Goal: Information Seeking & Learning: Compare options

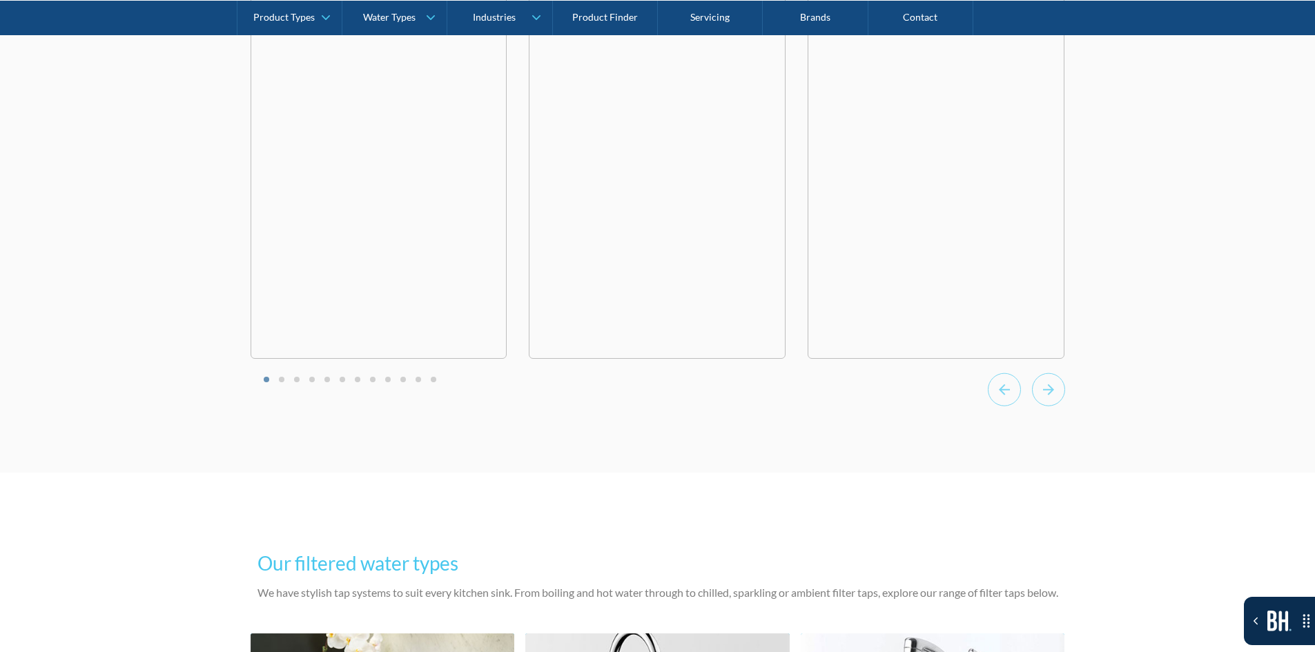
scroll to position [4565, 0]
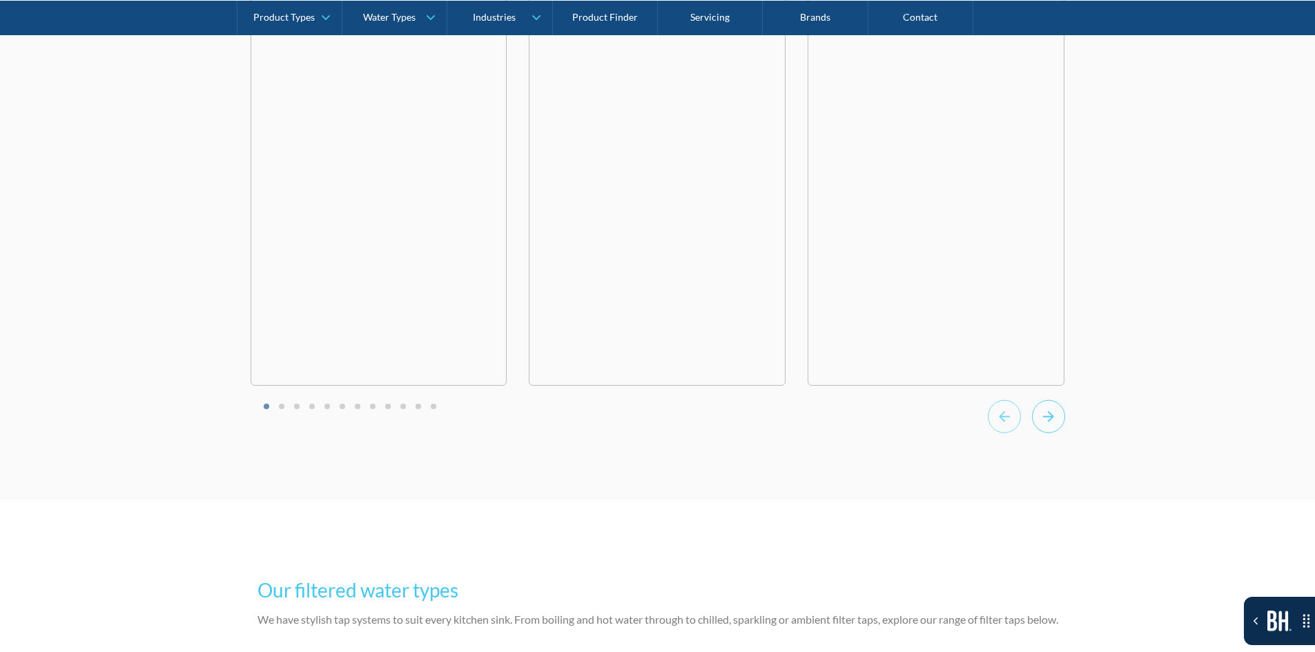
click at [1049, 411] on icon "Next slide" at bounding box center [1048, 417] width 33 height 34
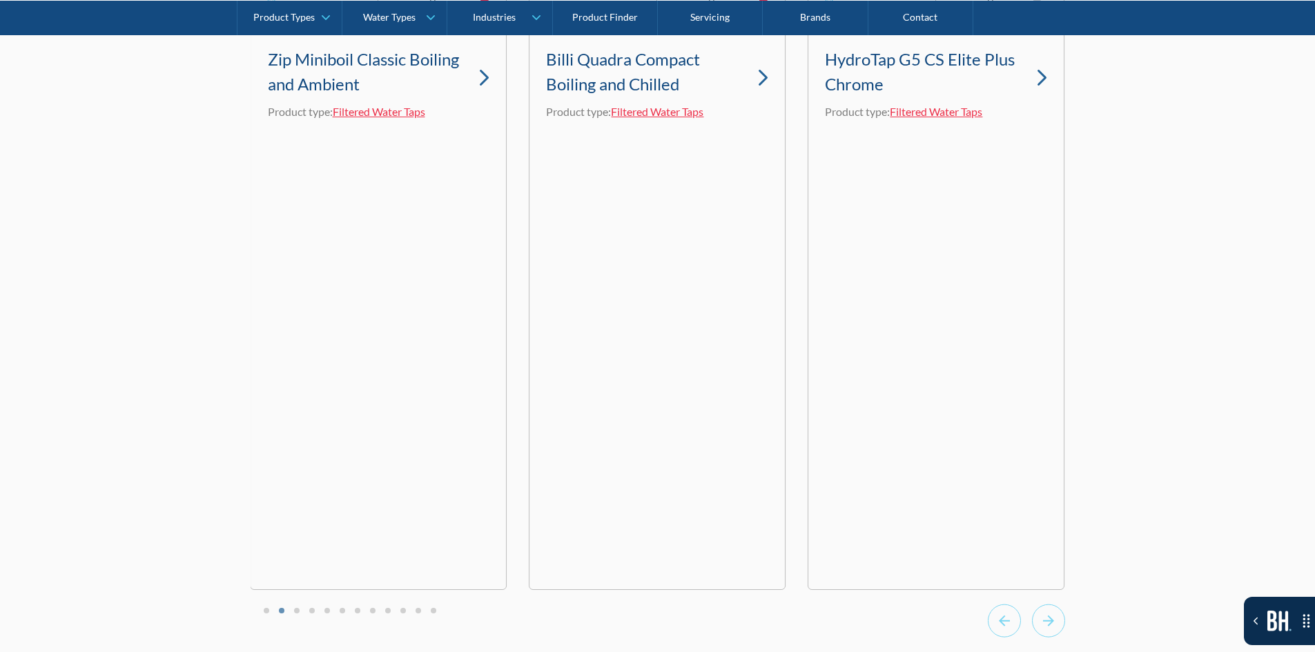
scroll to position [4496, 0]
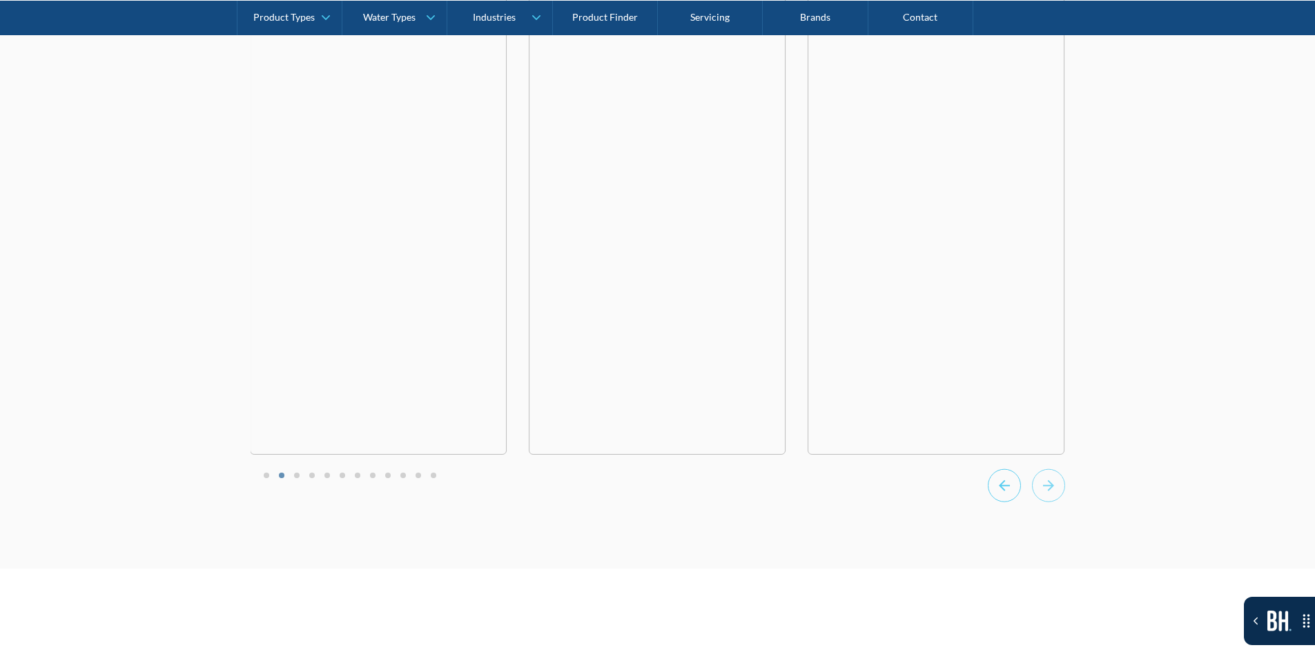
click at [1003, 494] on icon "Previous slide" at bounding box center [1004, 486] width 33 height 34
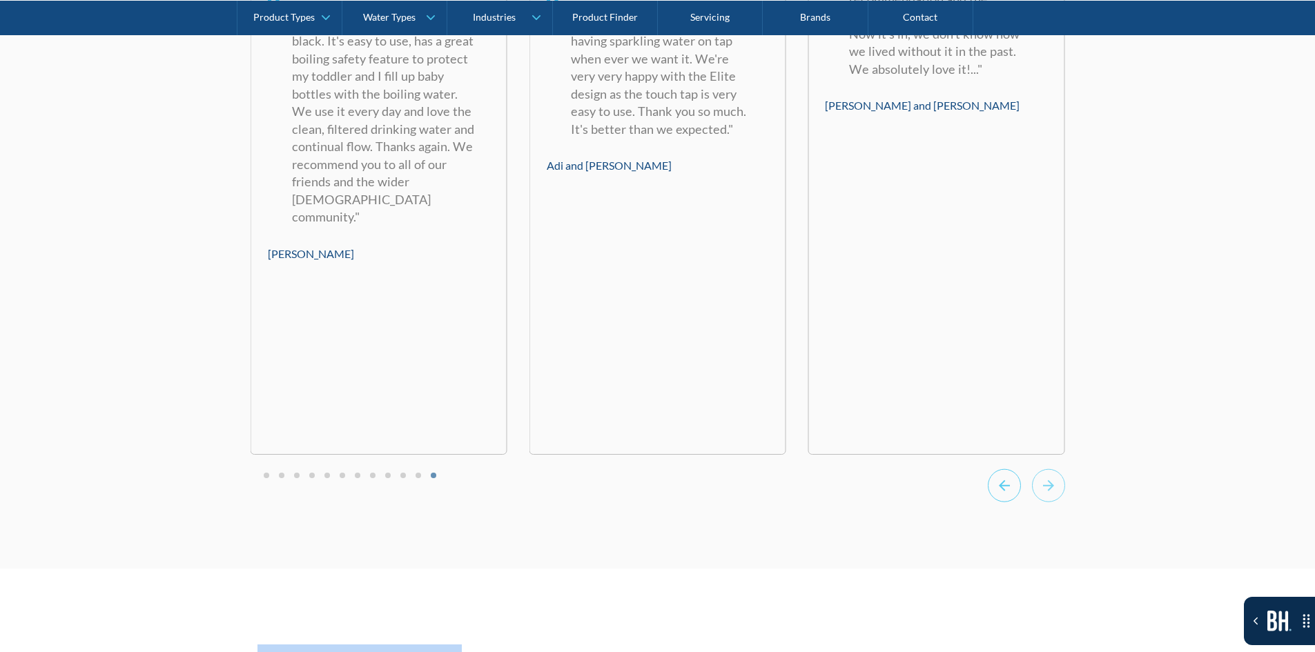
click at [1003, 494] on icon "Previous slide" at bounding box center [1004, 486] width 33 height 34
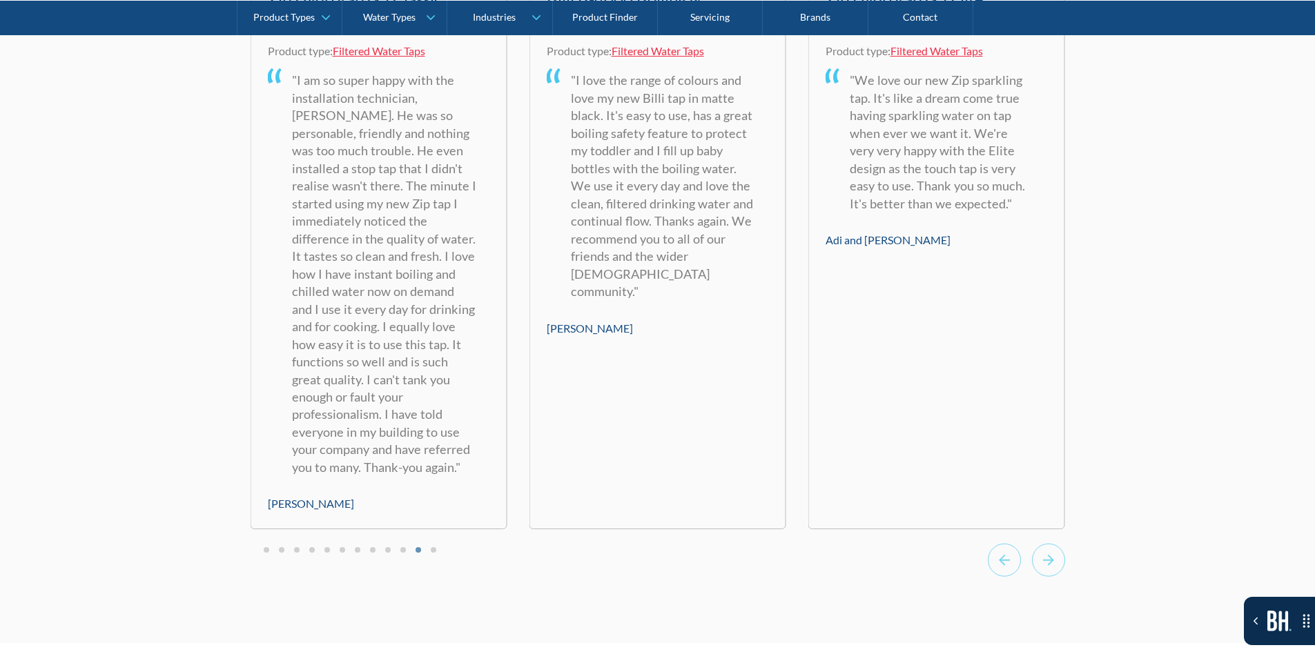
scroll to position [4427, 0]
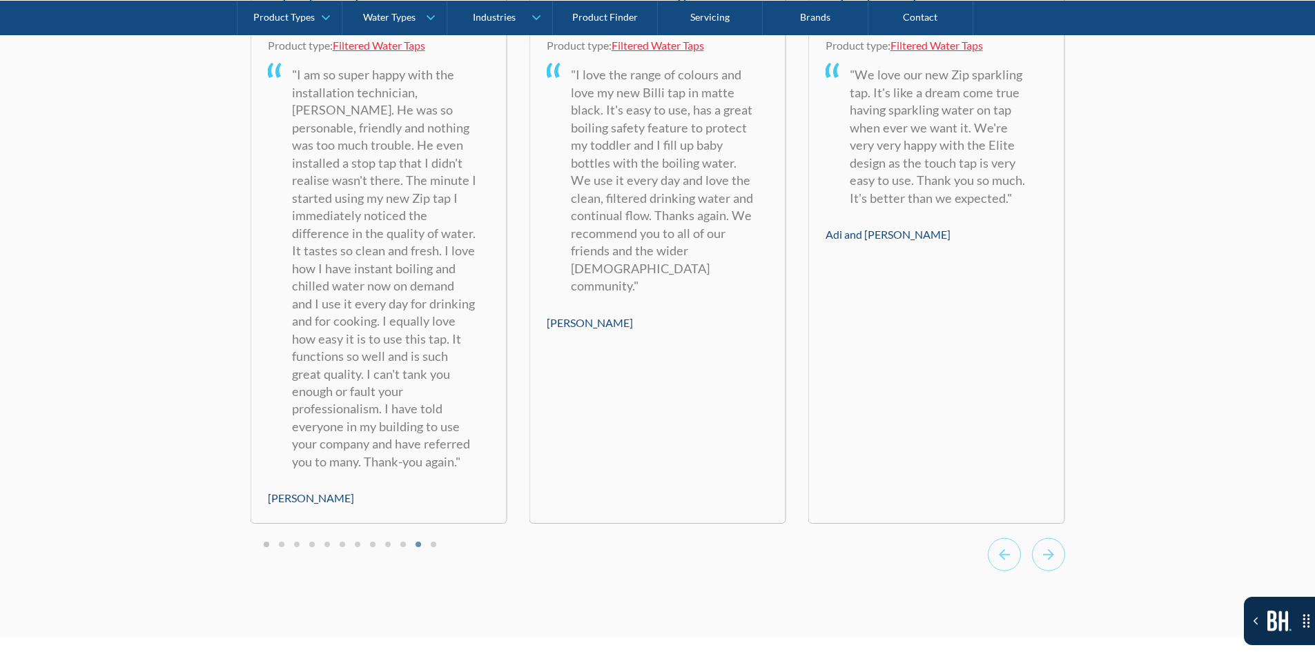
click at [265, 545] on button "Go to page 1" at bounding box center [267, 545] width 6 height 6
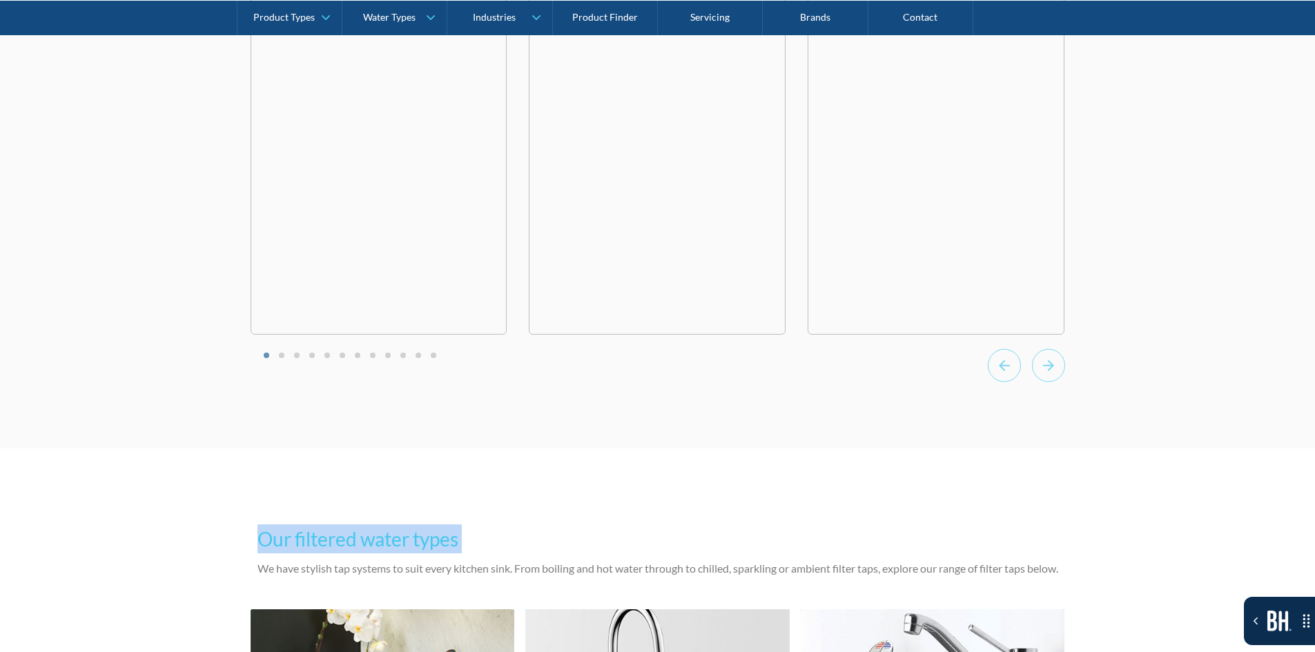
scroll to position [4841, 0]
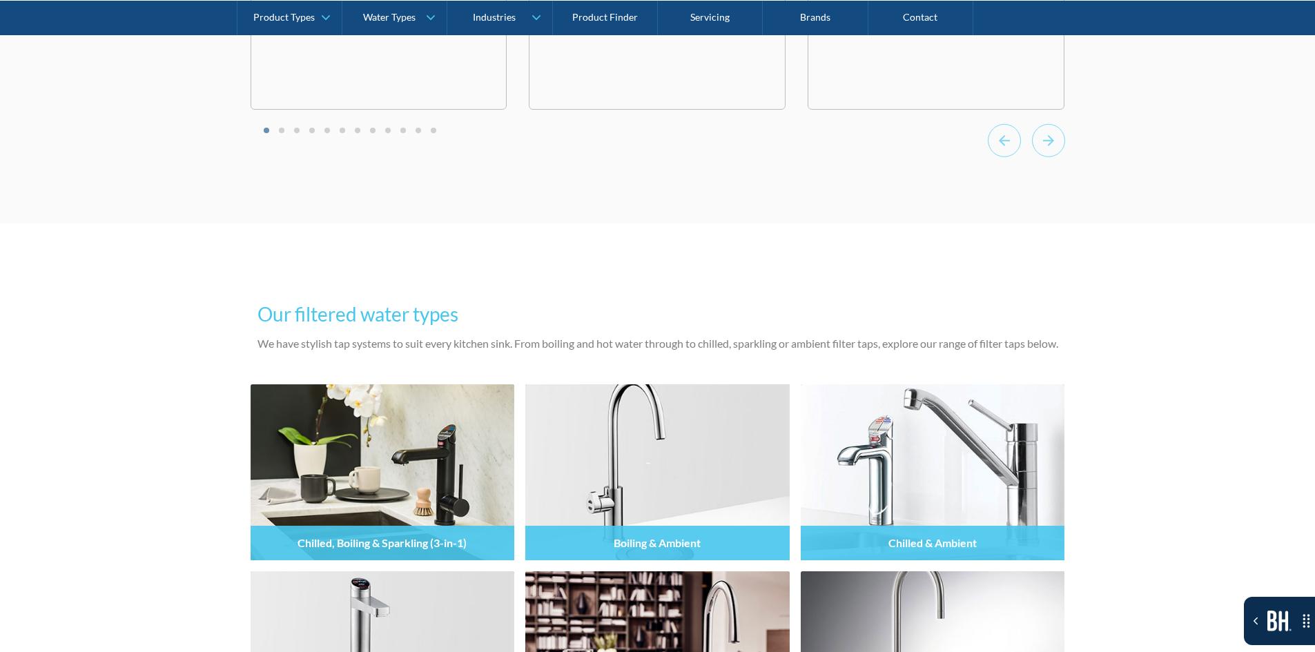
click at [332, 126] on div at bounding box center [658, 143] width 814 height 38
click at [332, 137] on div at bounding box center [658, 143] width 814 height 38
click at [279, 128] on button "Go to page 2" at bounding box center [282, 131] width 6 height 6
click at [268, 132] on li "Select a slide to show" at bounding box center [267, 130] width 10 height 12
click at [264, 133] on li "Select a slide to show" at bounding box center [267, 130] width 10 height 12
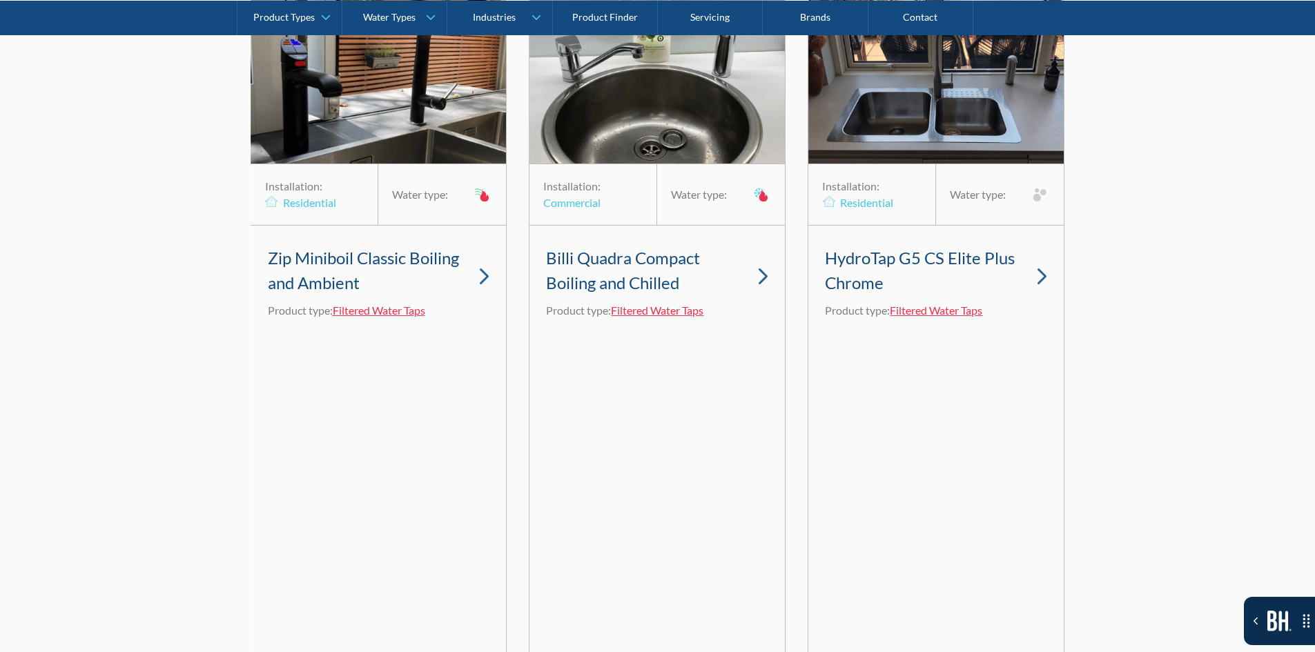
scroll to position [4082, 0]
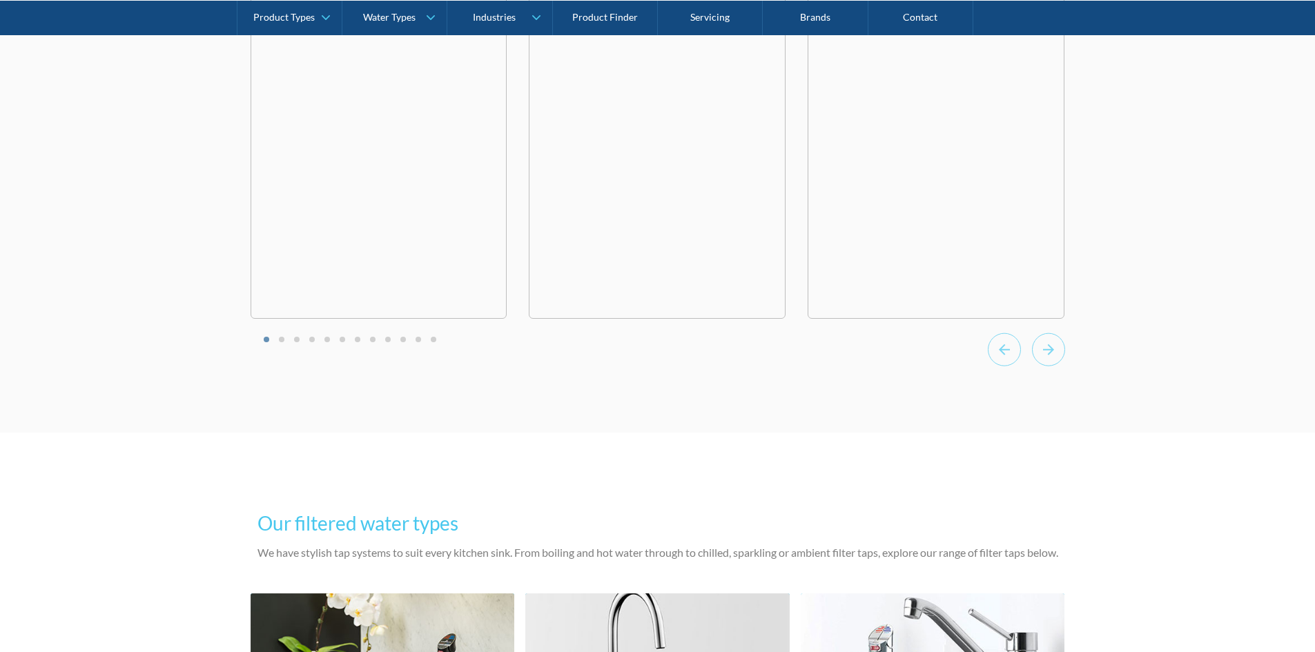
scroll to position [4634, 0]
click at [1039, 361] on rect "Next slide" at bounding box center [1048, 348] width 32 height 32
click at [1021, 355] on div at bounding box center [1026, 350] width 77 height 38
click at [1055, 347] on icon "Next slide" at bounding box center [1048, 348] width 33 height 34
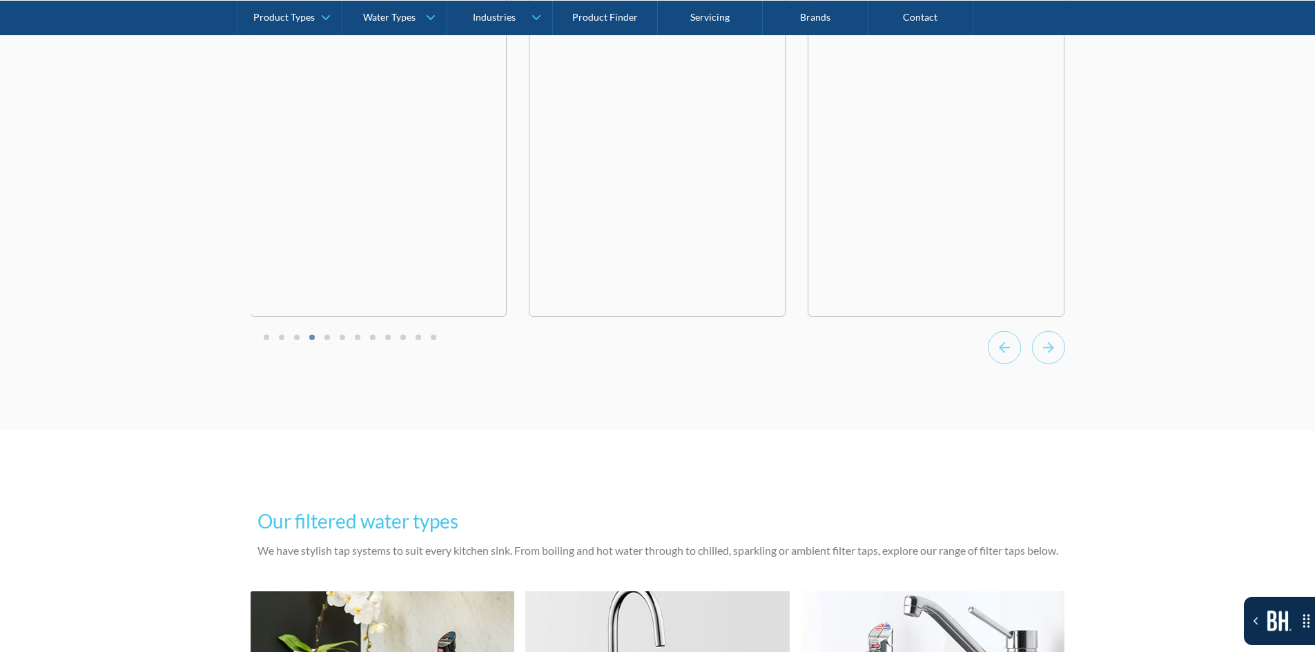
click at [1022, 353] on div at bounding box center [1026, 350] width 77 height 38
click at [268, 332] on li "Select a slide to show" at bounding box center [267, 337] width 10 height 12
click at [266, 335] on button "Go to page 1" at bounding box center [267, 338] width 6 height 6
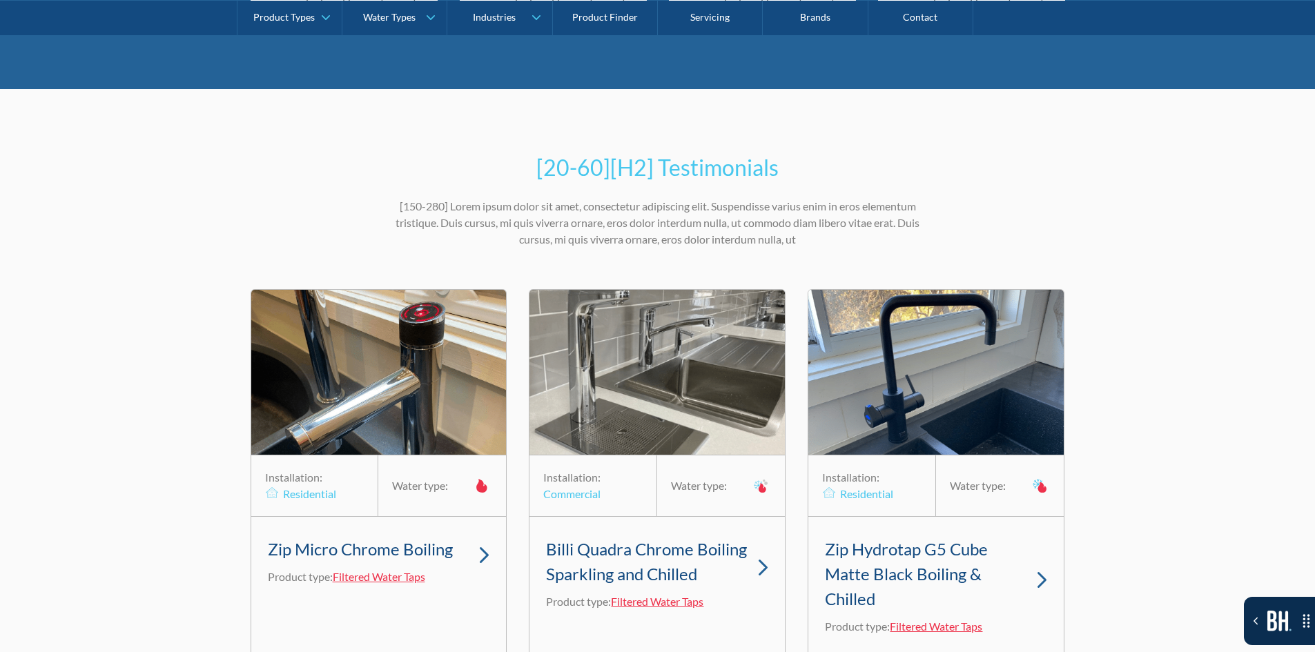
scroll to position [3806, 0]
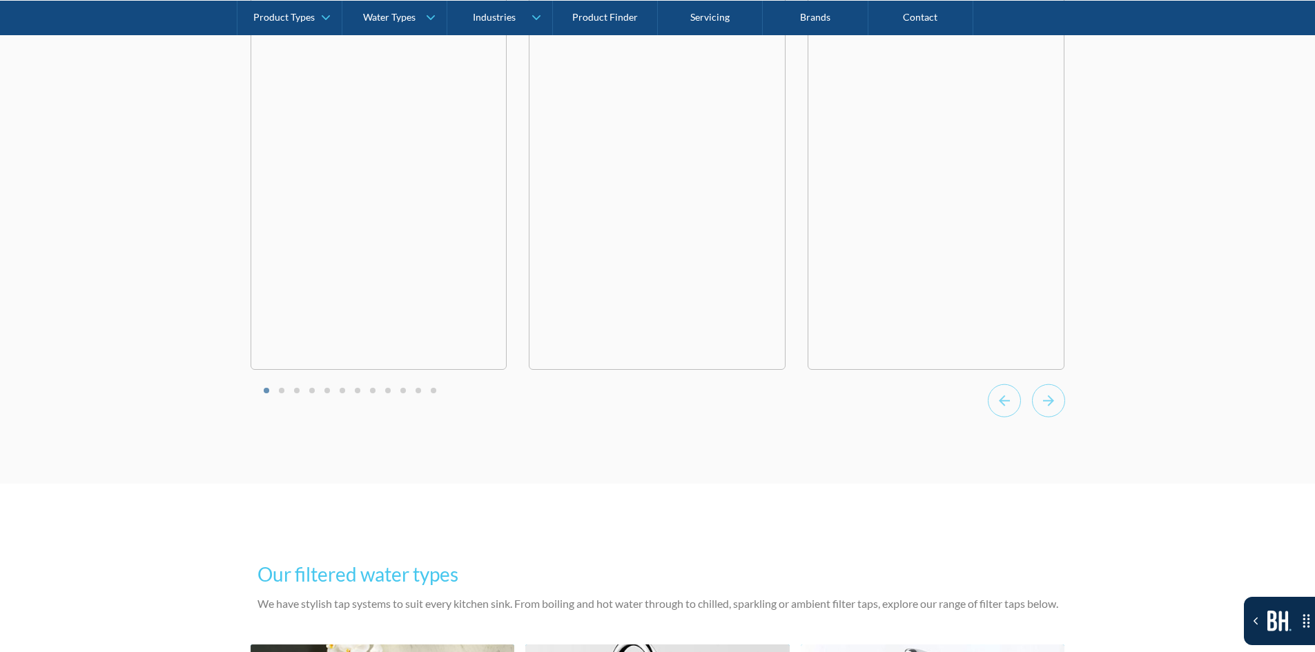
scroll to position [4633, 0]
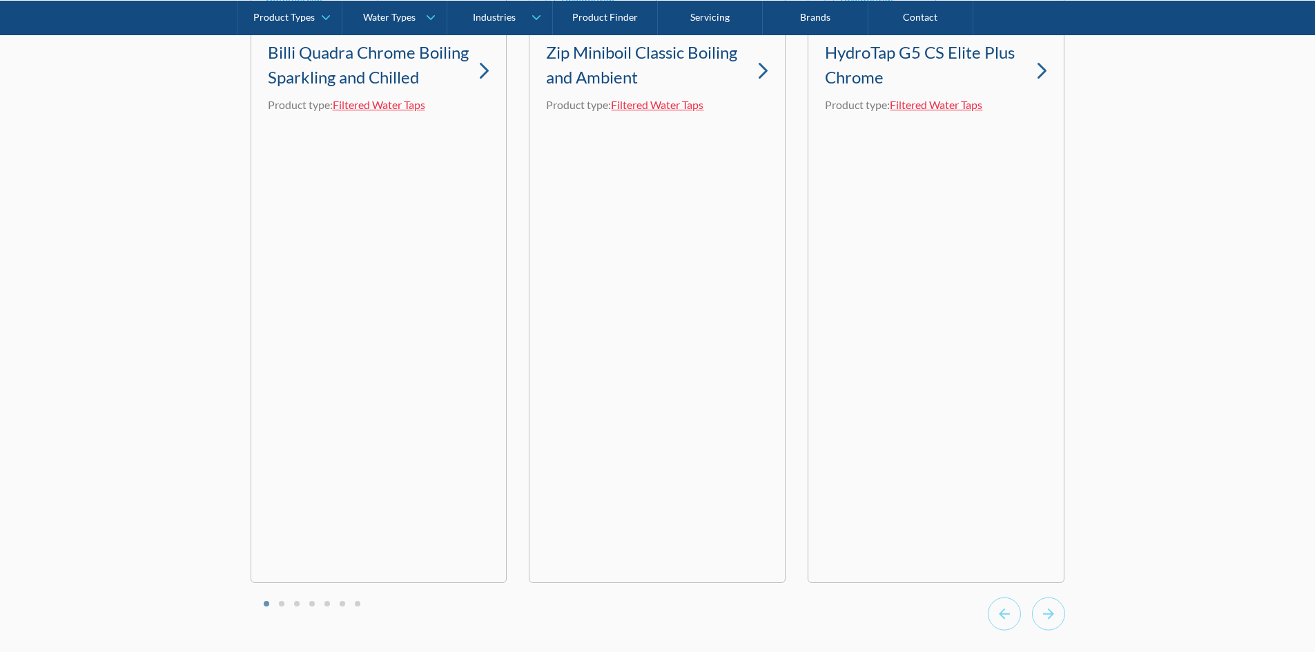
scroll to position [4357, 0]
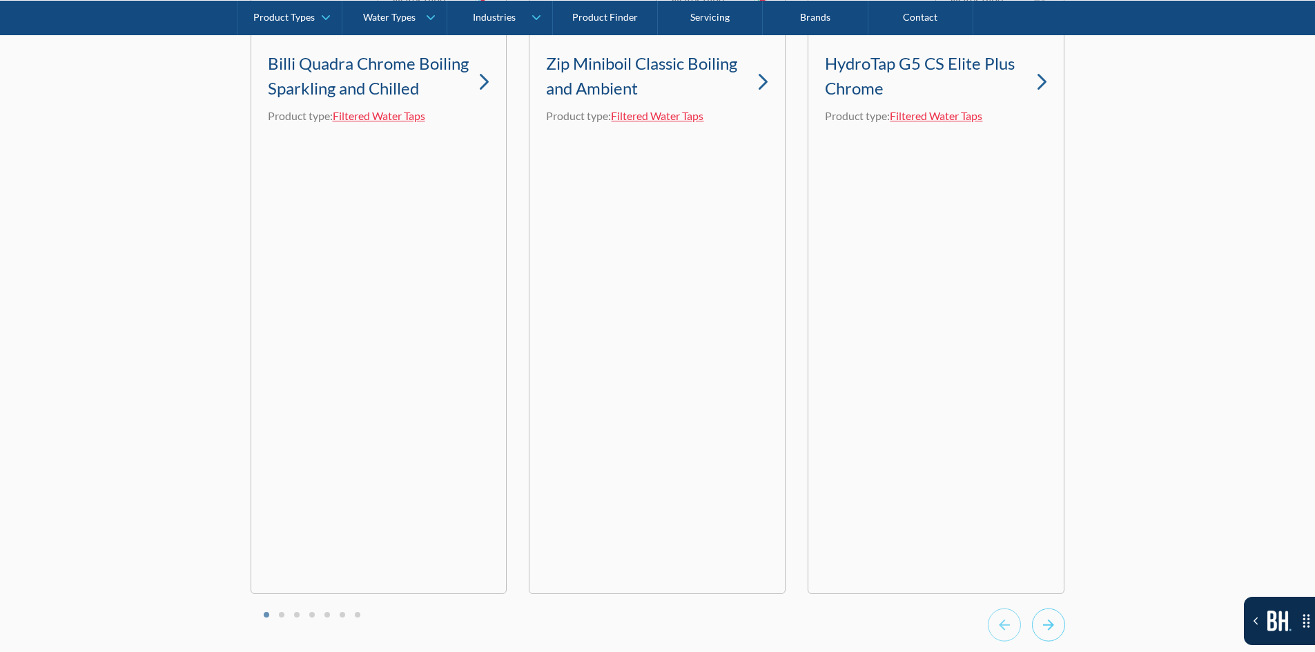
click at [1044, 610] on icon "Next slide" at bounding box center [1048, 625] width 33 height 34
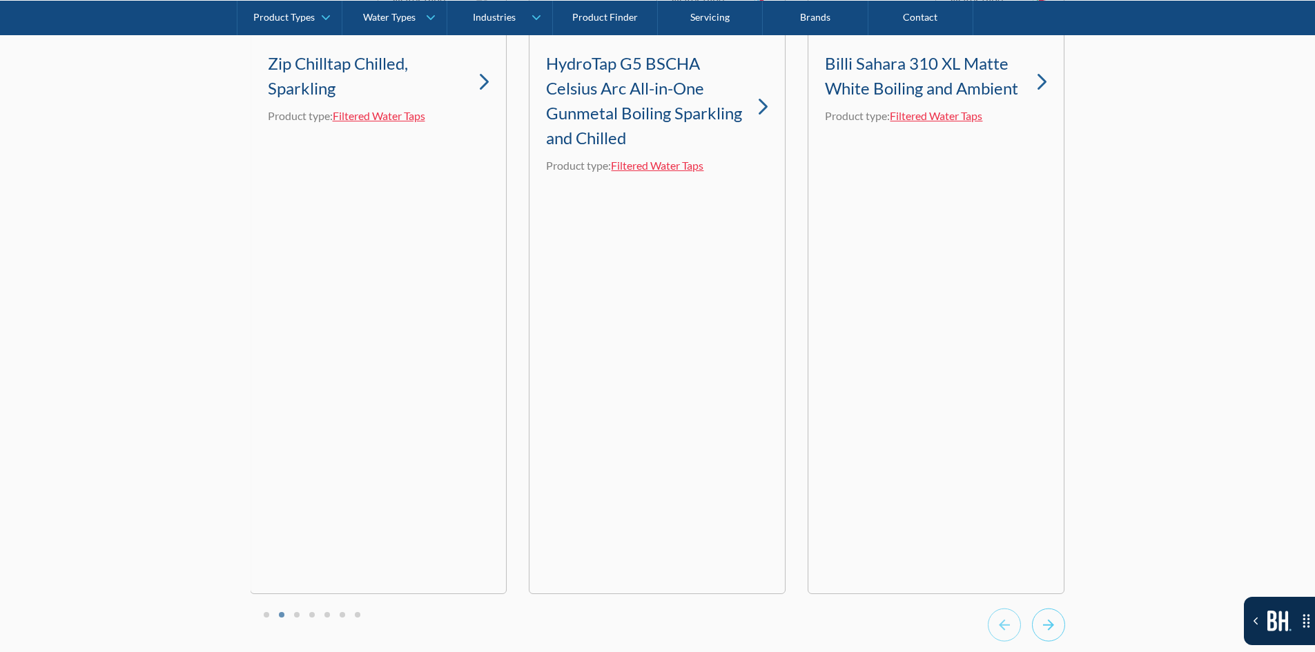
click at [1044, 610] on icon "Next slide" at bounding box center [1048, 625] width 33 height 34
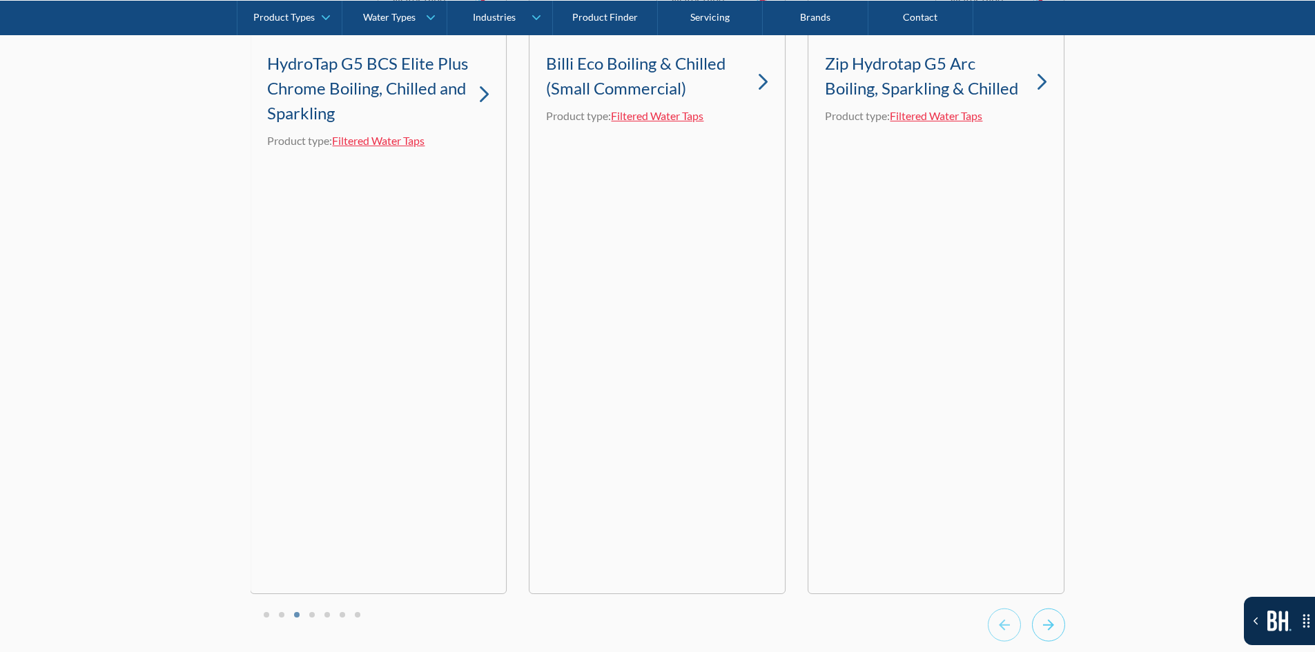
click at [1044, 610] on icon "Next slide" at bounding box center [1048, 625] width 33 height 34
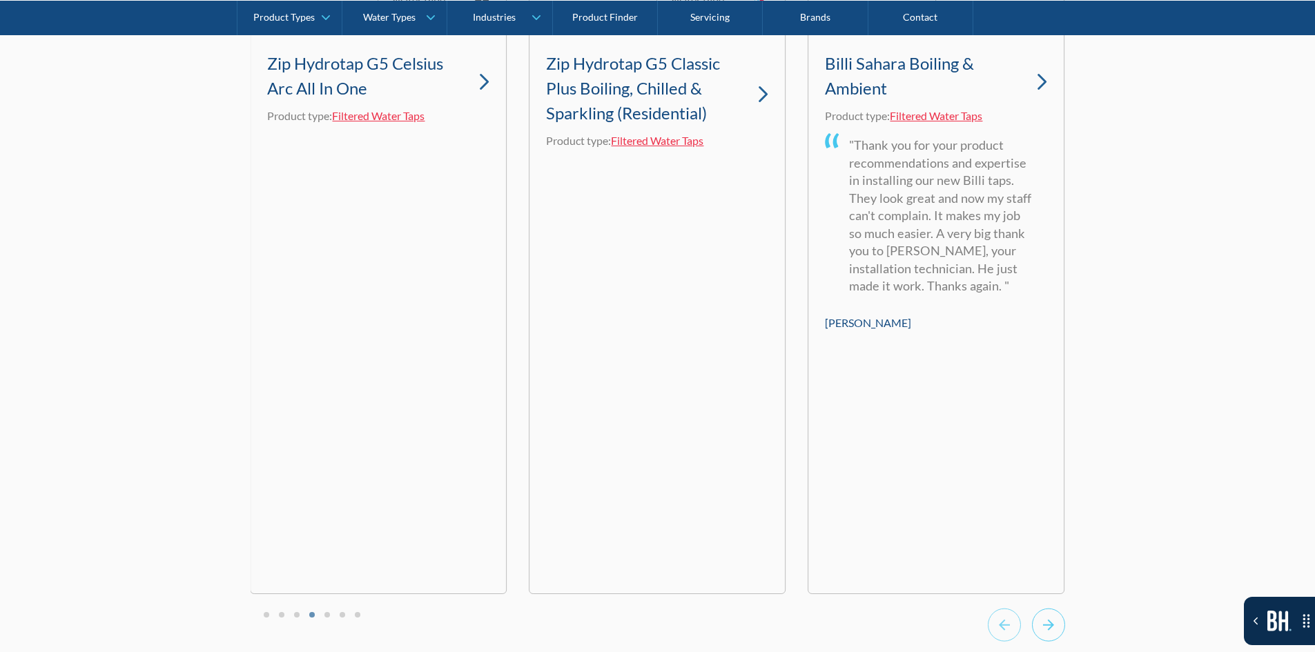
click at [1044, 610] on icon "Next slide" at bounding box center [1048, 625] width 33 height 34
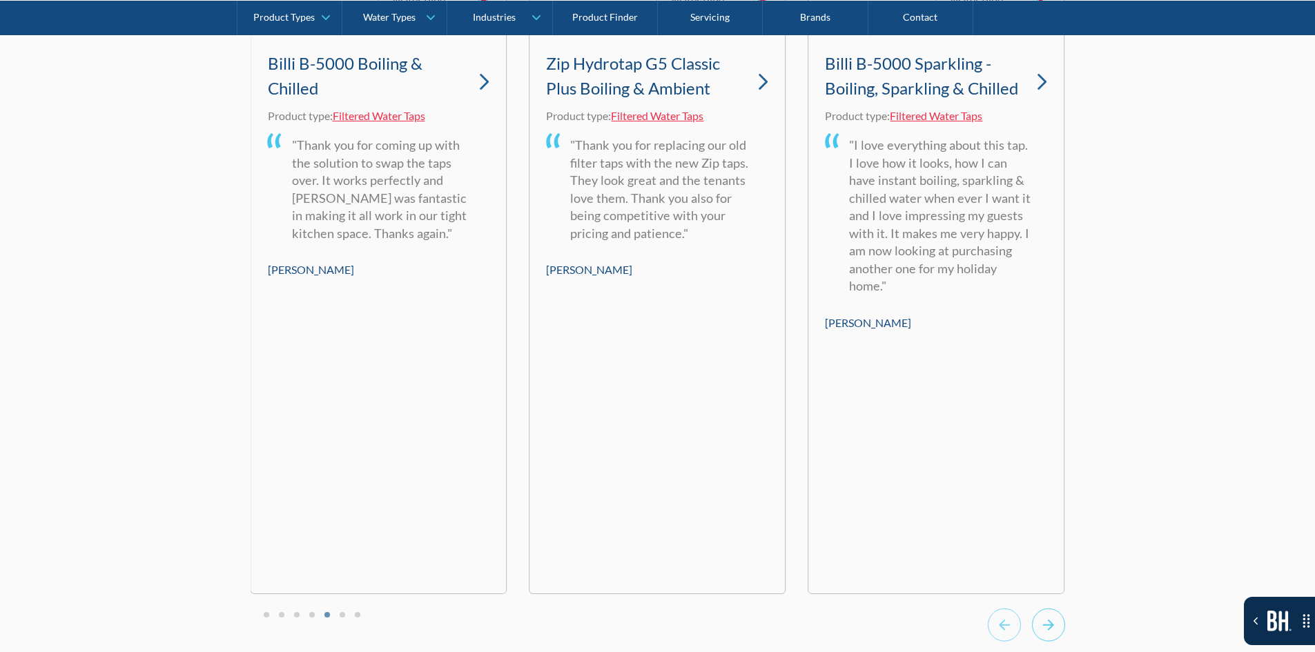
click at [1043, 610] on icon "Next slide" at bounding box center [1048, 625] width 33 height 34
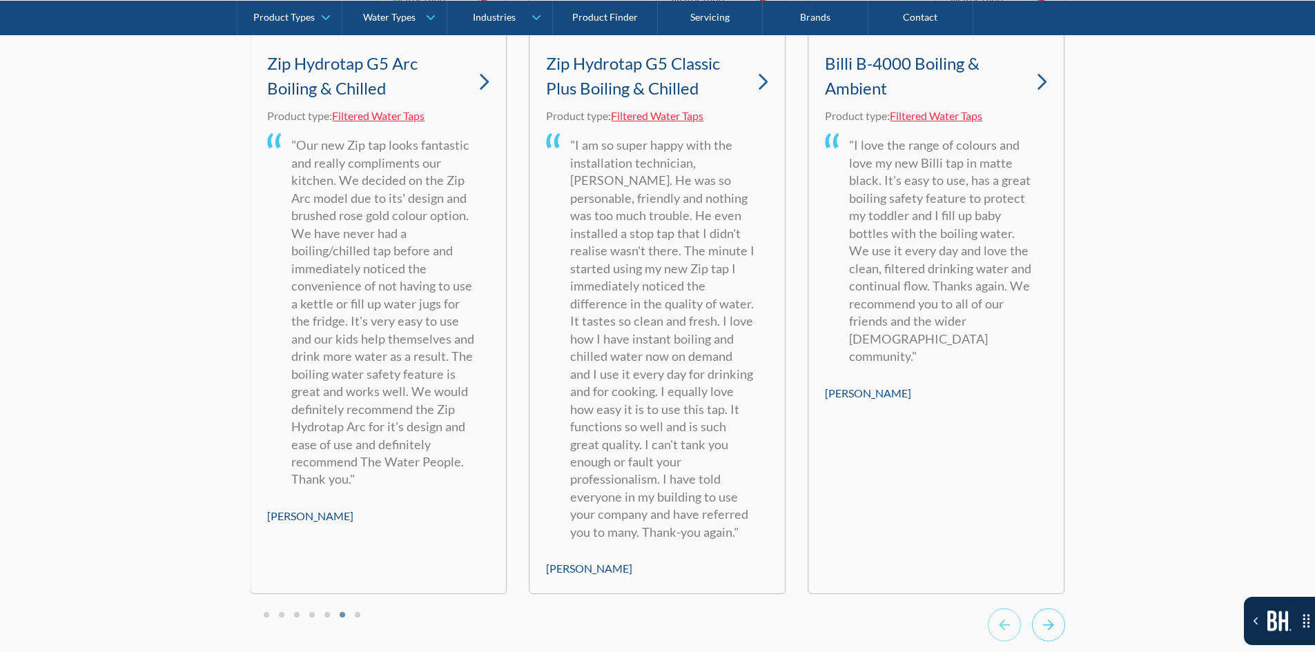
click at [1043, 610] on icon "Next slide" at bounding box center [1048, 625] width 33 height 34
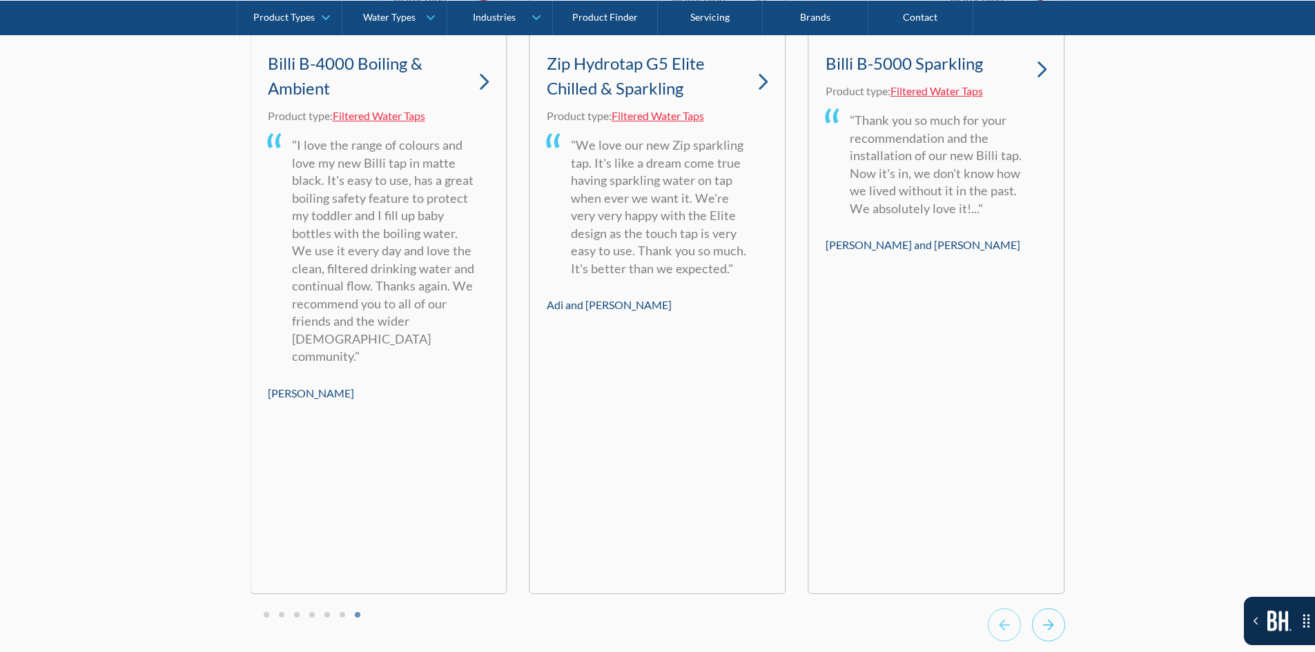
click at [1043, 610] on icon "Go to first slide" at bounding box center [1048, 625] width 33 height 34
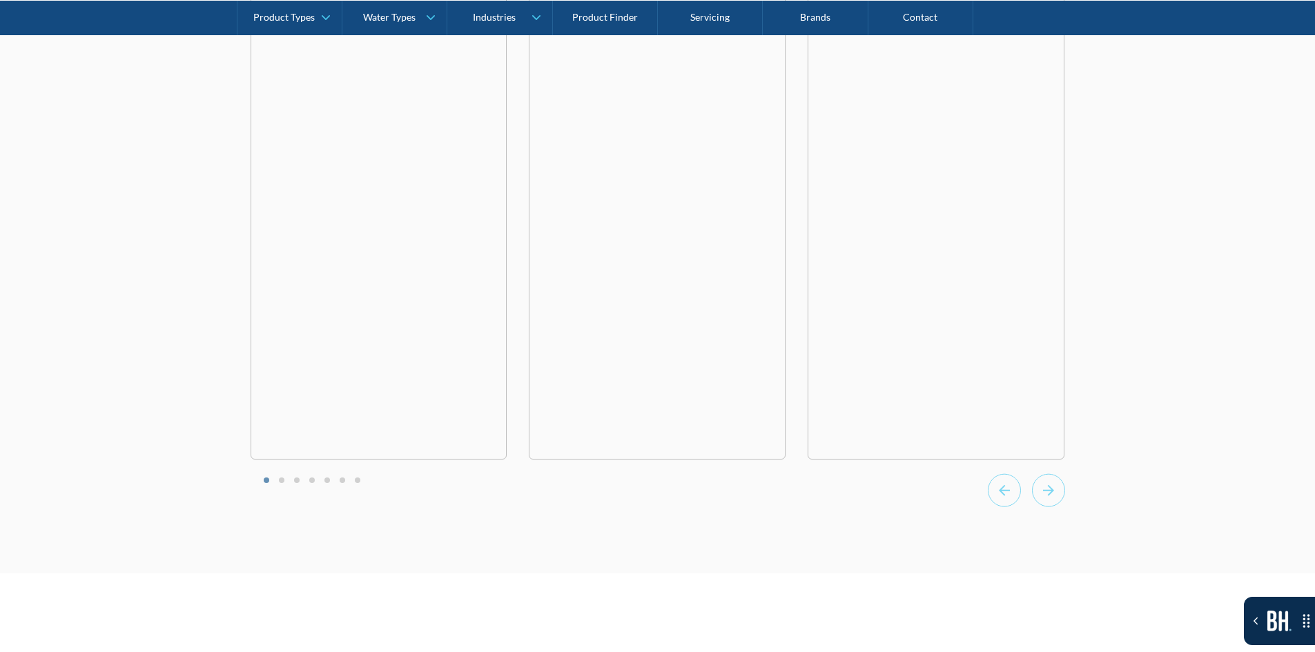
scroll to position [4495, 0]
click at [345, 474] on li "Select a slide to show" at bounding box center [342, 476] width 10 height 12
click at [344, 474] on button "Go to page 6" at bounding box center [343, 477] width 6 height 6
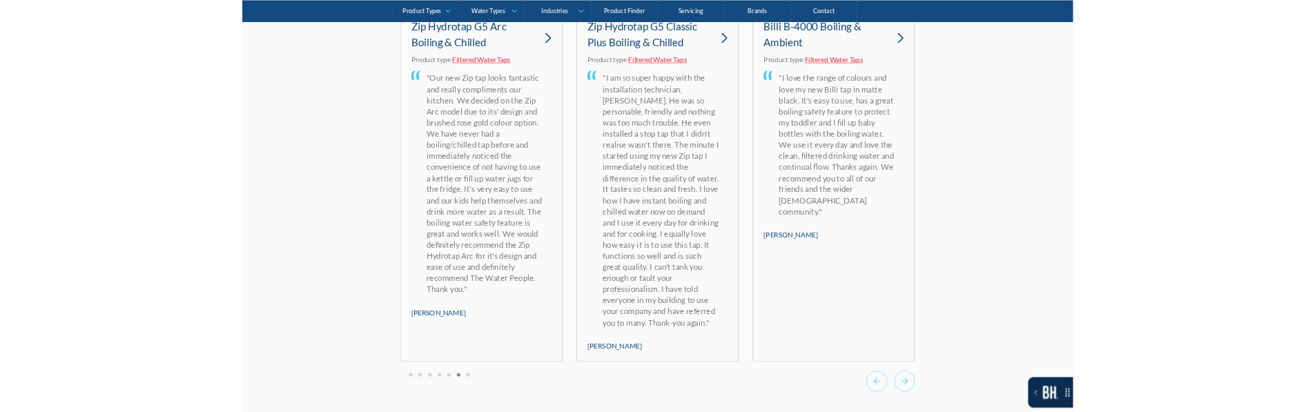
scroll to position [4357, 0]
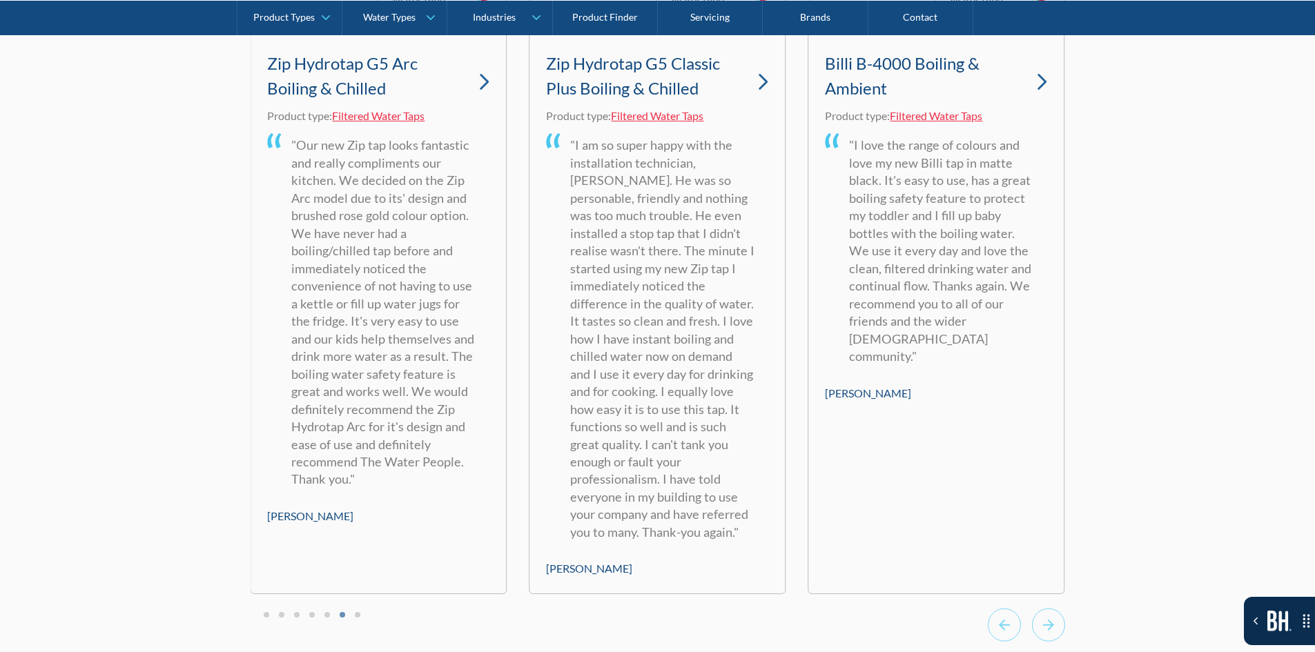
drag, startPoint x: 471, startPoint y: 429, endPoint x: 357, endPoint y: 587, distance: 193.8
click at [361, 580] on div "Installation: Residential Water type: Zip Hydrotap G5 Arc Boiling & Chilled Pro…" at bounding box center [378, 198] width 257 height 791
click at [333, 610] on div at bounding box center [658, 627] width 814 height 38
click at [331, 611] on li "Select a slide to show" at bounding box center [327, 614] width 10 height 12
click at [327, 612] on button "Go to page 5" at bounding box center [327, 615] width 6 height 6
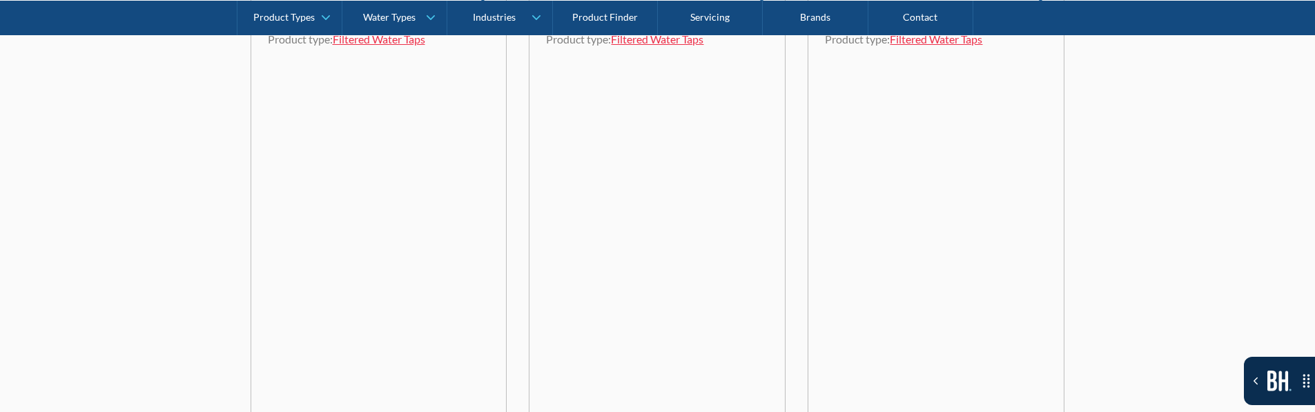
scroll to position [4426, 0]
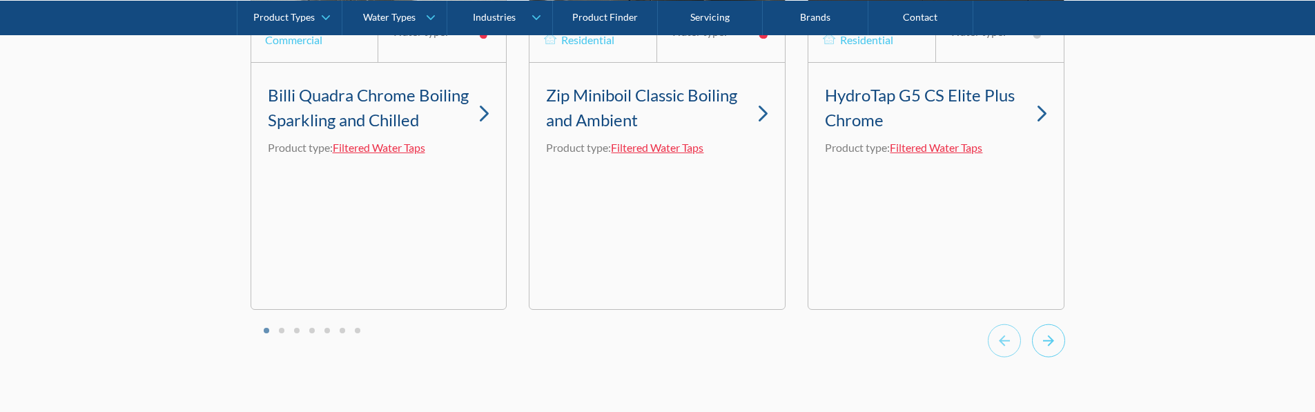
click at [1050, 350] on icon "Next slide" at bounding box center [1048, 341] width 33 height 34
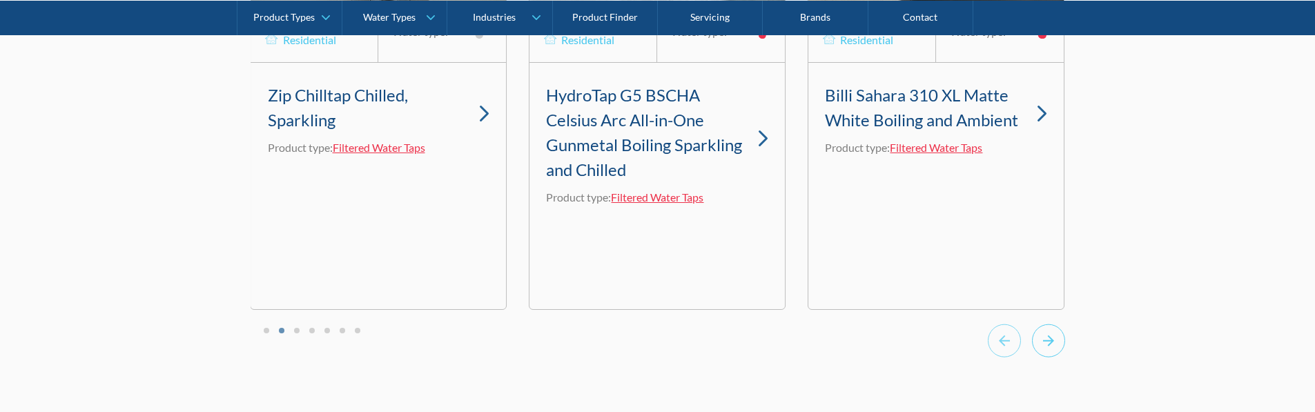
click at [1050, 350] on icon "Next slide" at bounding box center [1048, 341] width 33 height 34
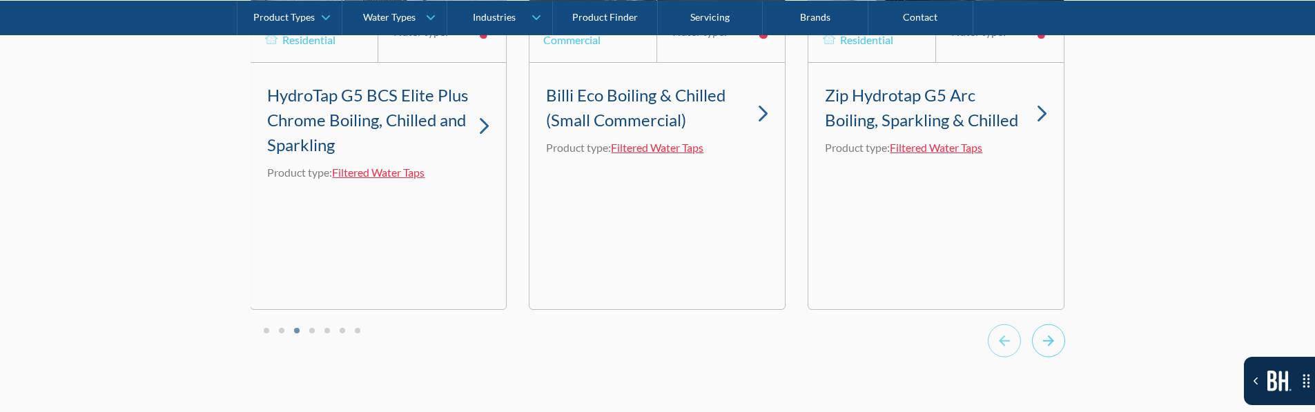
click at [1050, 350] on icon "Next slide" at bounding box center [1048, 341] width 33 height 34
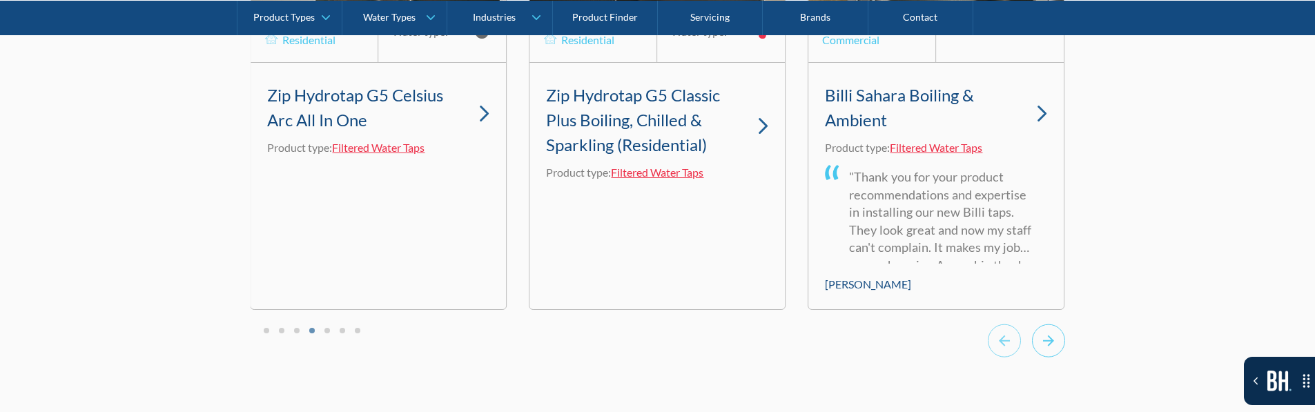
click at [1050, 350] on icon "Next slide" at bounding box center [1048, 341] width 33 height 34
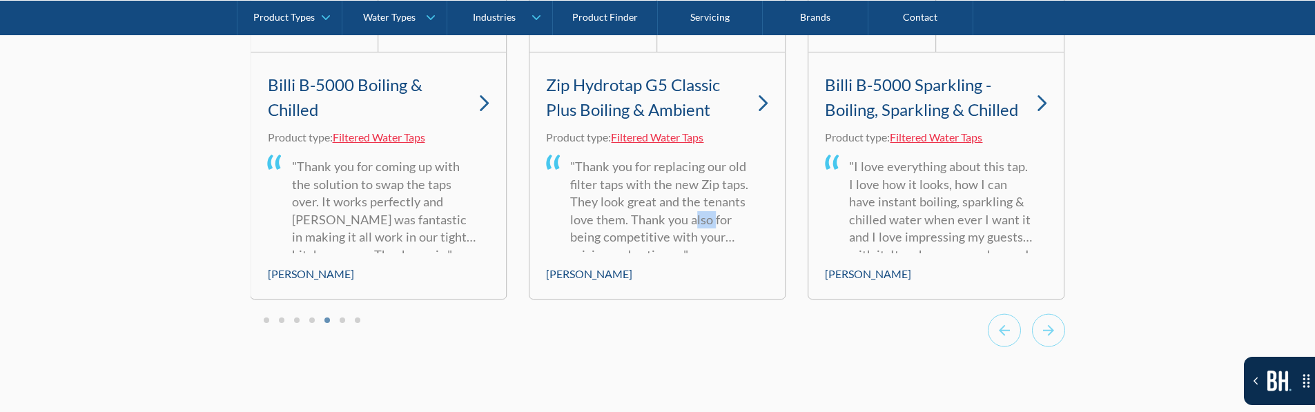
drag, startPoint x: 712, startPoint y: 235, endPoint x: 682, endPoint y: 237, distance: 30.5
click at [689, 236] on blockquote ""Thank you for replacing our old filter taps with the new Zip taps. They look g…" at bounding box center [657, 201] width 222 height 101
click at [711, 333] on div at bounding box center [658, 332] width 814 height 38
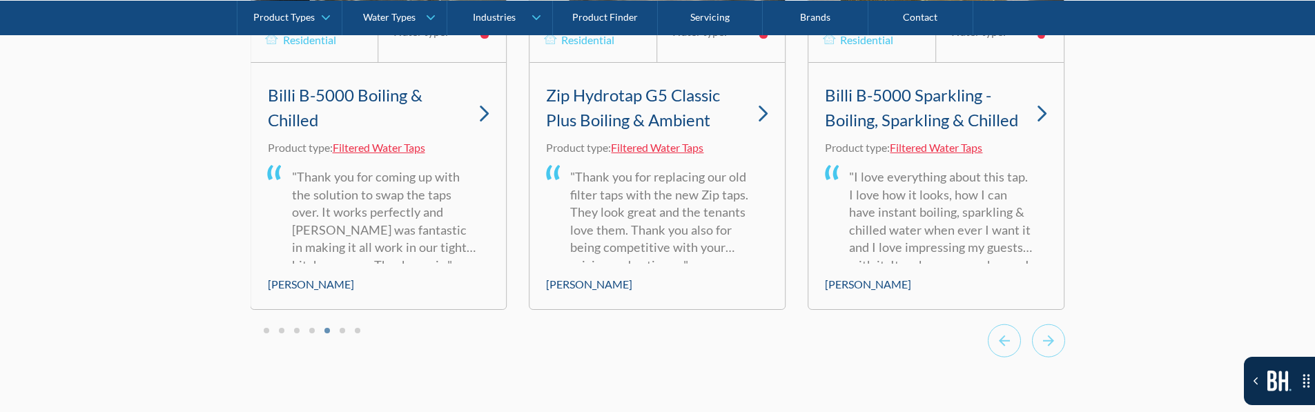
scroll to position [4335, 0]
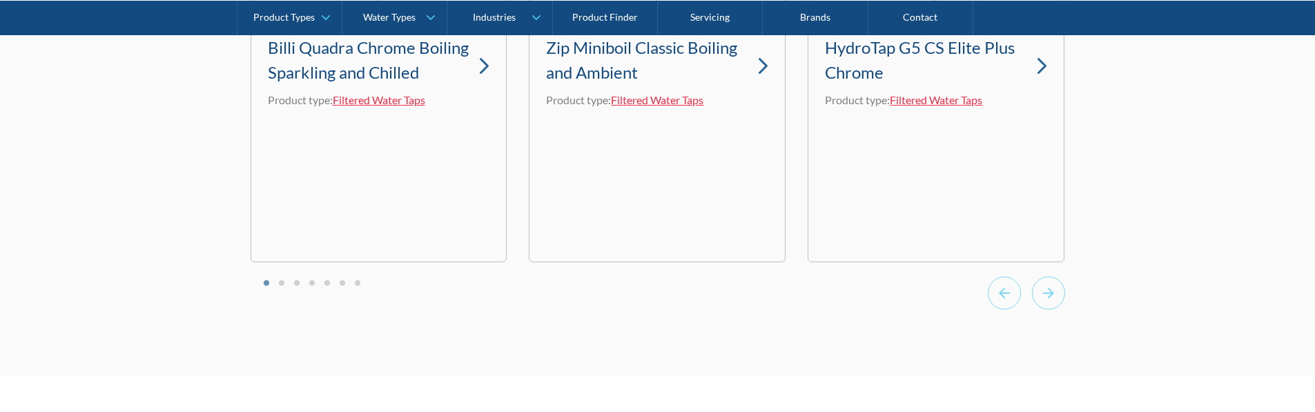
click at [1063, 262] on div "Installation: Residential Water type: HydroTap G5 CS Elite Plus Chrome Product …" at bounding box center [935, 24] width 257 height 474
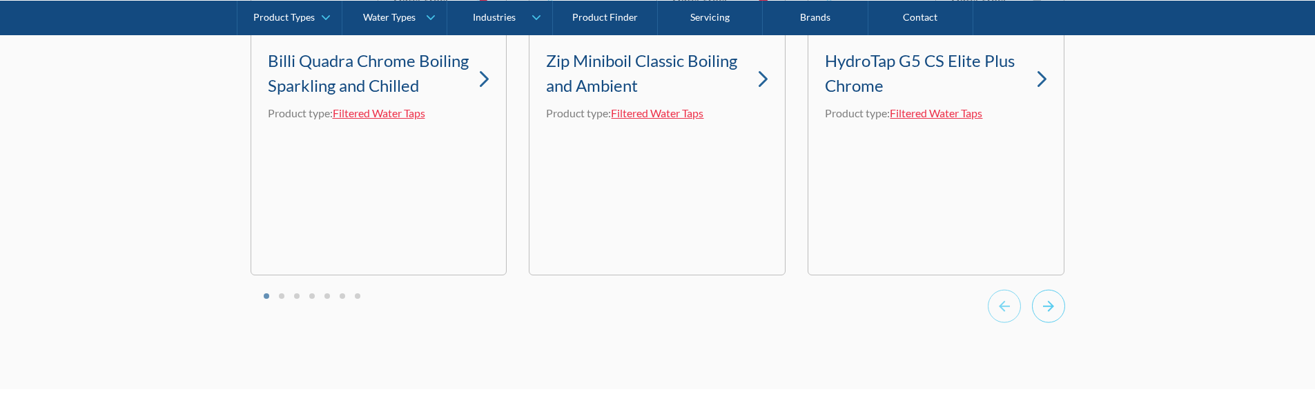
click at [1047, 323] on icon "Next slide" at bounding box center [1048, 306] width 33 height 34
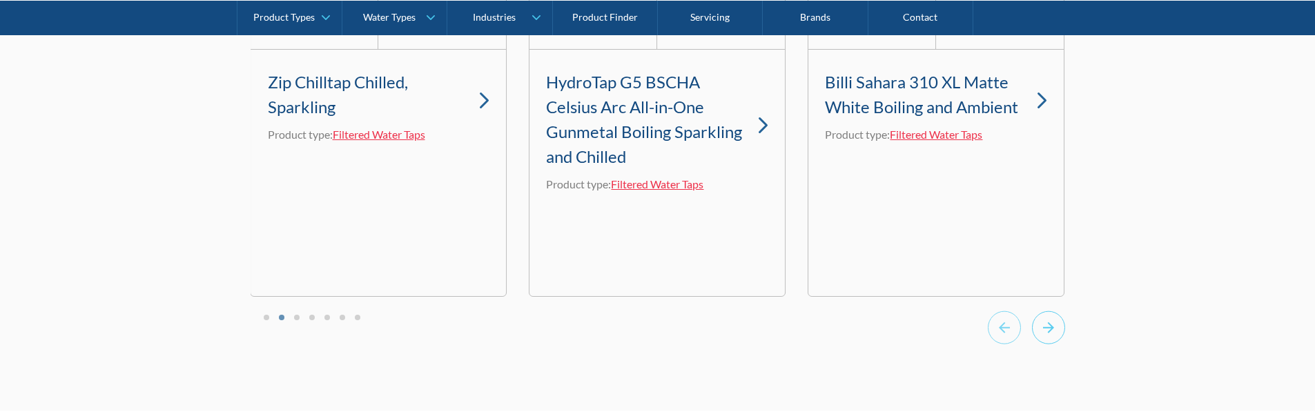
click at [1052, 342] on icon "Next slide" at bounding box center [1048, 328] width 33 height 34
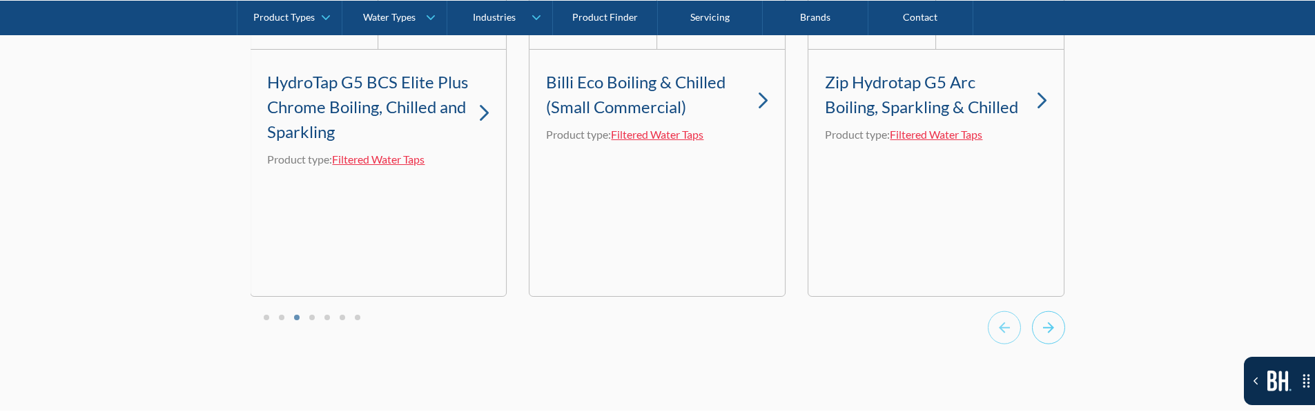
click at [1052, 342] on icon "Next slide" at bounding box center [1048, 328] width 33 height 34
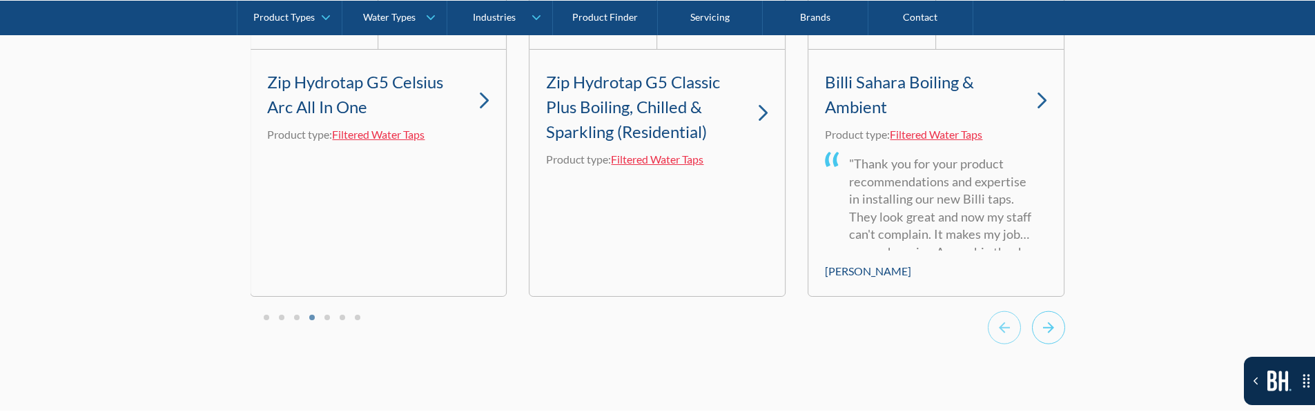
click at [1052, 342] on icon "Next slide" at bounding box center [1048, 328] width 33 height 34
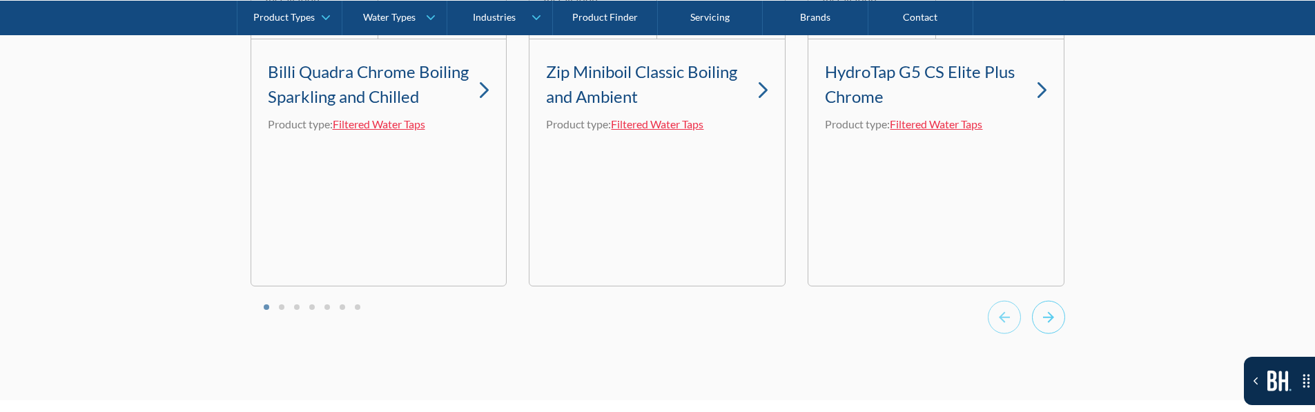
click at [1035, 334] on icon "Next slide" at bounding box center [1048, 317] width 33 height 34
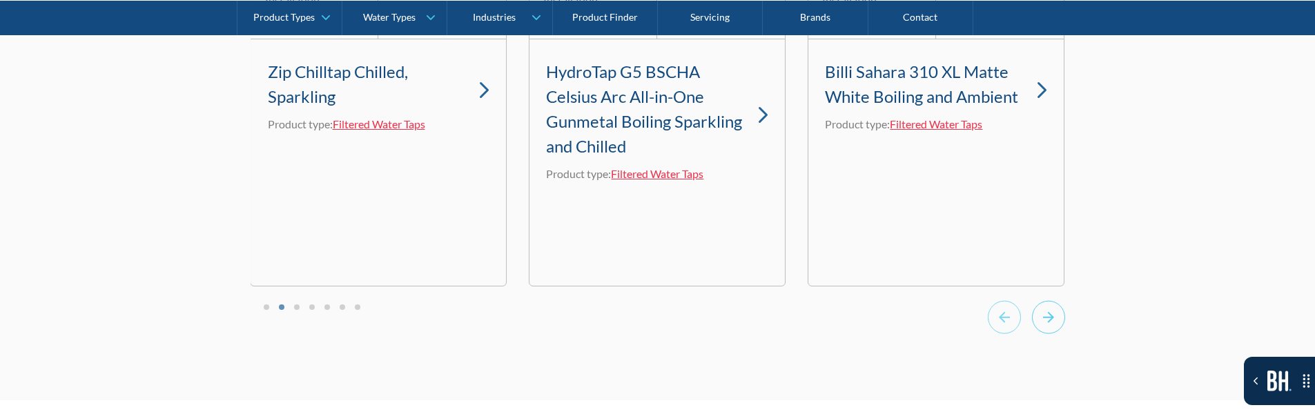
drag, startPoint x: 602, startPoint y: 290, endPoint x: 1035, endPoint y: 335, distance: 435.8
click at [1035, 334] on icon "Next slide" at bounding box center [1048, 317] width 33 height 34
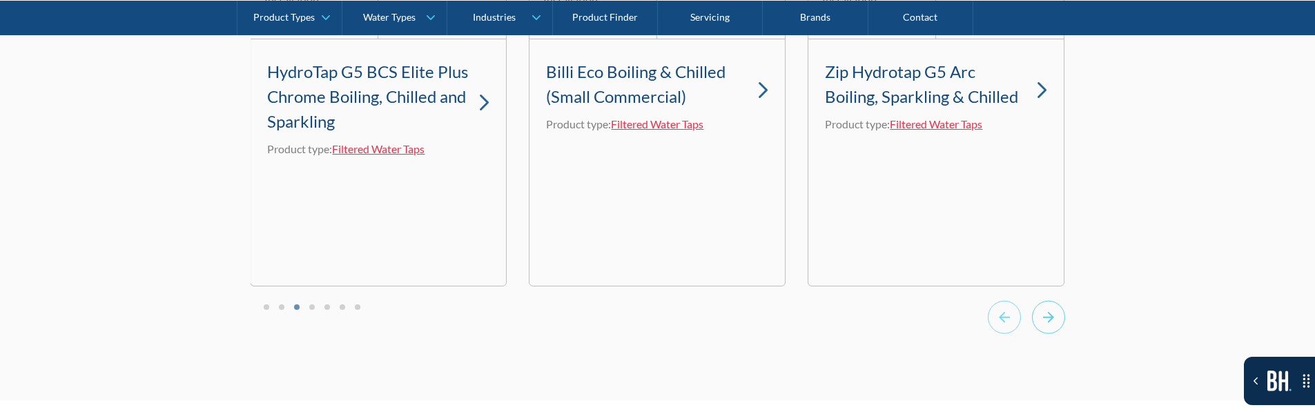
click at [1062, 324] on icon "Next slide" at bounding box center [1048, 317] width 33 height 34
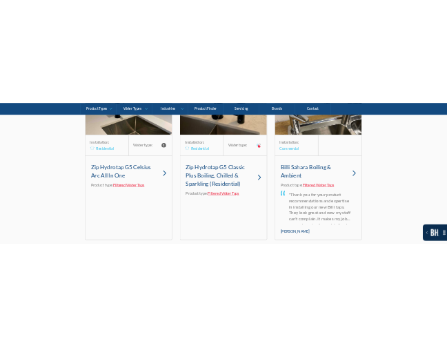
scroll to position [4279, 0]
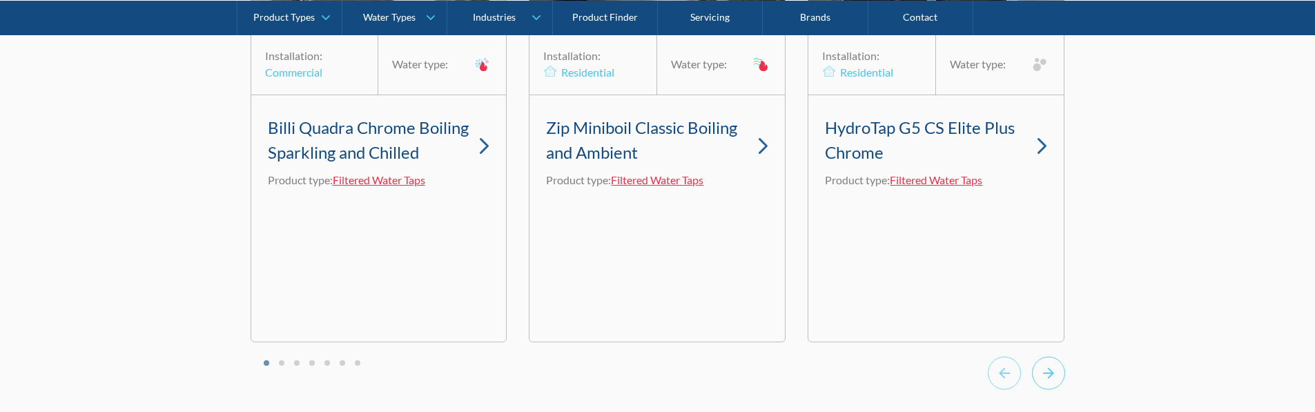
click at [447, 345] on icon "Next slide" at bounding box center [1048, 373] width 33 height 34
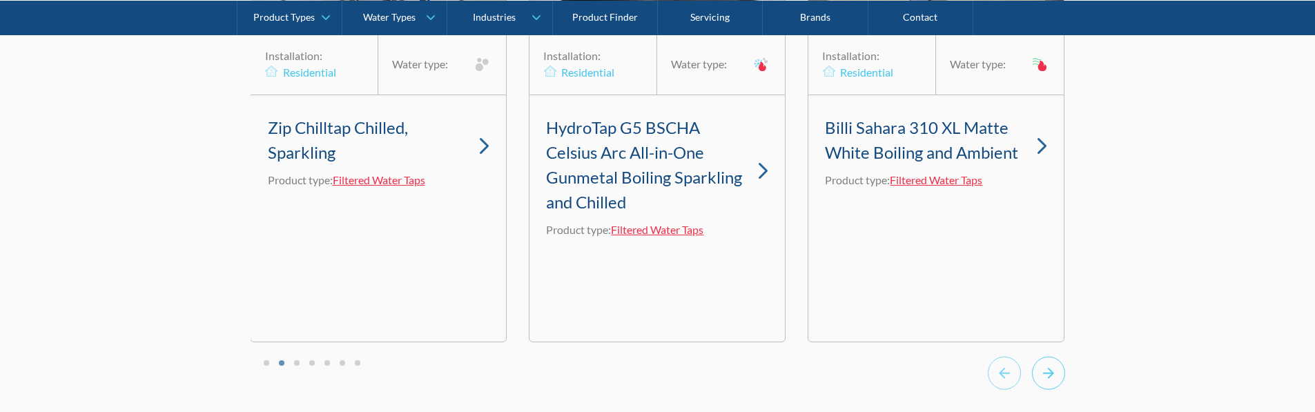
click at [447, 345] on icon "Next slide" at bounding box center [1048, 373] width 33 height 34
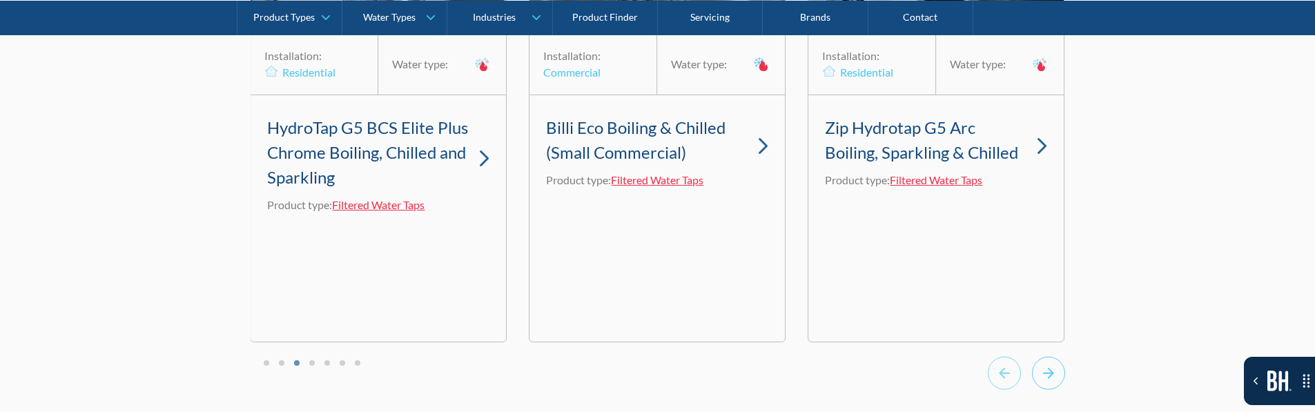
click at [447, 345] on icon "Next slide" at bounding box center [1048, 373] width 33 height 34
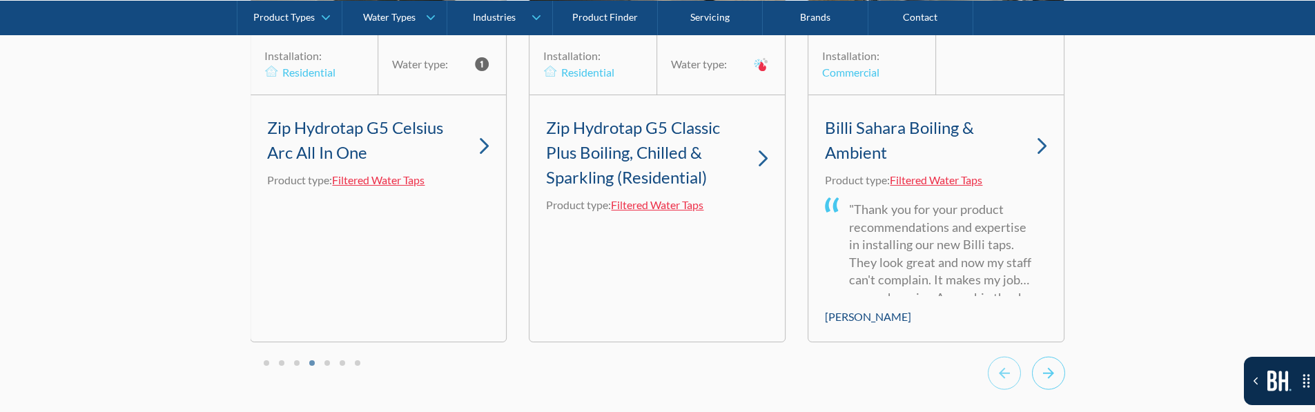
click at [447, 345] on icon "Next slide" at bounding box center [1048, 373] width 33 height 34
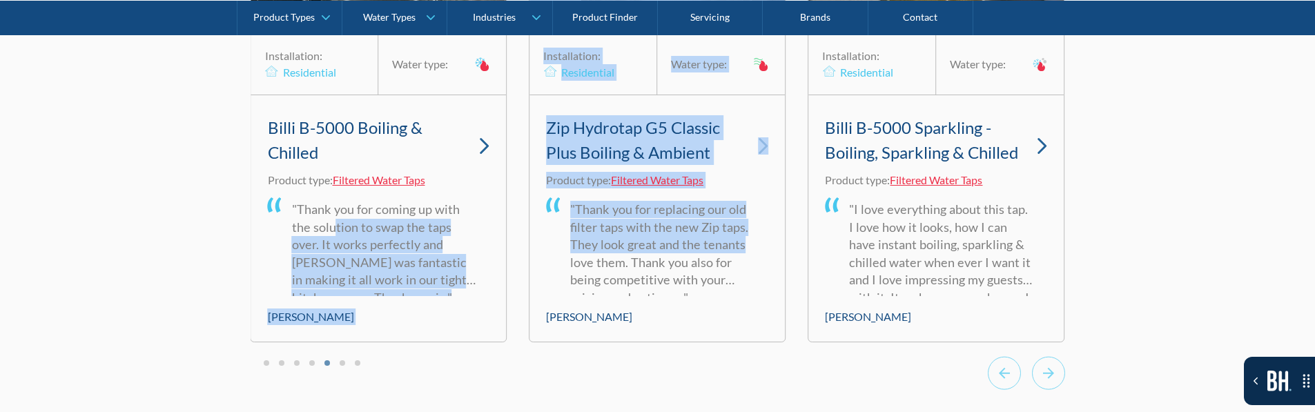
drag, startPoint x: 548, startPoint y: 274, endPoint x: 336, endPoint y: 248, distance: 213.5
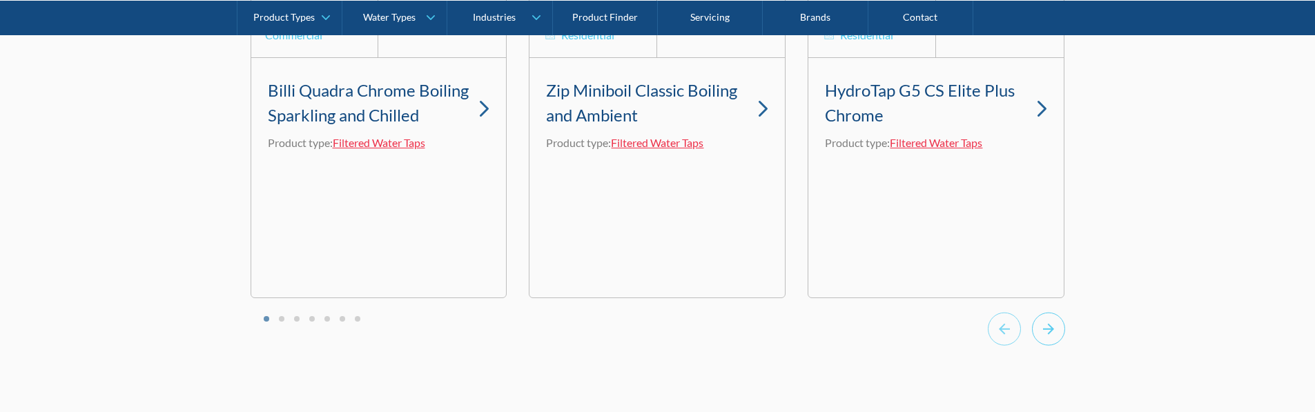
click at [1045, 342] on icon "Next slide" at bounding box center [1048, 329] width 33 height 34
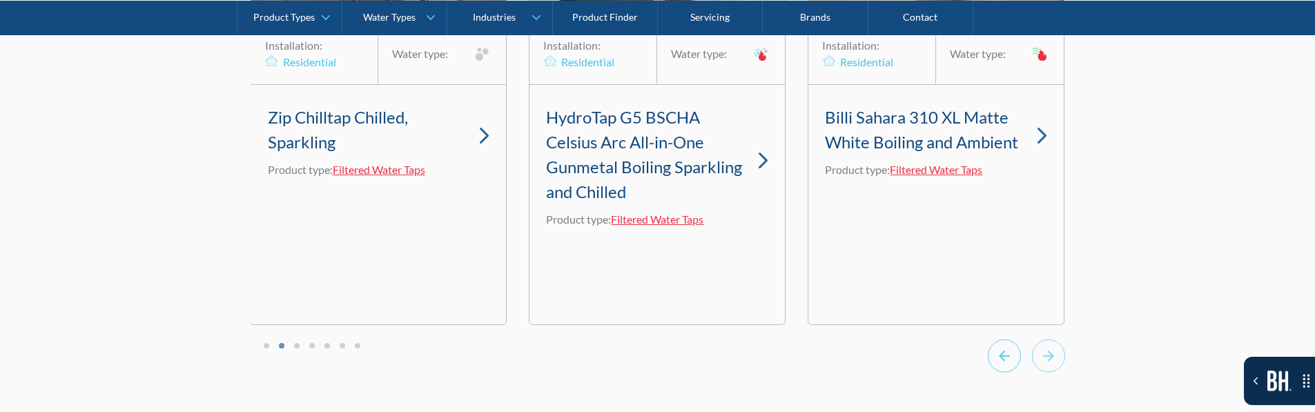
click at [1014, 373] on icon "Previous slide" at bounding box center [1004, 356] width 33 height 34
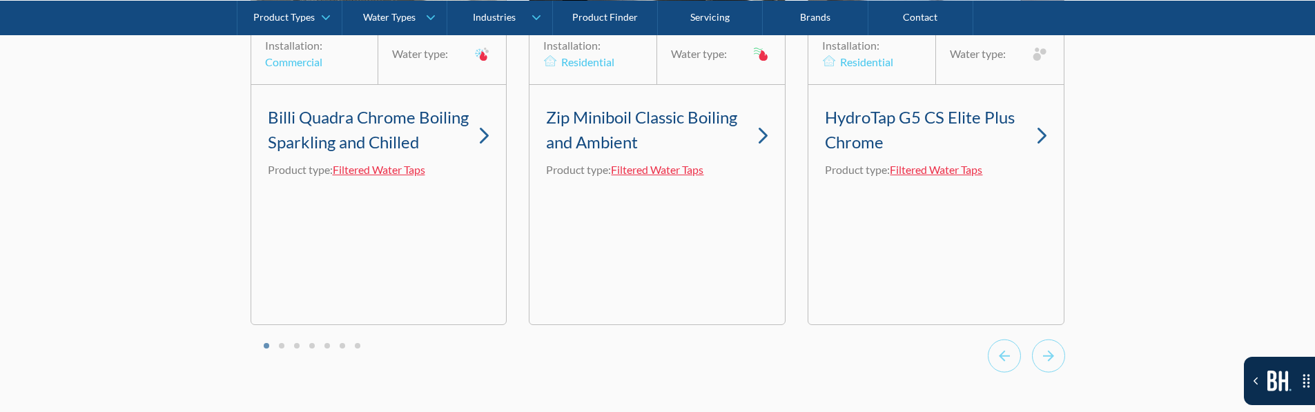
click at [1048, 373] on icon "Next slide" at bounding box center [1048, 356] width 33 height 34
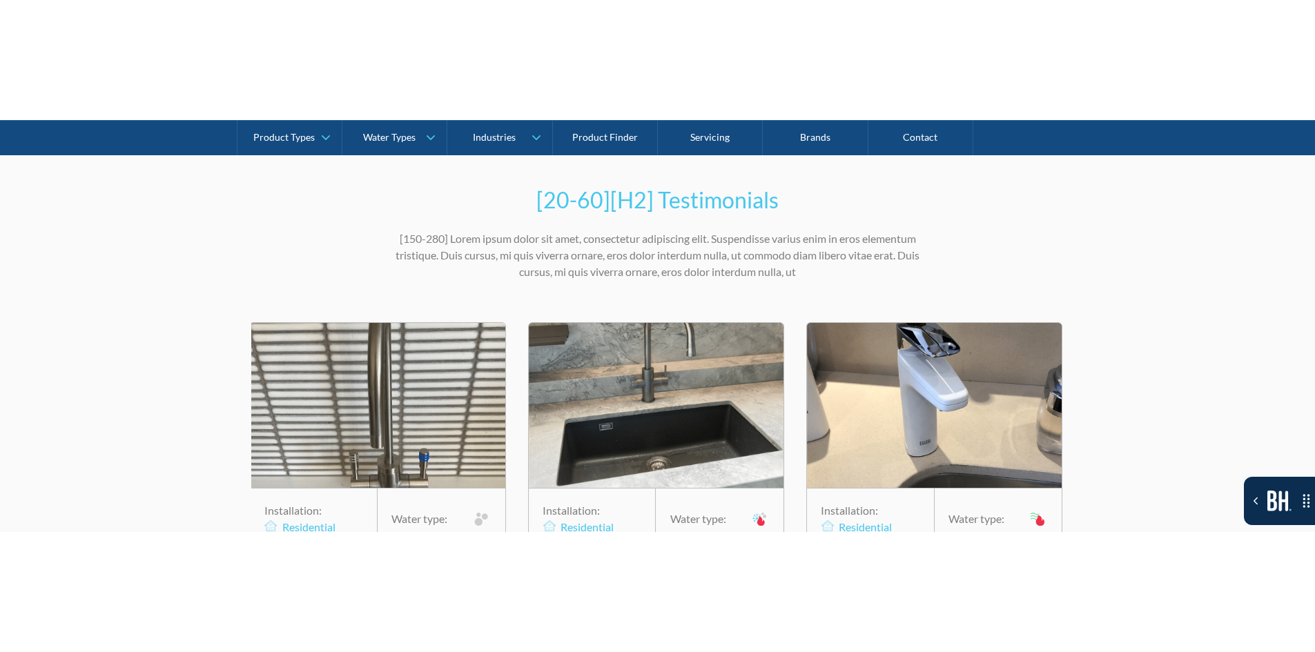
scroll to position [3958, 0]
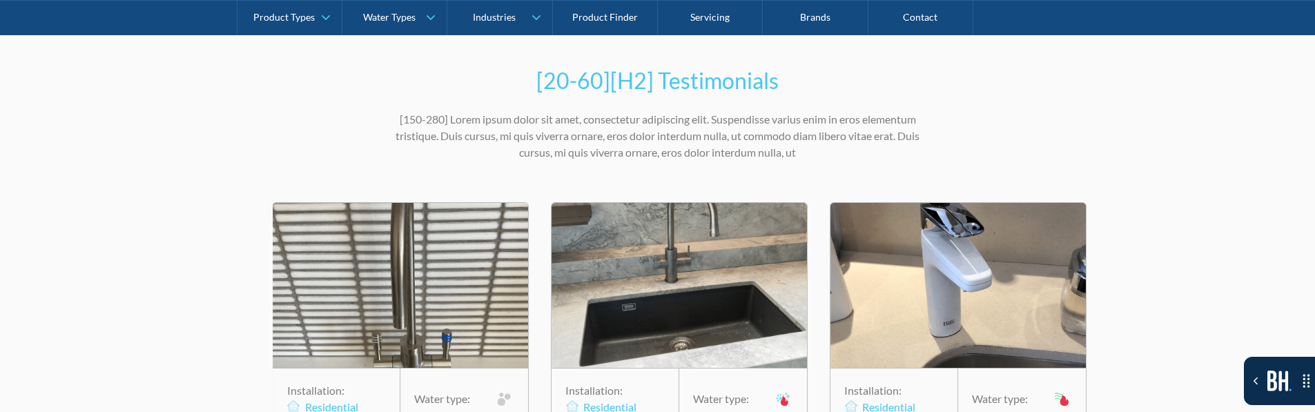
drag, startPoint x: 1142, startPoint y: 225, endPoint x: 1130, endPoint y: 271, distance: 47.0
click at [1141, 225] on div "[20-60][H2] Testimonials [150-280] Lorem ipsum dolor sit amet, consectetur adip…" at bounding box center [657, 392] width 1315 height 781
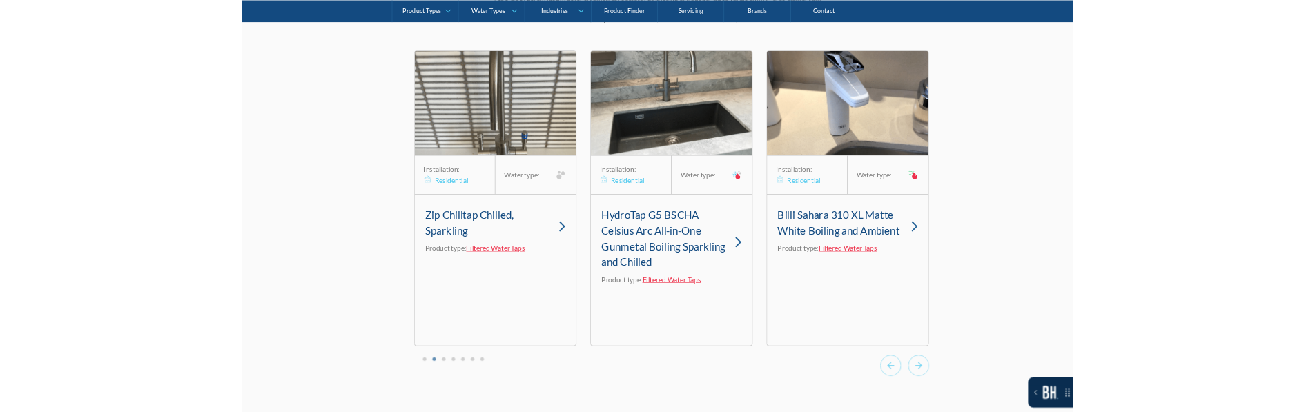
scroll to position [4096, 0]
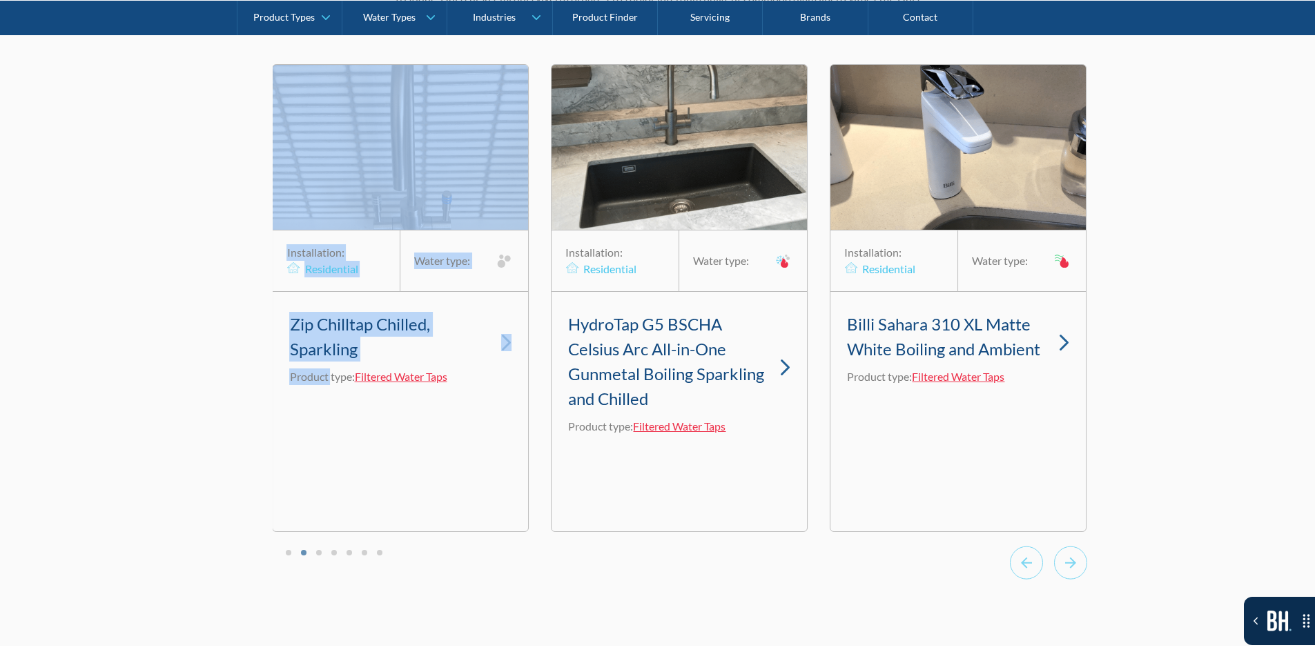
drag, startPoint x: 332, startPoint y: 463, endPoint x: 548, endPoint y: 444, distance: 216.8
click at [548, 411] on div "Installation: Commercial Water type: Billi Quadra Chrome Boiling Sparkling and …" at bounding box center [680, 297] width 814 height 467
click at [288, 411] on button "Go to page 1" at bounding box center [289, 553] width 6 height 6
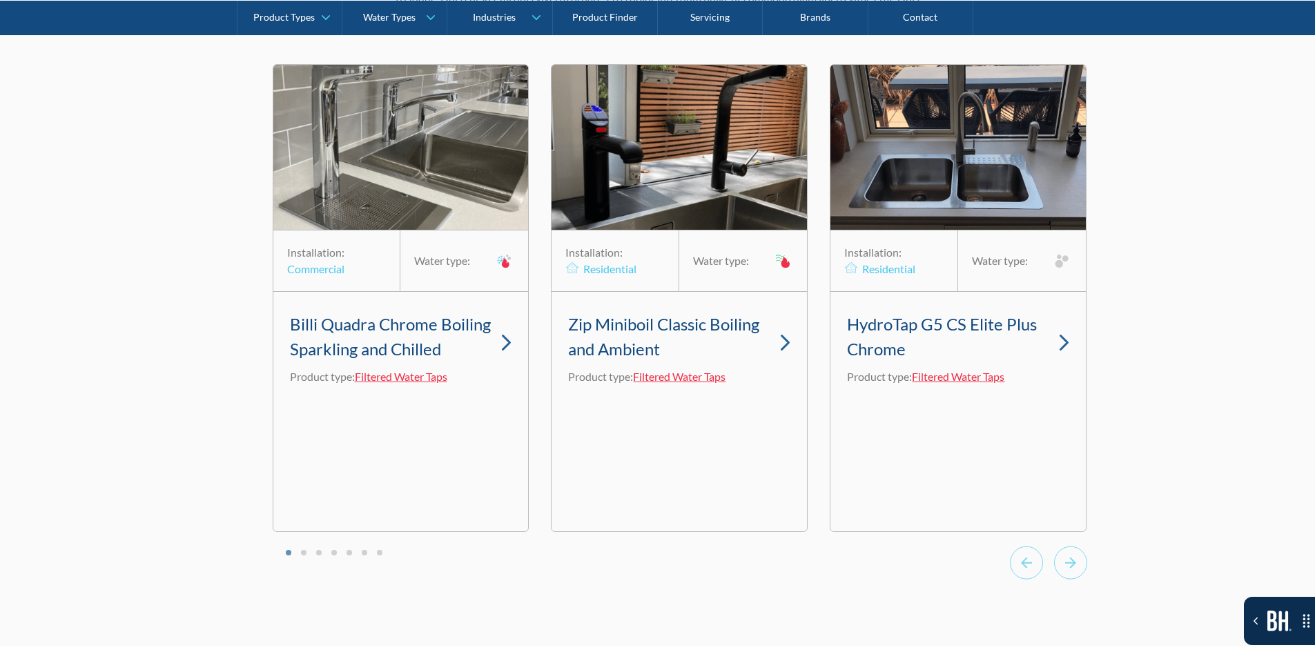
click at [300, 411] on div at bounding box center [680, 565] width 814 height 38
click at [306, 411] on li "Select a slide to show" at bounding box center [304, 552] width 10 height 12
click at [308, 411] on li "Select a slide to show" at bounding box center [304, 552] width 10 height 12
click at [302, 411] on button "Go to page 2" at bounding box center [304, 553] width 6 height 6
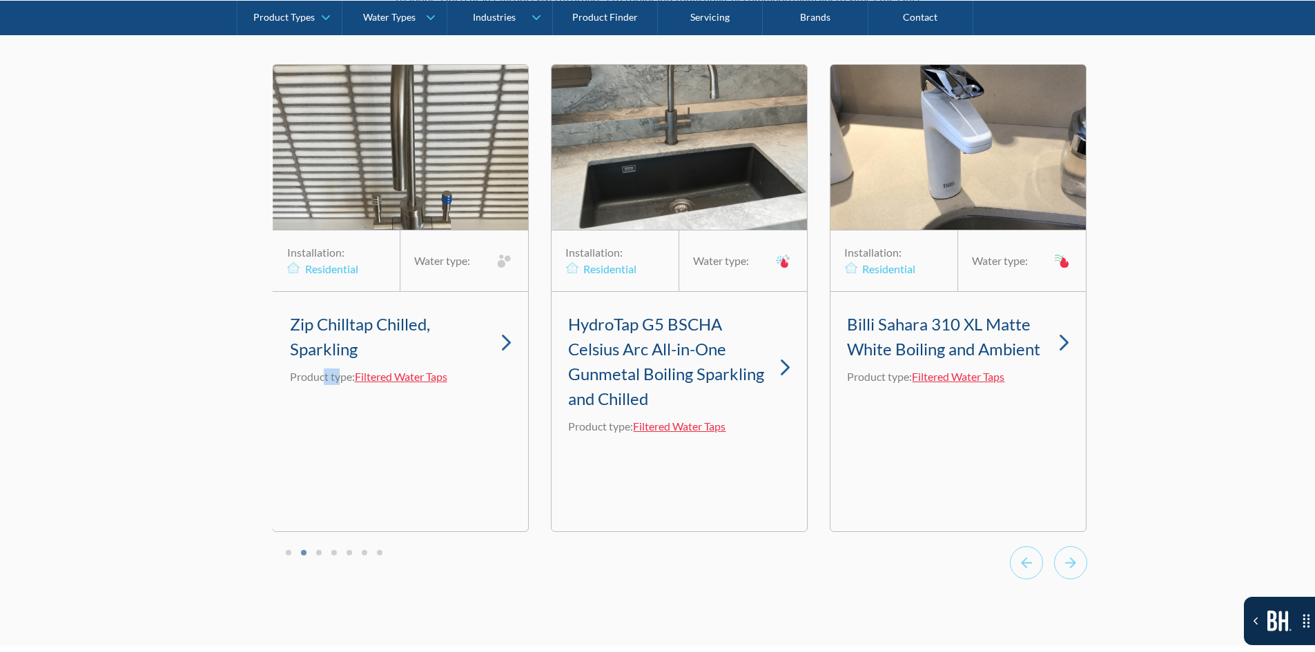
drag, startPoint x: 324, startPoint y: 513, endPoint x: 342, endPoint y: 517, distance: 18.4
click at [342, 411] on div "Installation: Residential Water type: Zip Chilltap Chilled, Sparkling Product t…" at bounding box center [401, 297] width 257 height 467
click at [1081, 411] on icon "Next slide" at bounding box center [1070, 563] width 33 height 34
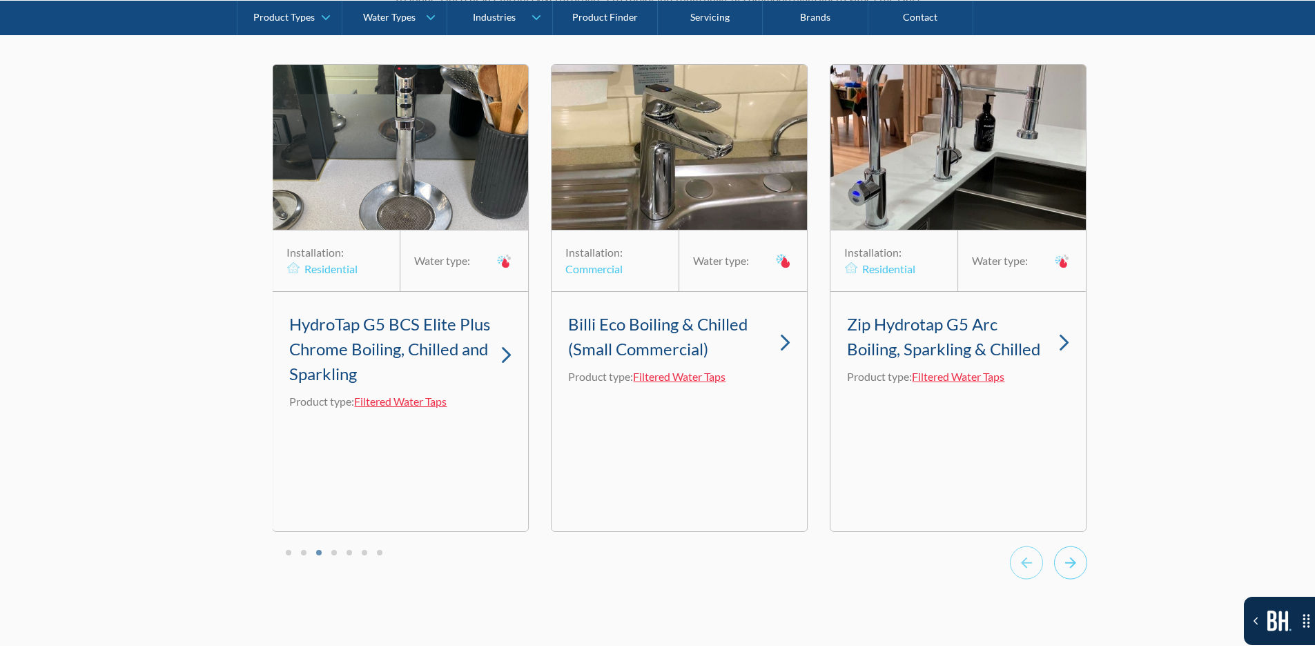
click at [1081, 411] on icon "Next slide" at bounding box center [1070, 563] width 33 height 34
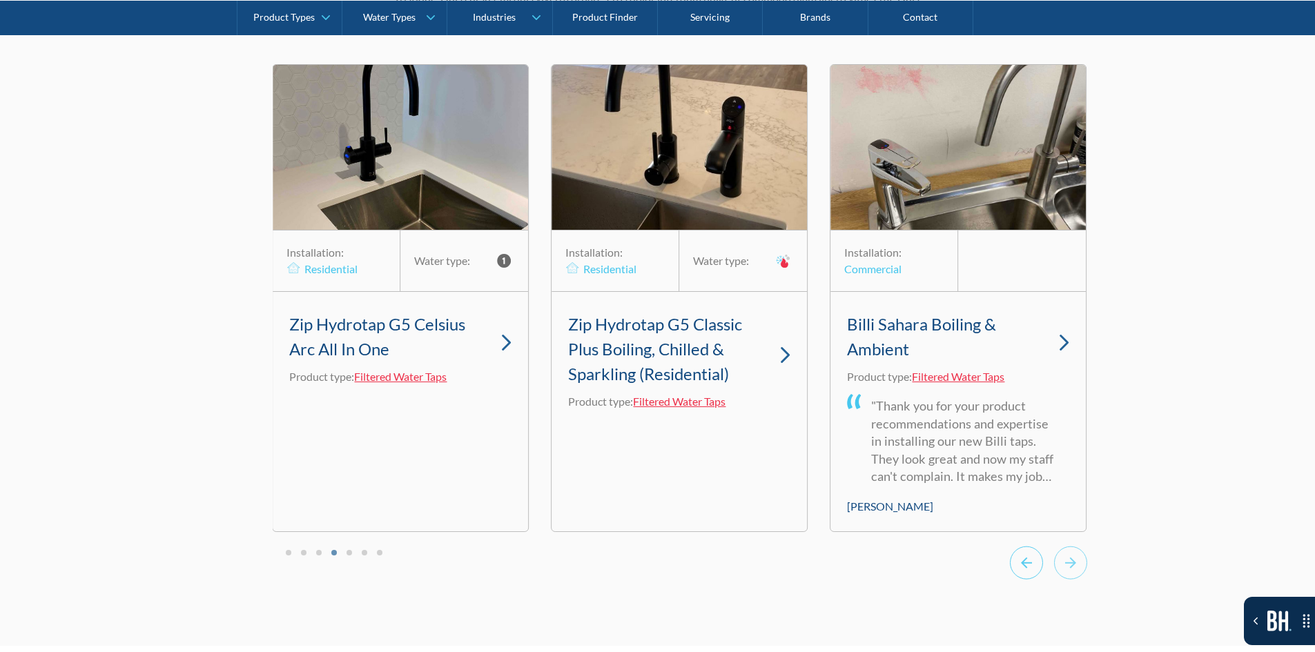
click at [1041, 411] on icon "Previous slide" at bounding box center [1026, 563] width 33 height 34
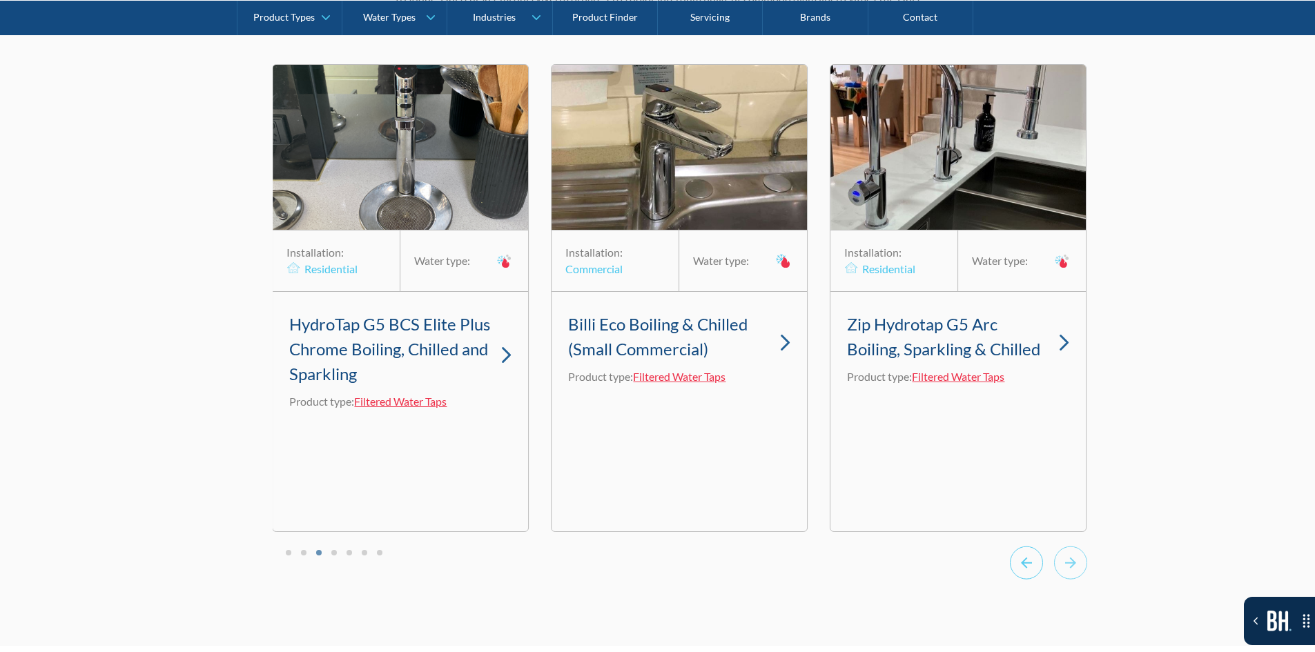
click at [1041, 411] on icon "Previous slide" at bounding box center [1026, 563] width 33 height 34
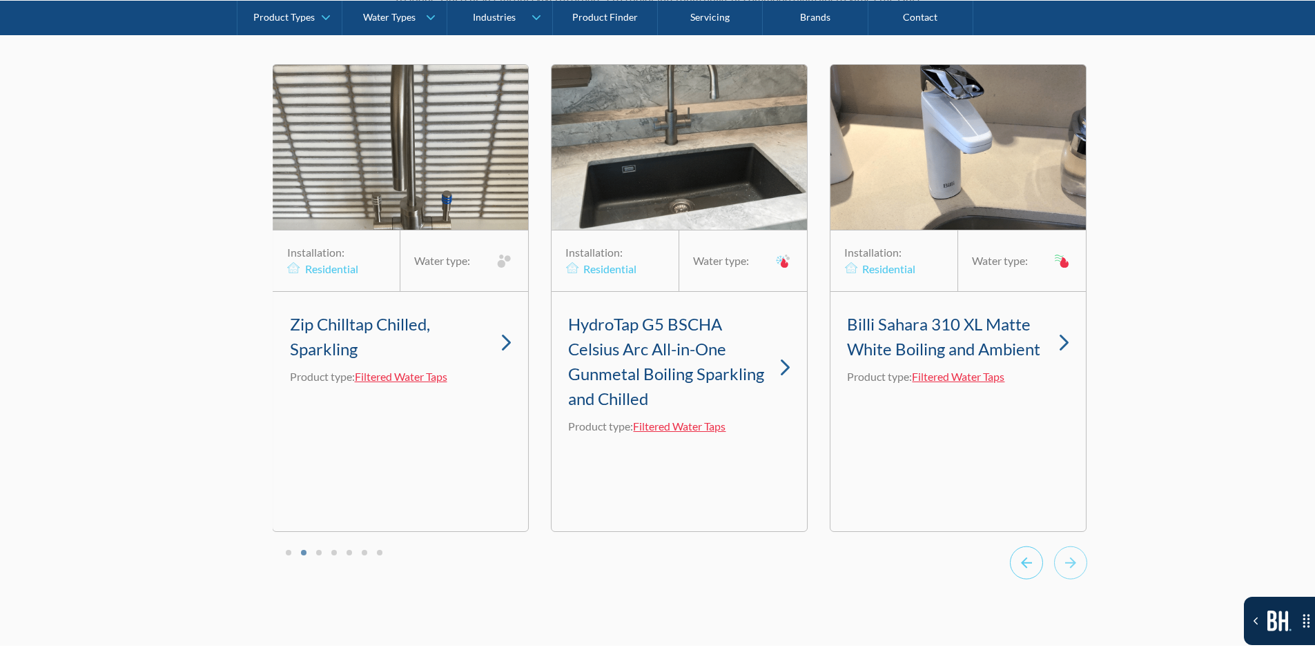
click at [1041, 411] on icon "Previous slide" at bounding box center [1026, 563] width 33 height 34
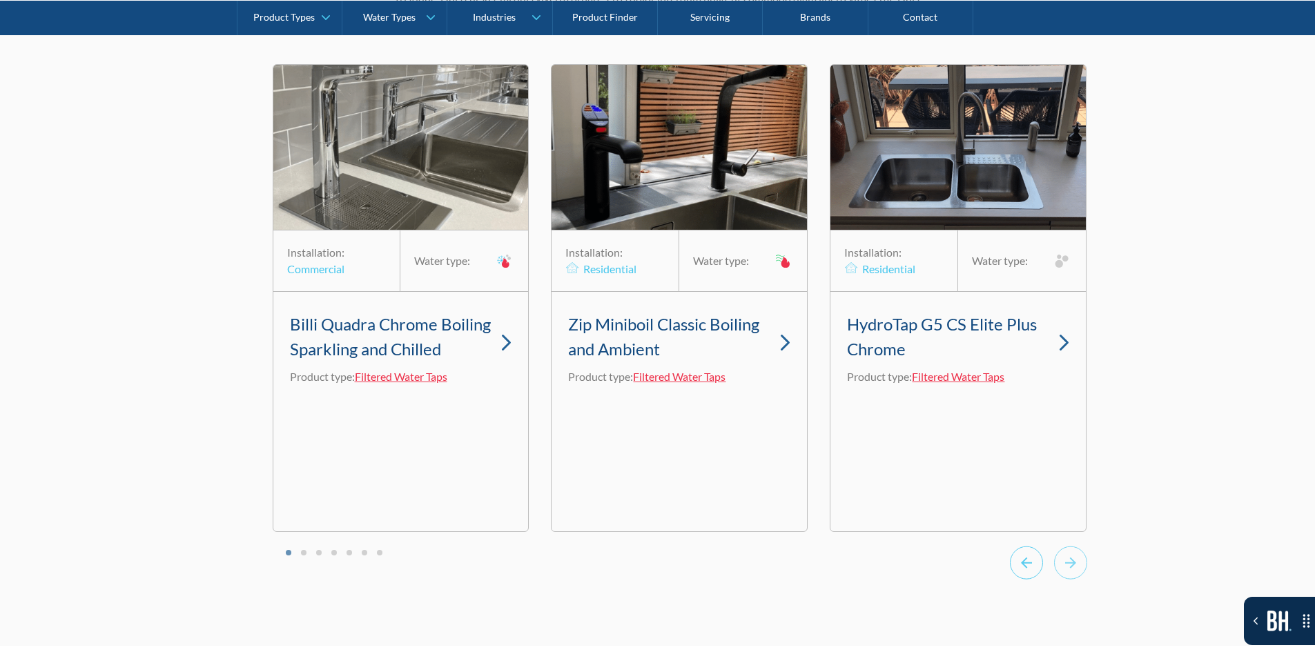
click at [1041, 411] on icon "Go to last slide" at bounding box center [1026, 563] width 33 height 34
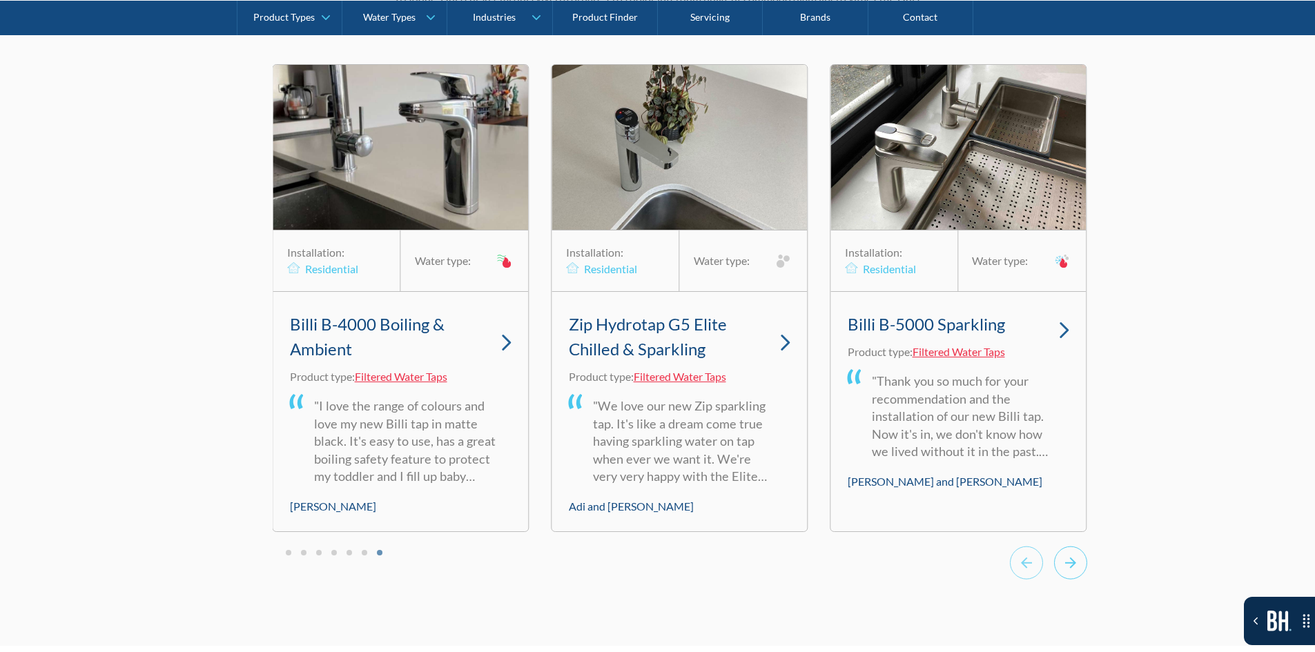
click at [1065, 411] on icon "Go to first slide" at bounding box center [1070, 562] width 11 height 11
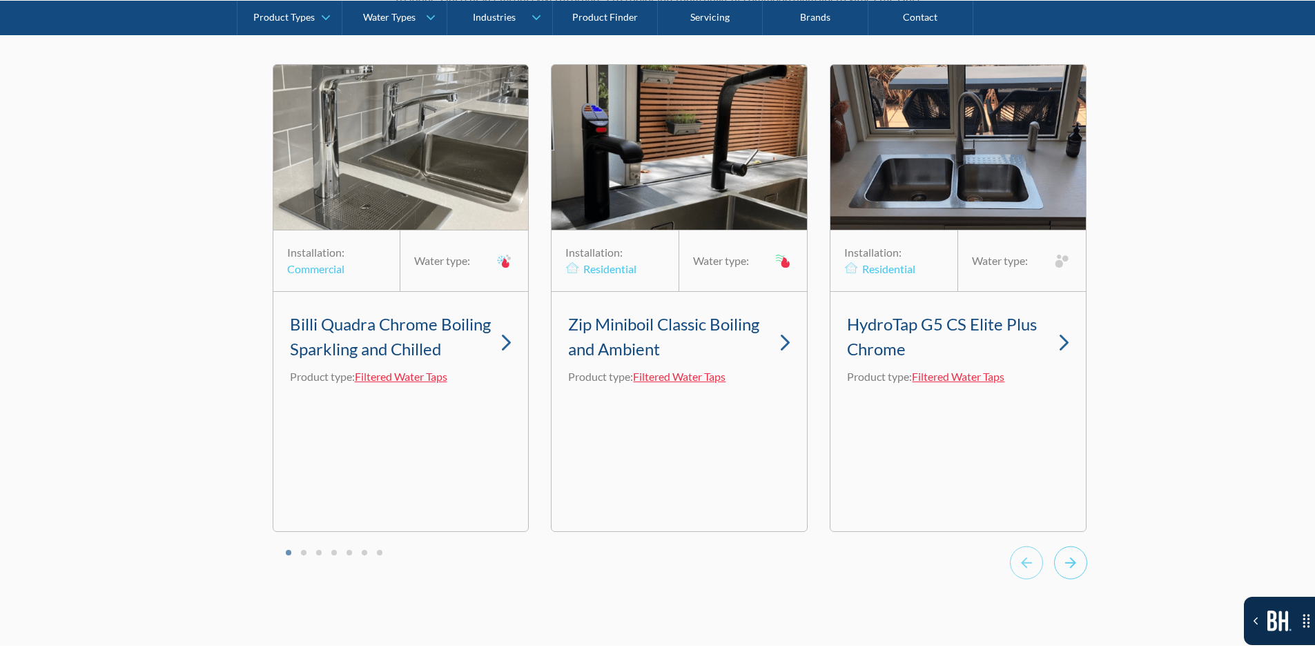
click at [1065, 411] on icon "Next slide" at bounding box center [1070, 562] width 11 height 11
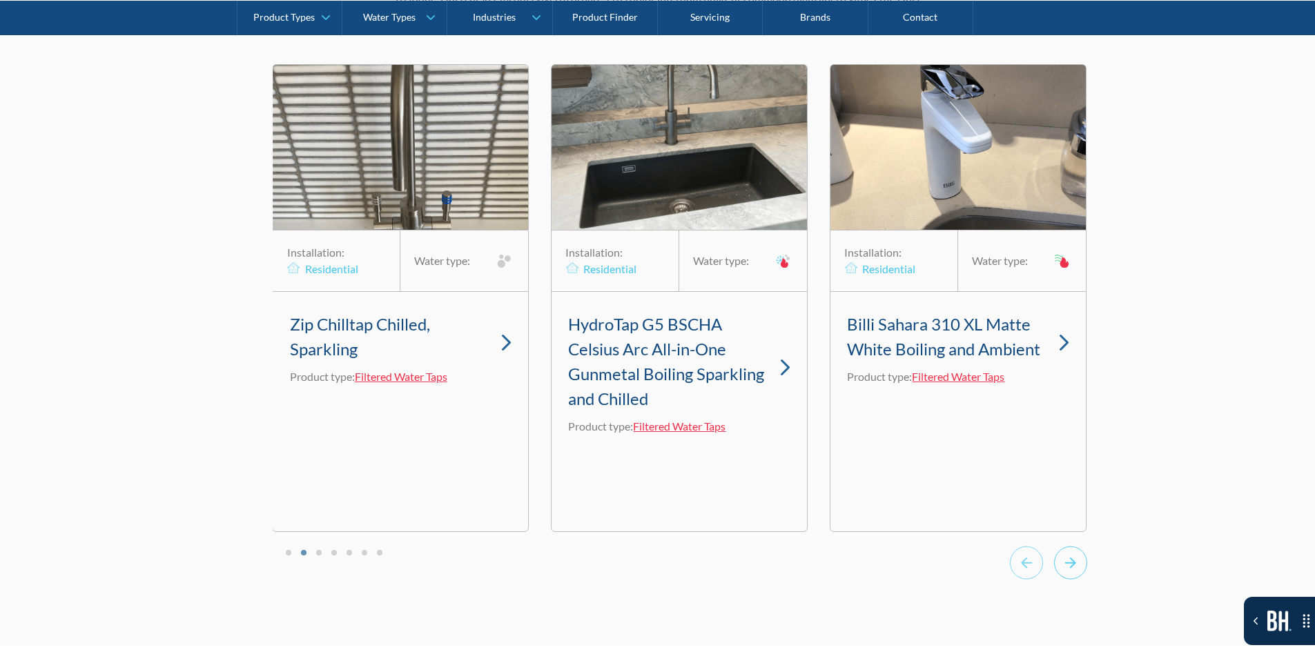
click at [1065, 411] on icon "Next slide" at bounding box center [1070, 562] width 11 height 11
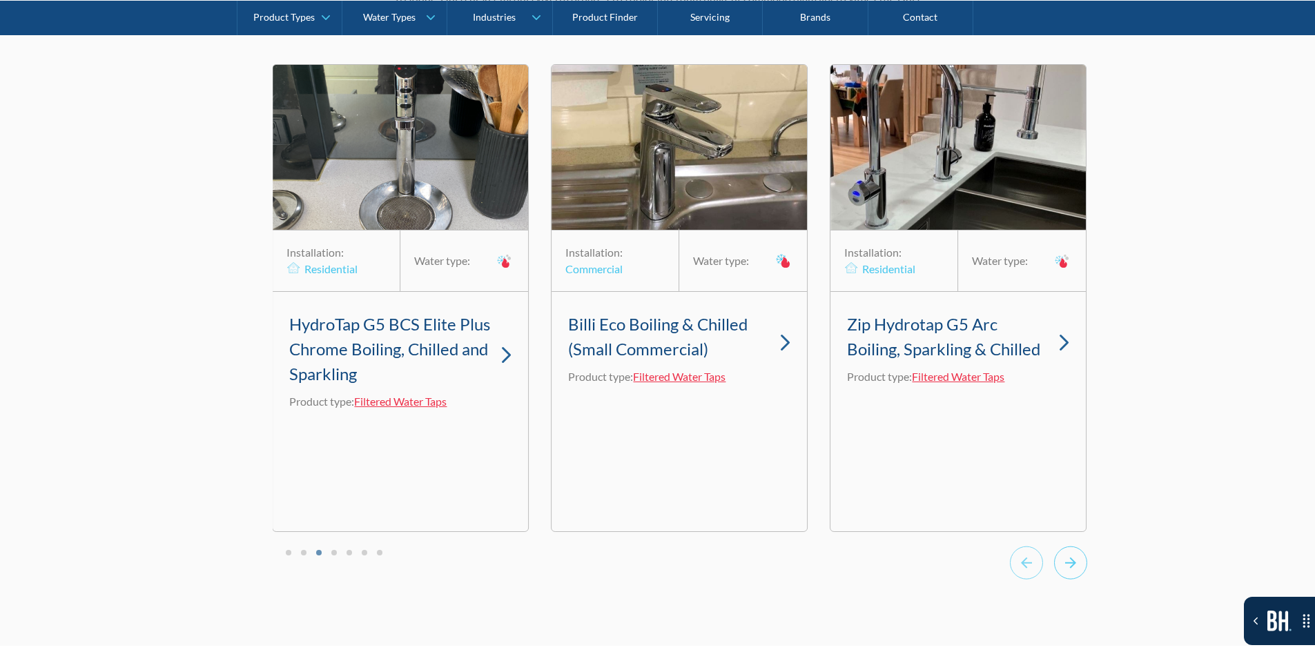
click at [1065, 411] on icon "Next slide" at bounding box center [1070, 562] width 11 height 11
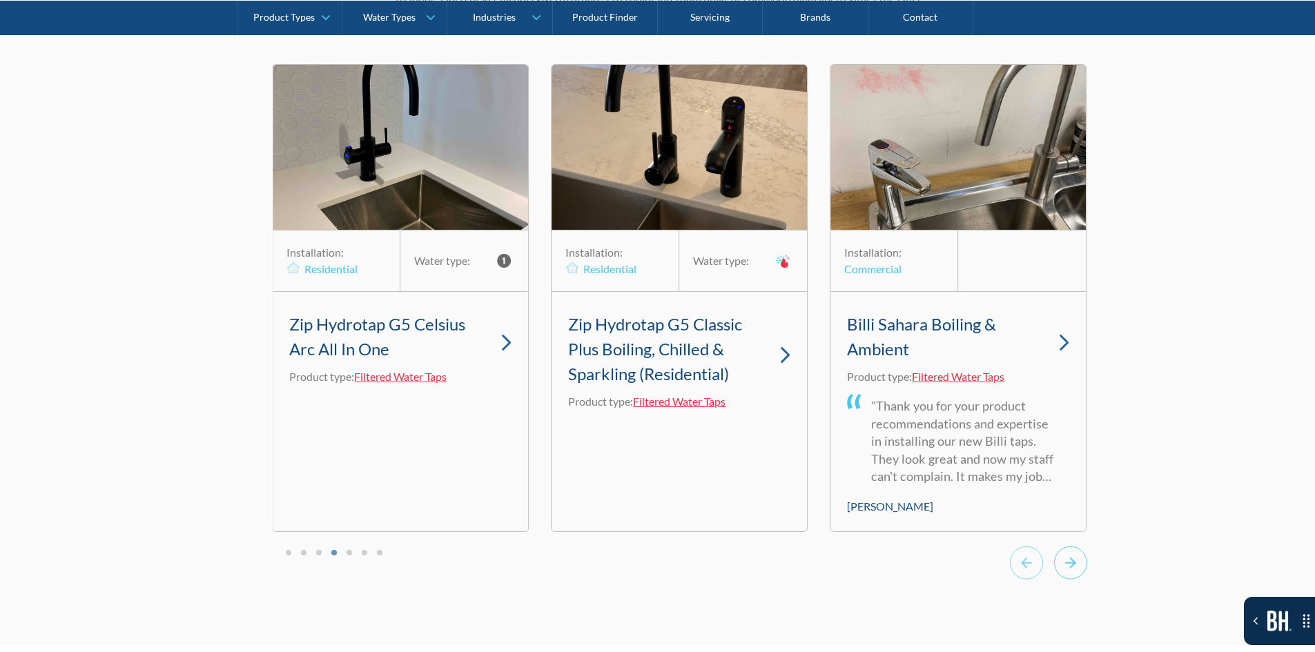
click at [1065, 411] on icon "Next slide" at bounding box center [1070, 562] width 11 height 11
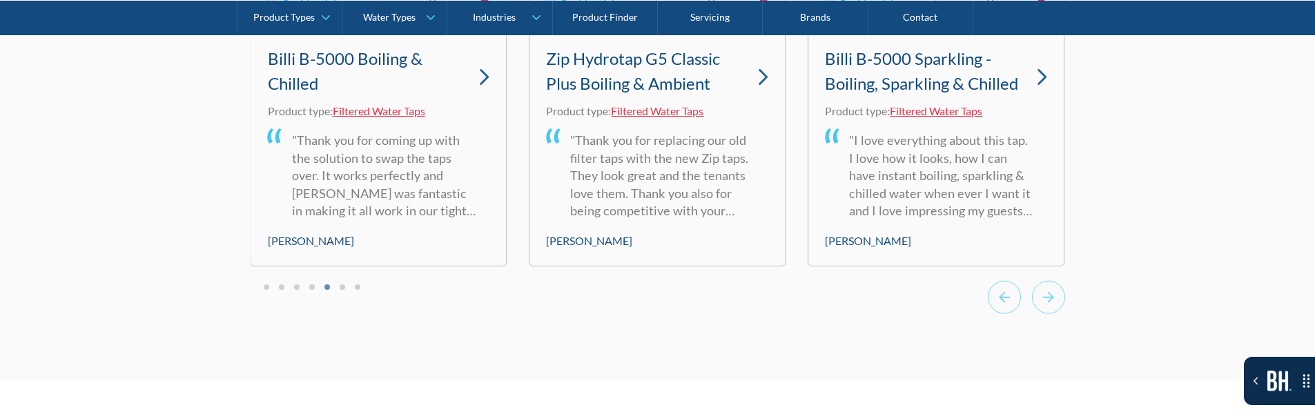
scroll to position [4372, 0]
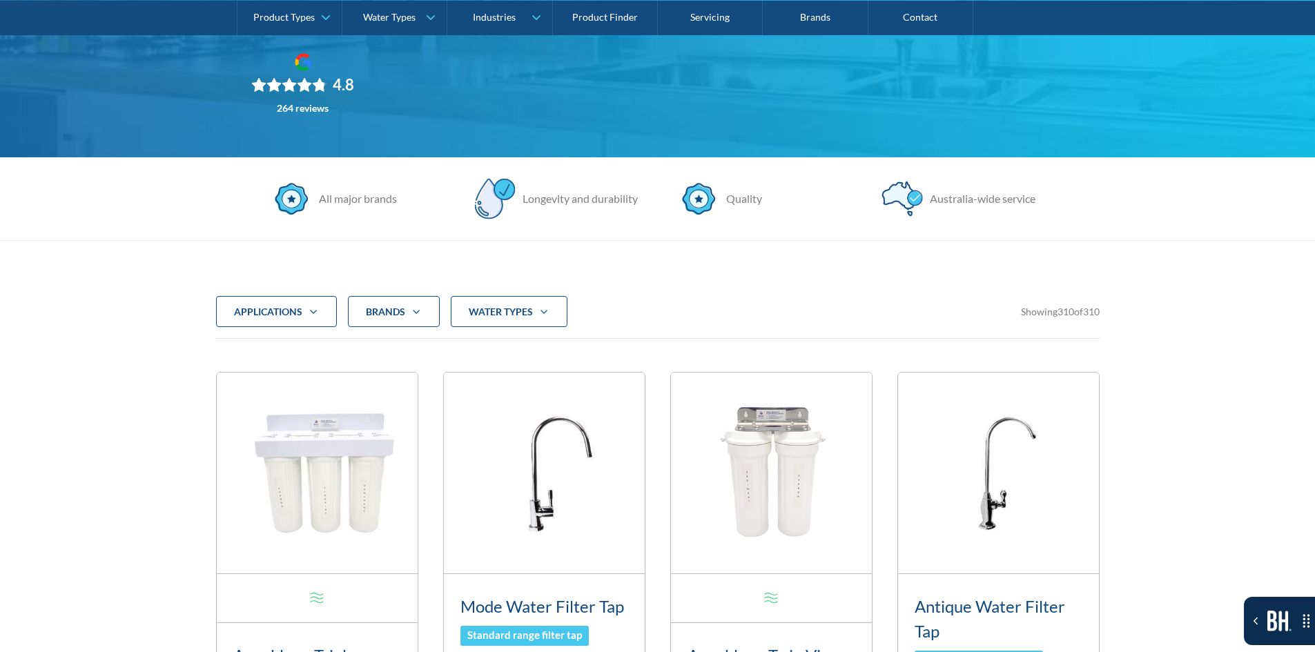
scroll to position [552, 0]
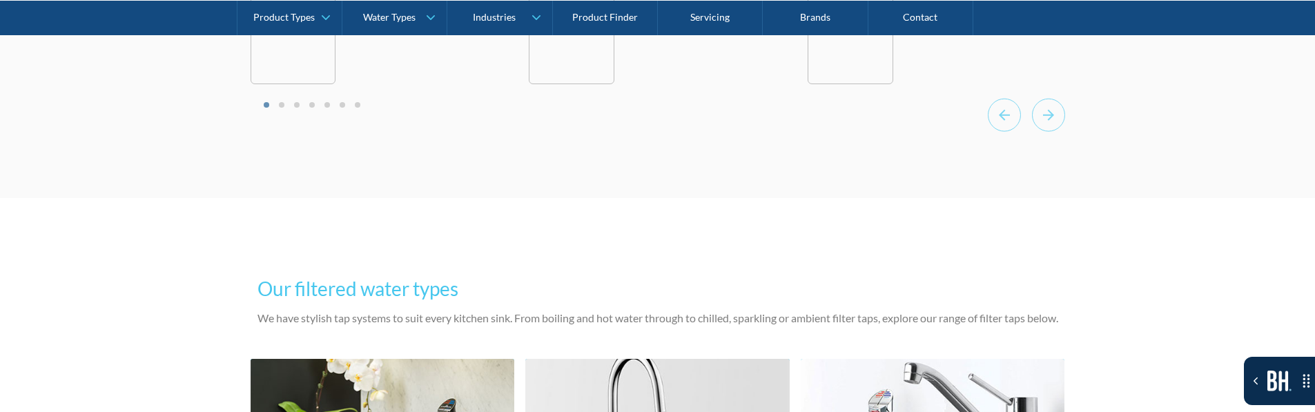
scroll to position [4685, 0]
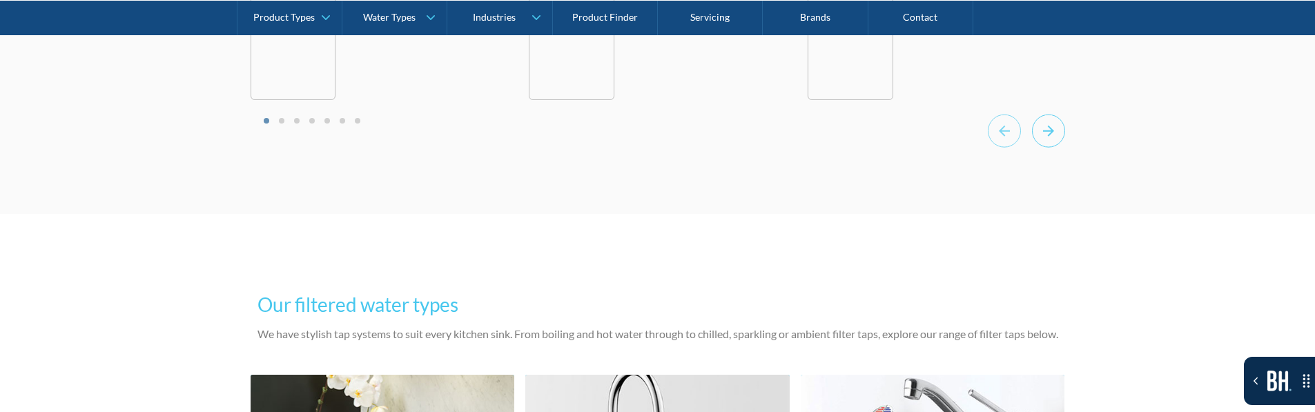
click at [1048, 148] on icon "Next slide" at bounding box center [1048, 131] width 33 height 34
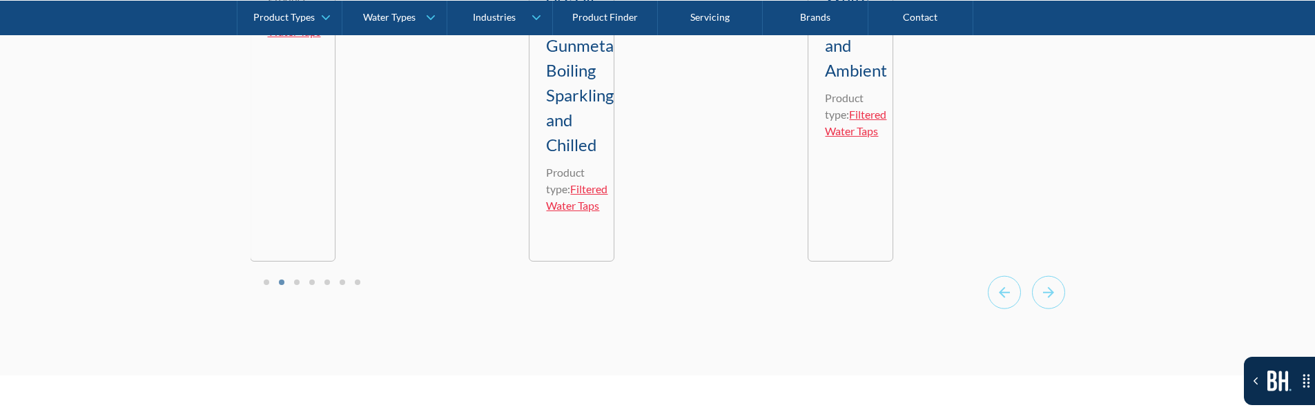
scroll to position [4478, 0]
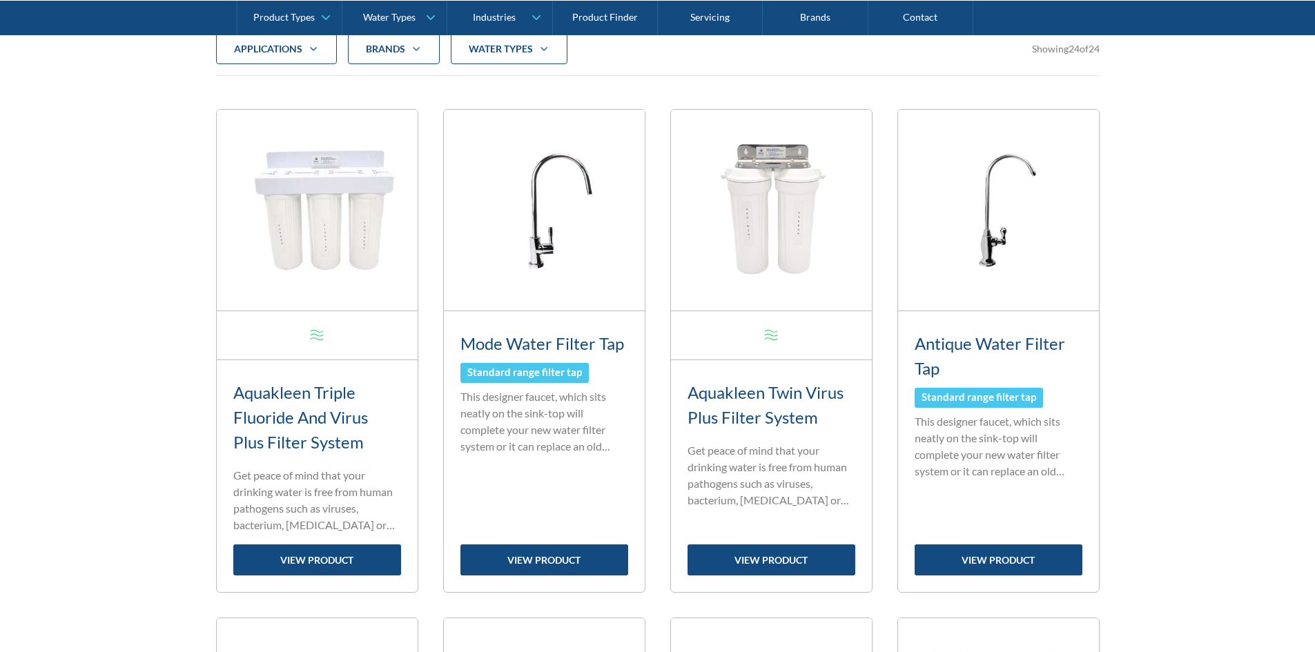
scroll to position [552, 0]
click at [239, 55] on div "applications" at bounding box center [268, 49] width 68 height 14
click at [172, 184] on div "applications Commercial Residential Clear Brands Aqua Cooler Aquakleen Bibo Bil…" at bounding box center [657, 608] width 1315 height 1260
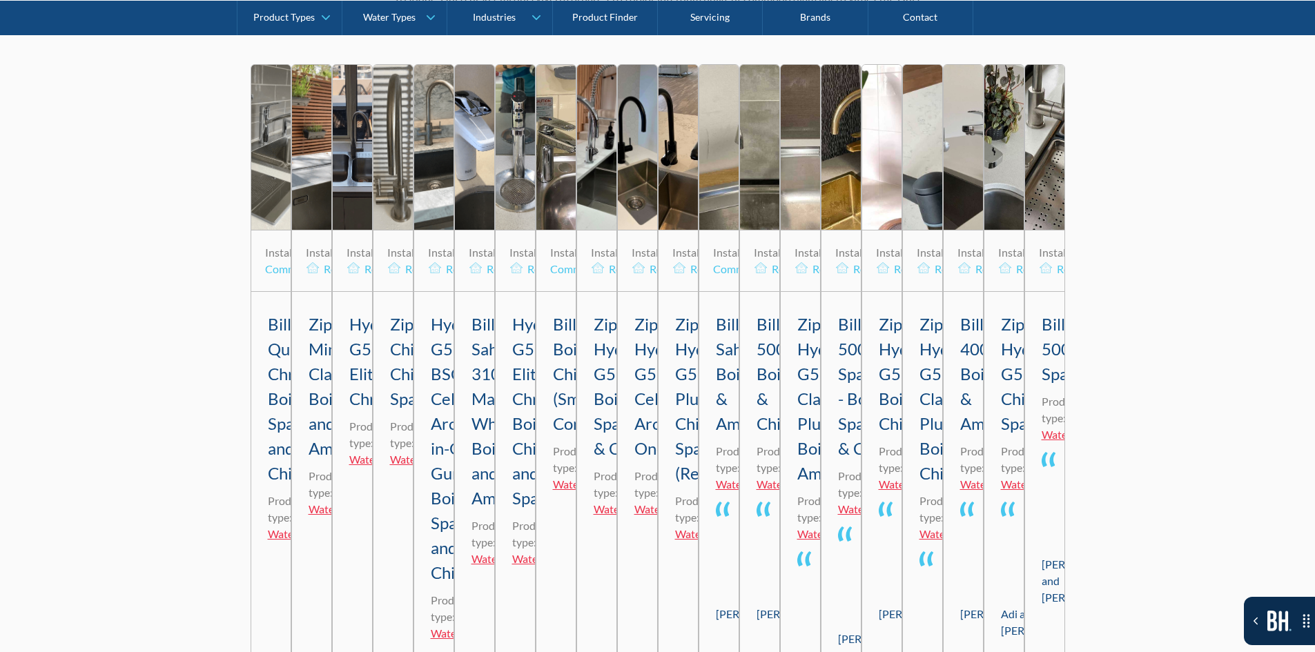
scroll to position [4279, 0]
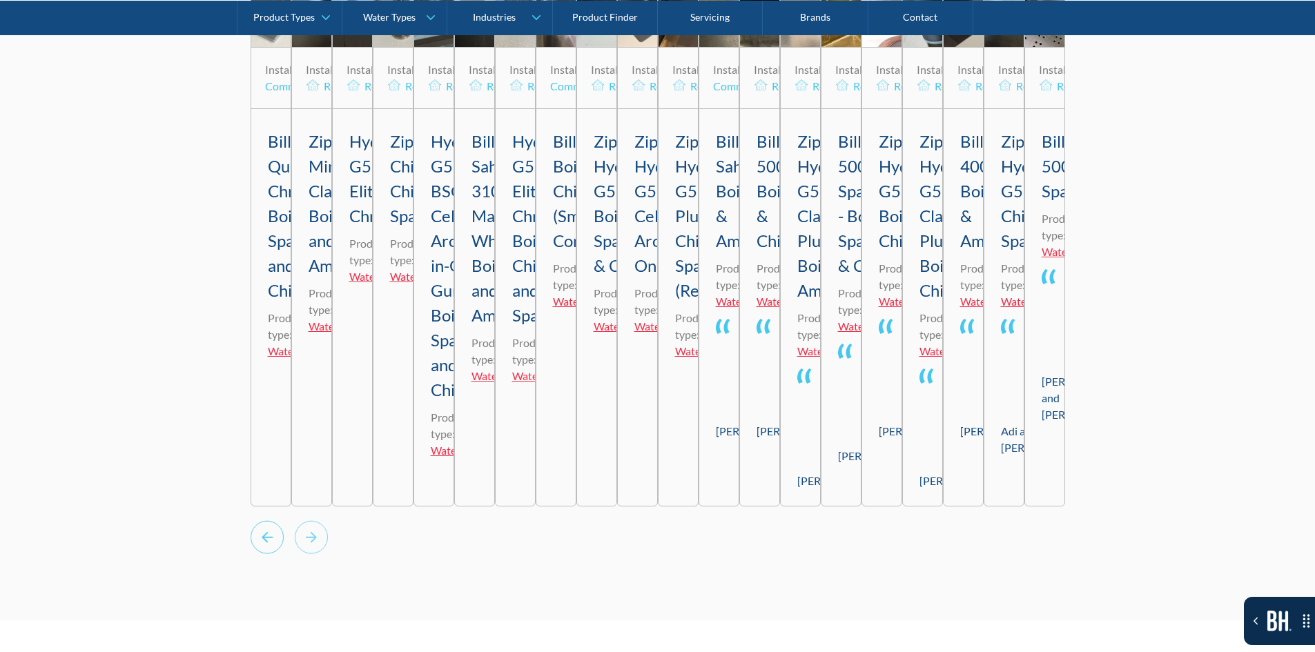
click at [275, 554] on icon "Previous slide" at bounding box center [267, 537] width 33 height 34
click at [297, 554] on icon "Next slide" at bounding box center [311, 537] width 33 height 34
click at [304, 554] on icon "Next slide" at bounding box center [311, 537] width 33 height 34
click at [306, 553] on rect "Next slide" at bounding box center [311, 537] width 32 height 32
click at [316, 554] on icon "Next slide" at bounding box center [311, 537] width 33 height 34
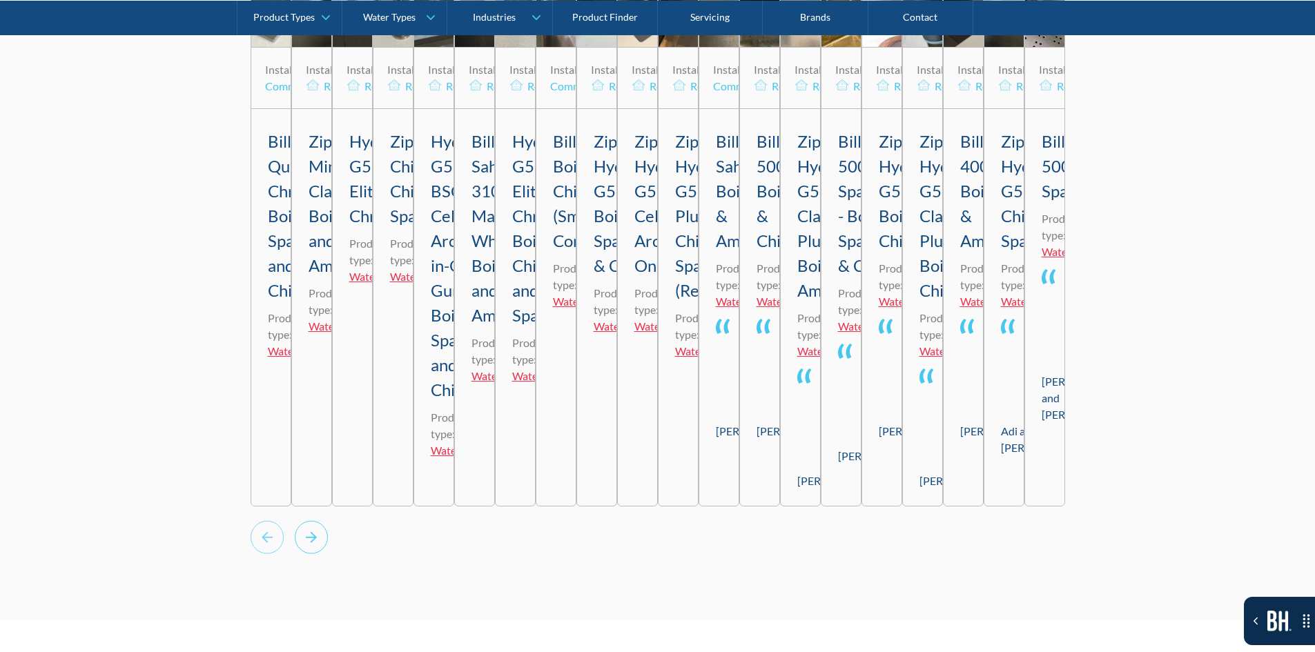
click at [316, 554] on icon "Next slide" at bounding box center [311, 537] width 33 height 34
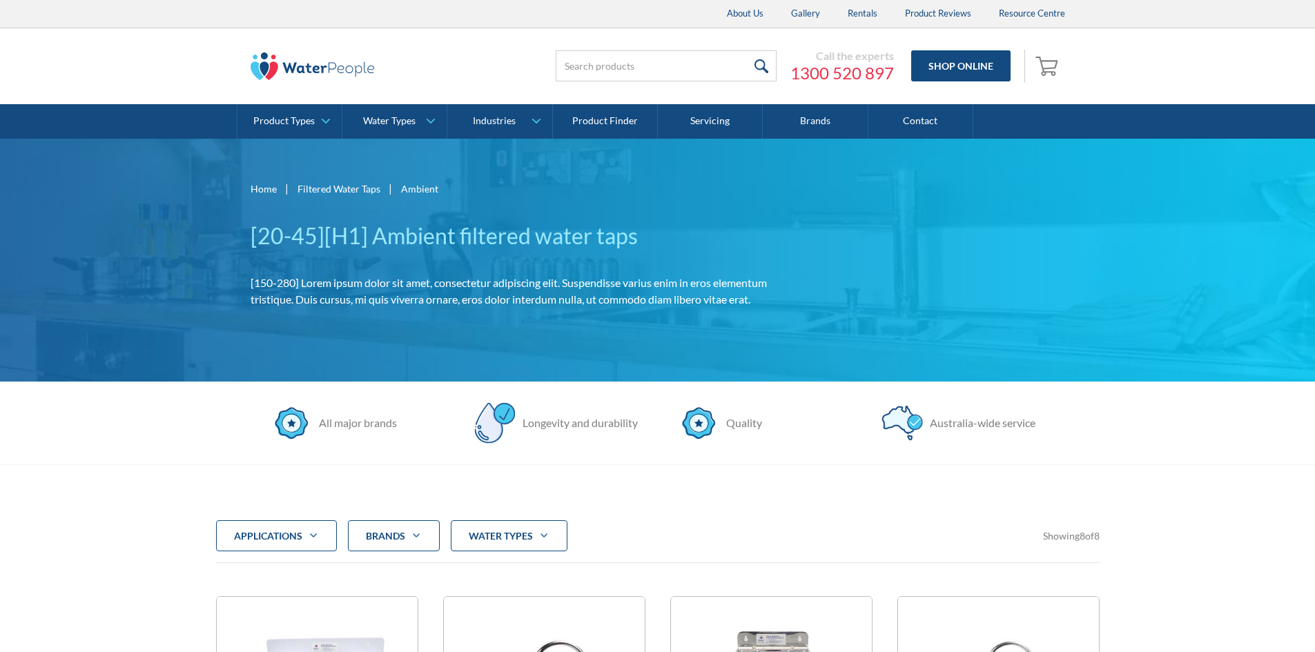
scroll to position [4251, 0]
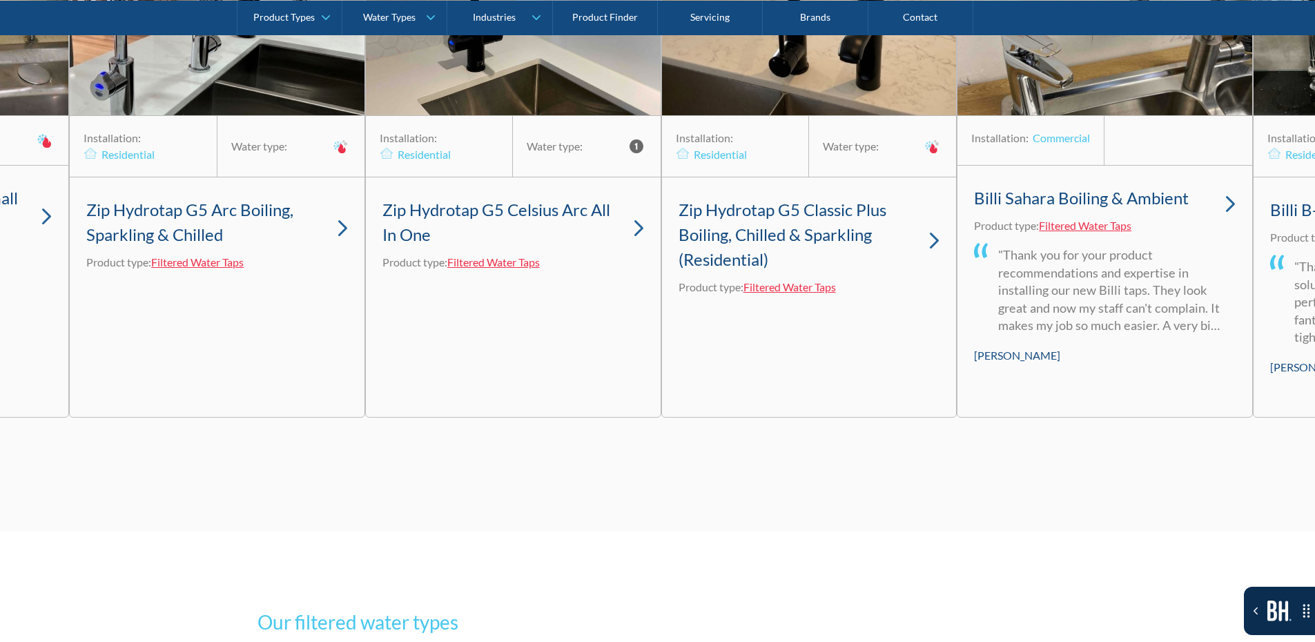
scroll to position [4212, 0]
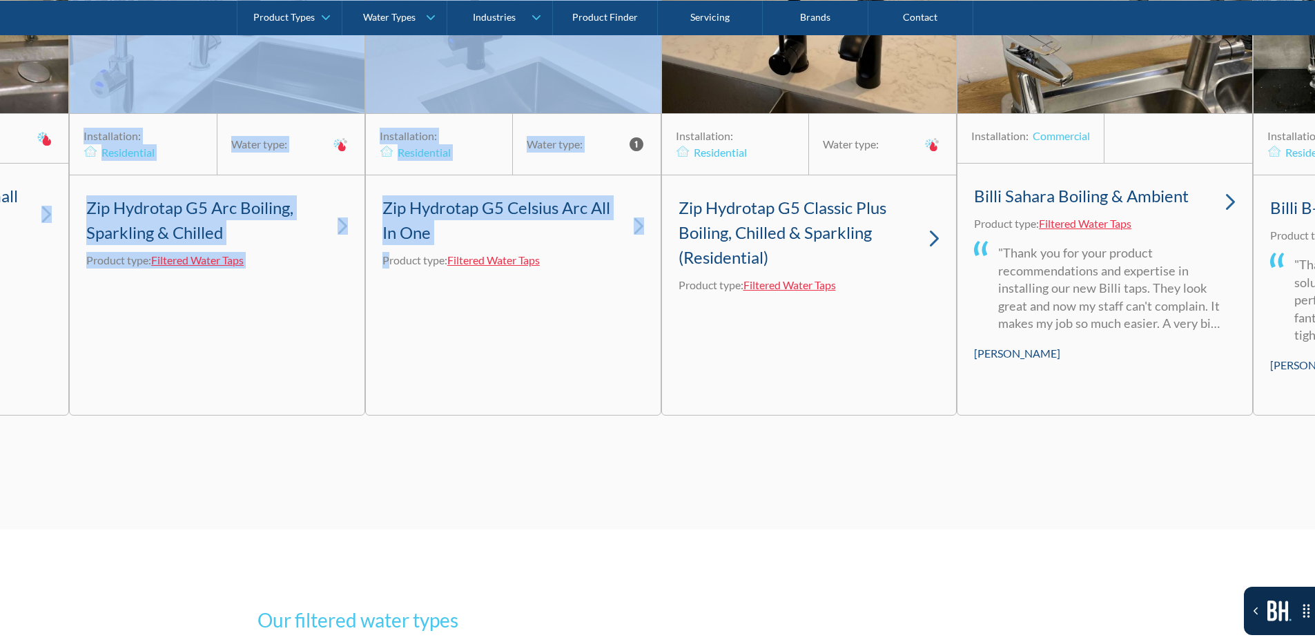
drag, startPoint x: 386, startPoint y: 312, endPoint x: 36, endPoint y: 297, distance: 350.2
click at [13, 294] on div "Installation: Commercial Water type: Billi Quadra Chrome Boiling Sparkling and …" at bounding box center [661, 181] width 5916 height 467
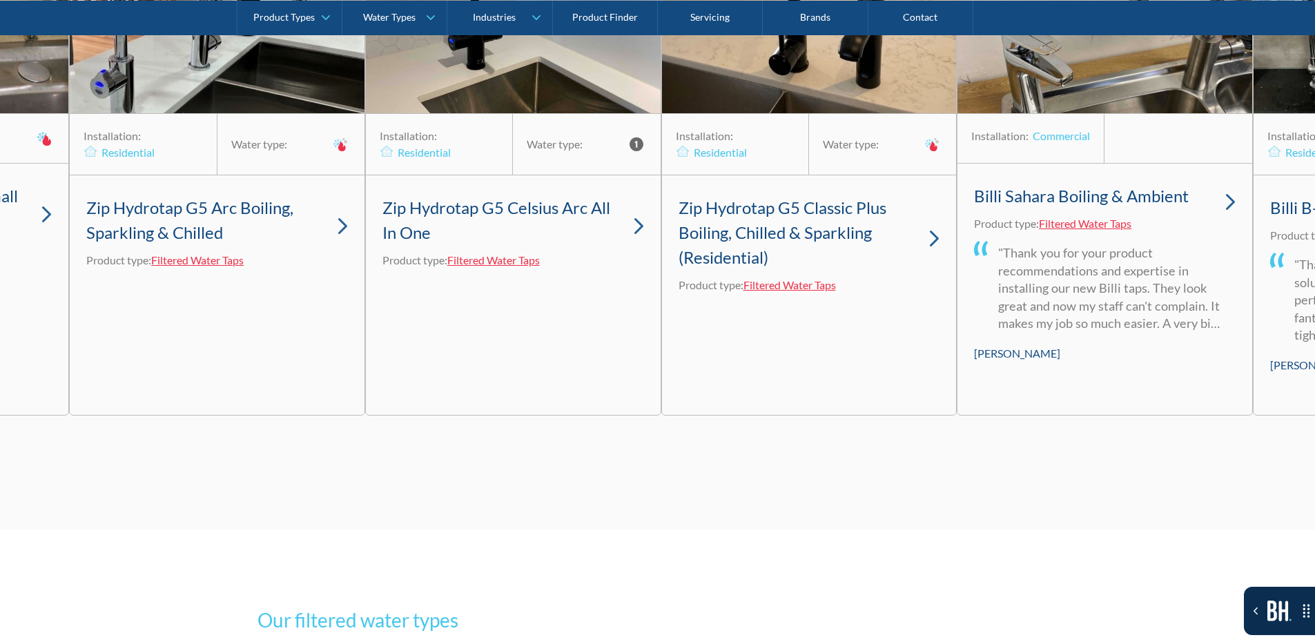
click at [769, 350] on div "Installation: Residential Water type: Zip Hydrotap G5 Classic Plus Boiling, Chi…" at bounding box center [809, 181] width 296 height 467
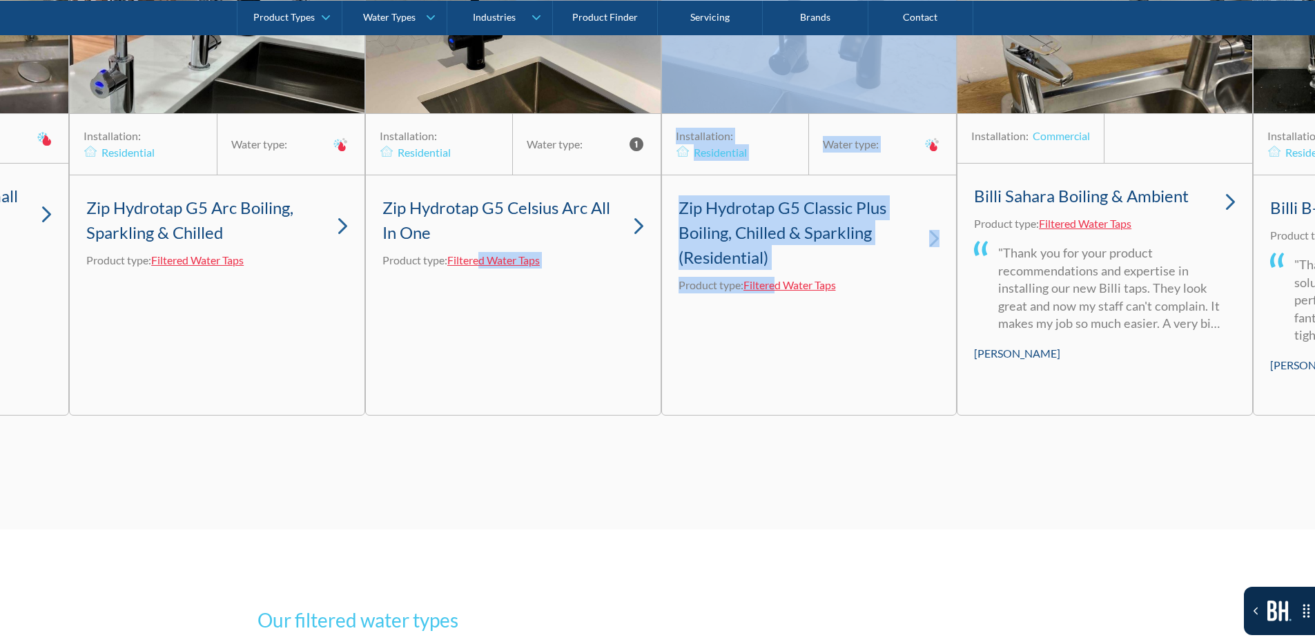
drag, startPoint x: 509, startPoint y: 351, endPoint x: 776, endPoint y: 330, distance: 267.9
click at [776, 330] on div "Installation: Commercial Water type: Billi Quadra Chrome Boiling Sparkling and …" at bounding box center [661, 181] width 5916 height 467
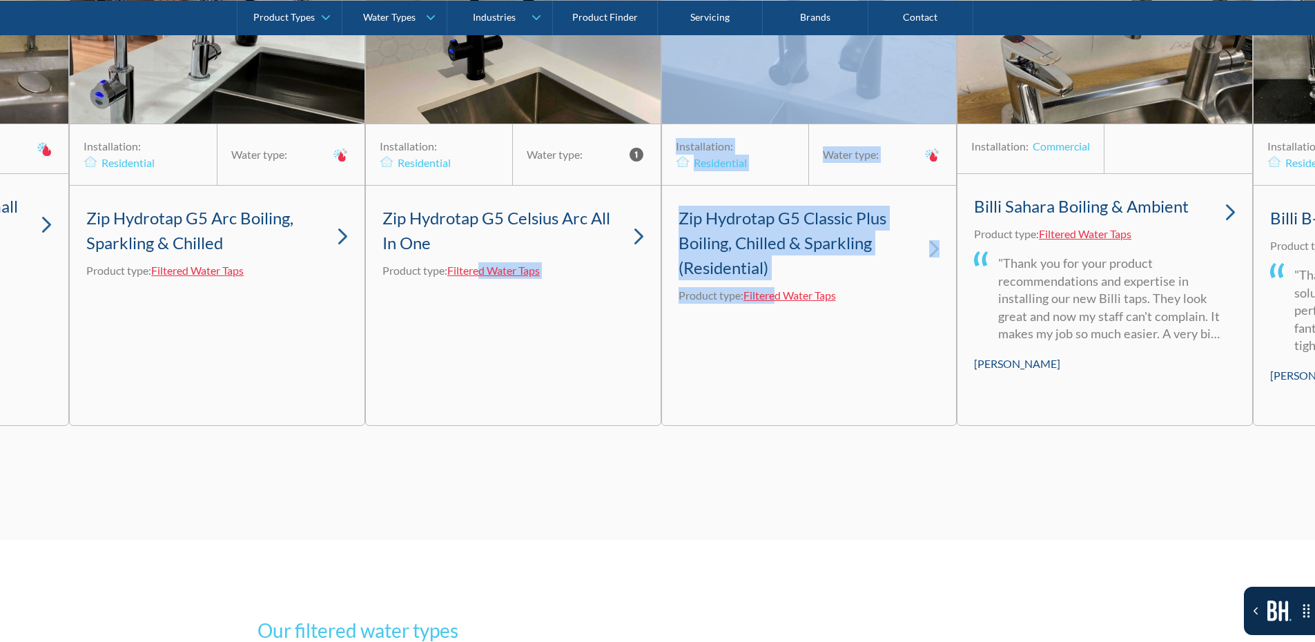
scroll to position [4212, 0]
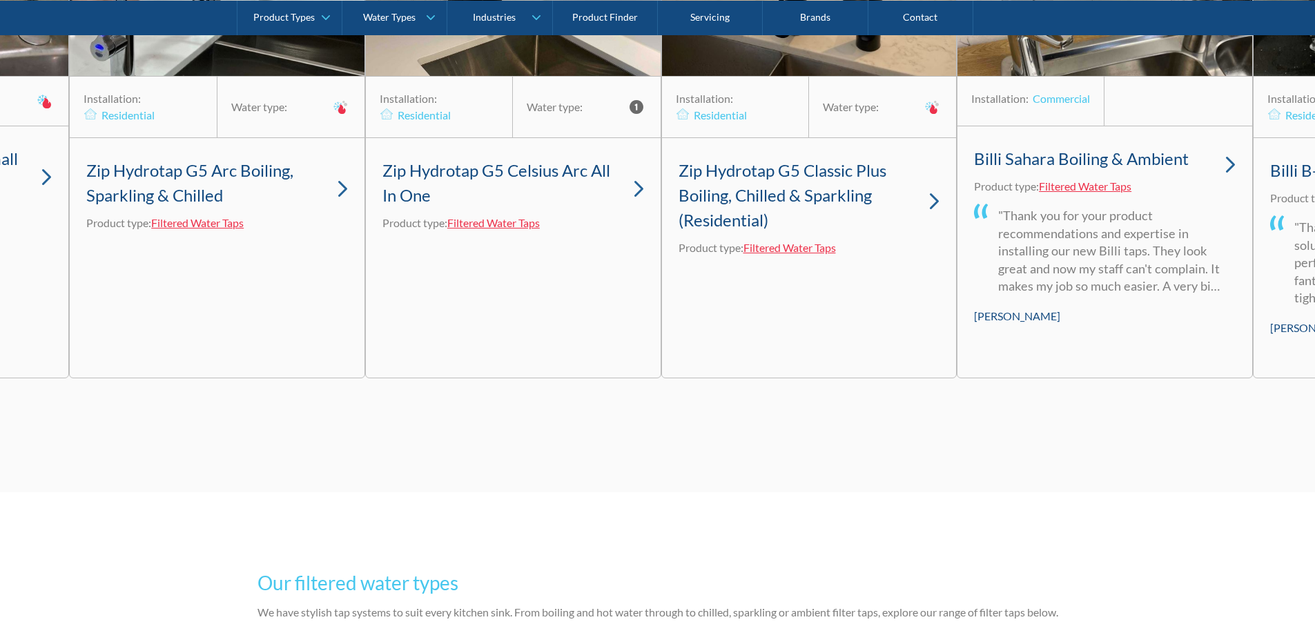
scroll to position [4212, 0]
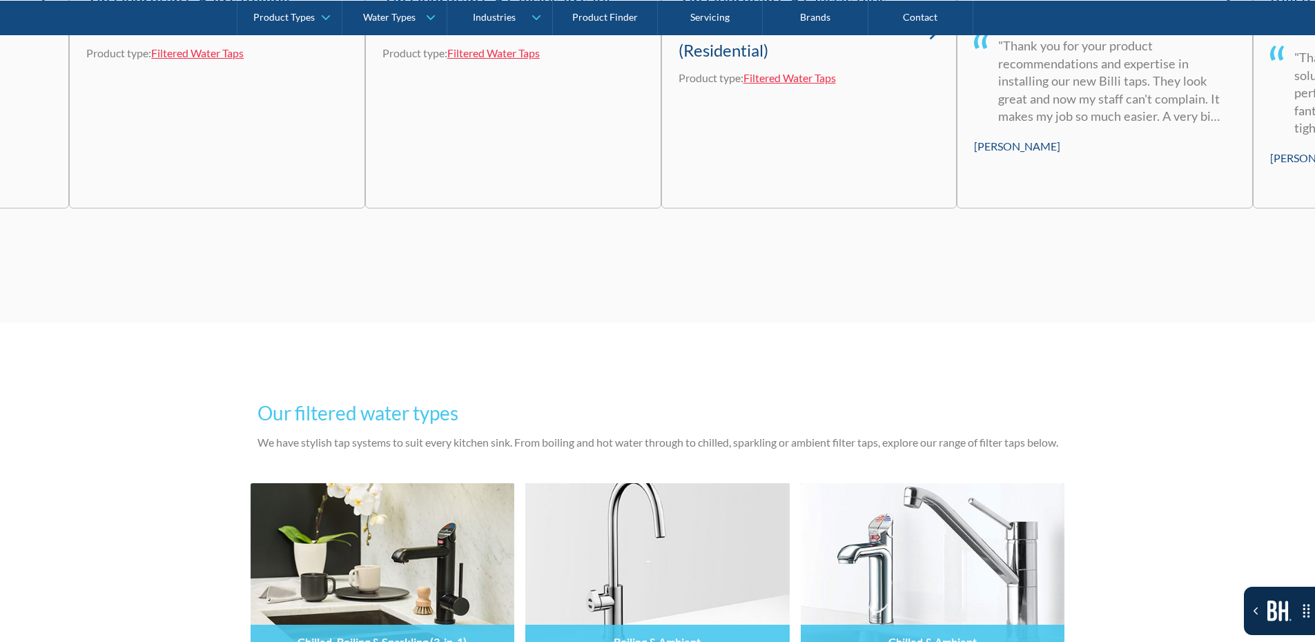
scroll to position [4420, 12]
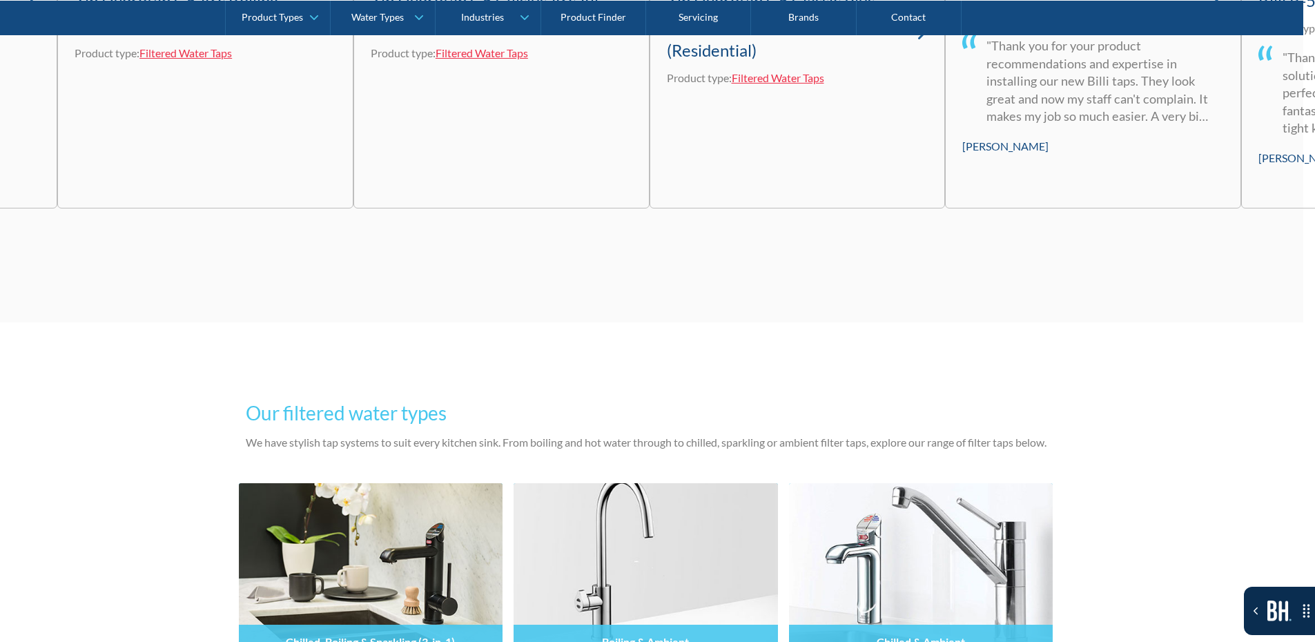
click at [295, 260] on div at bounding box center [649, 241] width 5916 height 38
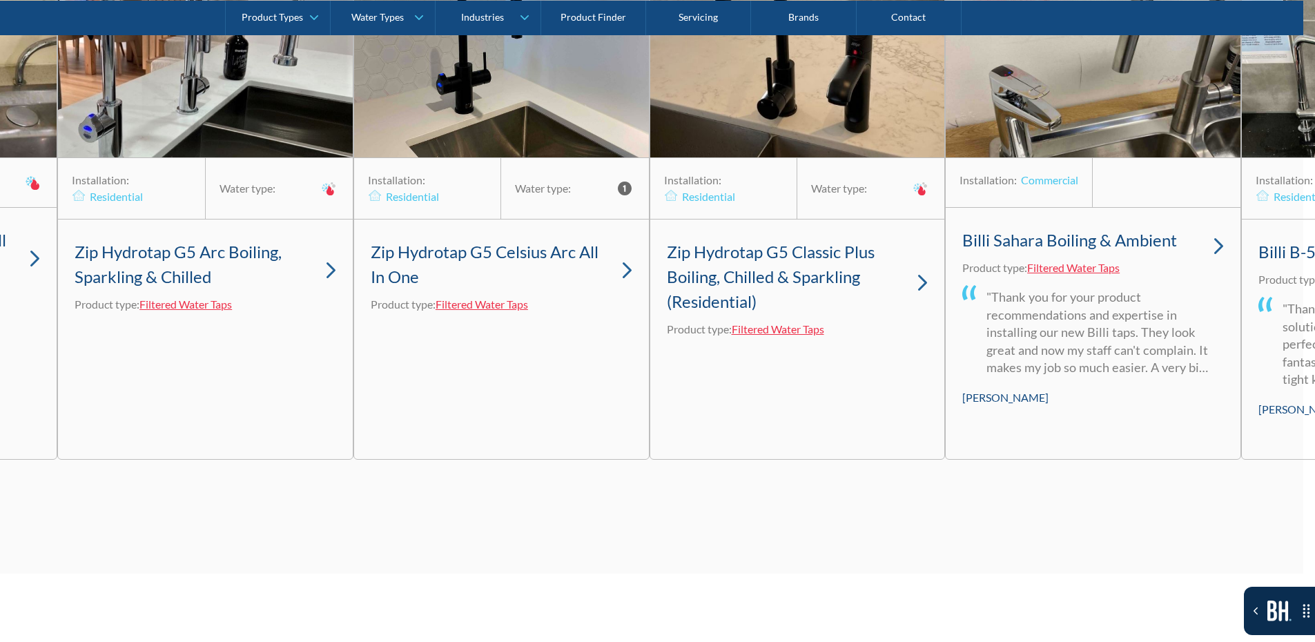
scroll to position [4233, 12]
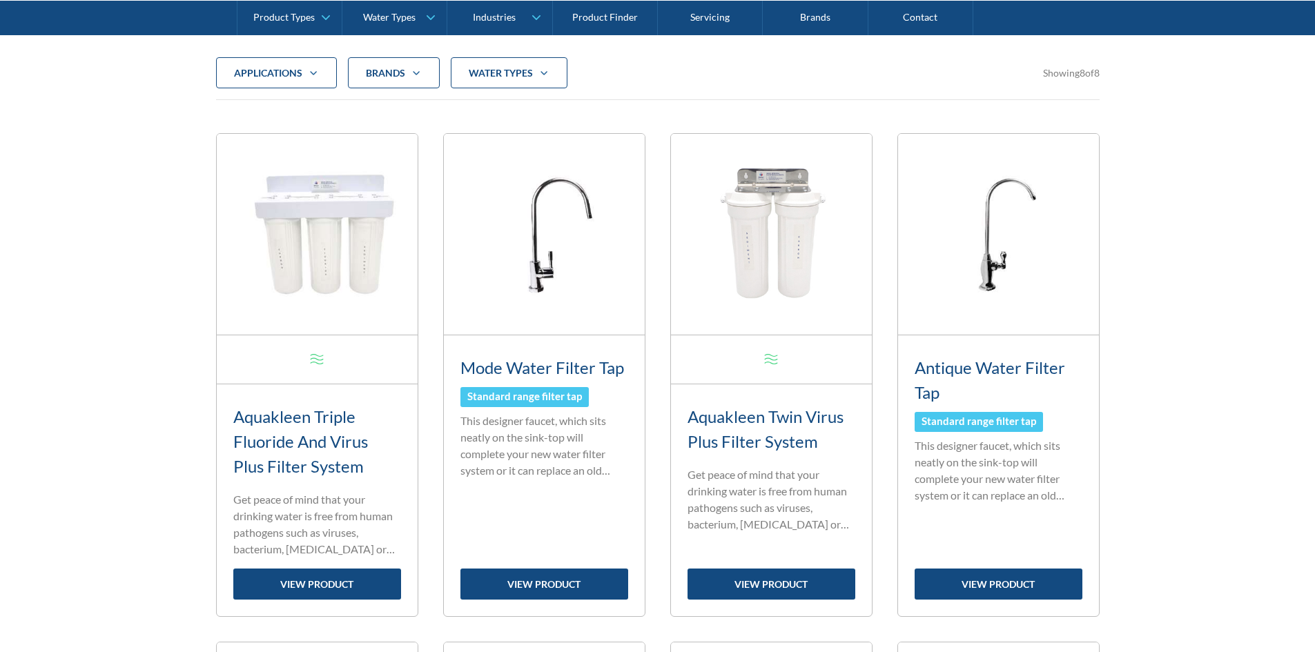
scroll to position [621, 0]
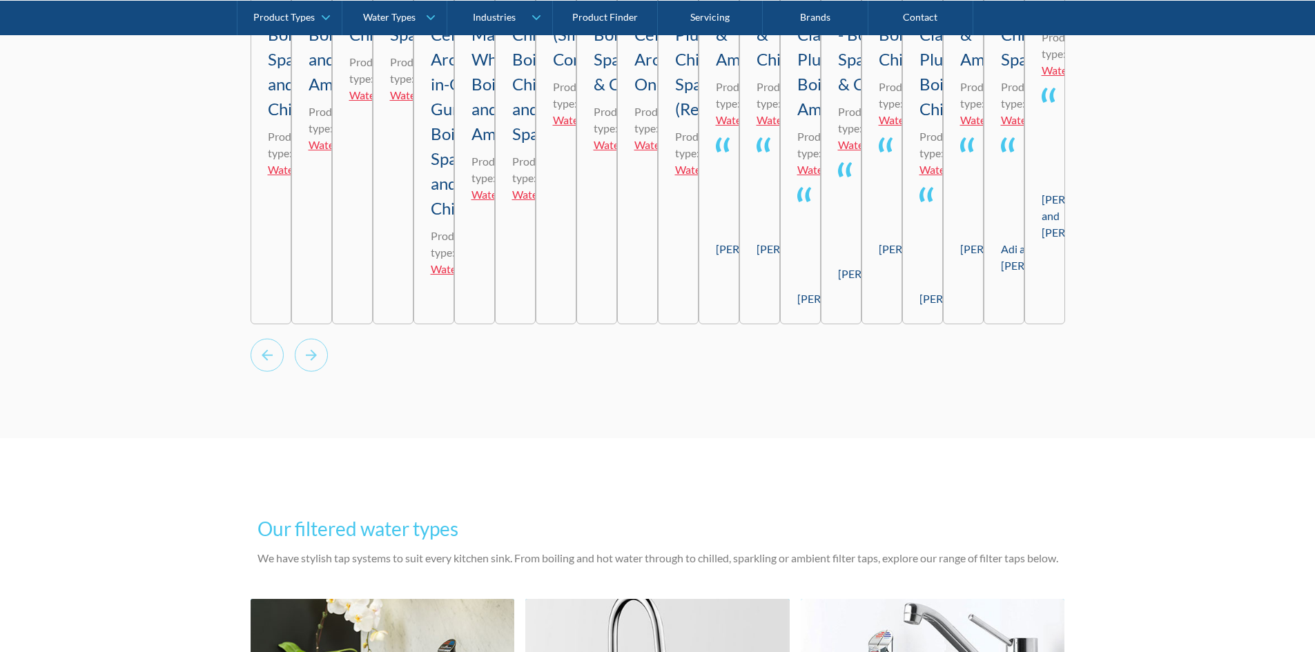
scroll to position [4395, 0]
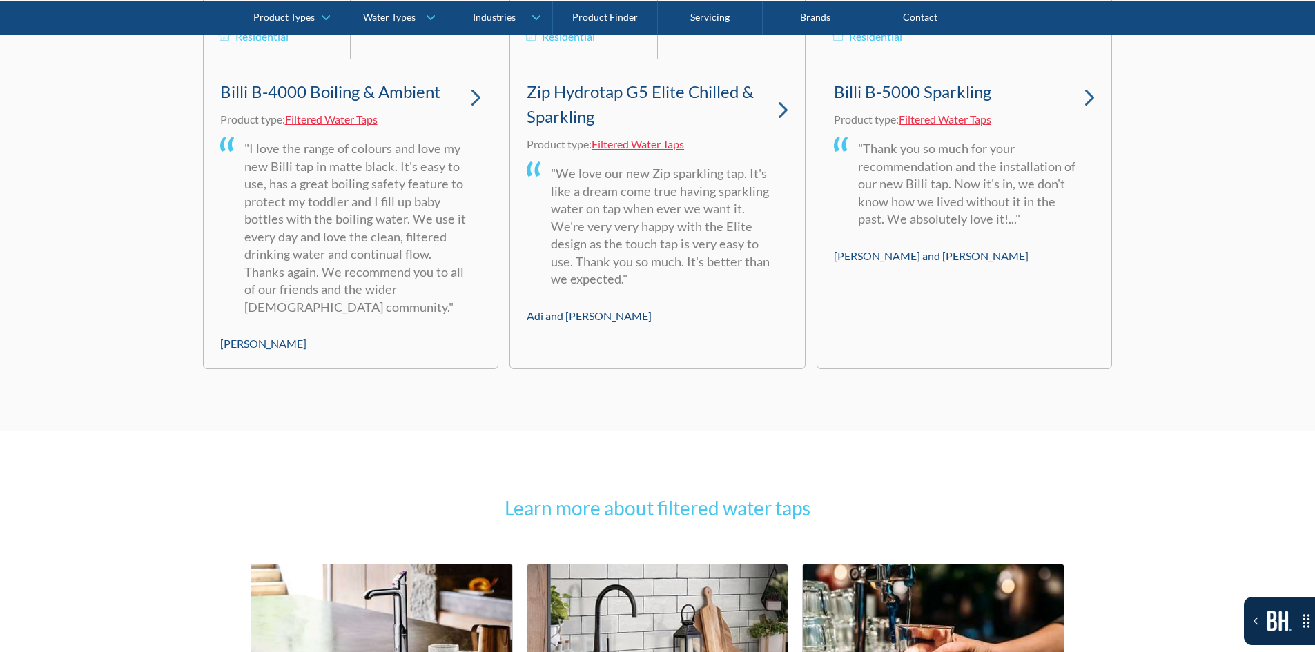
scroll to position [9740, 0]
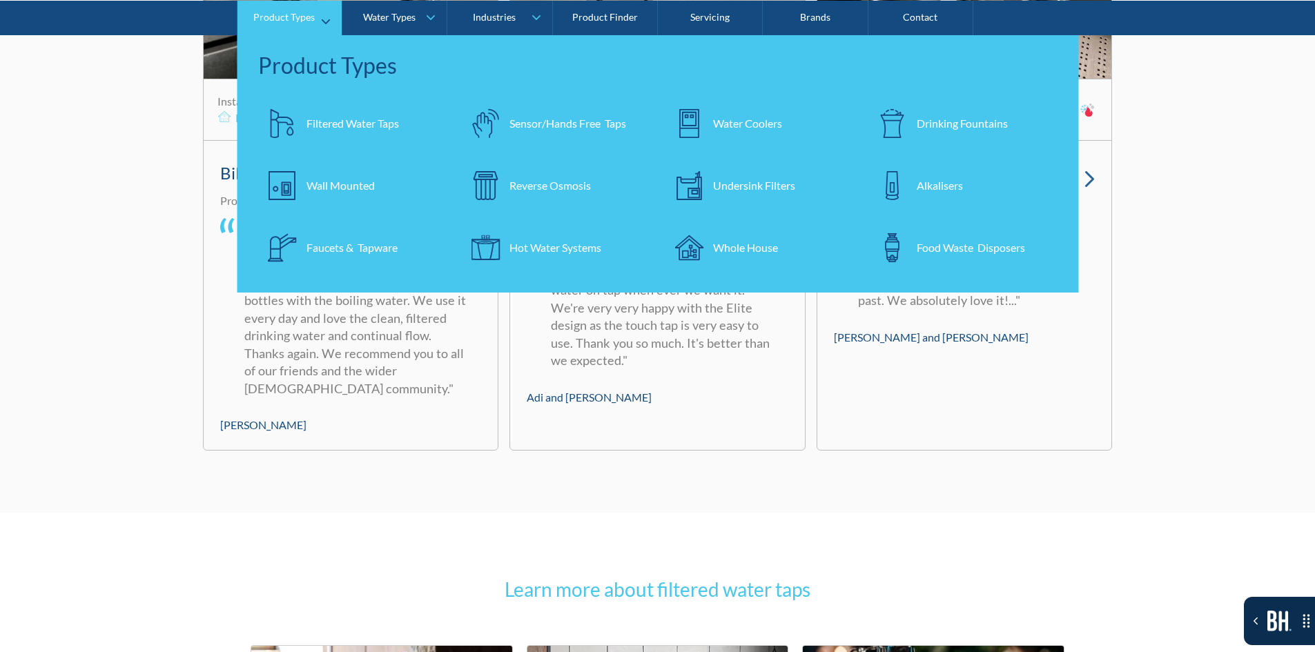
click at [583, 182] on div "Reverse Osmosis" at bounding box center [549, 185] width 81 height 17
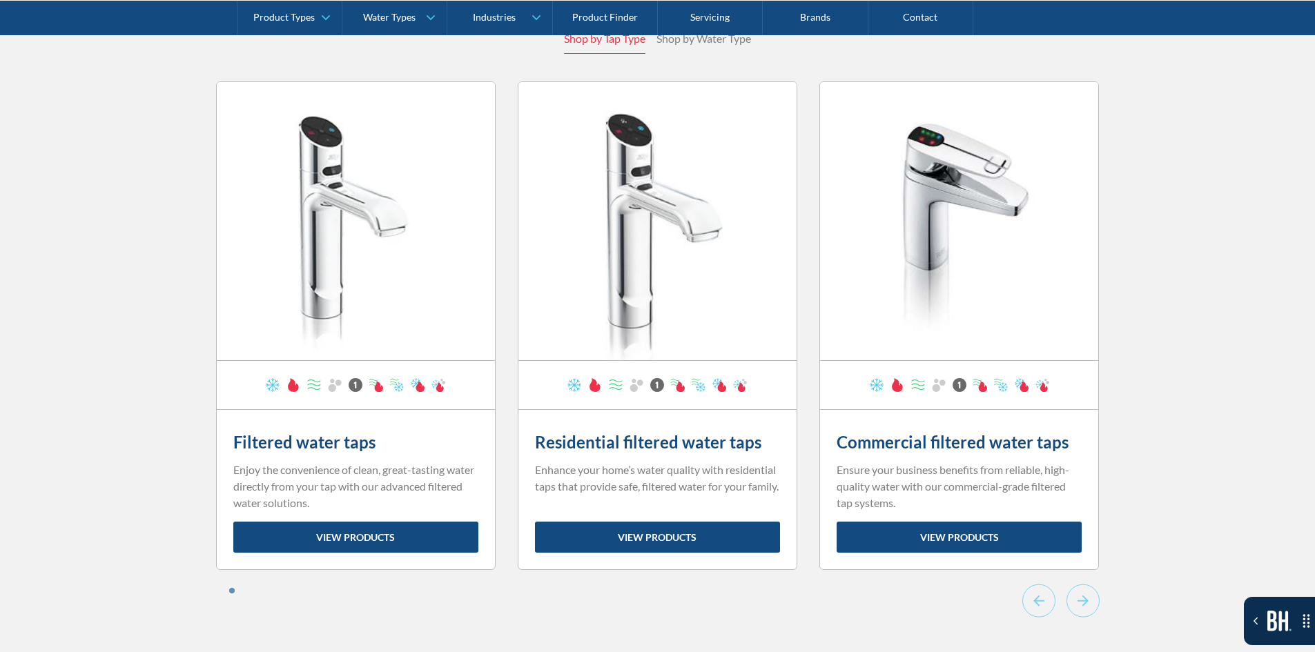
scroll to position [4413, 0]
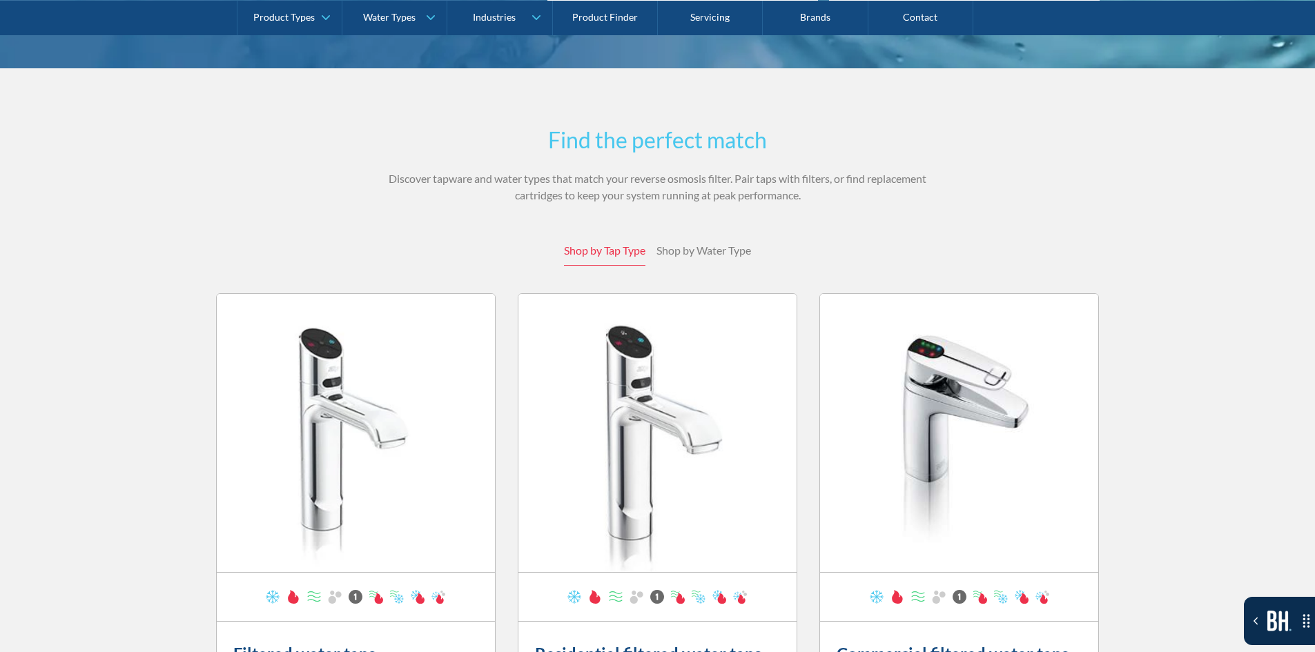
click at [713, 236] on link "Shop by Water Type" at bounding box center [703, 251] width 95 height 30
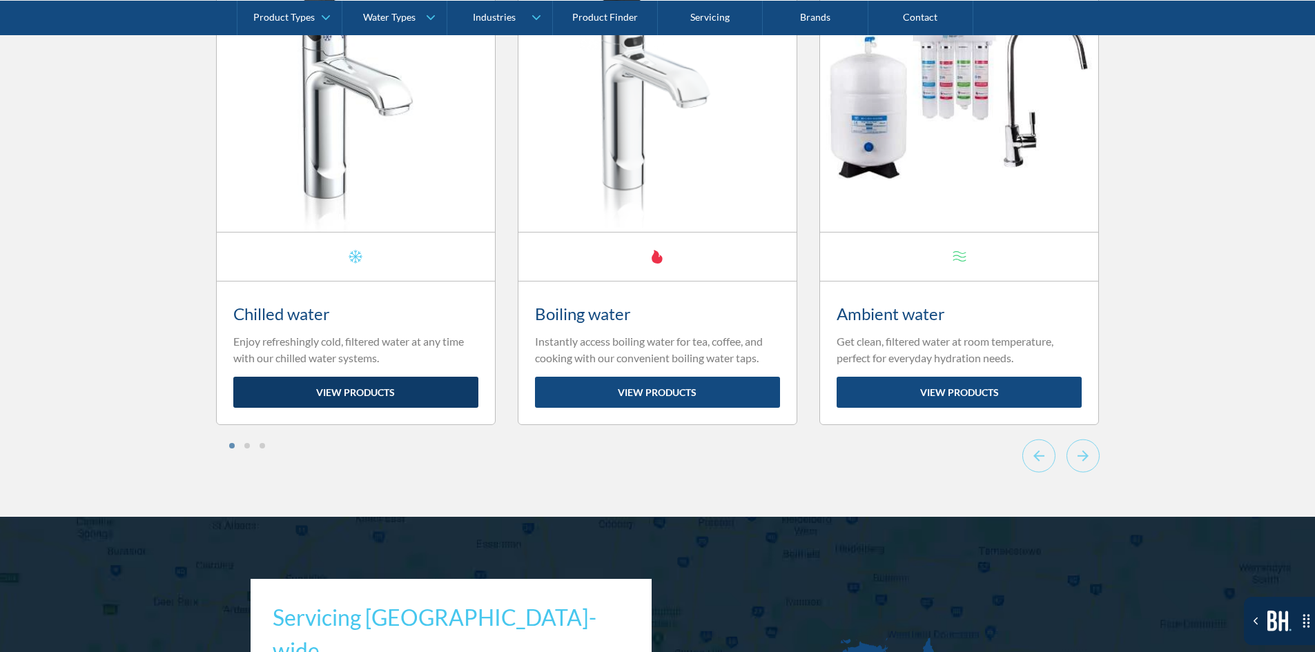
scroll to position [4758, 0]
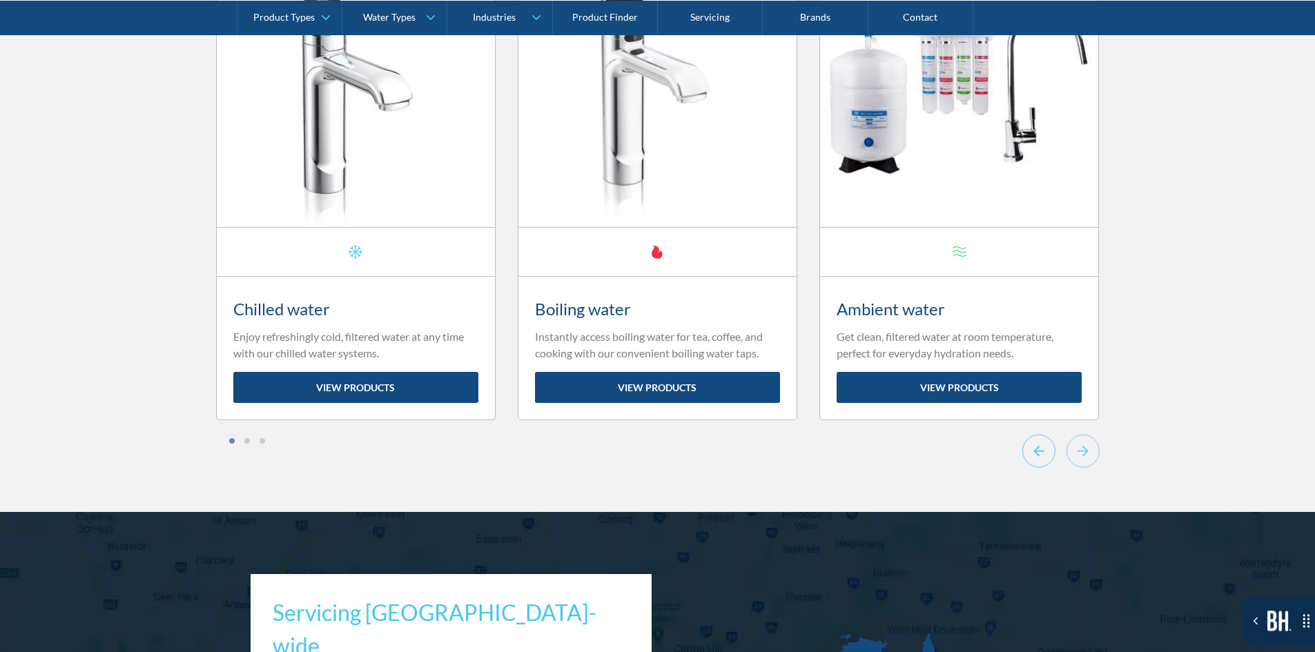
click at [1028, 434] on icon "Go to last slide" at bounding box center [1038, 451] width 33 height 34
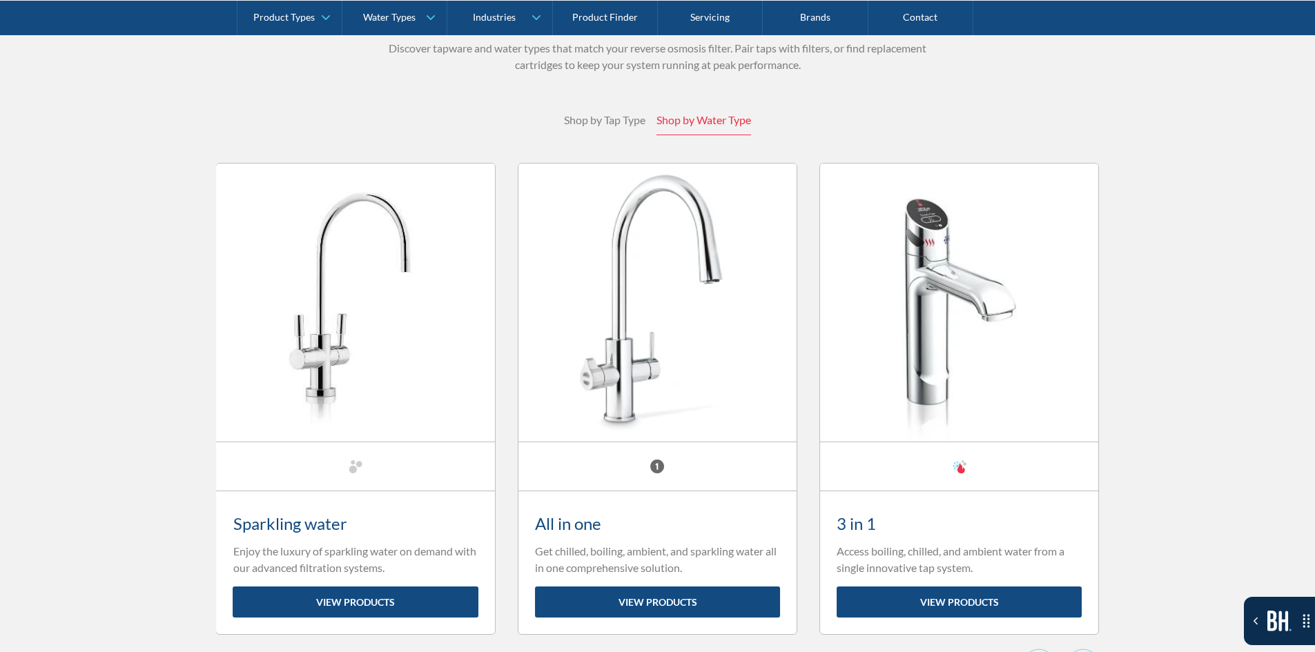
scroll to position [4482, 0]
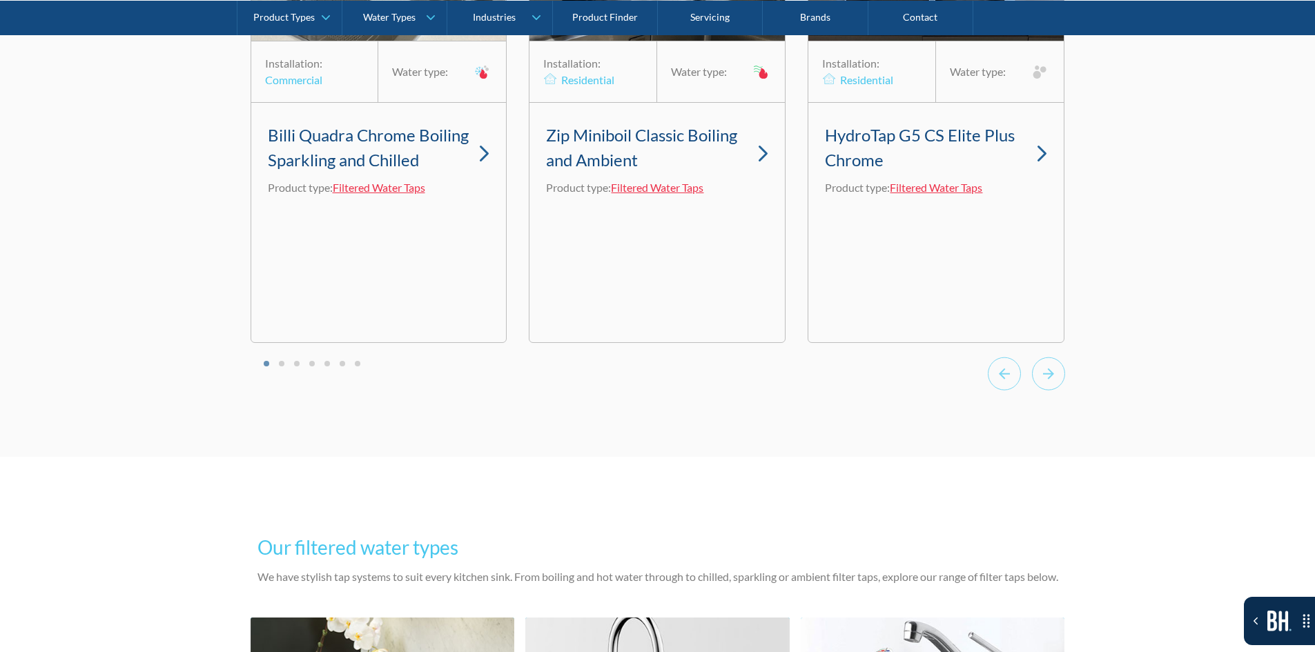
scroll to position [4306, 0]
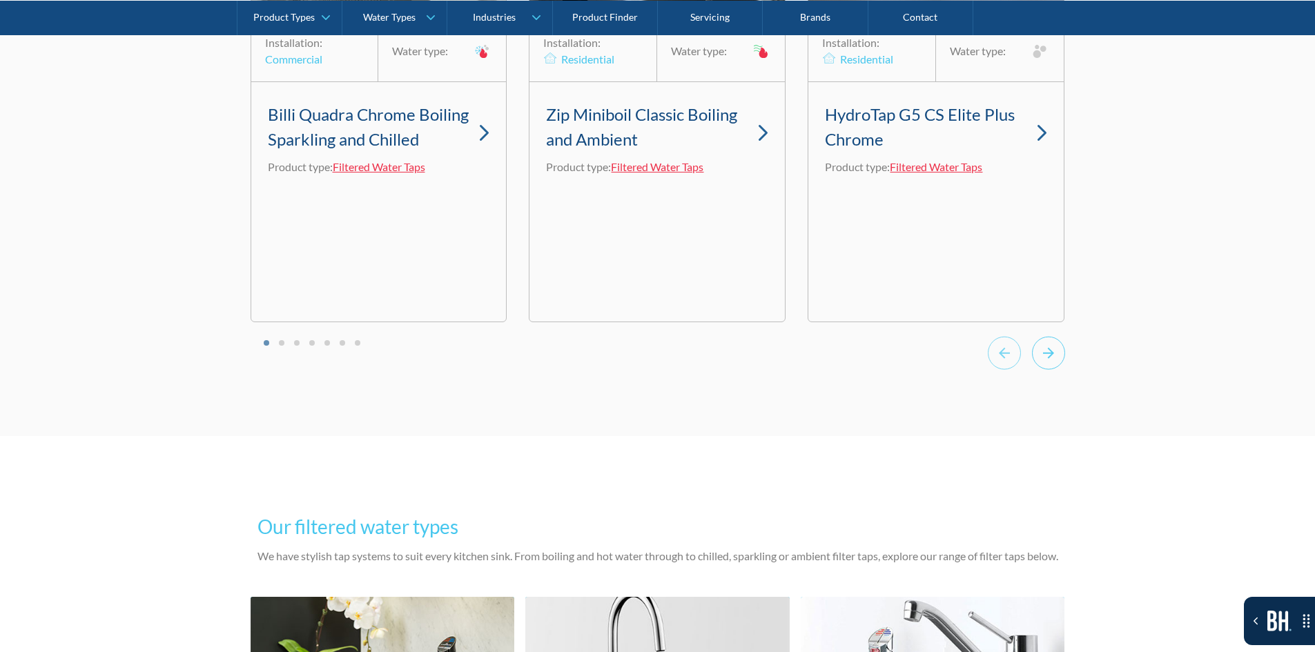
click at [1059, 370] on icon "Next slide" at bounding box center [1048, 353] width 33 height 34
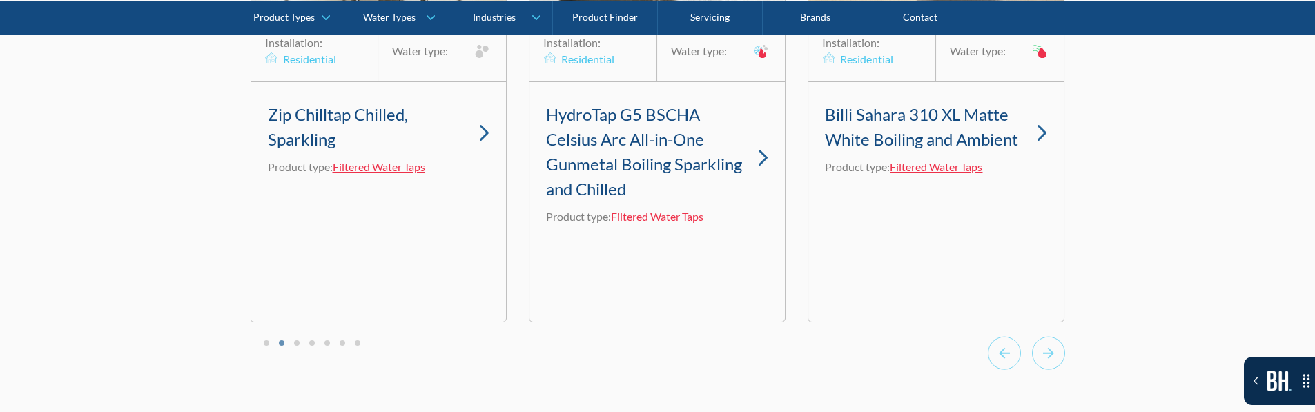
click at [353, 348] on li "Select a slide to show" at bounding box center [358, 342] width 10 height 12
click at [355, 346] on button "Go to page 7" at bounding box center [358, 343] width 6 height 6
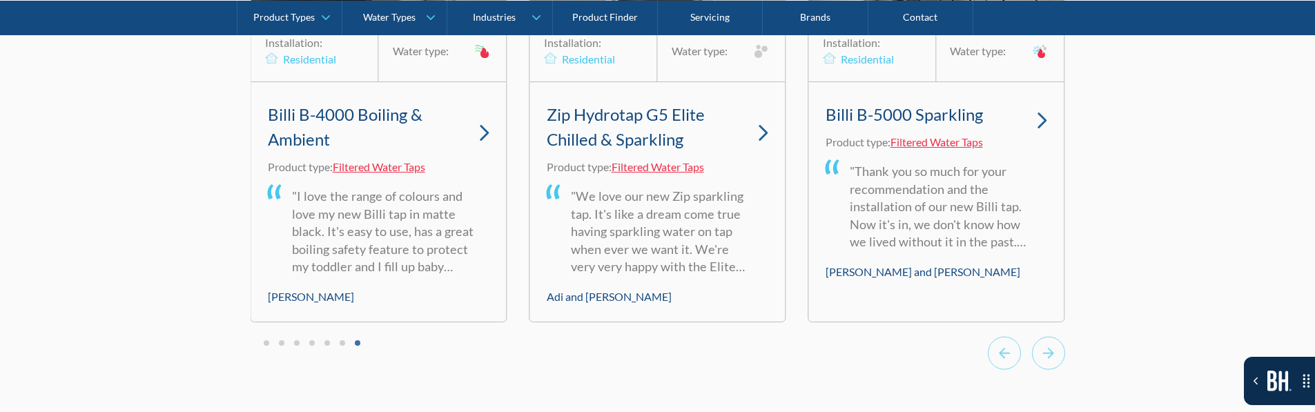
click at [355, 346] on button "Go to page 7" at bounding box center [358, 343] width 6 height 6
click at [251, 357] on div at bounding box center [658, 355] width 814 height 38
click at [262, 348] on li "Select a slide to show" at bounding box center [267, 342] width 10 height 12
click at [264, 346] on button "Go to page 1" at bounding box center [267, 343] width 6 height 6
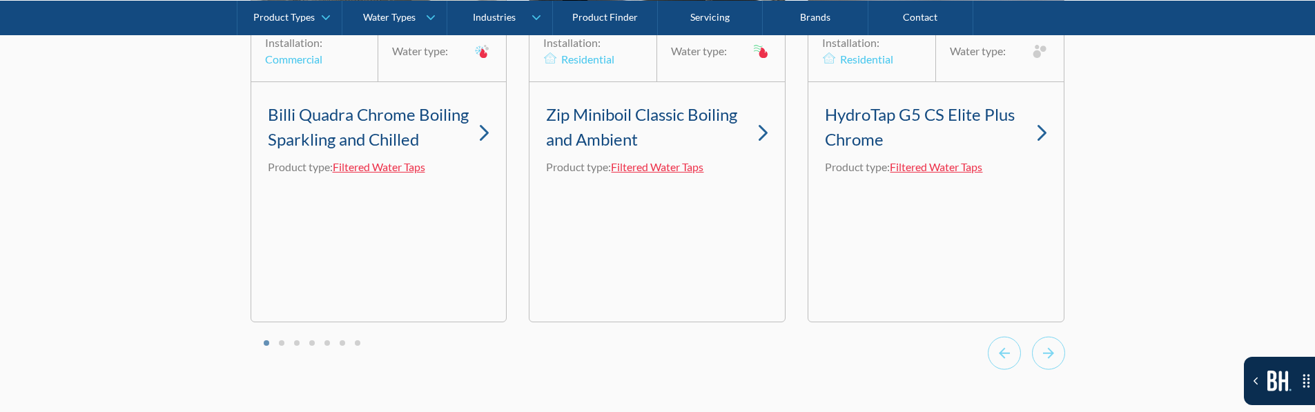
click at [286, 348] on li "Select a slide to show" at bounding box center [282, 342] width 10 height 12
click at [279, 346] on button "Go to page 2" at bounding box center [282, 343] width 6 height 6
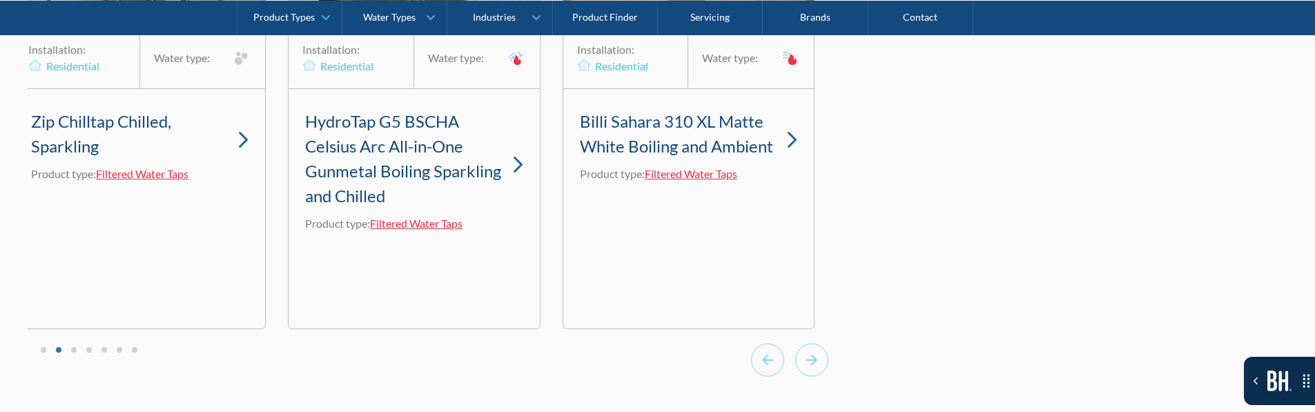
click at [58, 353] on button "Go to page 2" at bounding box center [59, 350] width 6 height 6
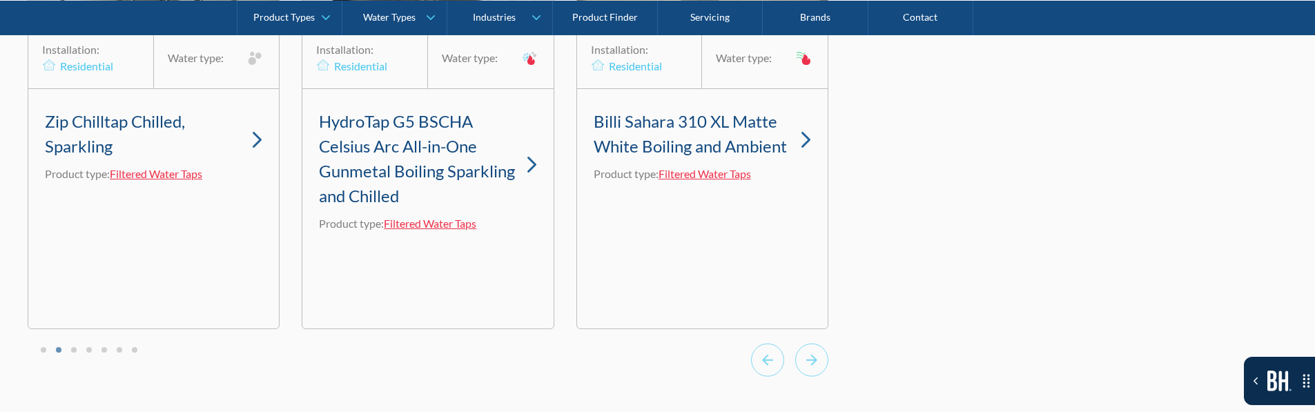
click at [50, 368] on div at bounding box center [428, 362] width 801 height 38
click at [76, 355] on li "Select a slide to show" at bounding box center [74, 349] width 10 height 12
click at [787, 381] on div at bounding box center [789, 362] width 77 height 38
click at [774, 377] on icon "Previous slide" at bounding box center [767, 360] width 33 height 34
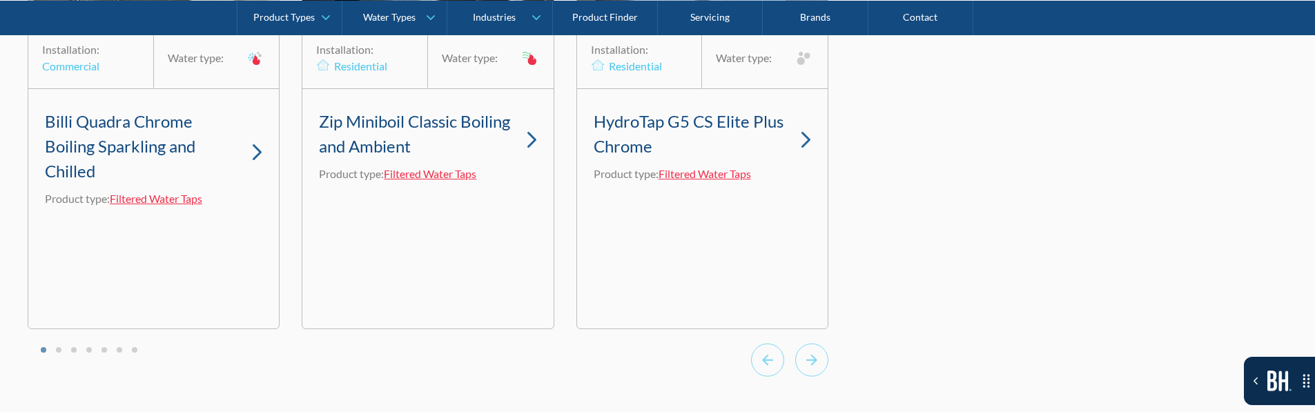
click at [792, 379] on div at bounding box center [789, 362] width 77 height 38
click at [806, 374] on icon "Next slide" at bounding box center [811, 360] width 33 height 34
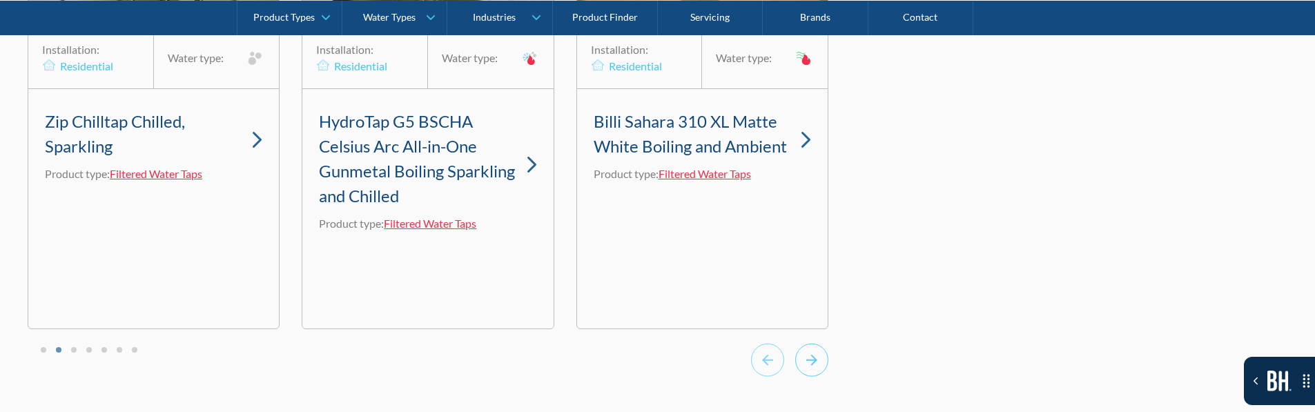
click at [806, 374] on icon "Next slide" at bounding box center [811, 360] width 33 height 34
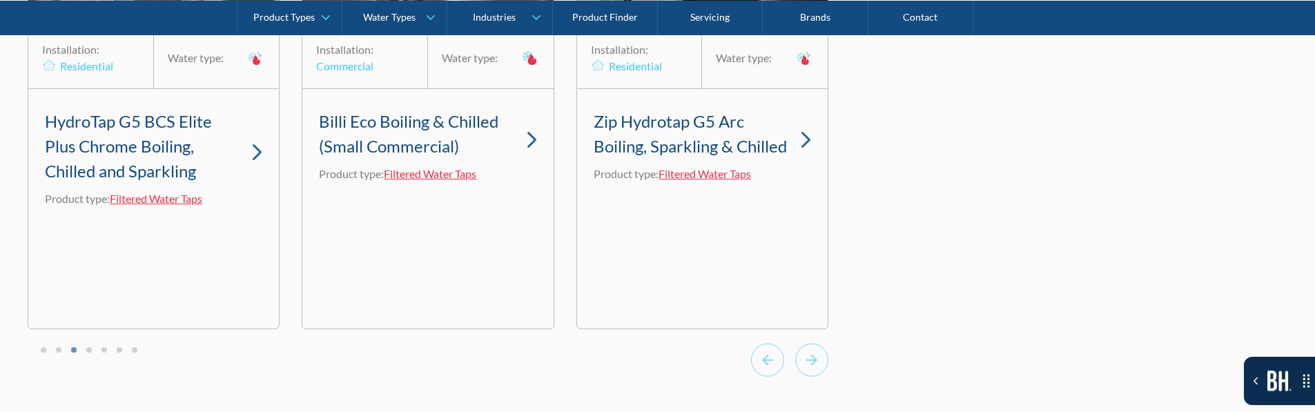
drag, startPoint x: 894, startPoint y: 210, endPoint x: 888, endPoint y: 273, distance: 63.0
click at [888, 273] on div "[20-60][H2] Testimonials [150-280] Lorem ipsum dolor sit amet, consectetur adip…" at bounding box center [657, 55] width 1315 height 802
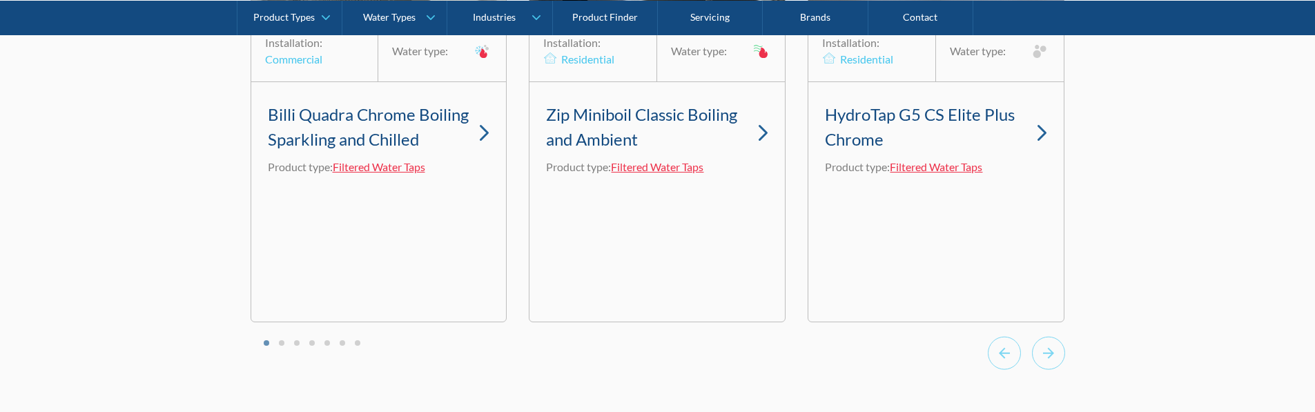
click at [285, 348] on li "Select a slide to show" at bounding box center [282, 342] width 10 height 12
click at [282, 346] on button "Go to page 2" at bounding box center [282, 343] width 6 height 6
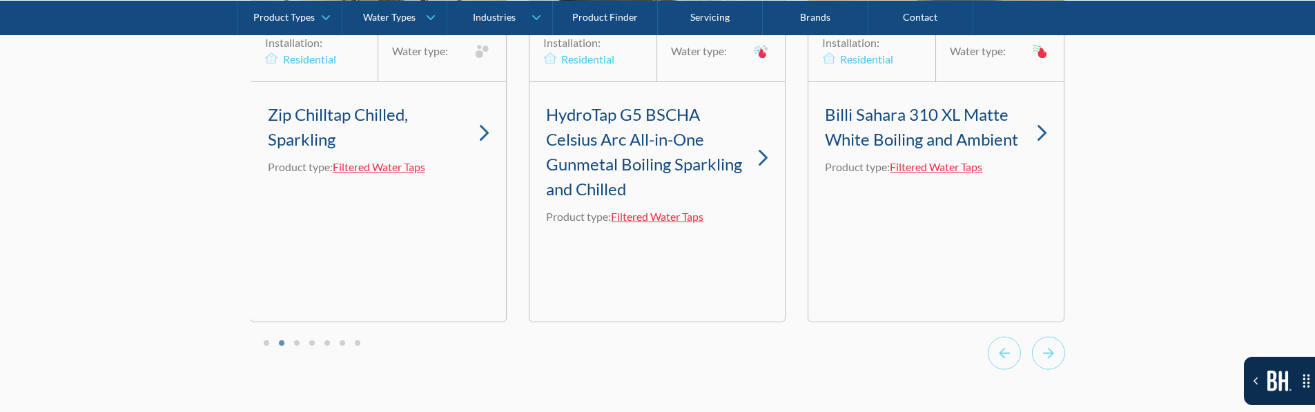
click at [1105, 383] on div "[20-60][H2] Testimonials [150-280] Lorem ipsum dolor sit amet, consectetur adip…" at bounding box center [657, 44] width 1315 height 781
click at [991, 365] on icon "Previous slide" at bounding box center [1004, 353] width 33 height 34
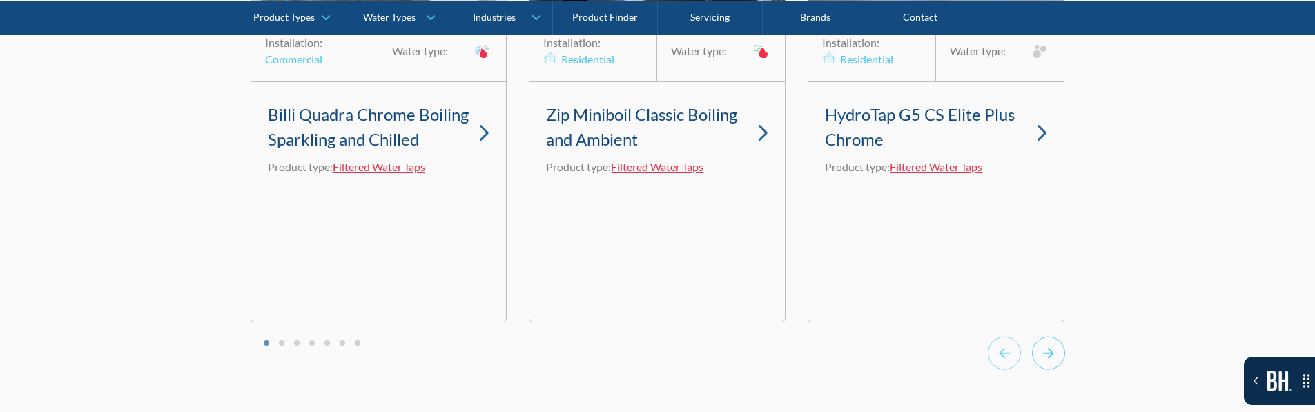
click at [1055, 366] on icon "Next slide" at bounding box center [1048, 353] width 33 height 34
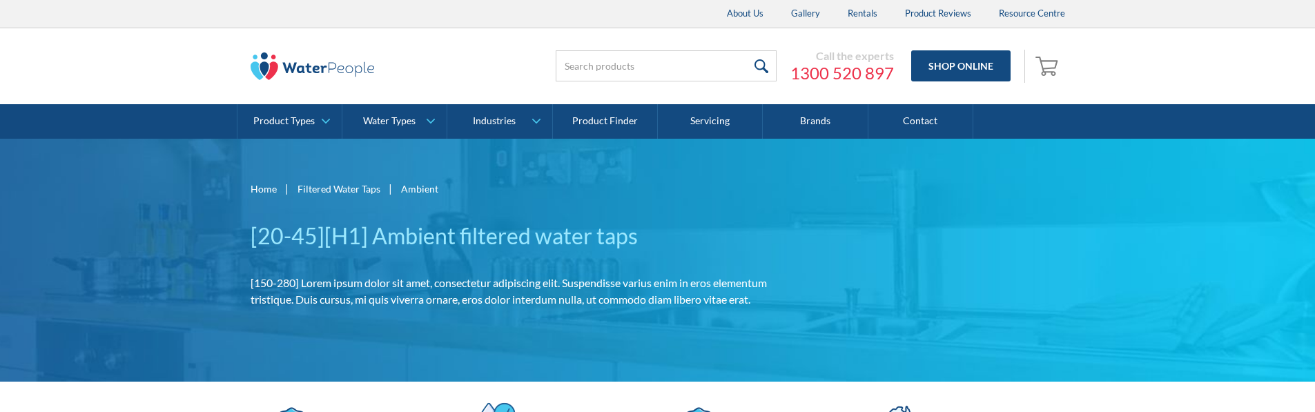
scroll to position [4278, 0]
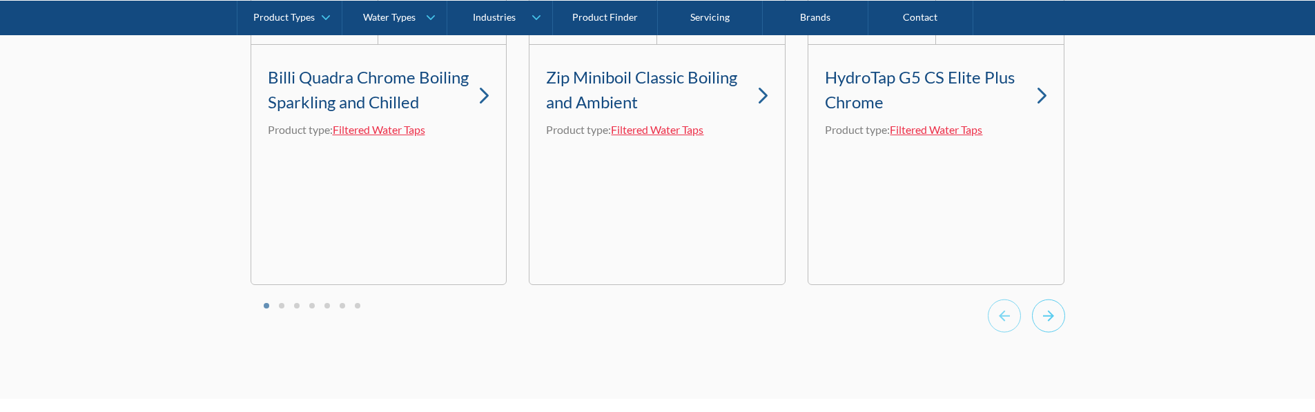
click at [1057, 333] on icon "Next slide" at bounding box center [1048, 316] width 33 height 34
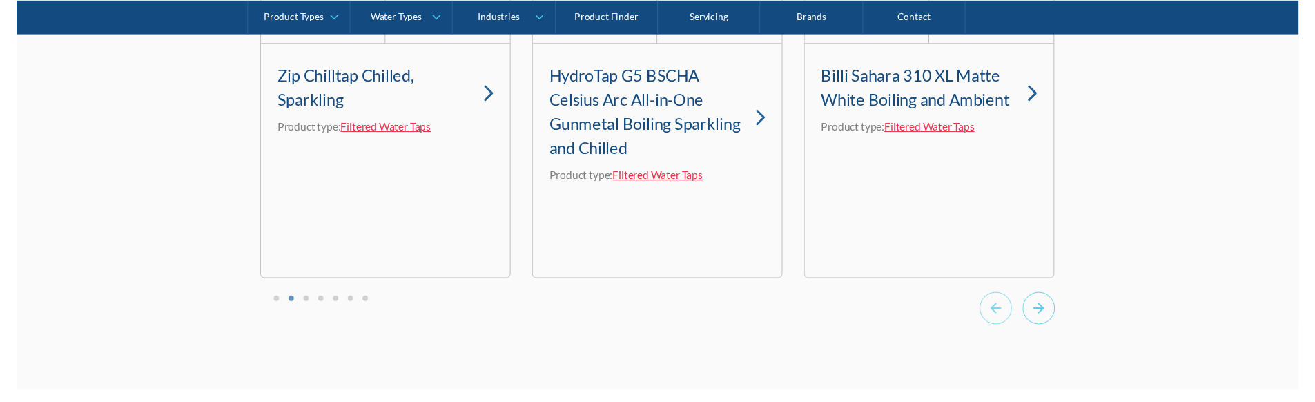
scroll to position [4306, 0]
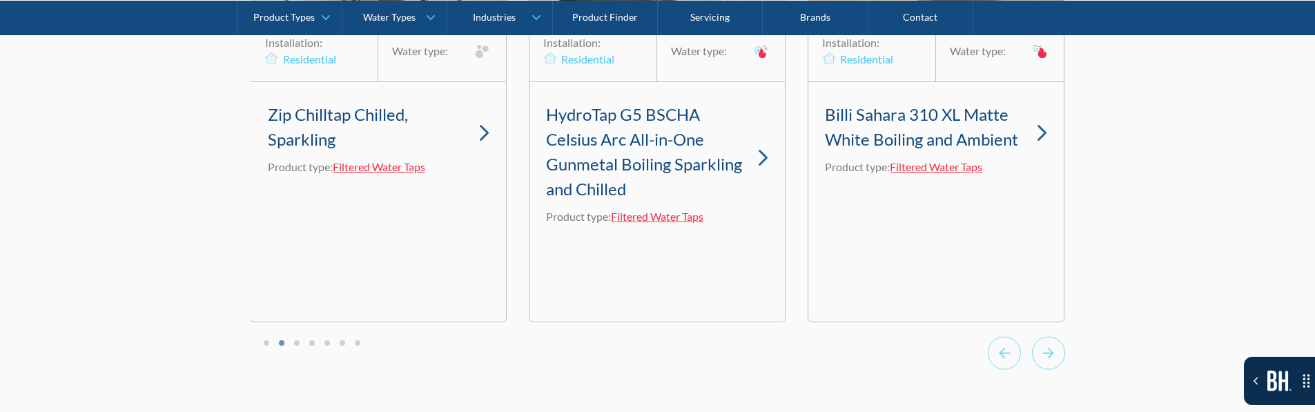
click at [1192, 334] on div "[20-60][H2] Testimonials [150-280] Lorem ipsum dolor sit amet, consectetur adip…" at bounding box center [657, 44] width 1315 height 781
click at [1032, 369] on rect "Next slide" at bounding box center [1048, 353] width 32 height 32
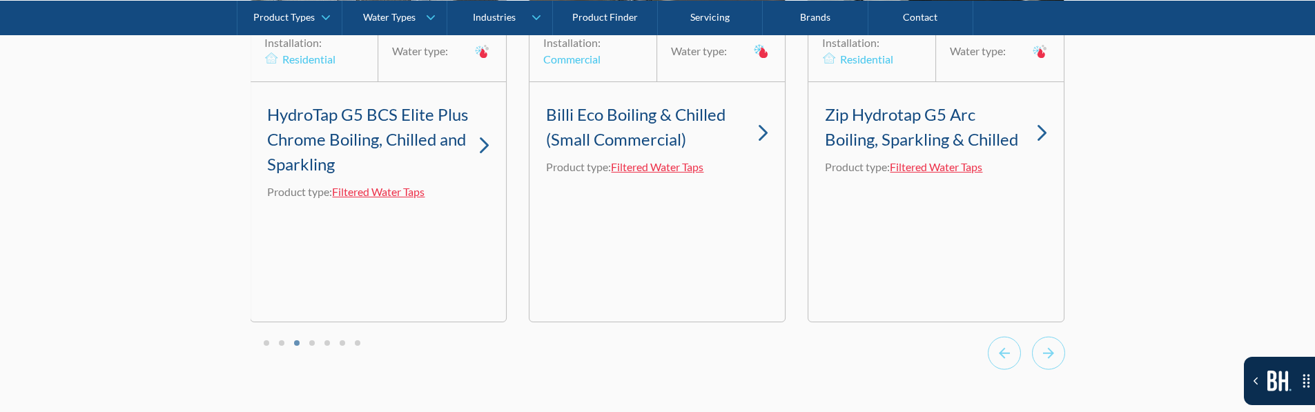
click at [1246, 361] on button "Toggle the Bugherd Sidebar" at bounding box center [1279, 381] width 71 height 48
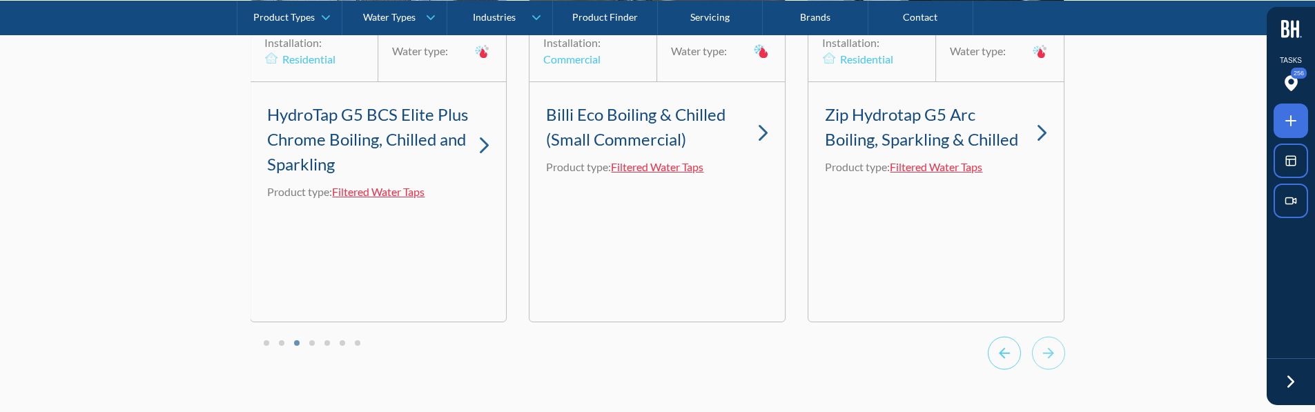
click at [1021, 364] on icon "Previous slide" at bounding box center [1004, 353] width 33 height 34
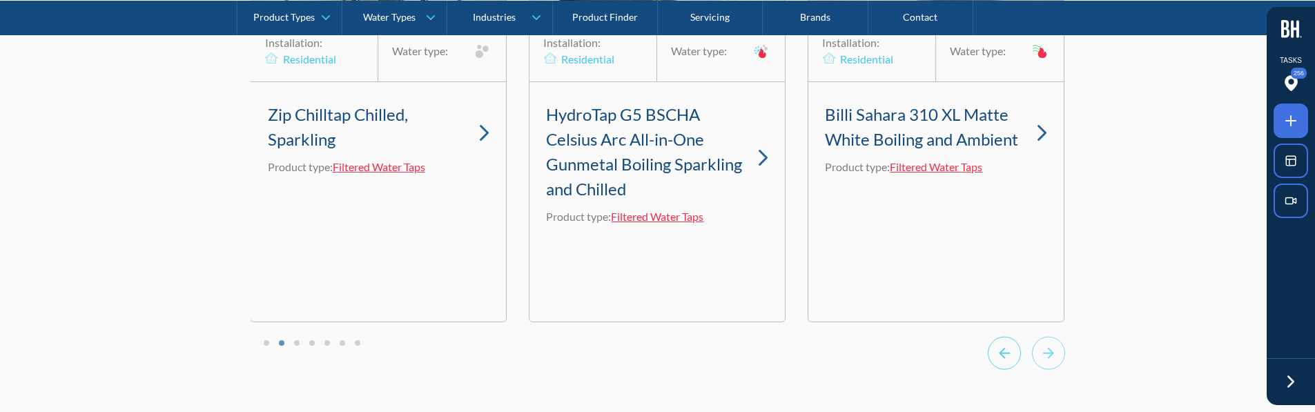
click at [1021, 364] on icon "Previous slide" at bounding box center [1004, 353] width 33 height 34
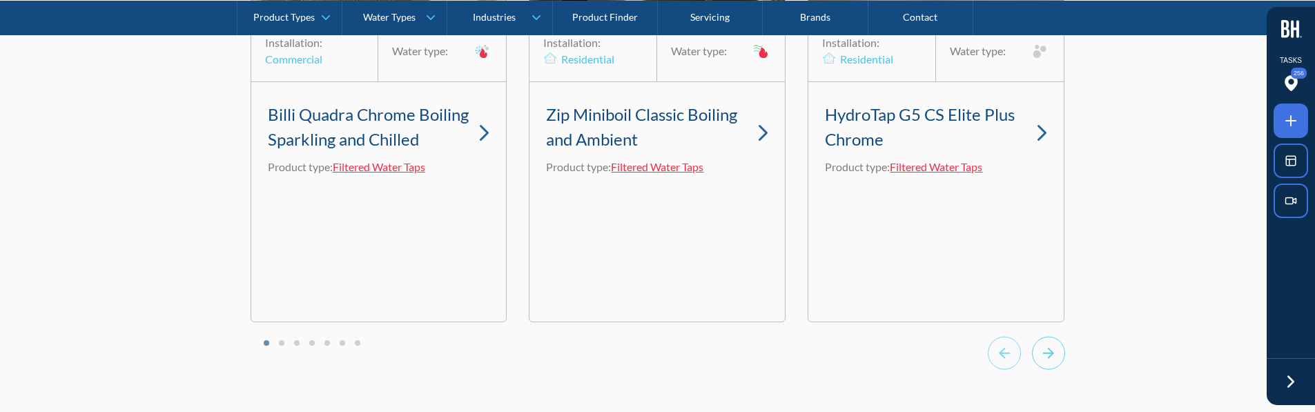
click at [1054, 369] on icon "Next slide" at bounding box center [1048, 353] width 33 height 34
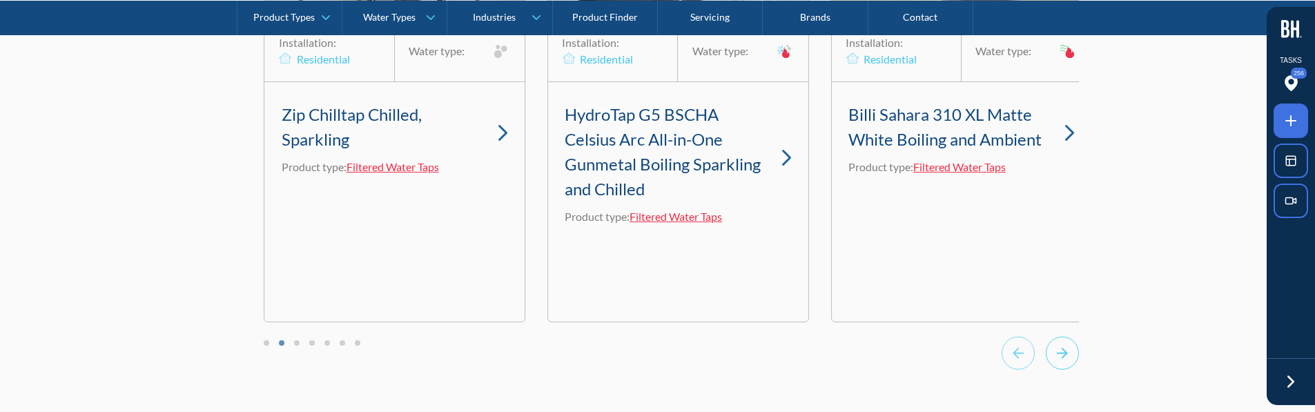
click at [1063, 364] on icon "Next slide" at bounding box center [1062, 353] width 33 height 34
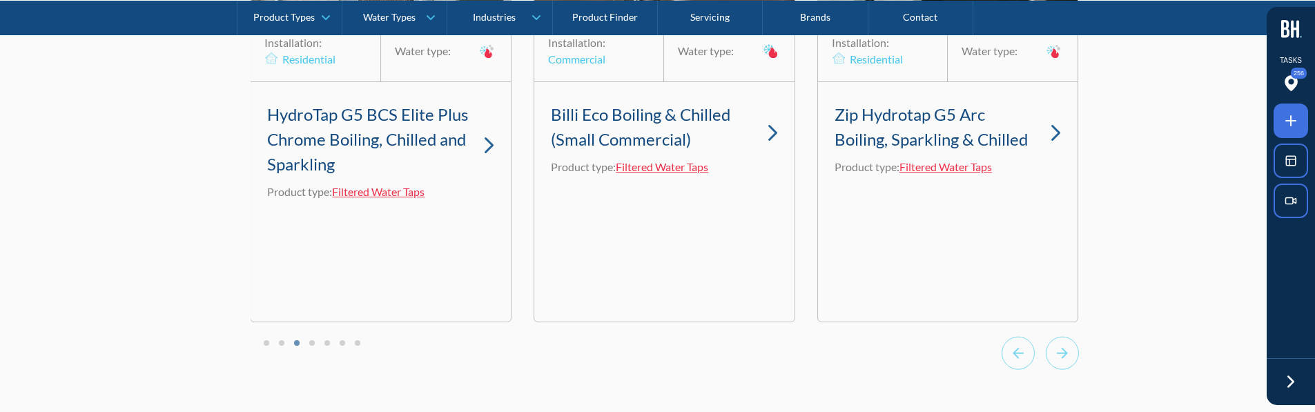
click at [284, 348] on li "Select a slide to show" at bounding box center [282, 342] width 10 height 12
click at [283, 346] on button "Go to page 2" at bounding box center [282, 343] width 6 height 6
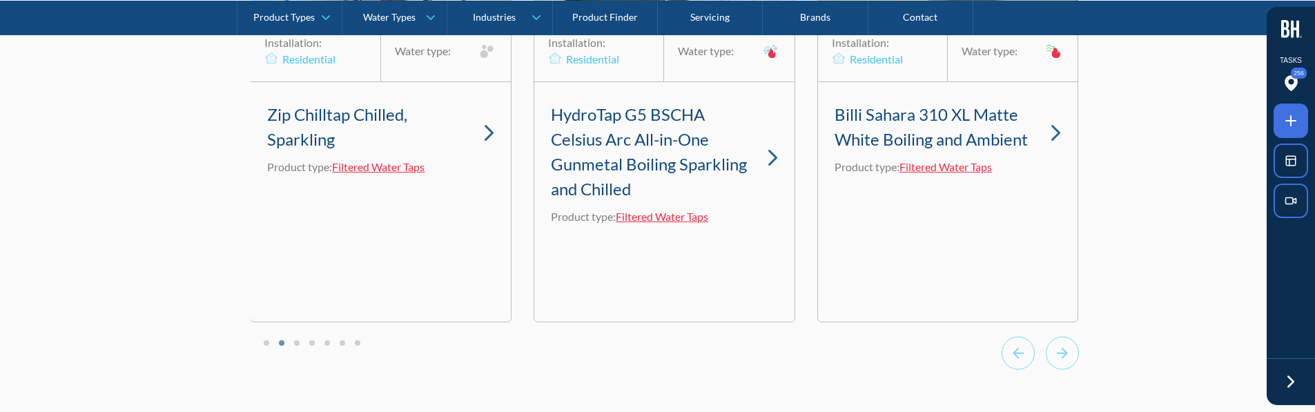
click at [272, 360] on div at bounding box center [665, 355] width 828 height 38
click at [264, 346] on button "Go to page 1" at bounding box center [267, 343] width 6 height 6
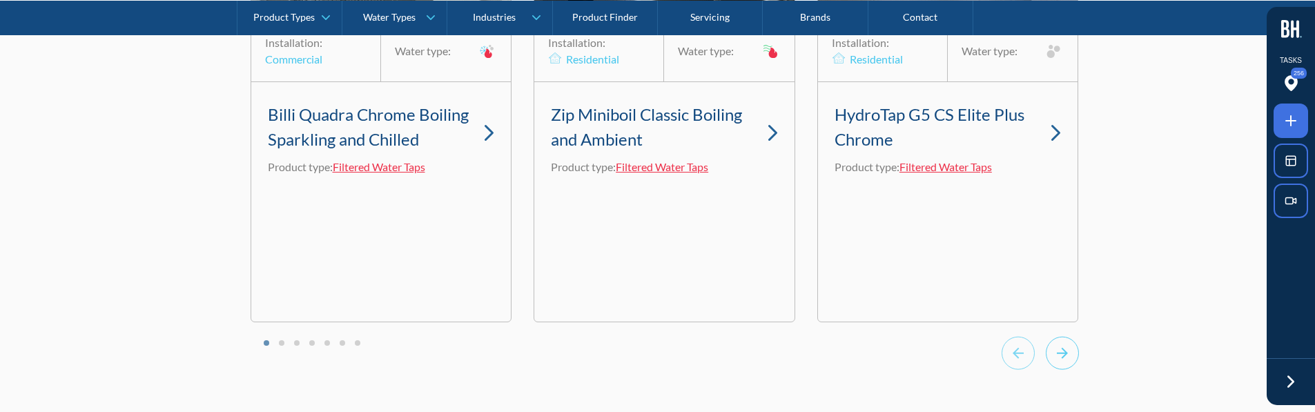
click at [1077, 370] on icon "Next slide" at bounding box center [1062, 353] width 33 height 34
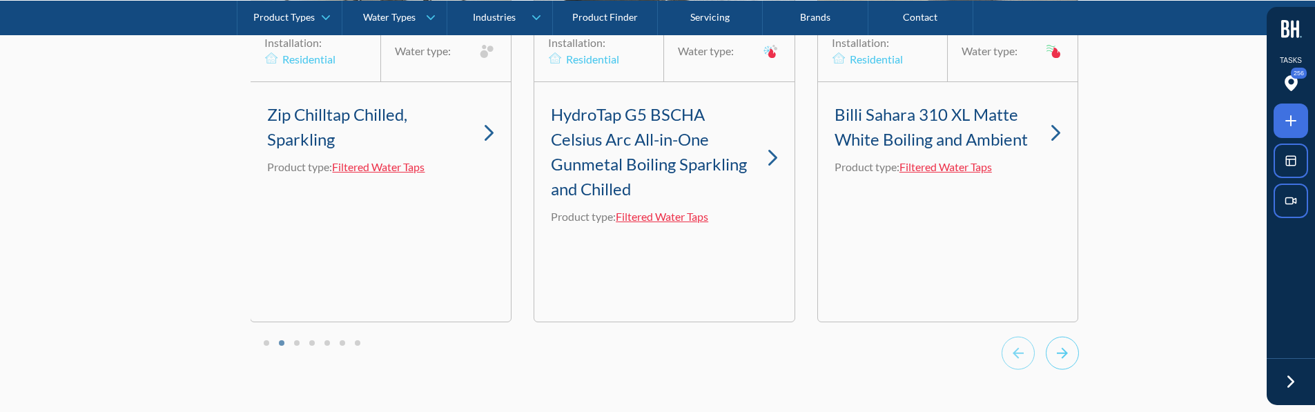
click at [1077, 370] on icon "Next slide" at bounding box center [1062, 353] width 33 height 34
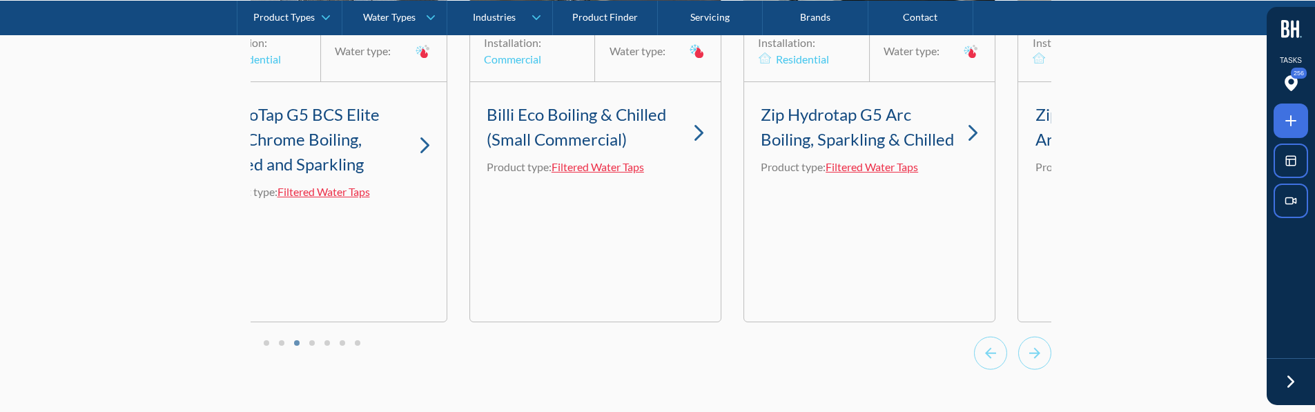
click at [264, 348] on li "Select a slide to show" at bounding box center [267, 342] width 10 height 12
click at [268, 348] on li "Select a slide to show" at bounding box center [267, 342] width 10 height 12
click at [266, 346] on button "Go to page 1" at bounding box center [267, 343] width 6 height 6
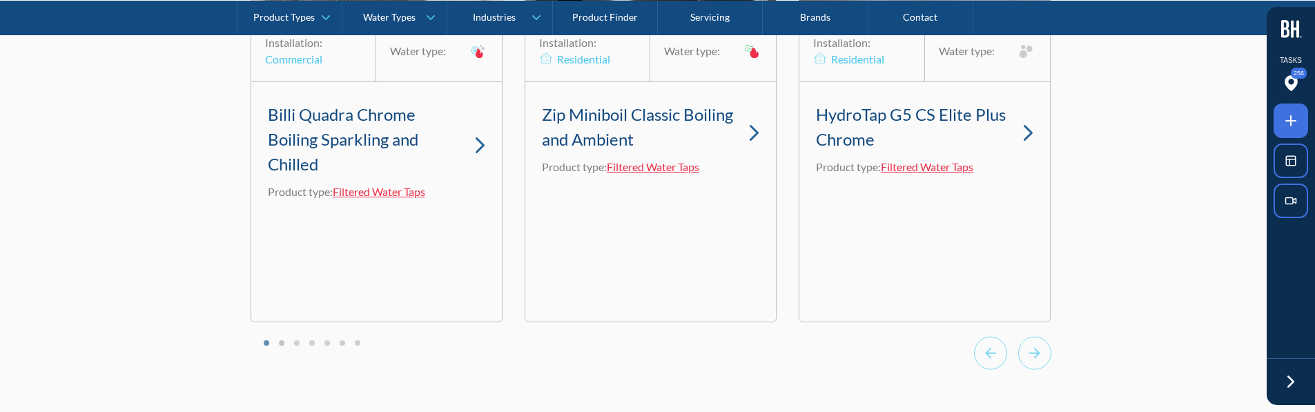
click at [282, 346] on button "Go to page 2" at bounding box center [282, 343] width 6 height 6
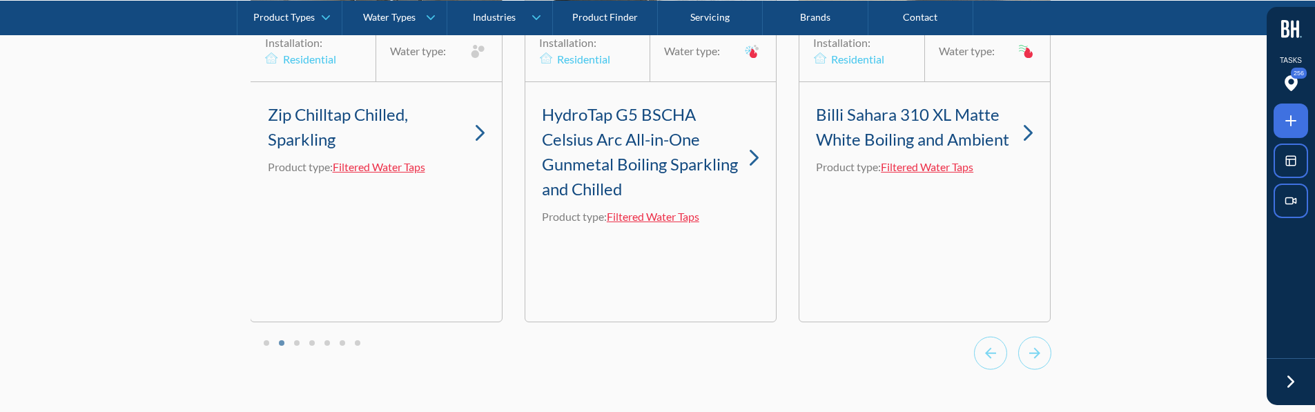
click at [267, 348] on li "Select a slide to show" at bounding box center [267, 342] width 10 height 12
click at [263, 348] on li "Select a slide to show" at bounding box center [267, 342] width 10 height 12
click at [267, 346] on button "Go to page 1" at bounding box center [267, 343] width 6 height 6
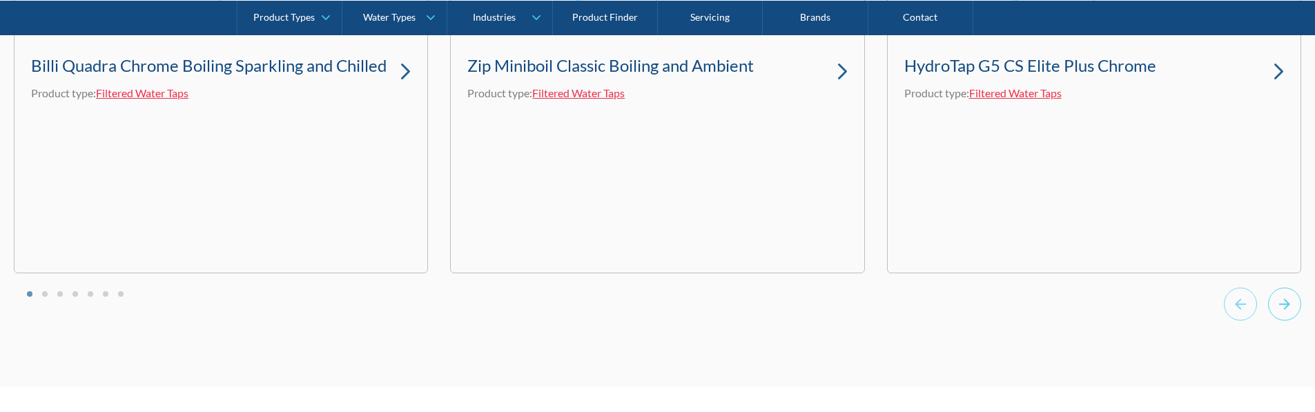
scroll to position [4306, 0]
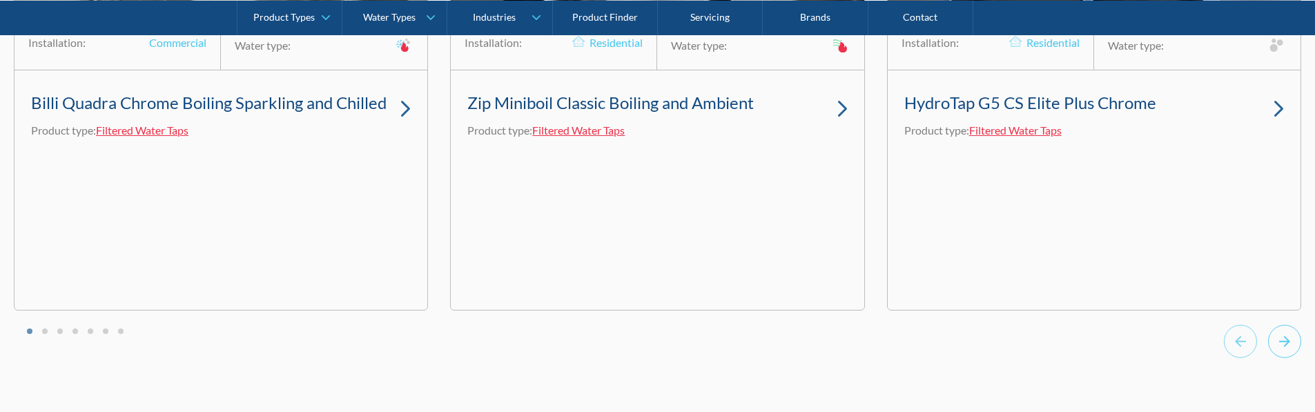
click at [1293, 330] on div "Installation: Commercial Water type: Billi Quadra Chrome Boiling Sparkling and …" at bounding box center [657, 107] width 1287 height 507
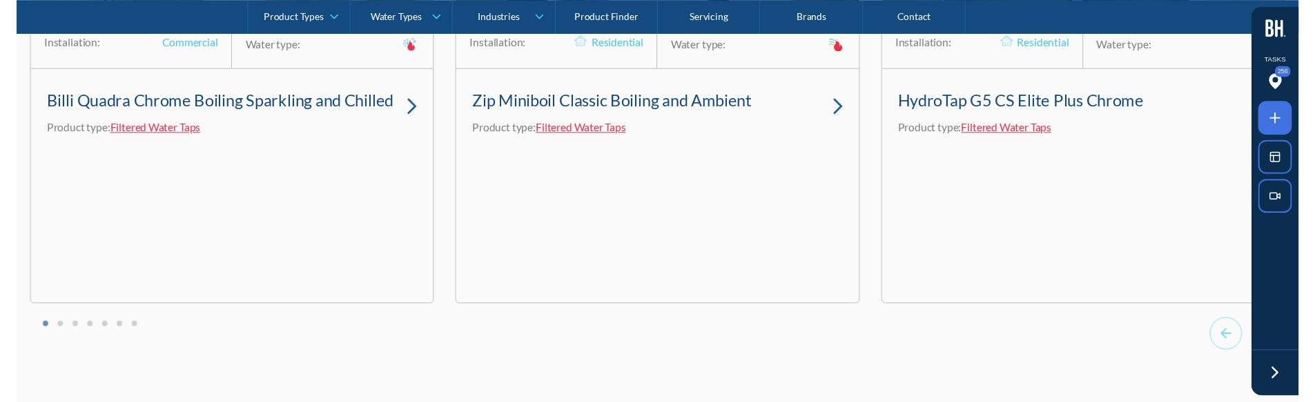
scroll to position [4295, 0]
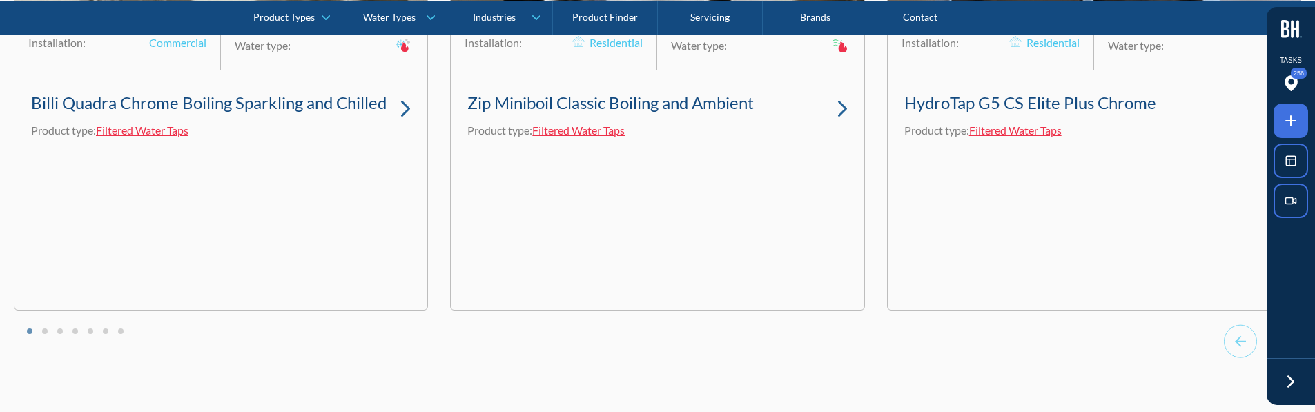
click at [1146, 362] on div at bounding box center [657, 343] width 1287 height 38
click at [1278, 384] on div at bounding box center [1290, 382] width 48 height 48
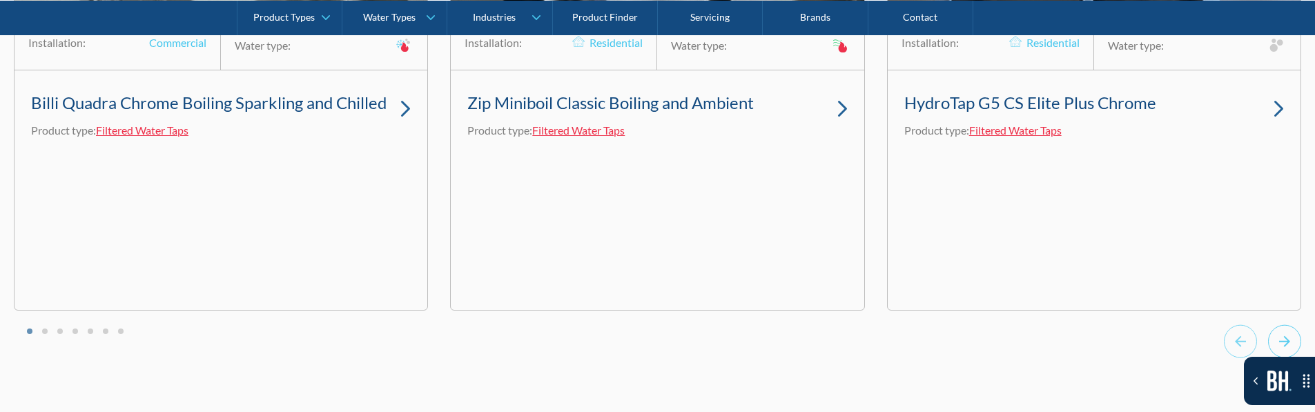
click at [1294, 350] on icon "Next slide" at bounding box center [1284, 341] width 33 height 34
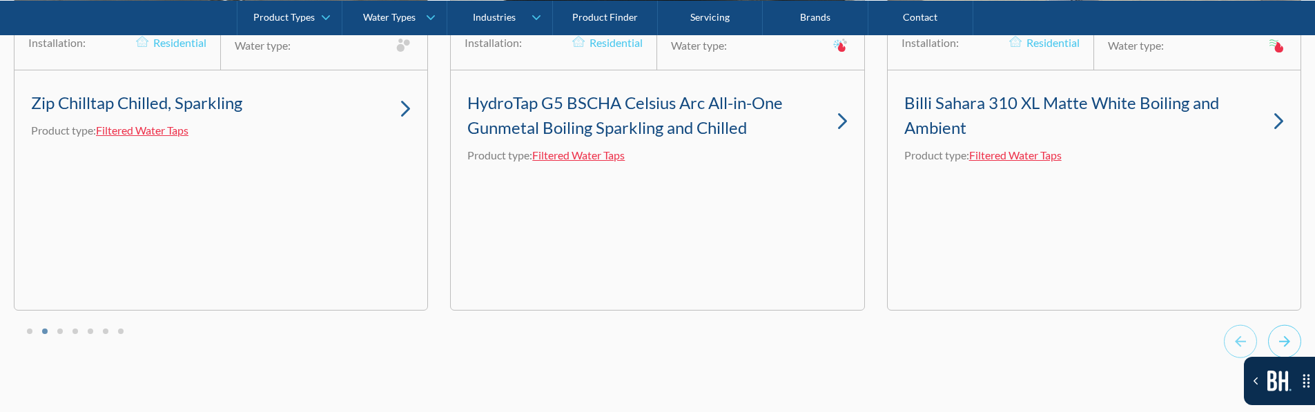
click at [1294, 350] on icon "Next slide" at bounding box center [1284, 341] width 33 height 34
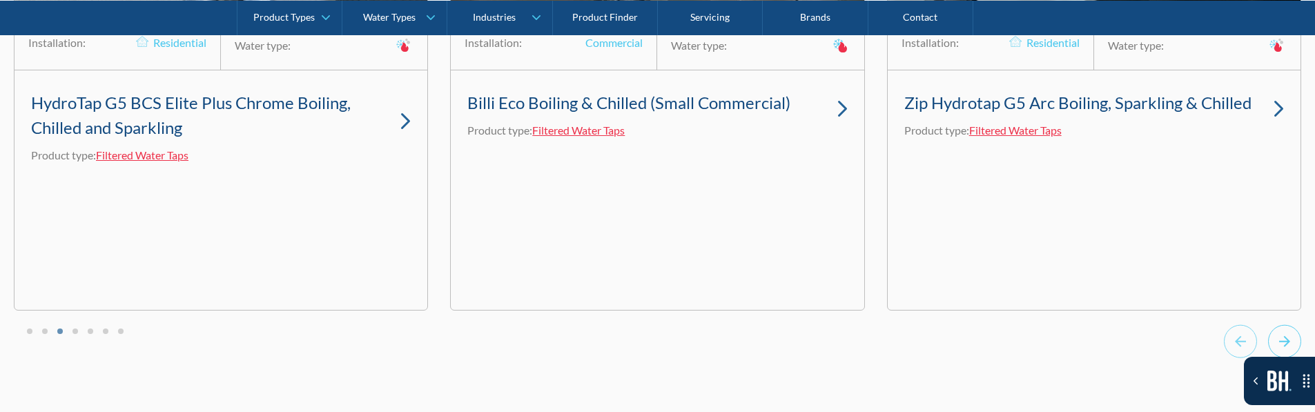
click at [1294, 350] on icon "Next slide" at bounding box center [1284, 341] width 33 height 34
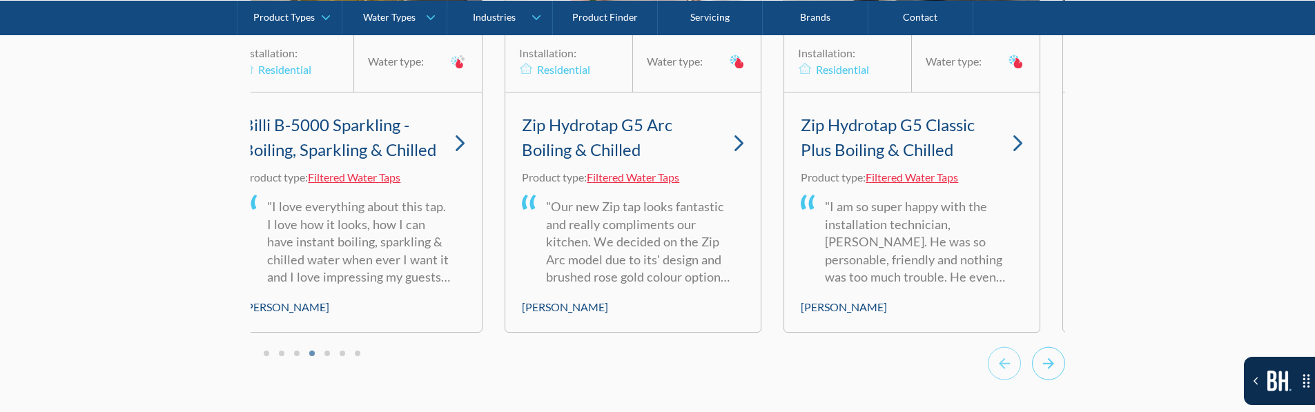
click at [1057, 380] on icon "Next slide" at bounding box center [1048, 363] width 33 height 34
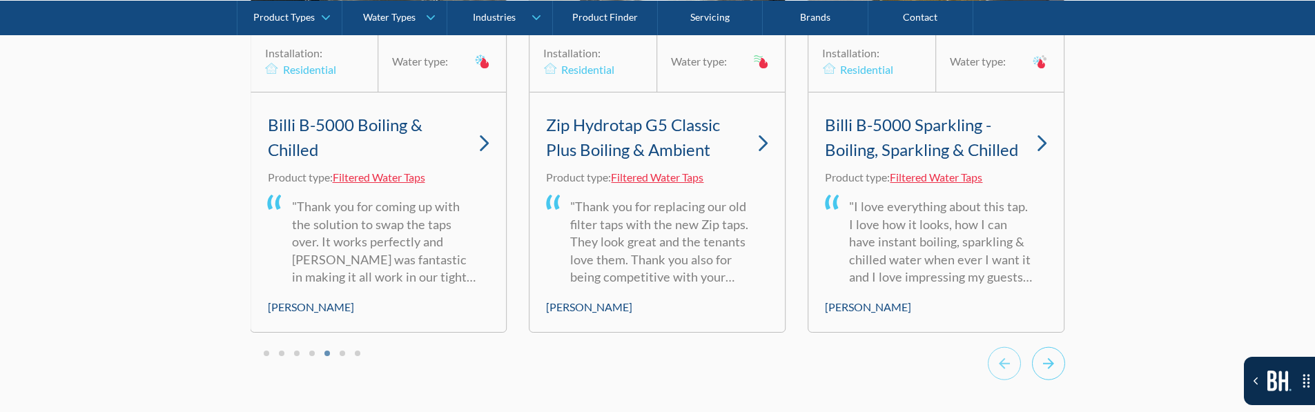
click at [1057, 380] on icon "Next slide" at bounding box center [1048, 363] width 33 height 34
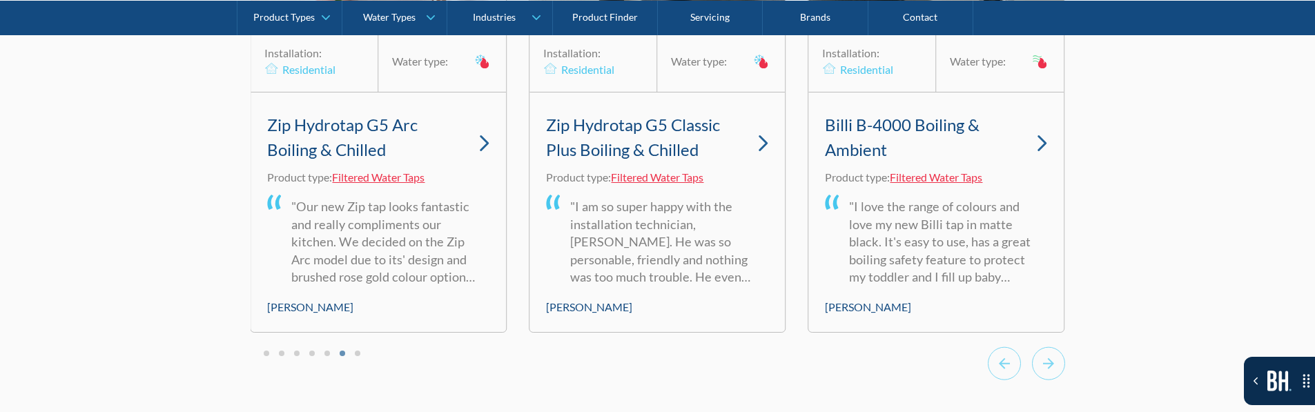
click at [932, 384] on div at bounding box center [658, 365] width 814 height 38
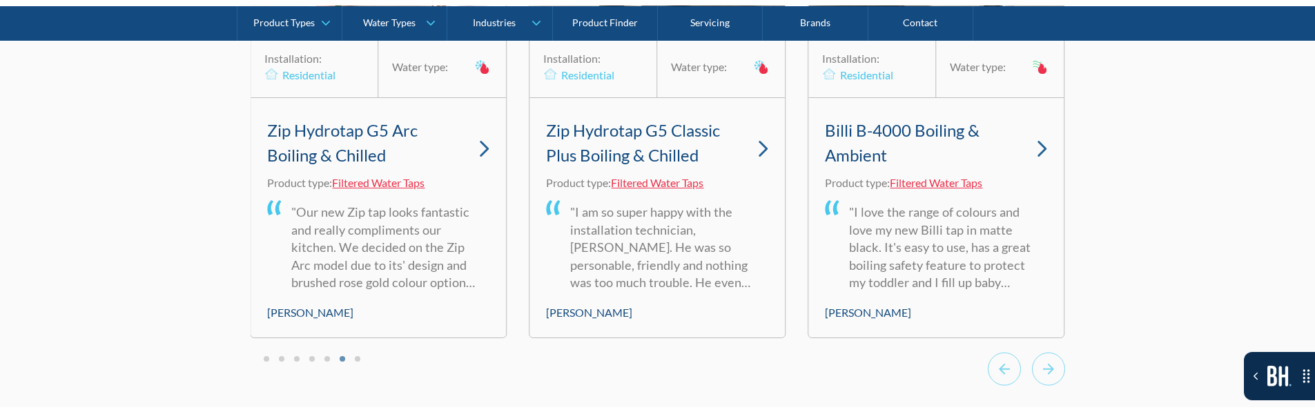
scroll to position [4123, 0]
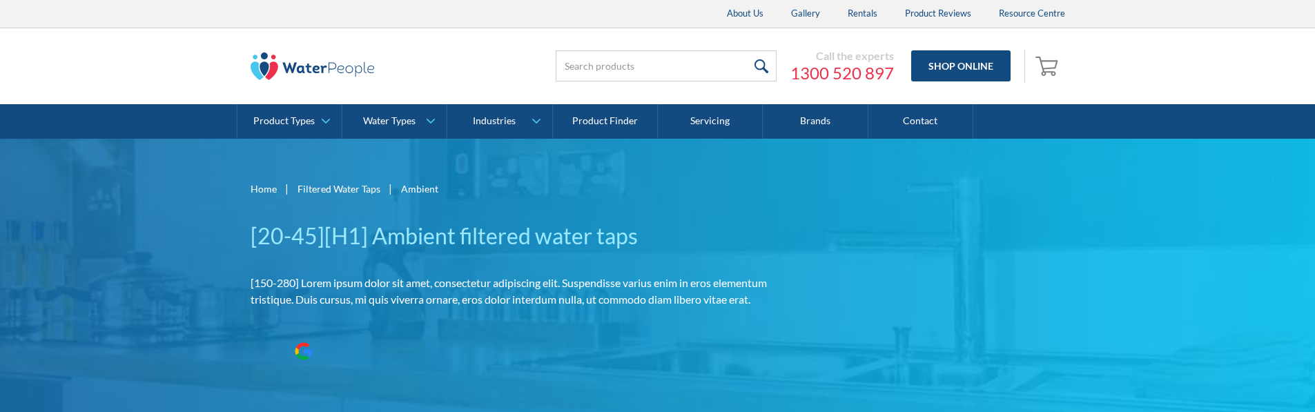
scroll to position [4119, 0]
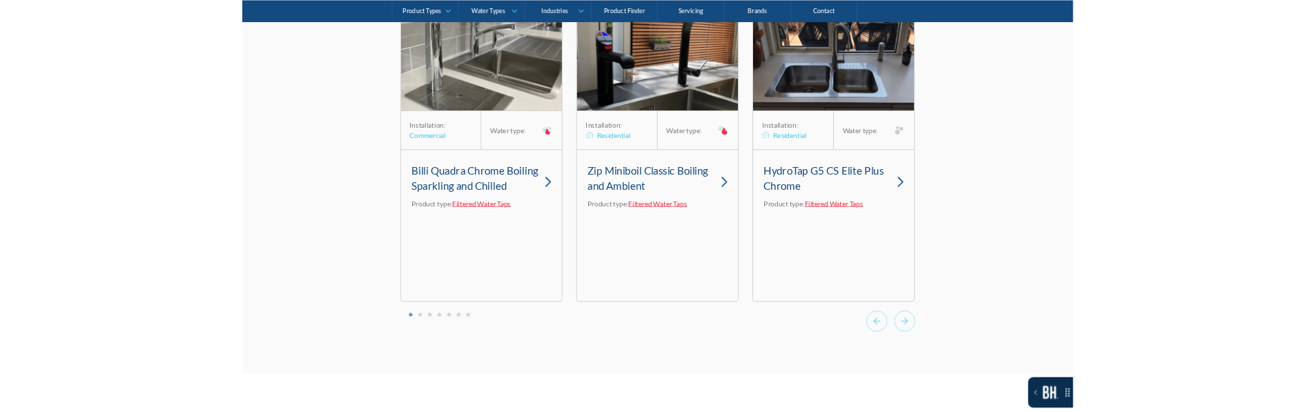
scroll to position [4151, 0]
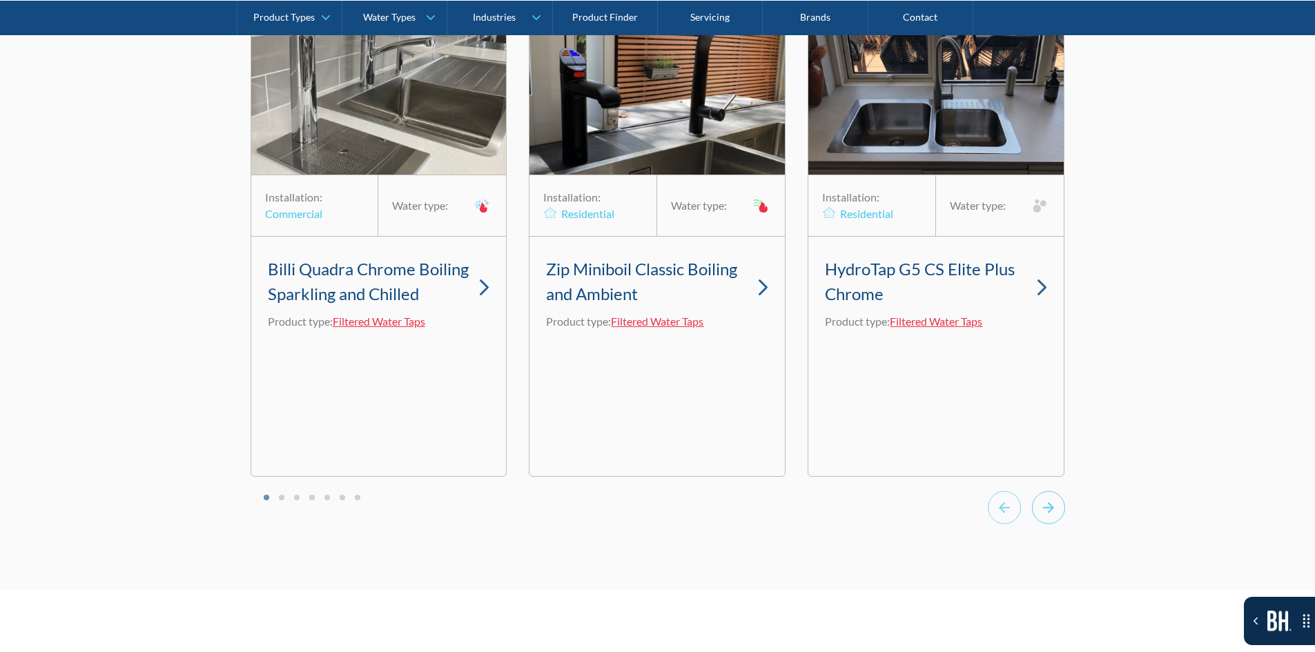
click at [1054, 517] on icon "Next slide" at bounding box center [1048, 508] width 33 height 34
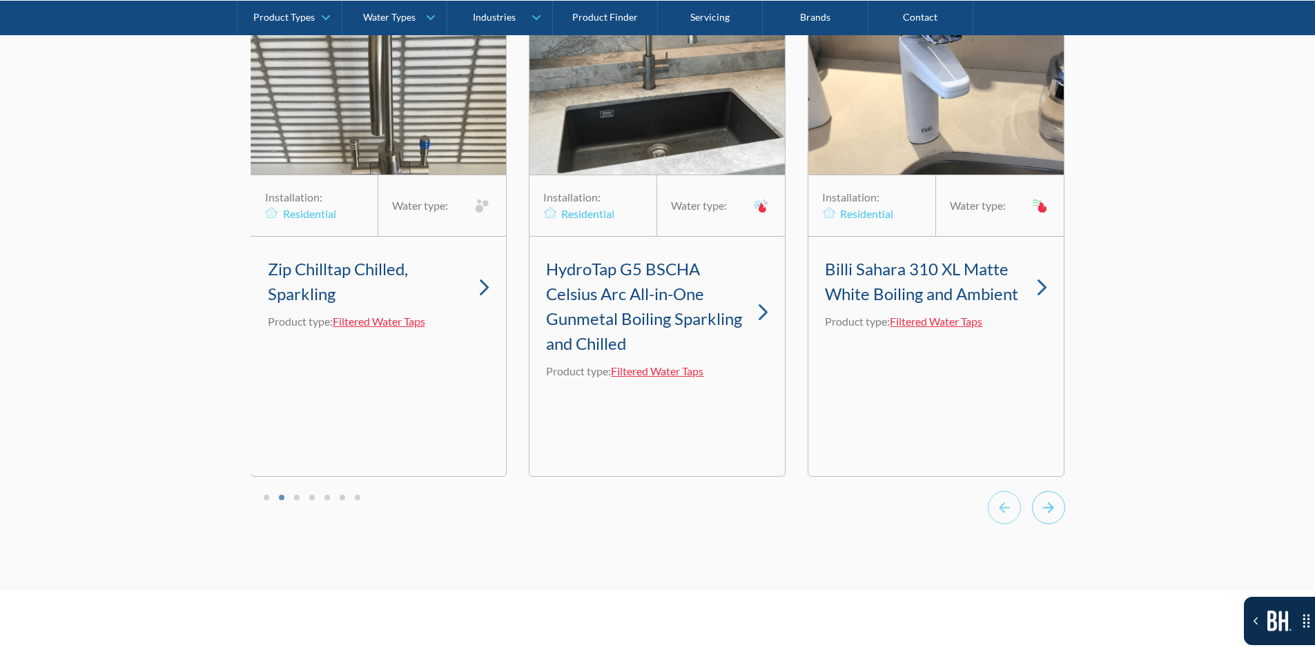
click at [1033, 524] on icon "Next slide" at bounding box center [1048, 508] width 33 height 34
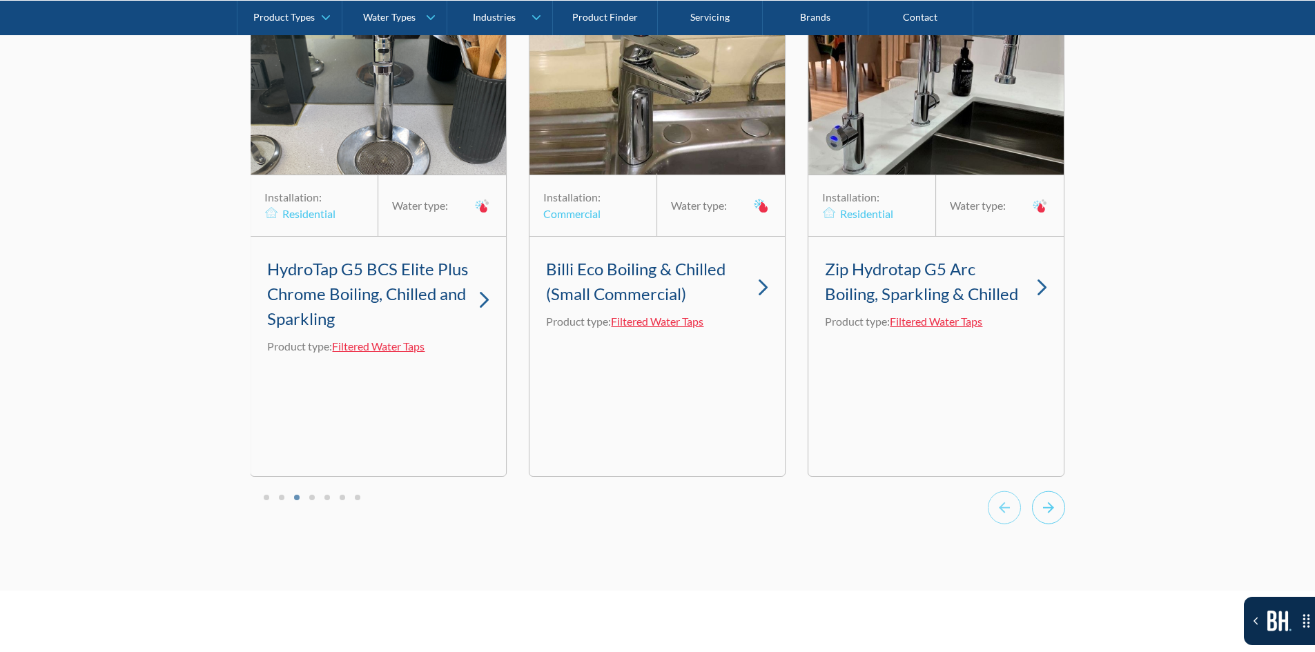
click at [1033, 524] on icon "Next slide" at bounding box center [1048, 508] width 33 height 34
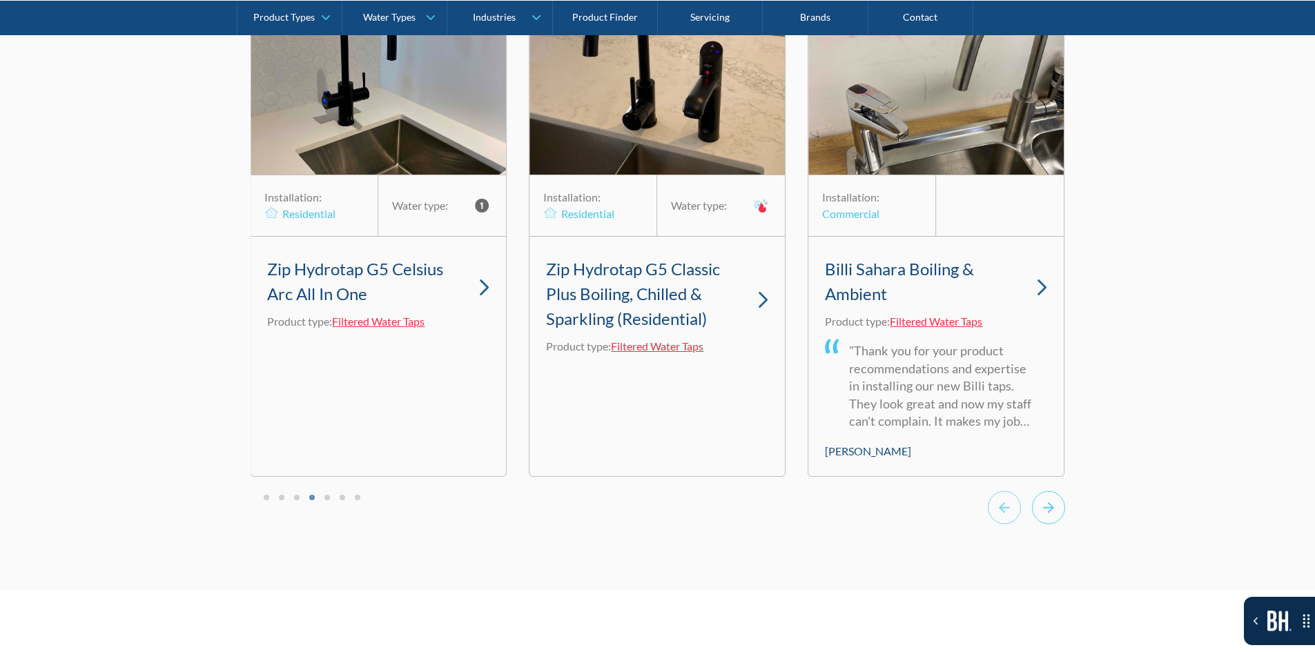
click at [1033, 524] on icon "Next slide" at bounding box center [1048, 508] width 33 height 34
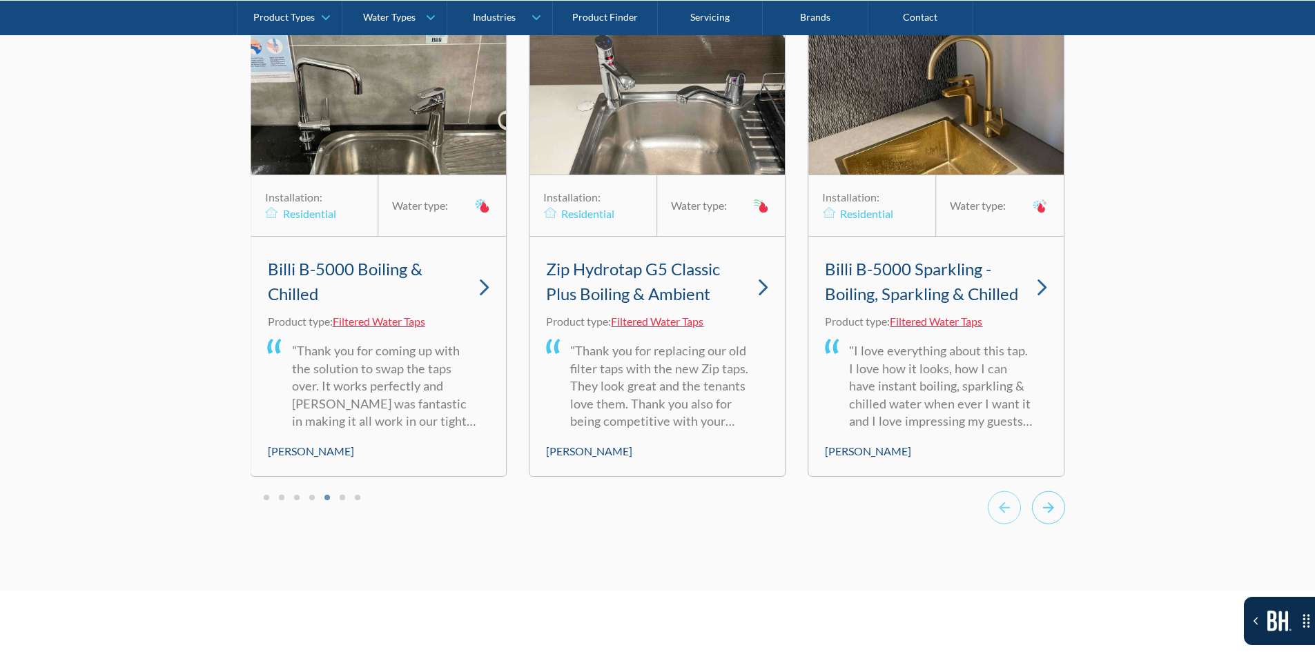
click at [1033, 524] on icon "Next slide" at bounding box center [1048, 508] width 33 height 34
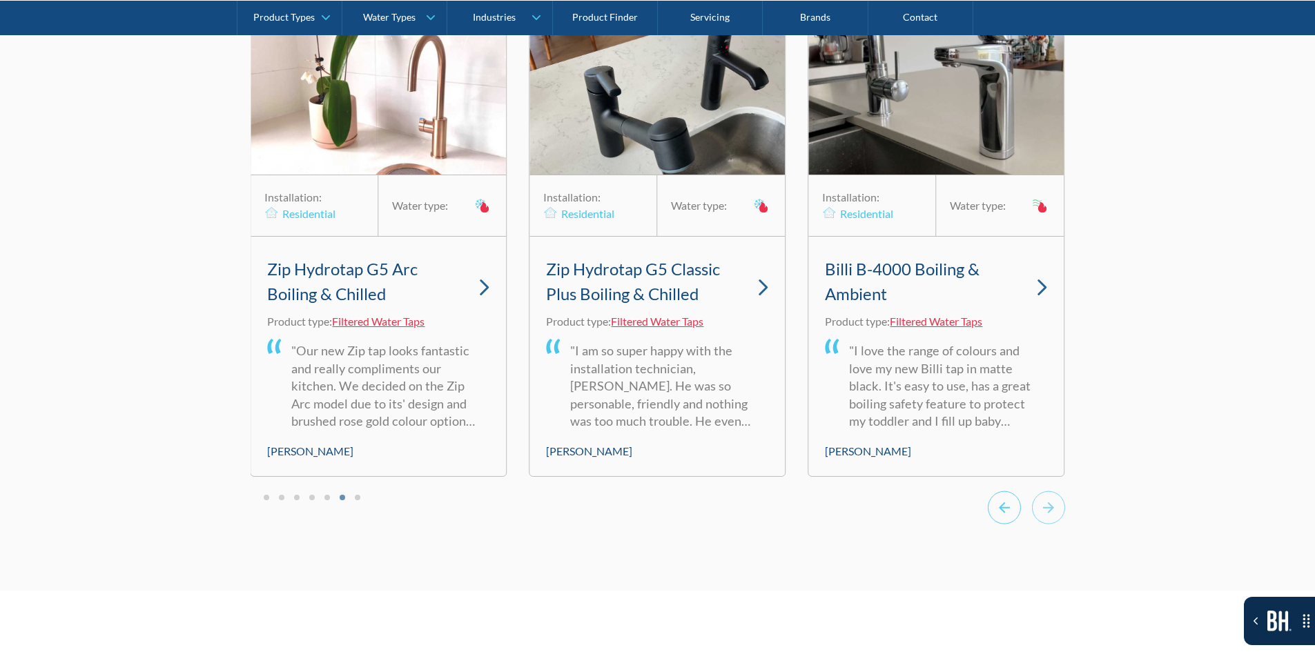
click at [1001, 524] on icon "Previous slide" at bounding box center [1004, 508] width 33 height 34
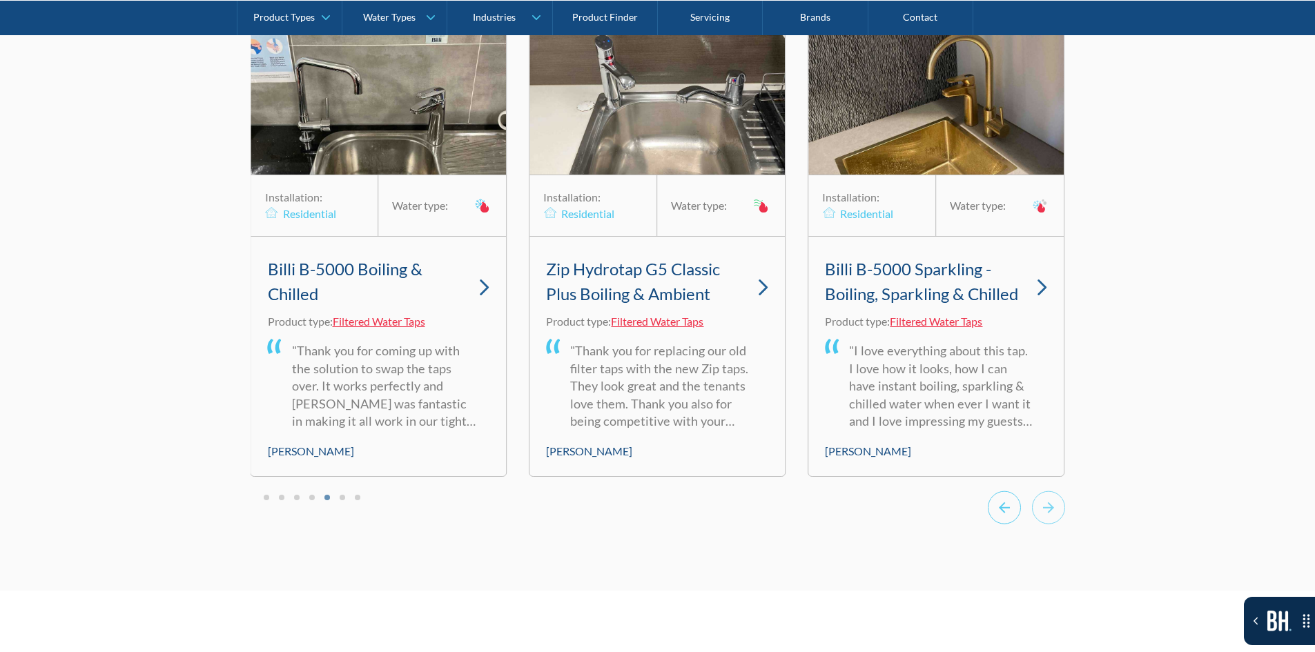
click at [1001, 524] on icon "Previous slide" at bounding box center [1004, 508] width 33 height 34
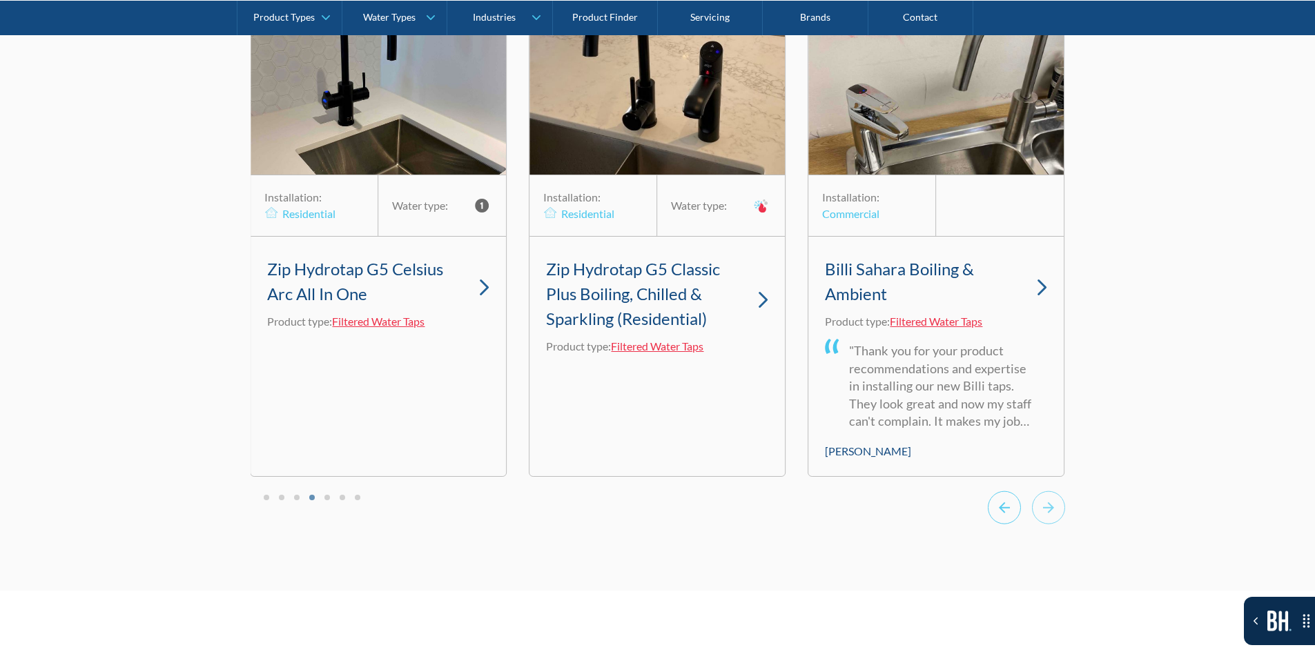
click at [1001, 524] on icon "Previous slide" at bounding box center [1004, 508] width 33 height 34
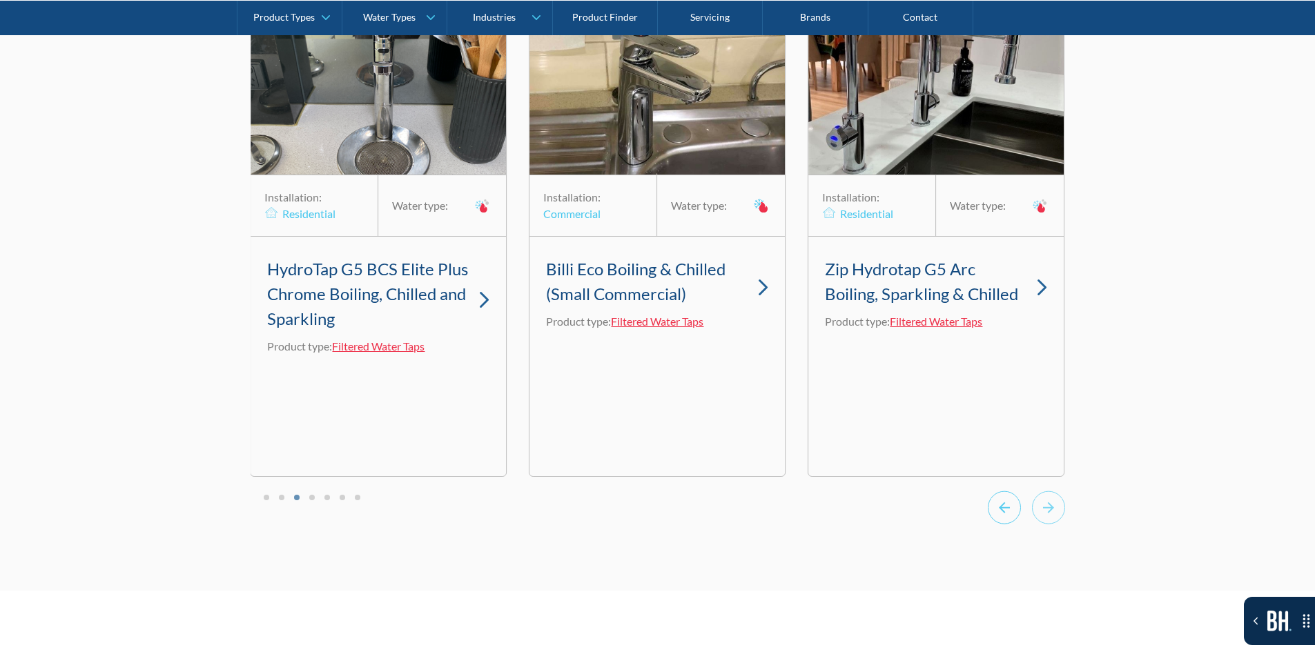
click at [1001, 524] on icon "Previous slide" at bounding box center [1004, 508] width 33 height 34
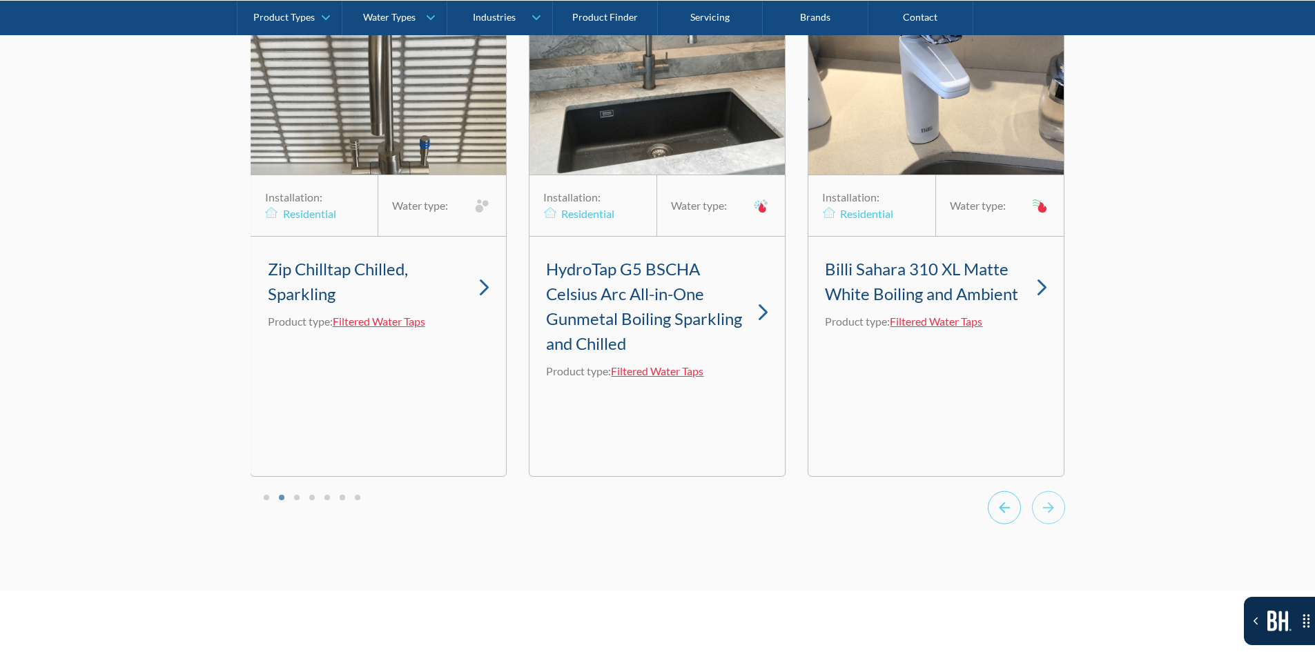
click at [1001, 524] on icon "Previous slide" at bounding box center [1004, 508] width 33 height 34
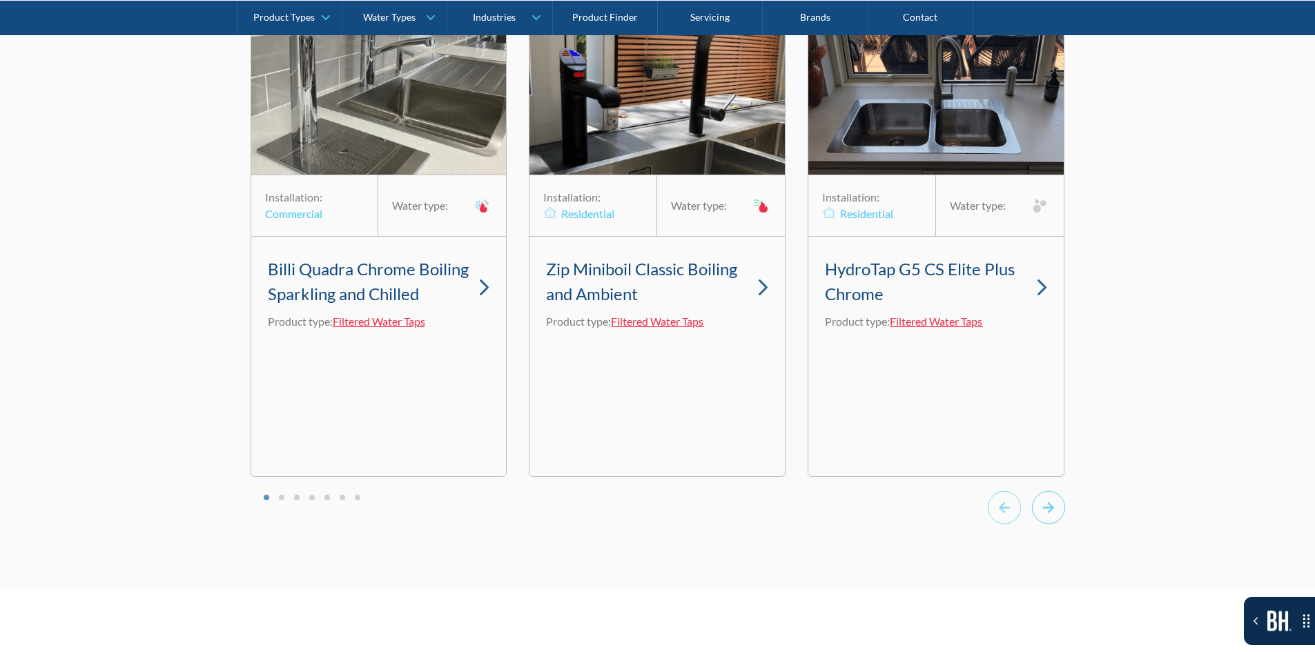
drag, startPoint x: 393, startPoint y: 600, endPoint x: 1049, endPoint y: 520, distance: 661.2
click at [1049, 513] on icon "Next slide" at bounding box center [1048, 507] width 11 height 11
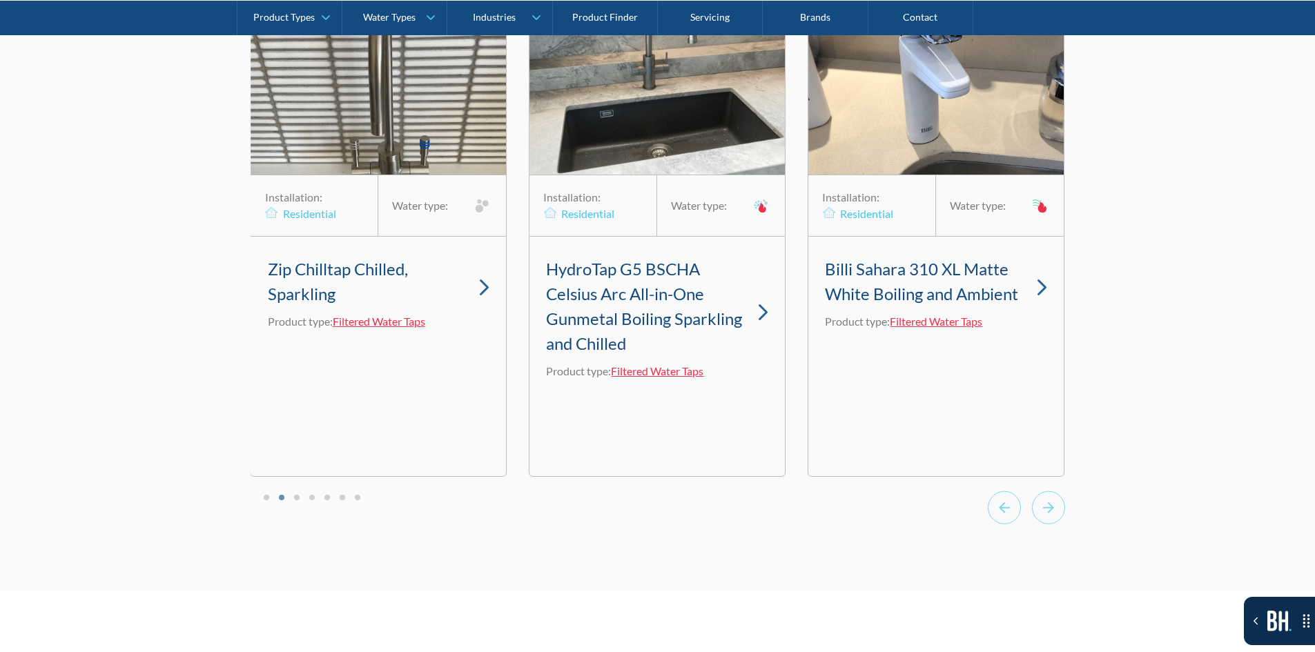
drag, startPoint x: 1026, startPoint y: 479, endPoint x: 1032, endPoint y: 477, distance: 7.2
click at [1032, 476] on div "Installation: Residential Water type: Billi Sahara 310 XL Matte White Boiling a…" at bounding box center [935, 242] width 257 height 467
click at [990, 524] on icon "Previous slide" at bounding box center [1004, 508] width 33 height 34
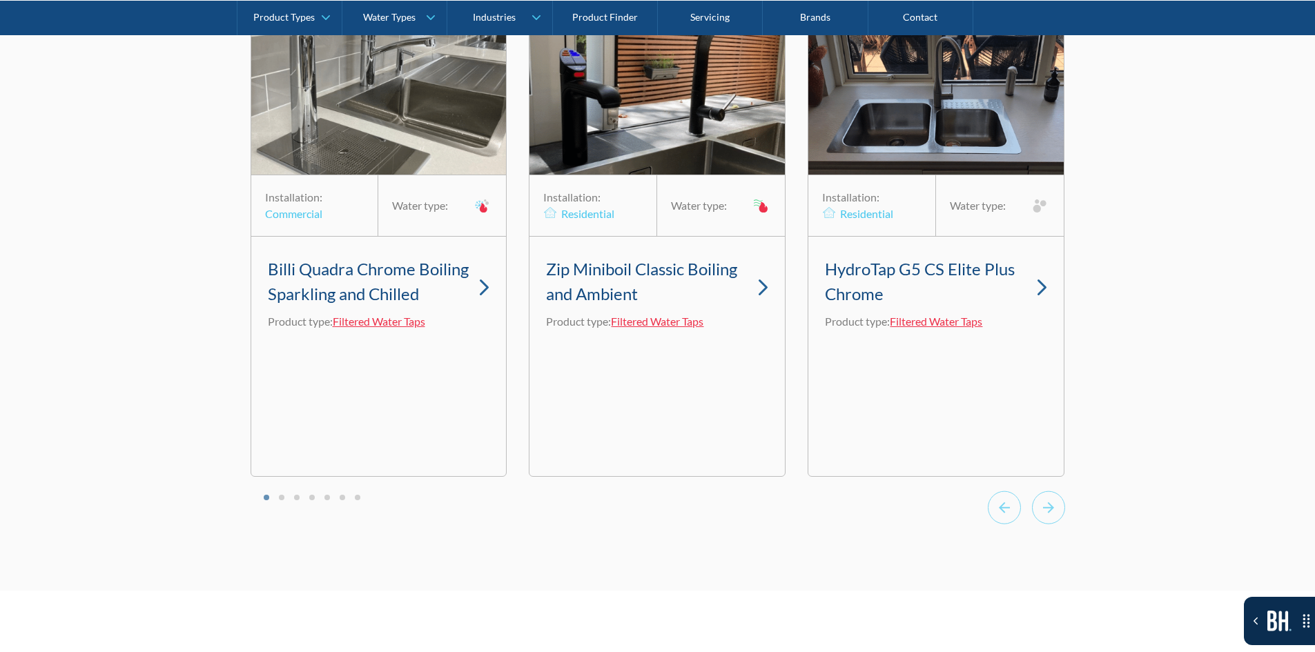
click at [1025, 529] on div at bounding box center [1026, 510] width 77 height 38
click at [1037, 524] on icon "Next slide" at bounding box center [1048, 508] width 33 height 34
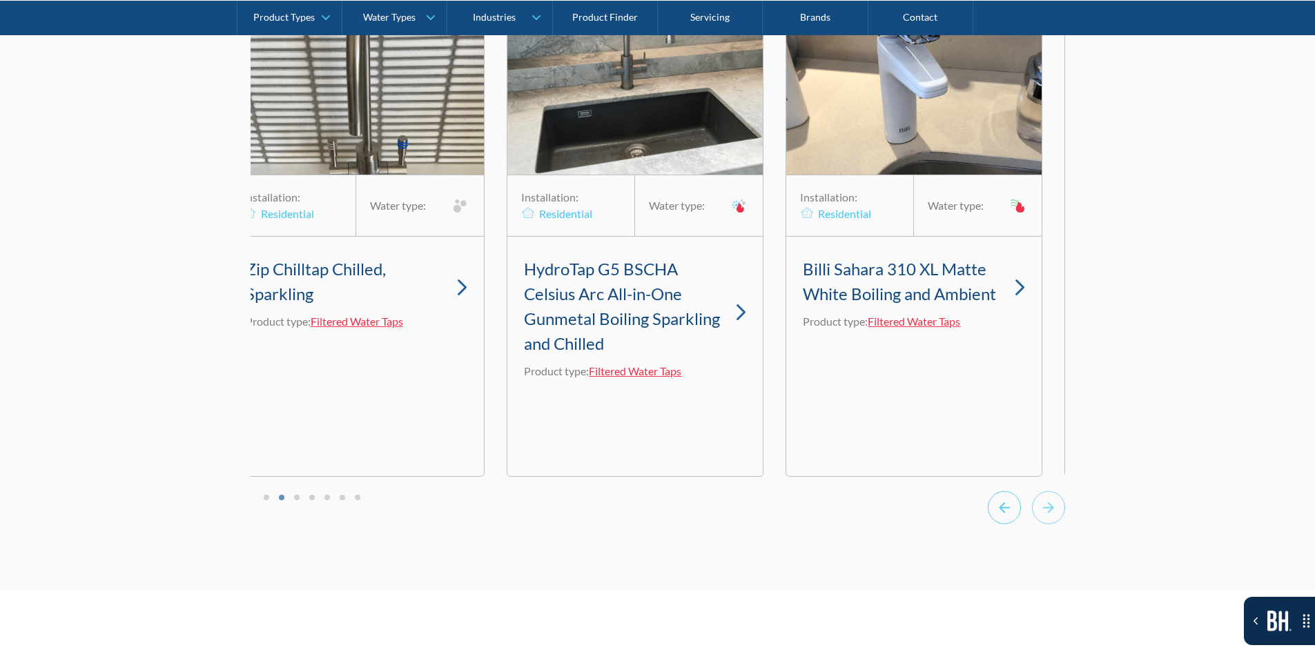
click at [1008, 519] on icon "Previous slide" at bounding box center [1004, 508] width 33 height 34
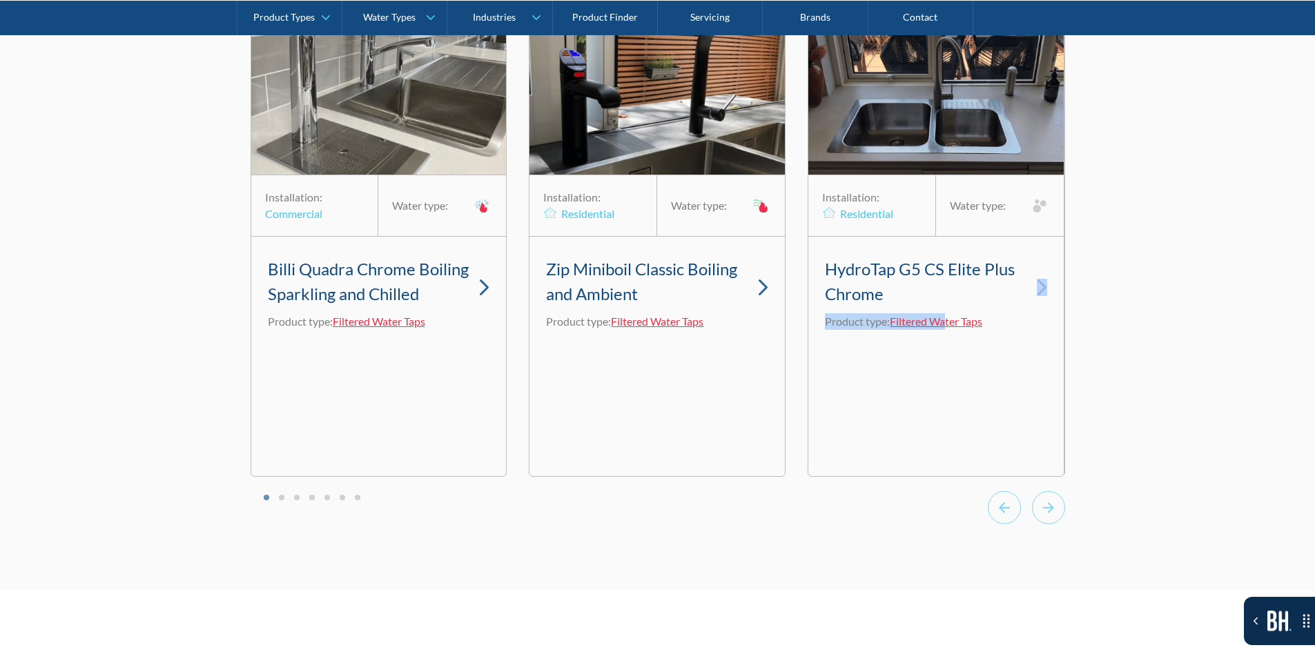
drag, startPoint x: 1032, startPoint y: 415, endPoint x: 949, endPoint y: 415, distance: 83.5
click at [949, 415] on div "Installation: Residential Water type: HydroTap G5 CS Elite Plus Chrome Product …" at bounding box center [935, 242] width 257 height 467
click at [999, 524] on icon "Go to last slide" at bounding box center [1004, 508] width 33 height 34
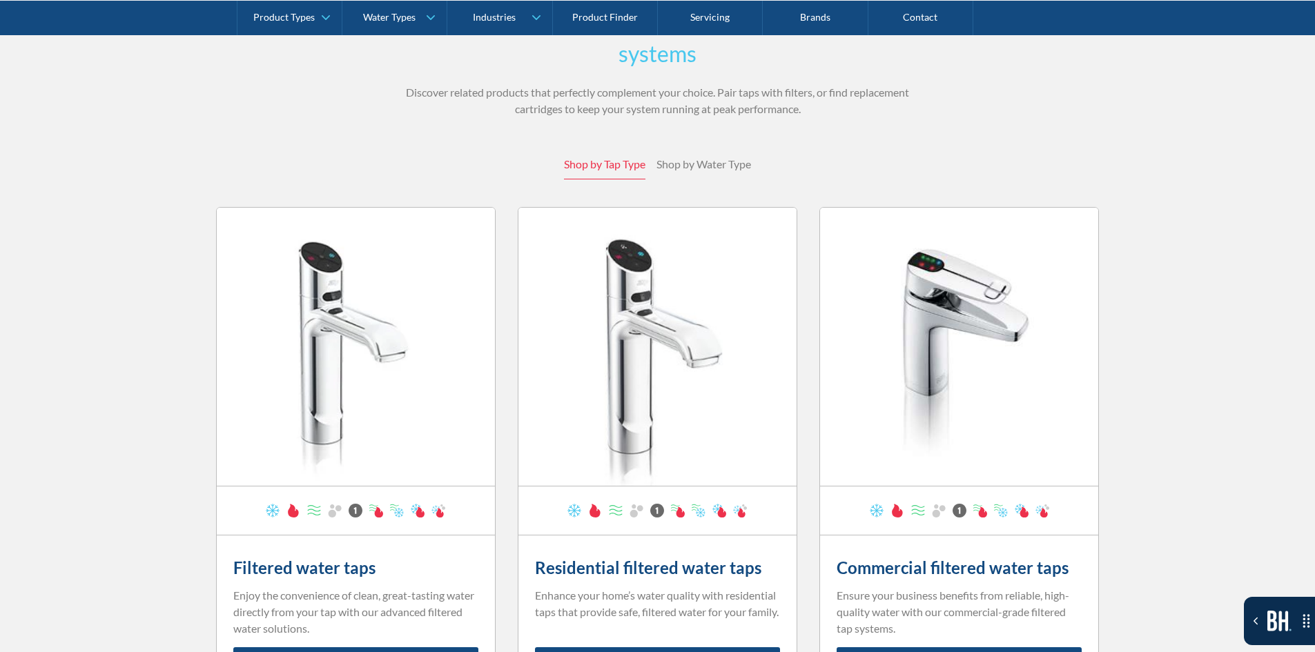
scroll to position [5310, 0]
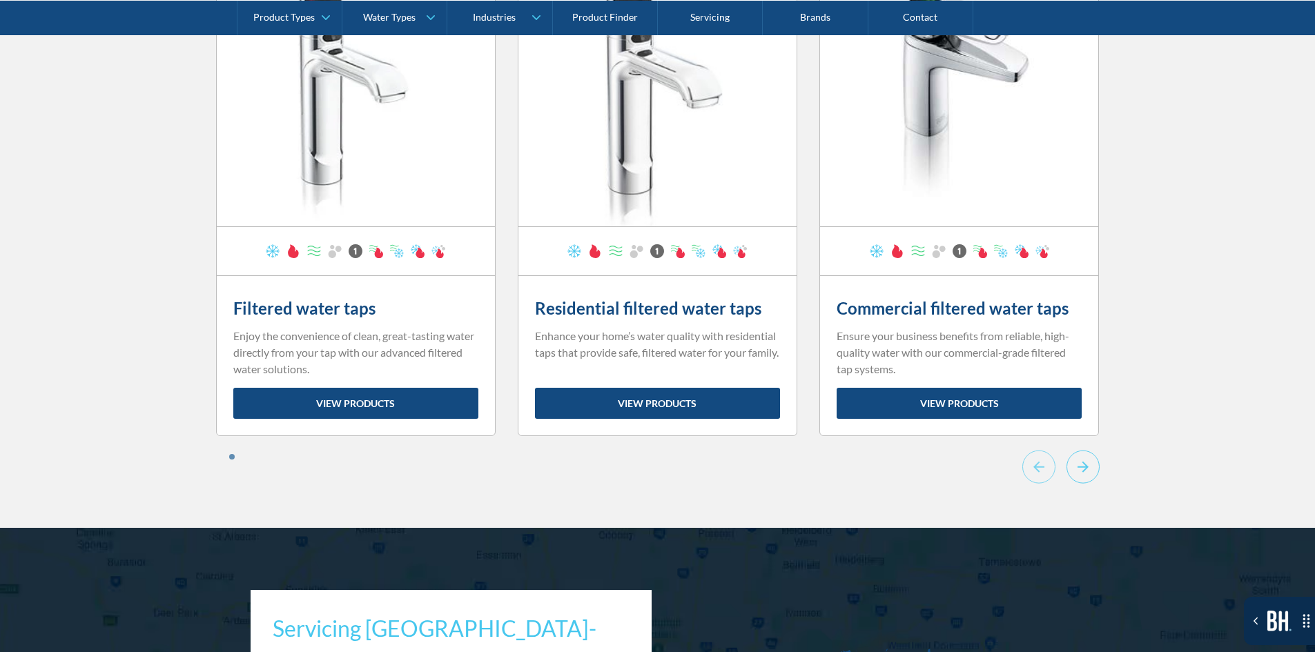
click at [1084, 450] on icon "Next slide" at bounding box center [1082, 467] width 33 height 34
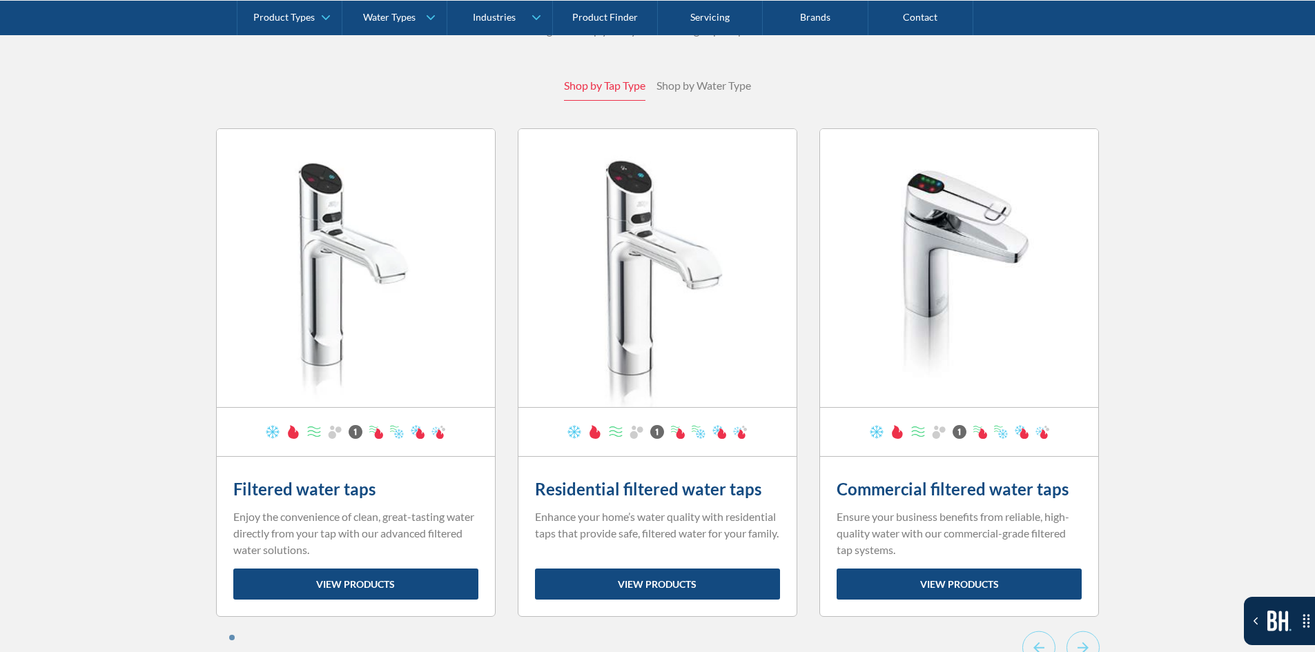
scroll to position [5103, 0]
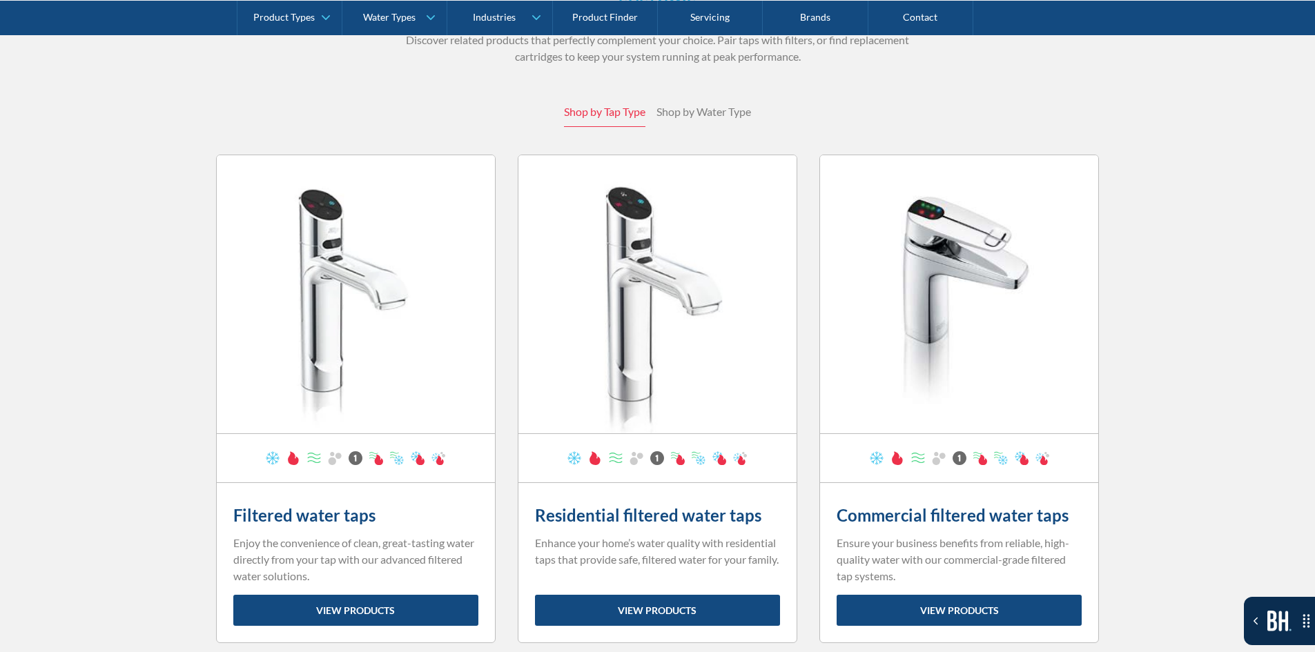
click at [700, 97] on link "Shop by Water Type" at bounding box center [703, 112] width 95 height 30
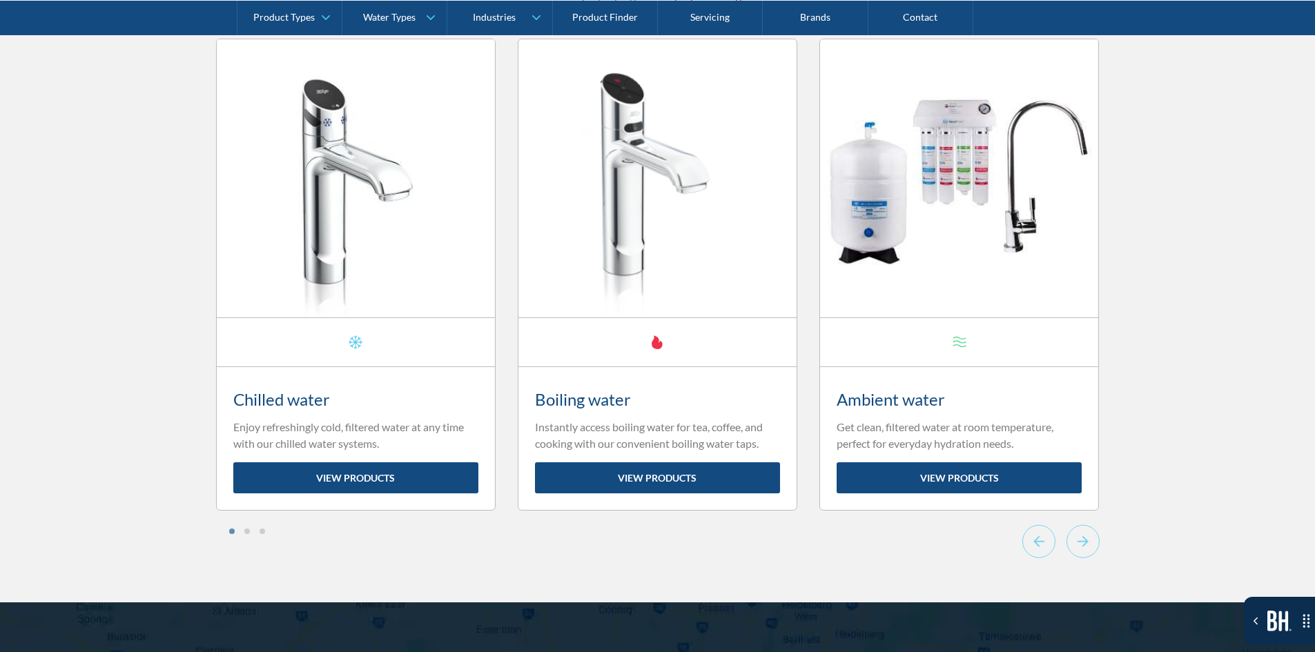
scroll to position [5241, 0]
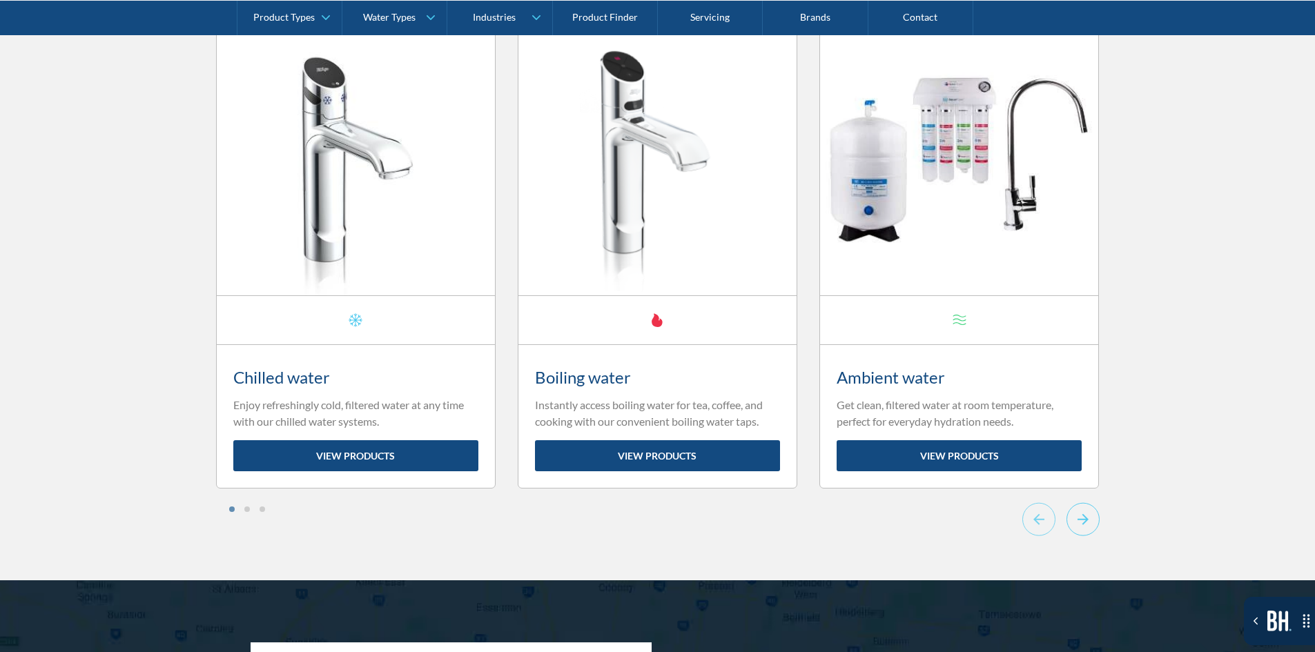
click at [1088, 502] on icon "Next slide" at bounding box center [1082, 519] width 33 height 34
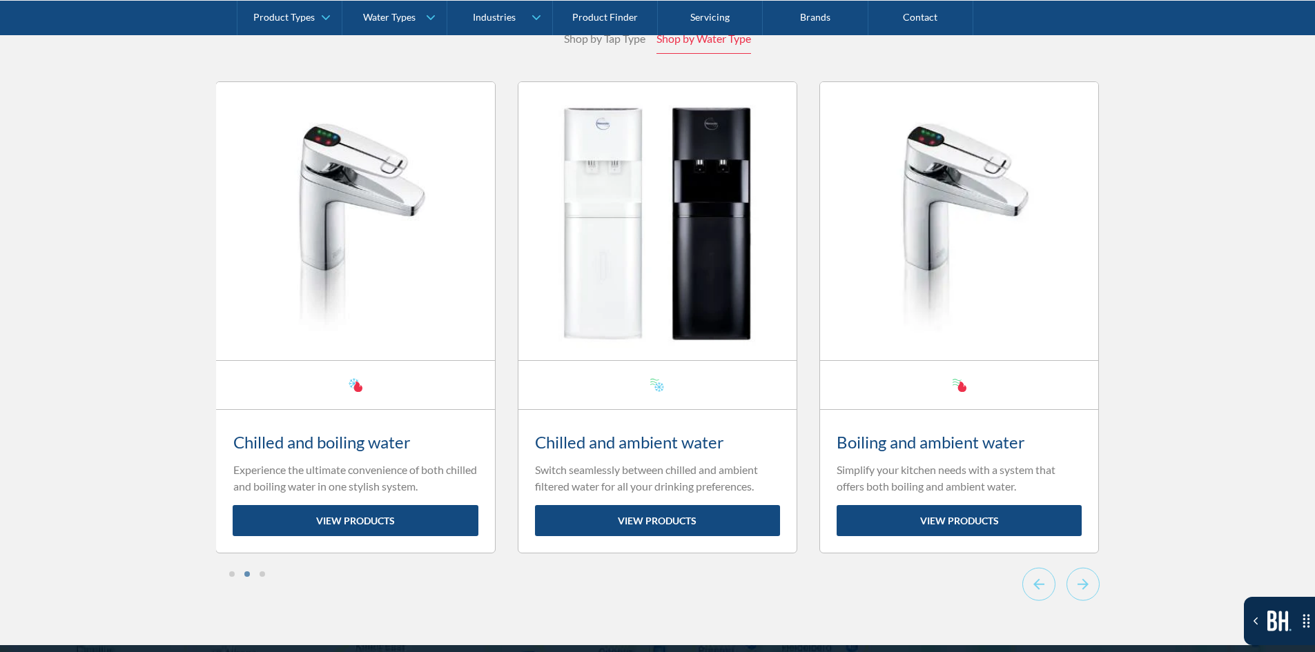
scroll to position [5172, 0]
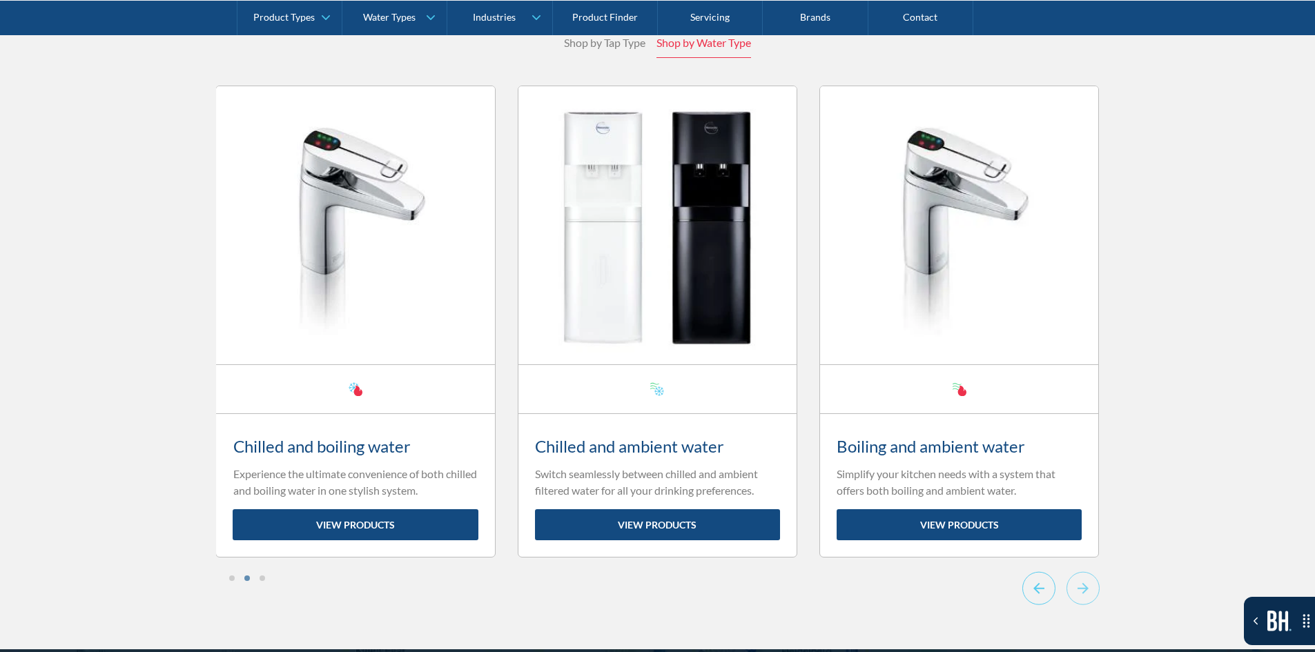
click at [1026, 571] on icon "Previous slide" at bounding box center [1038, 588] width 33 height 34
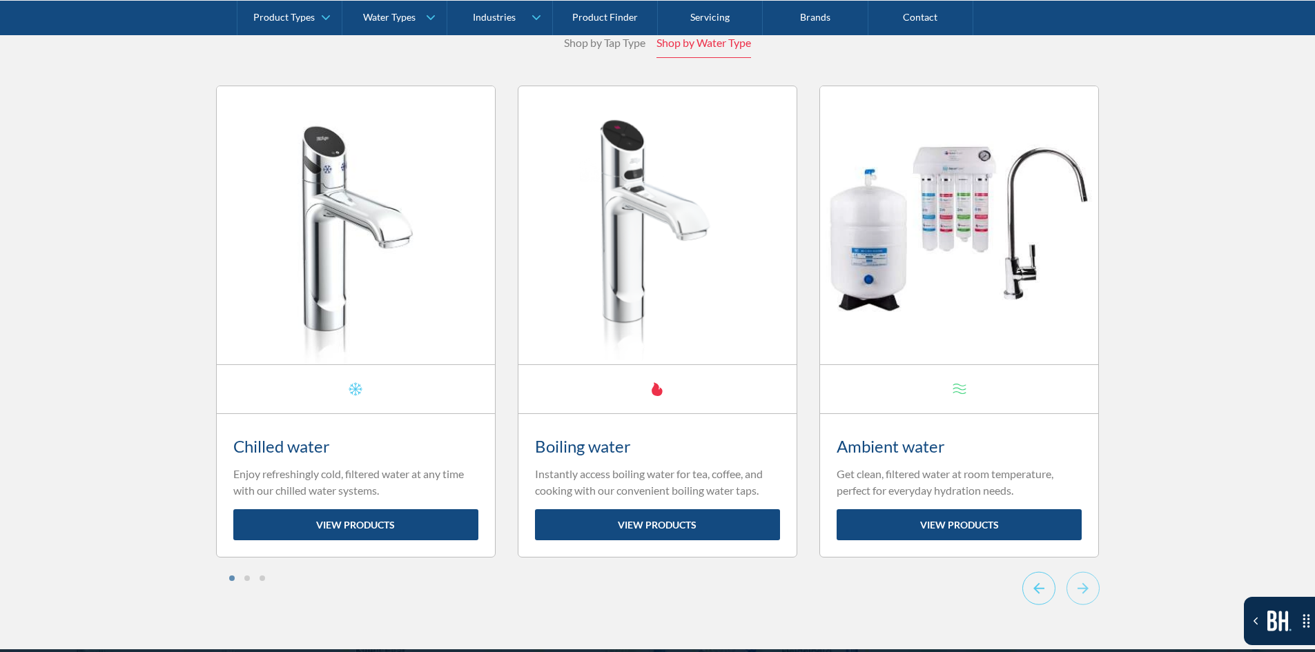
click at [1026, 571] on icon "Go to last slide" at bounding box center [1038, 588] width 33 height 34
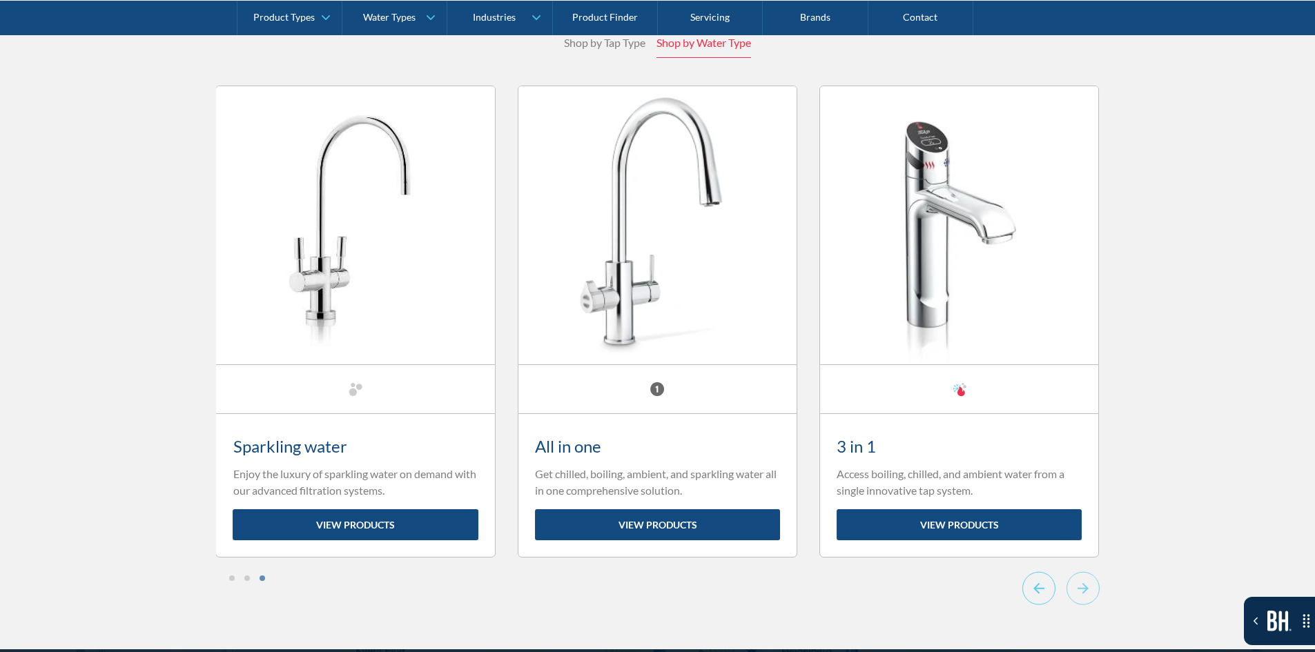
click at [1026, 571] on icon "Previous slide" at bounding box center [1038, 588] width 33 height 34
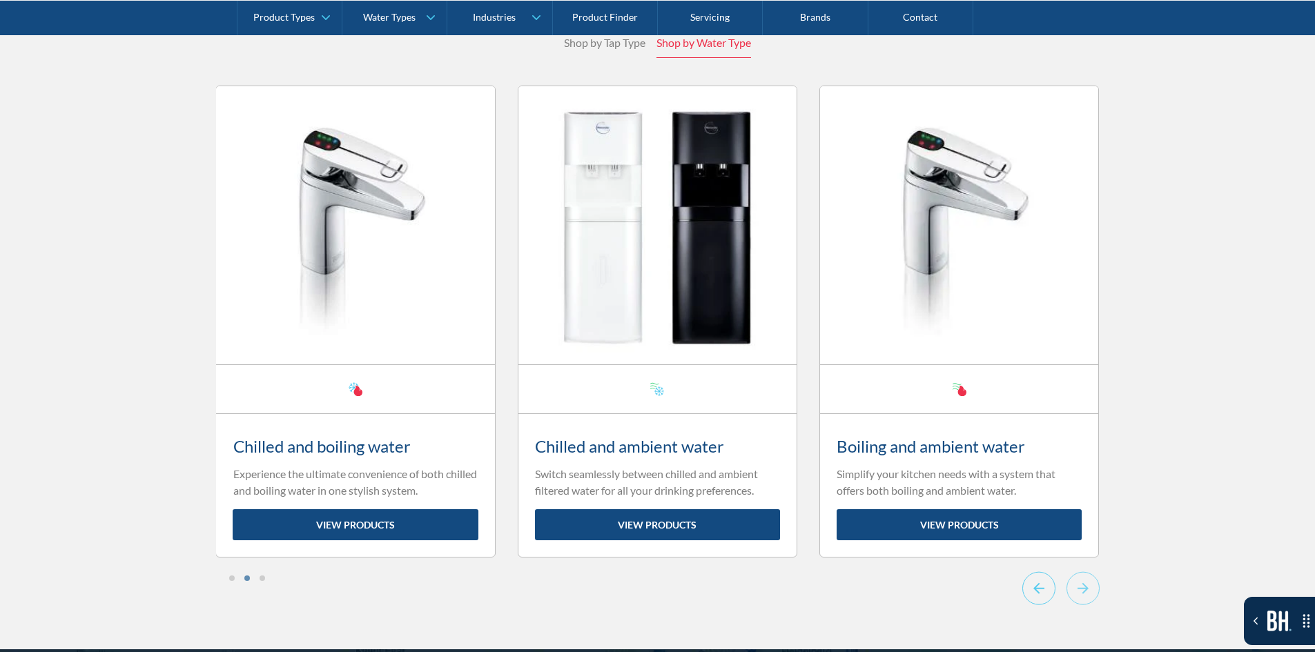
click at [1026, 571] on icon "Previous slide" at bounding box center [1038, 588] width 33 height 34
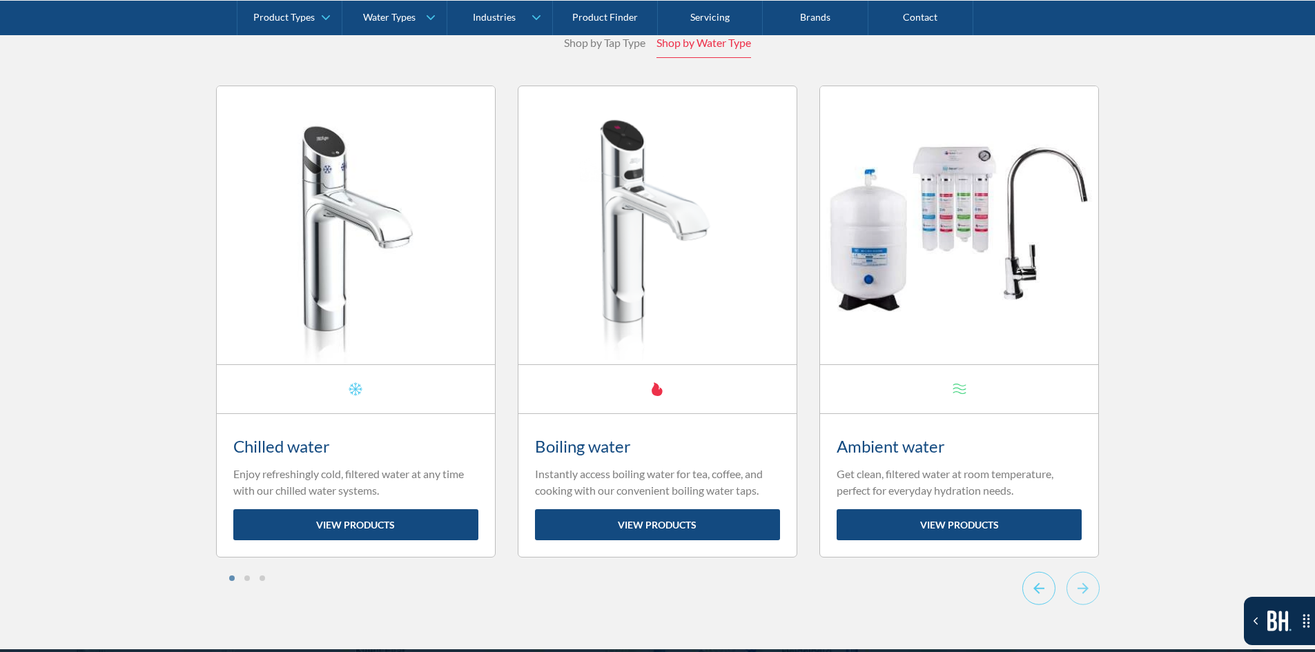
click at [1026, 571] on icon "Go to last slide" at bounding box center [1038, 588] width 33 height 34
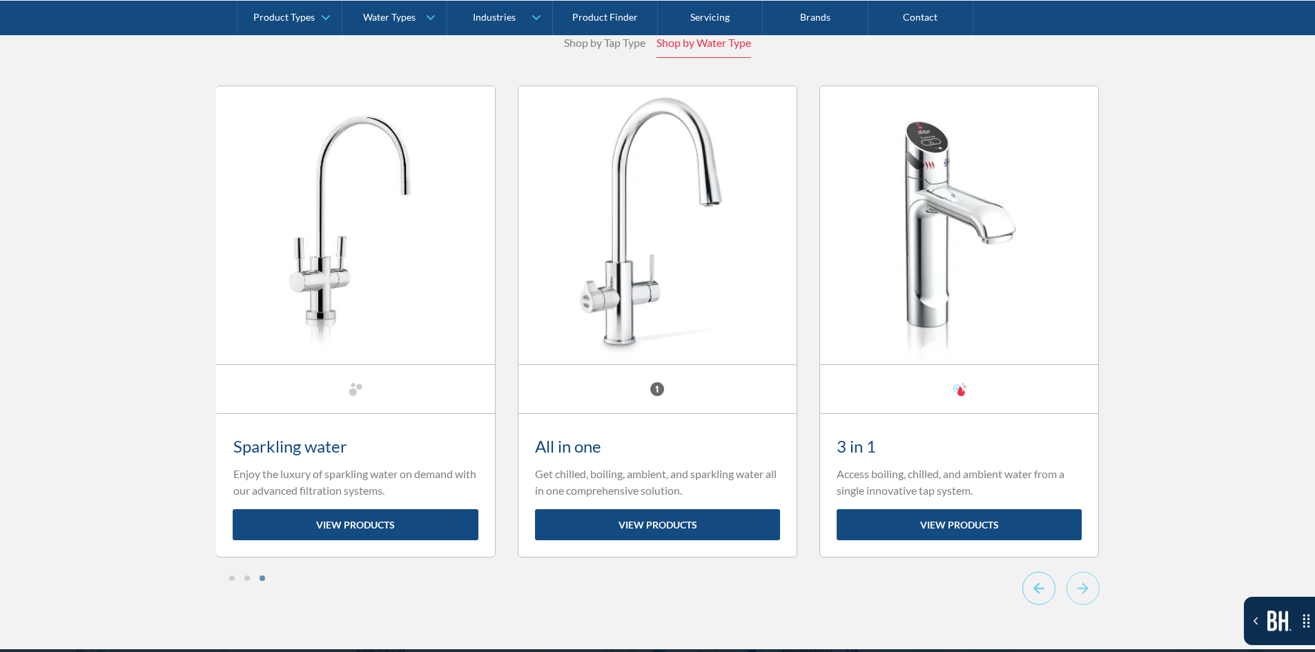
click at [1026, 571] on icon "Previous slide" at bounding box center [1038, 588] width 33 height 34
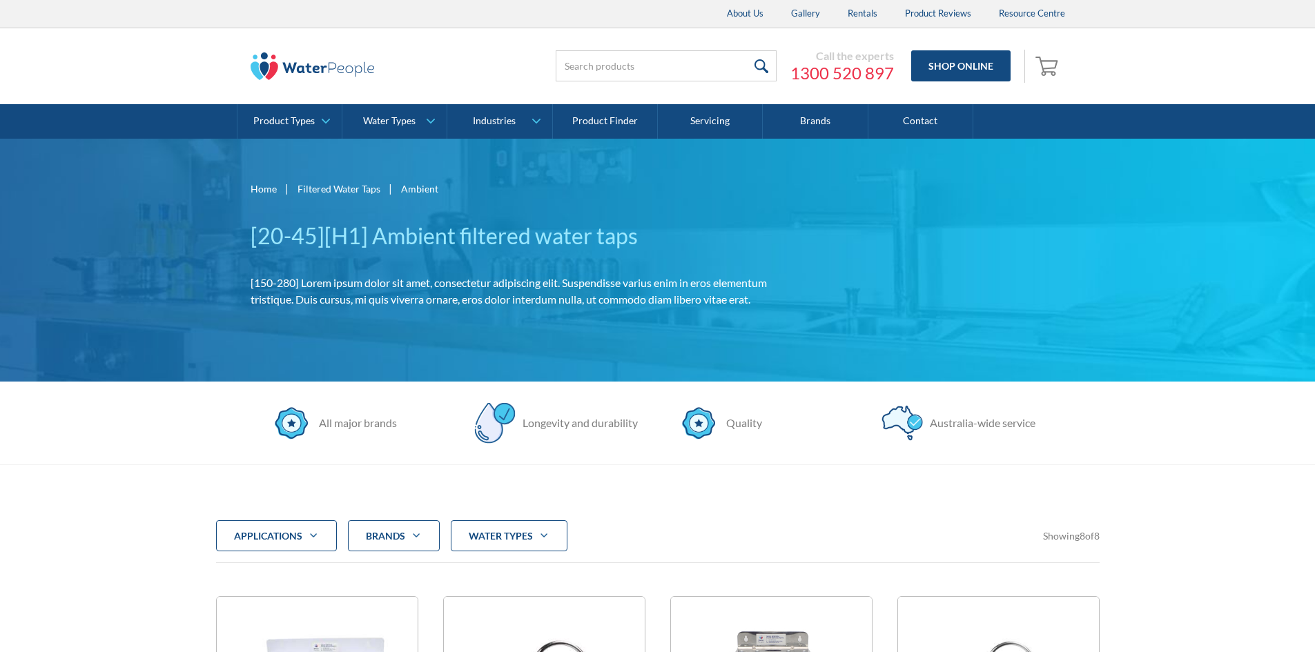
scroll to position [4138, 0]
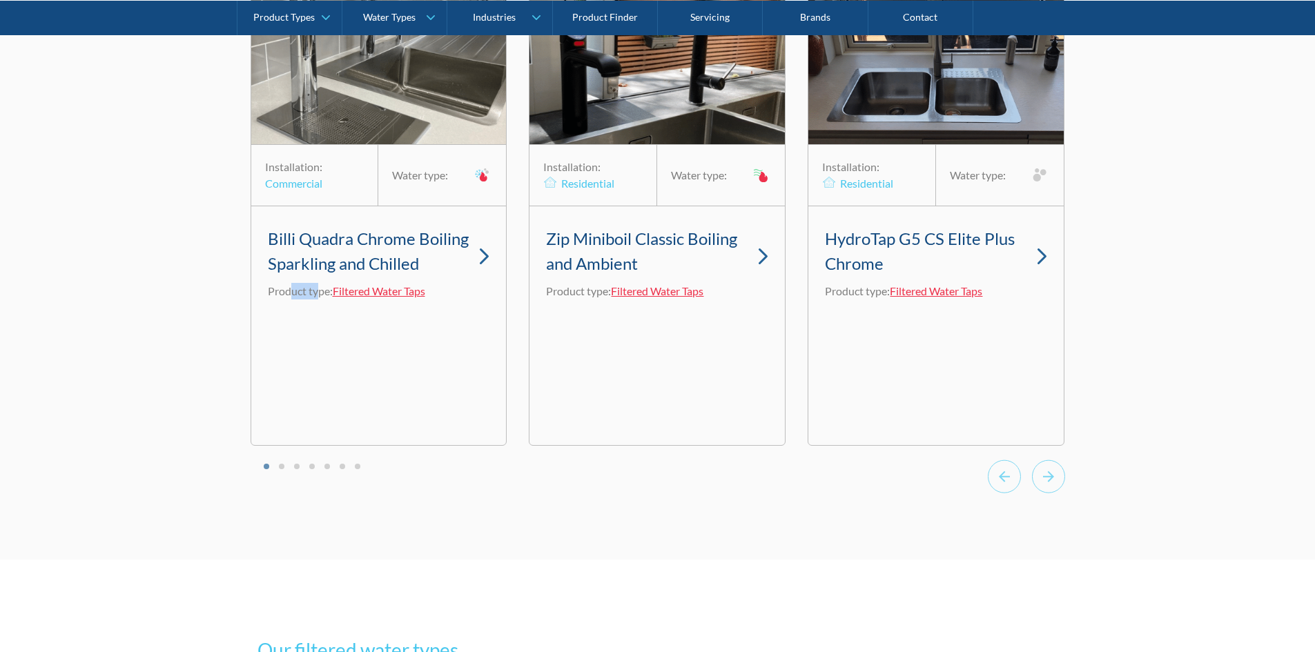
scroll to position [4119, 0]
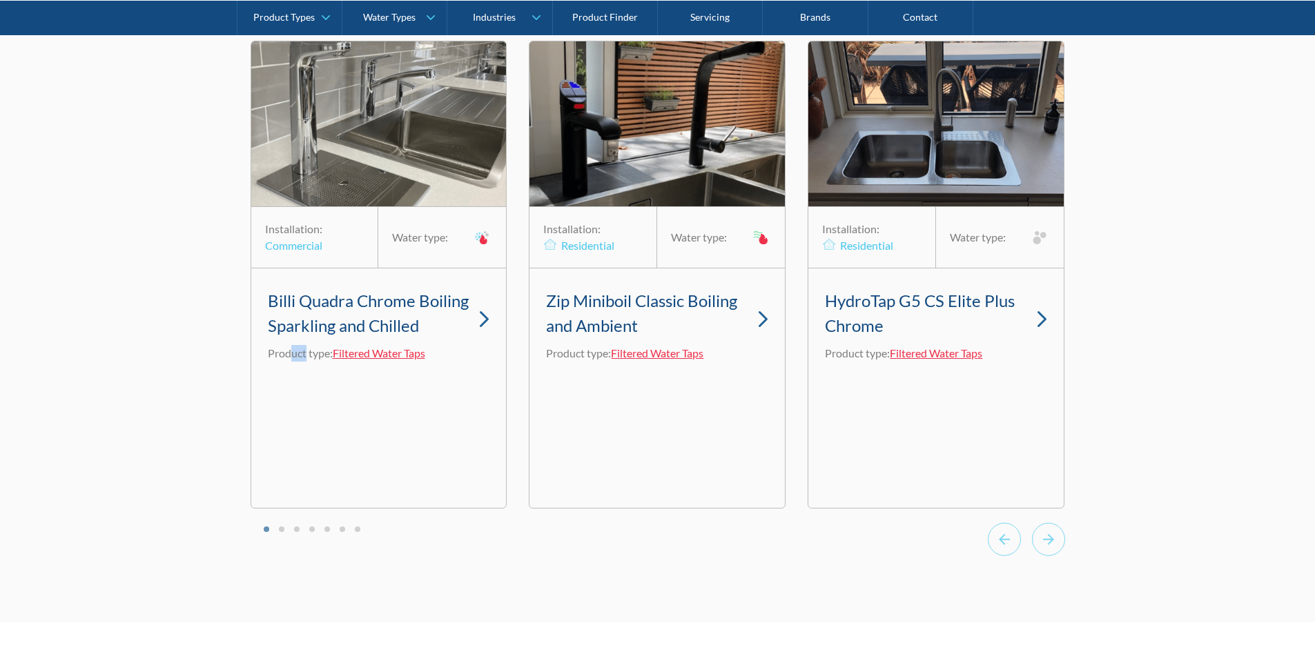
click at [302, 508] on div "Installation: Commercial Water type: Billi Quadra Chrome Boiling Sparkling and …" at bounding box center [379, 274] width 257 height 467
click at [283, 545] on div "Installation: Commercial Water type: Billi Quadra Chrome Boiling Sparkling and …" at bounding box center [658, 300] width 814 height 519
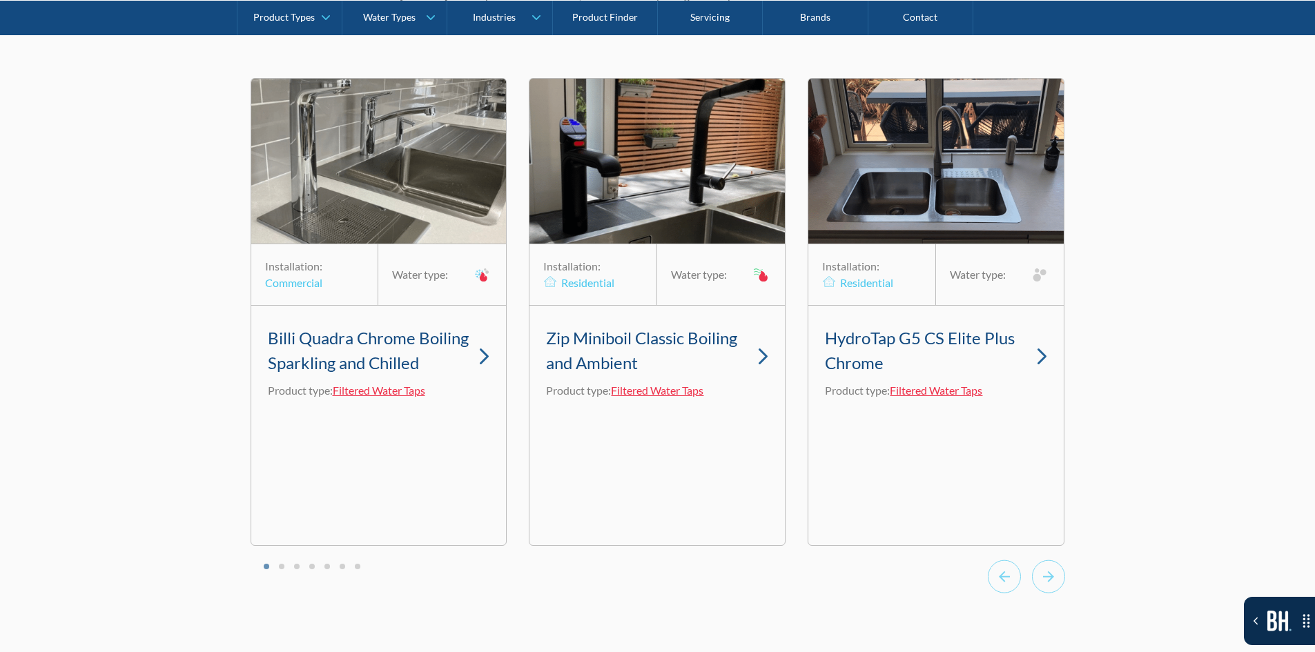
click at [285, 571] on li "Select a slide to show" at bounding box center [282, 566] width 10 height 12
click at [284, 571] on li "Select a slide to show" at bounding box center [282, 566] width 10 height 12
click at [280, 569] on button "Go to page 2" at bounding box center [282, 567] width 6 height 6
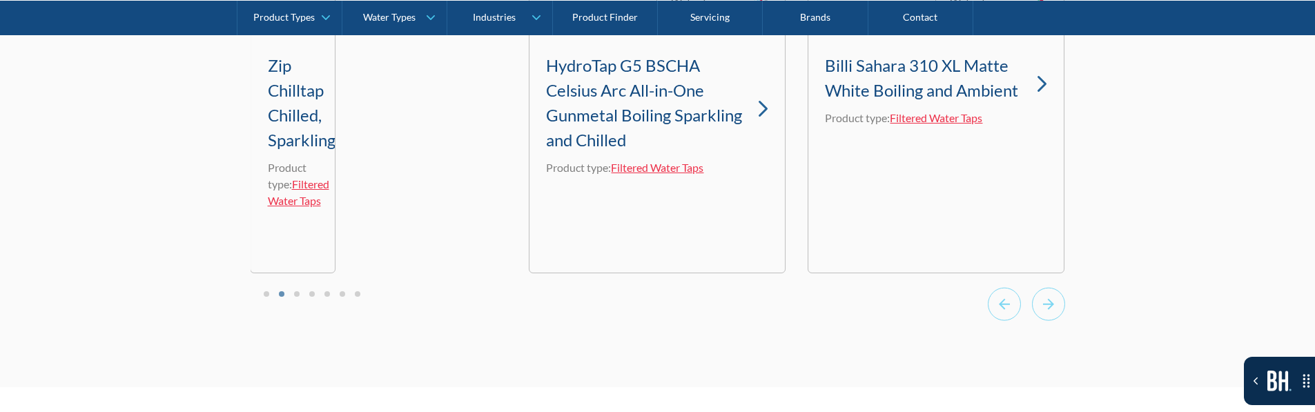
scroll to position [4358, 0]
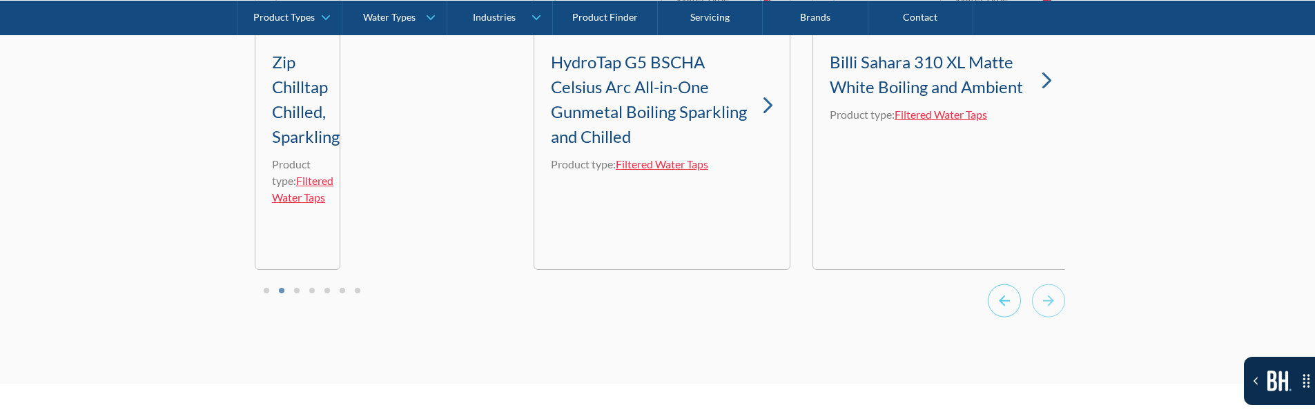
click at [1016, 316] on icon "Previous slide" at bounding box center [1004, 301] width 33 height 34
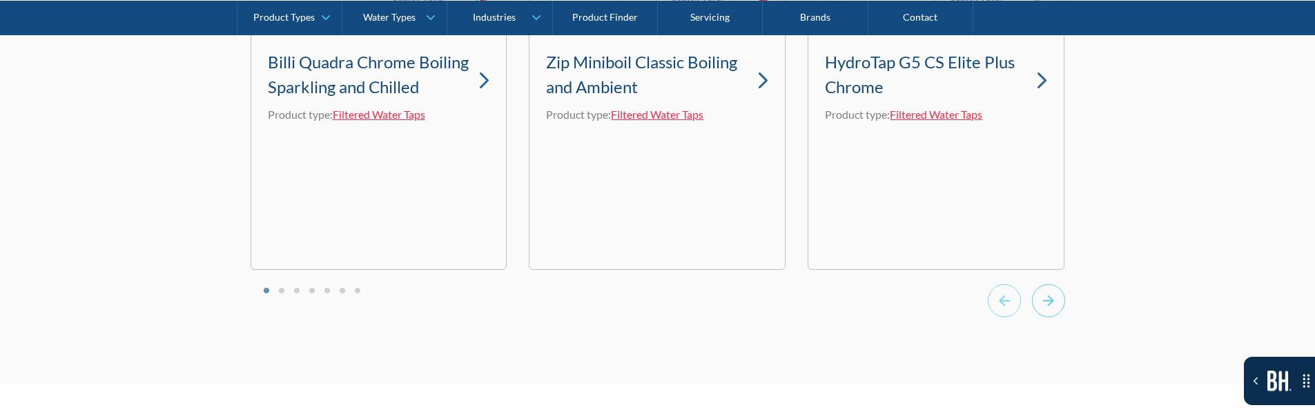
click at [1053, 317] on icon "Next slide" at bounding box center [1048, 301] width 33 height 34
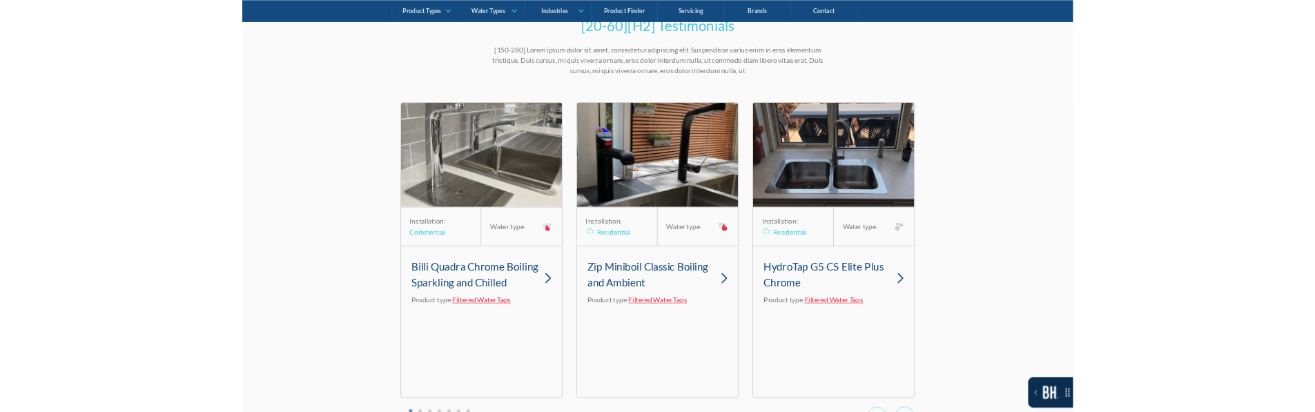
scroll to position [4275, 0]
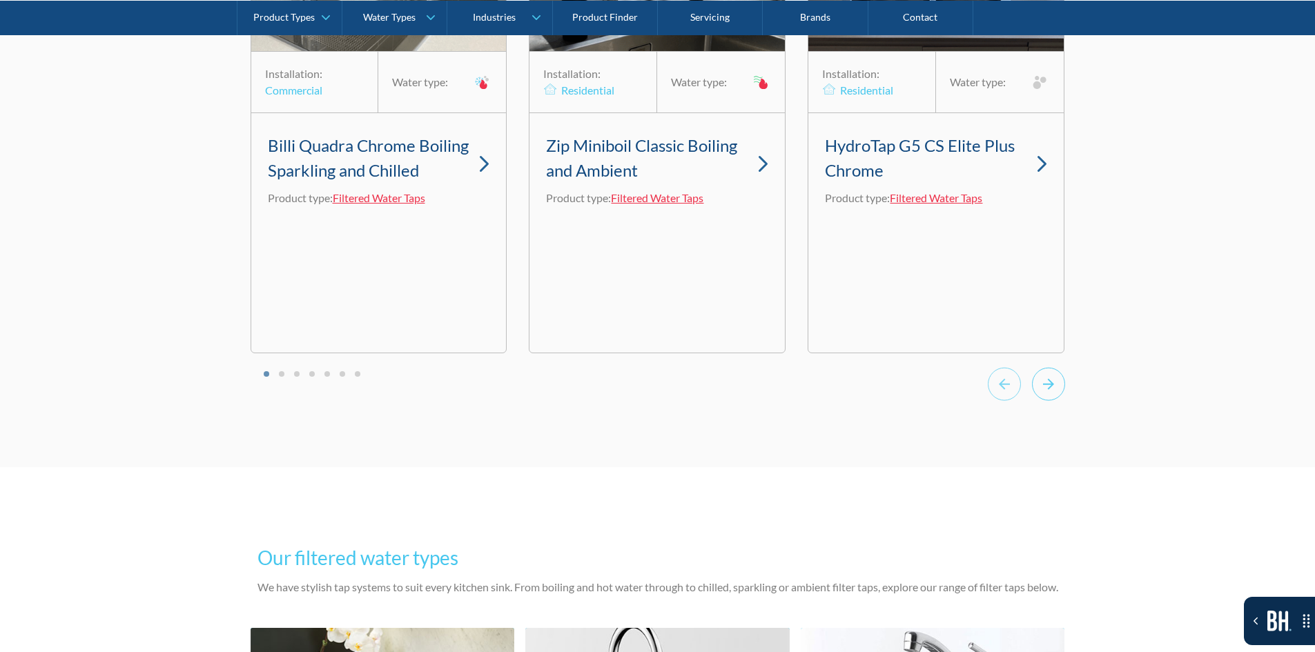
click at [1059, 401] on icon "Next slide" at bounding box center [1048, 384] width 33 height 34
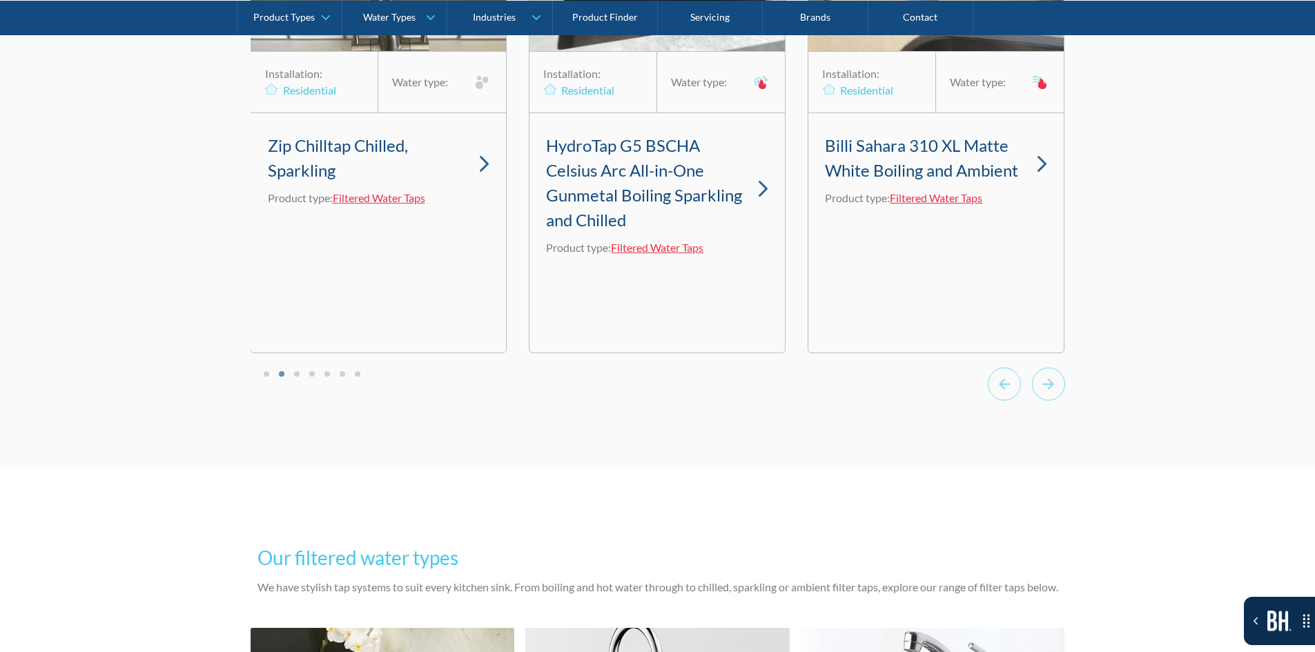
click at [1022, 396] on div at bounding box center [1026, 386] width 77 height 38
click at [1021, 396] on div at bounding box center [1026, 386] width 77 height 38
click at [992, 401] on icon "Previous slide" at bounding box center [1004, 384] width 33 height 34
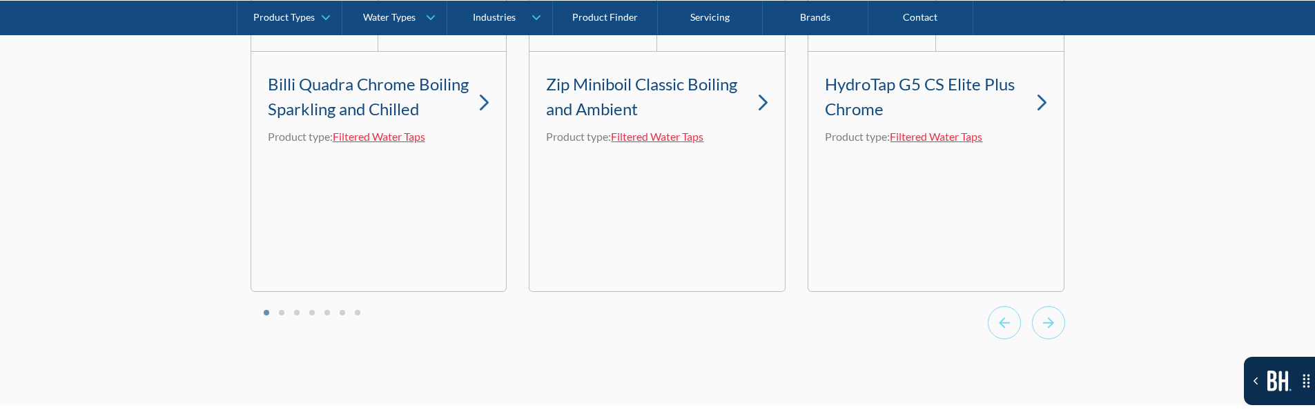
scroll to position [4344, 0]
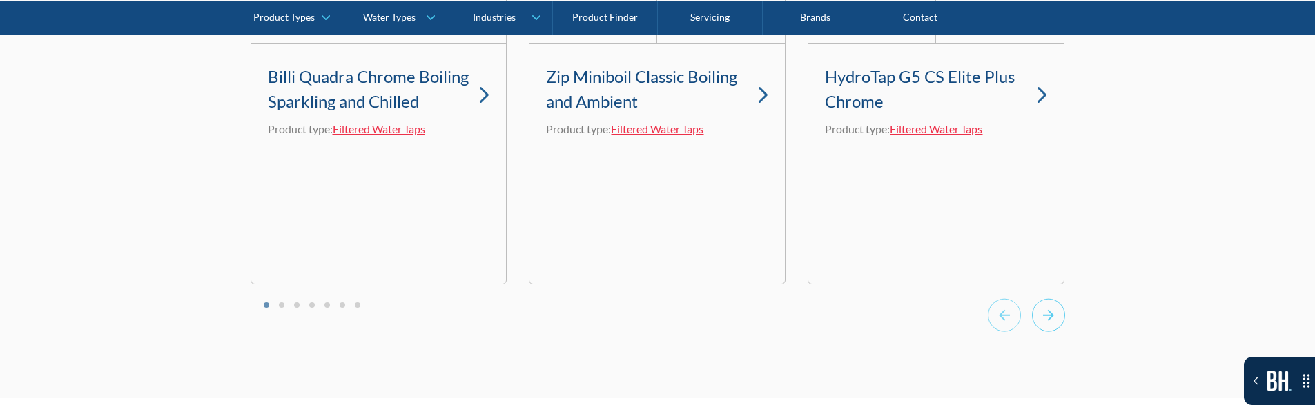
click at [1032, 331] on icon "Next slide" at bounding box center [1048, 315] width 33 height 34
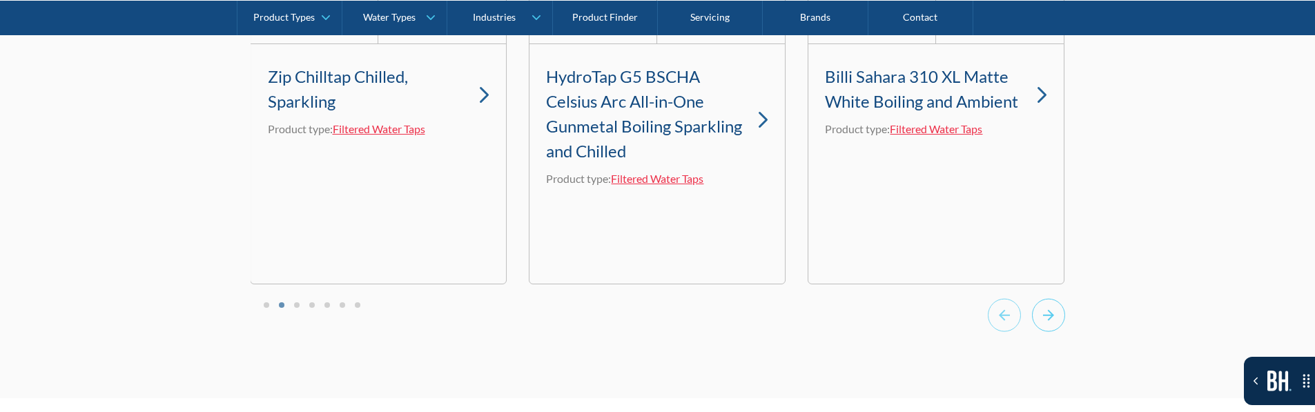
click at [1032, 332] on icon "Next slide" at bounding box center [1048, 315] width 33 height 34
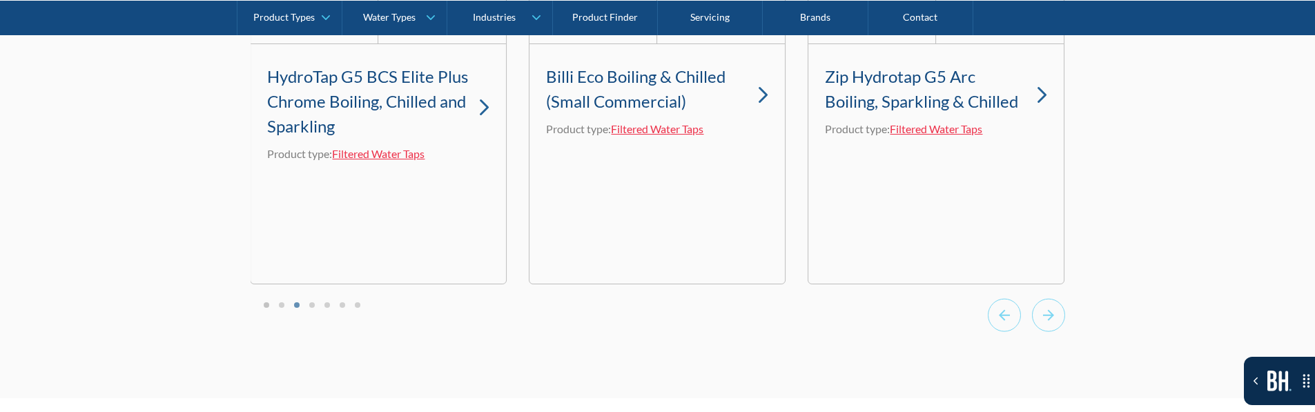
click at [269, 308] on button "Go to page 1" at bounding box center [267, 305] width 6 height 6
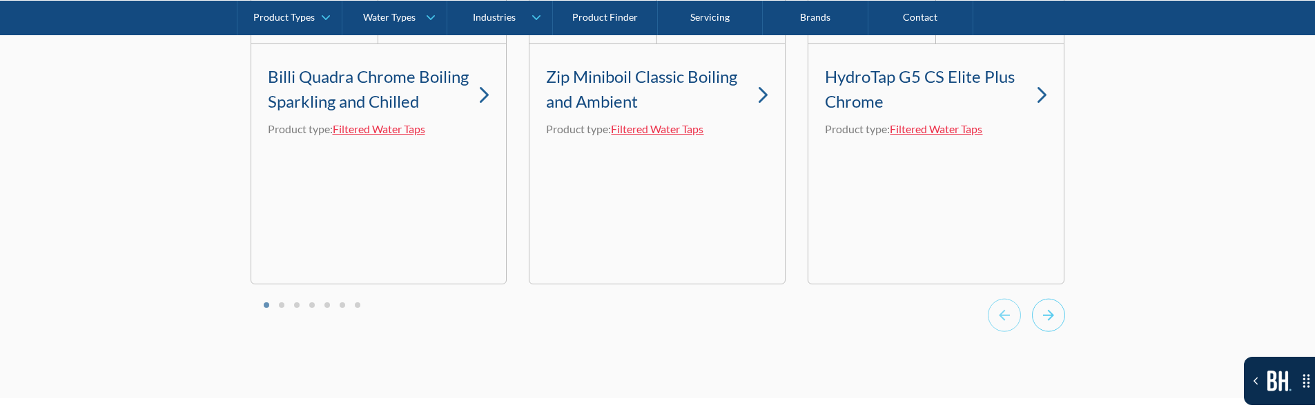
click at [1032, 332] on icon "Next slide" at bounding box center [1048, 315] width 33 height 34
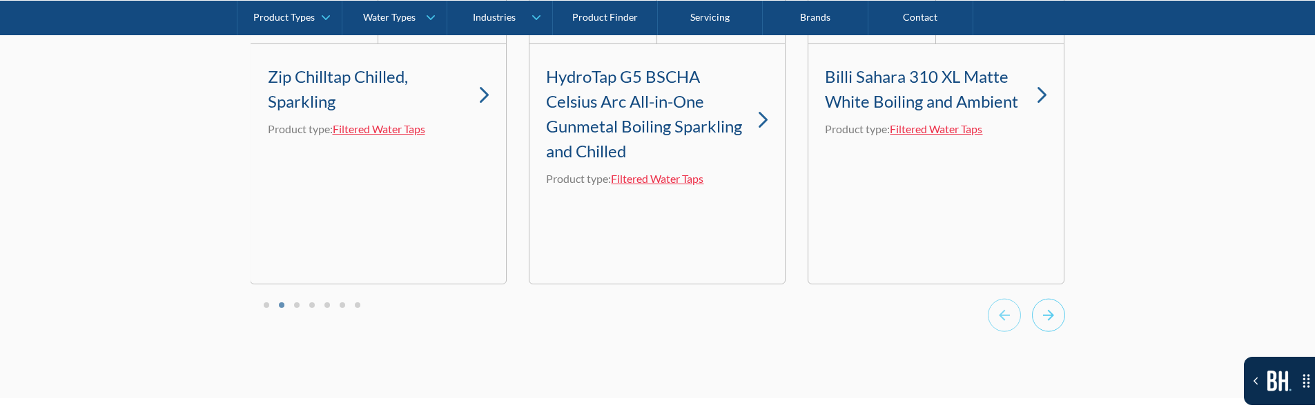
click at [1032, 332] on icon "Next slide" at bounding box center [1048, 315] width 33 height 34
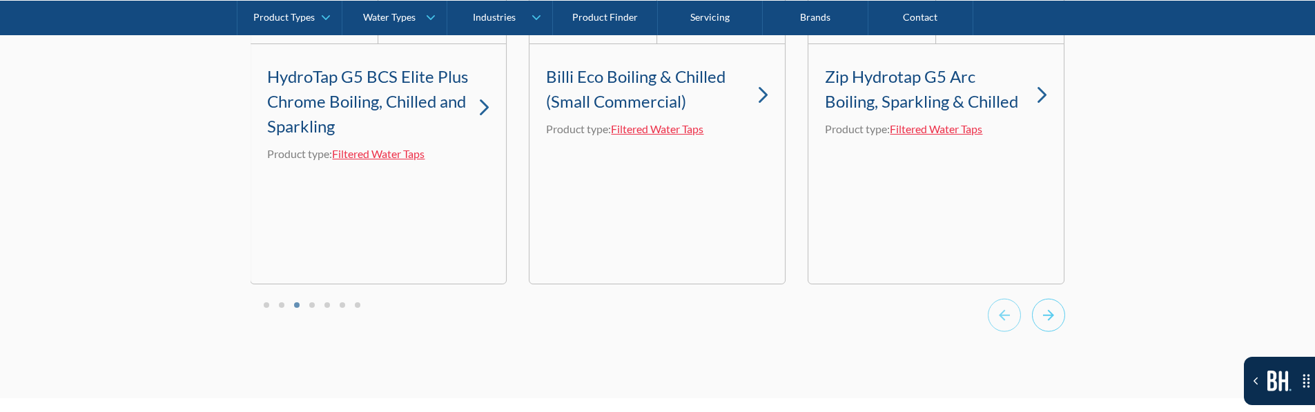
click at [1061, 328] on icon "Next slide" at bounding box center [1048, 315] width 33 height 34
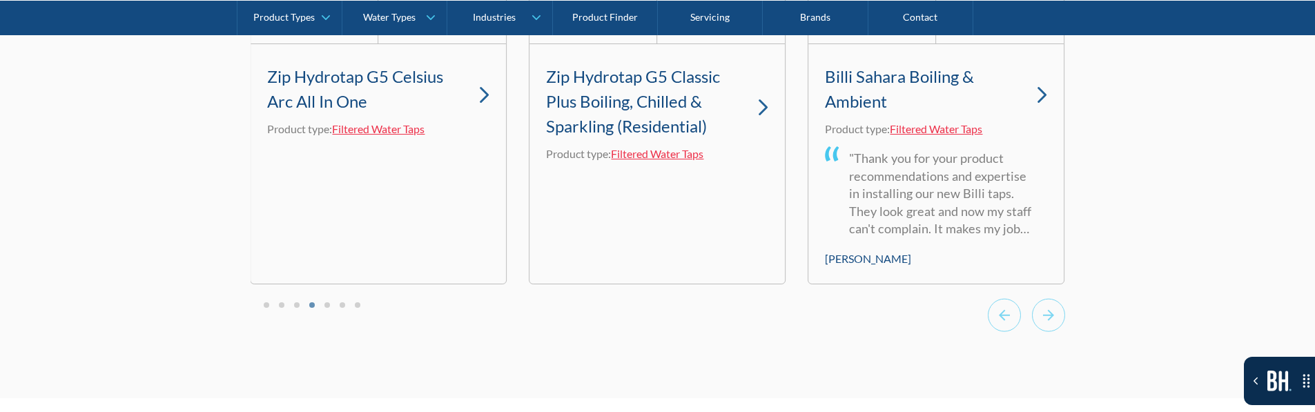
click at [1023, 322] on div at bounding box center [1026, 317] width 77 height 38
click at [1158, 344] on div "[20-60][H2] Testimonials [150-280] Lorem ipsum dolor sit amet, consectetur adip…" at bounding box center [657, 6] width 1315 height 781
click at [1010, 332] on icon "Previous slide" at bounding box center [1004, 315] width 33 height 34
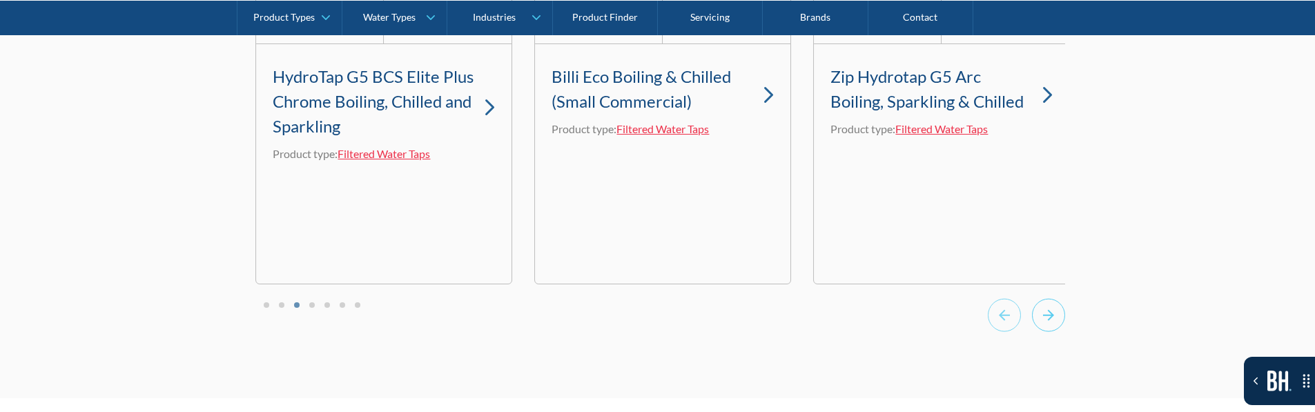
click at [1057, 332] on icon "Next slide" at bounding box center [1048, 315] width 33 height 34
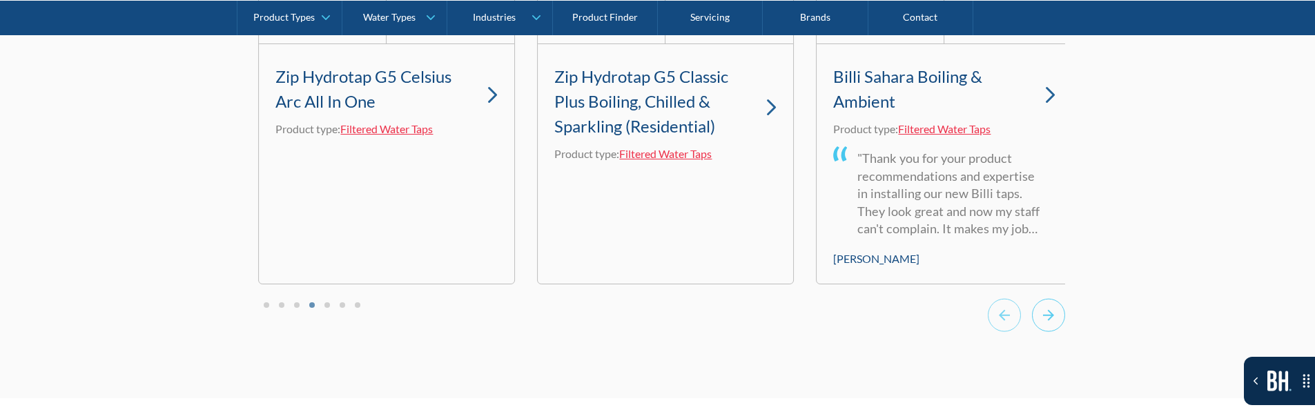
click at [1049, 332] on icon "Next slide" at bounding box center [1048, 315] width 33 height 34
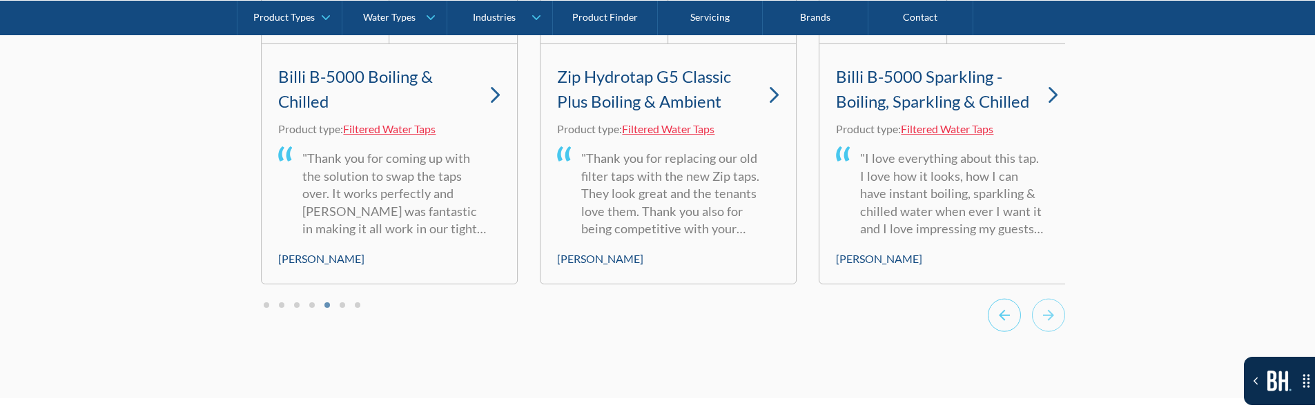
click at [1016, 332] on icon "Previous slide" at bounding box center [1004, 315] width 33 height 34
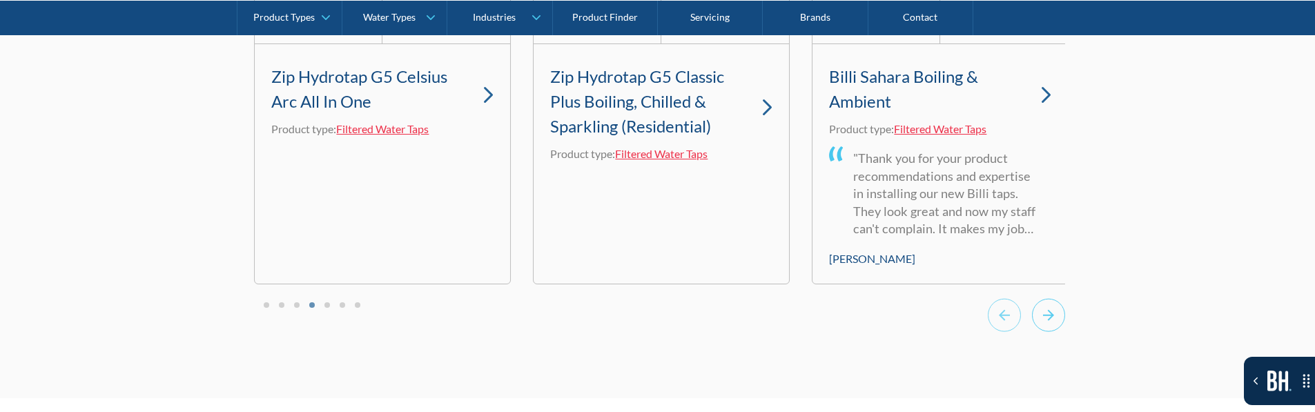
click at [1046, 336] on div "Next slide" at bounding box center [1048, 317] width 33 height 38
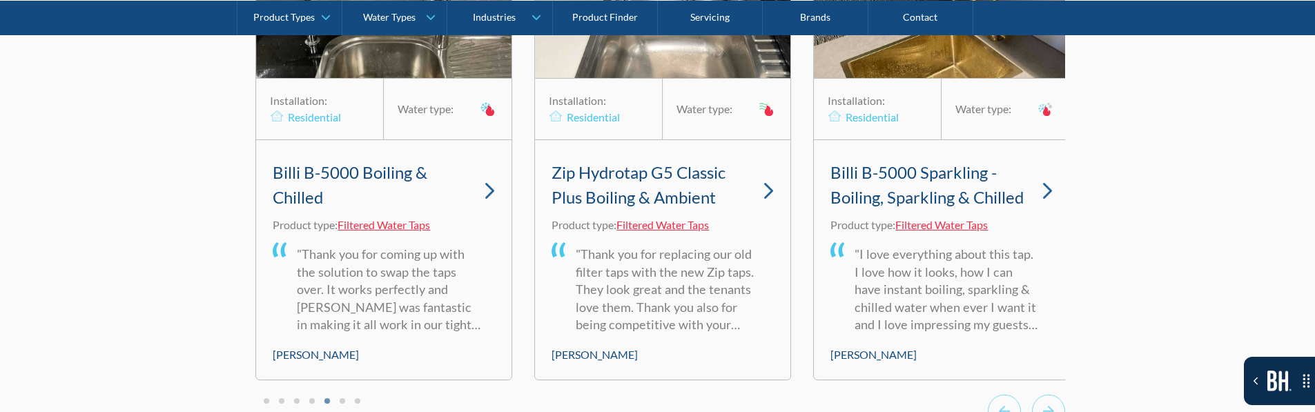
scroll to position [4206, 0]
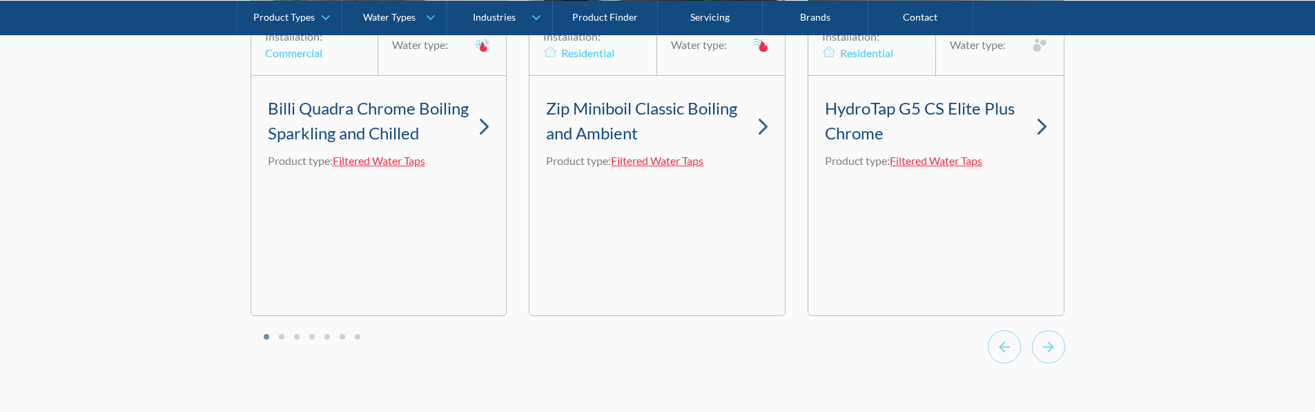
scroll to position [4312, 0]
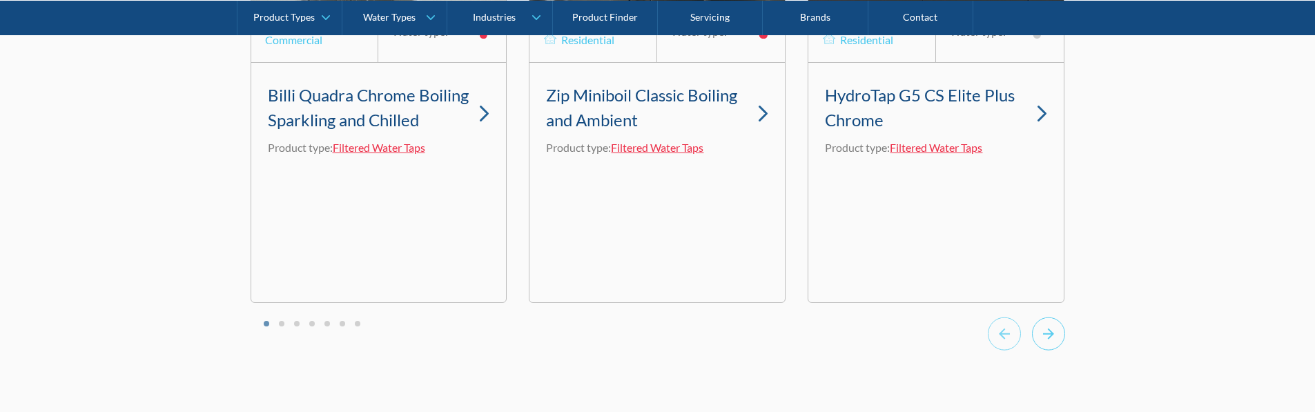
click at [1050, 351] on icon "Next slide" at bounding box center [1048, 334] width 33 height 34
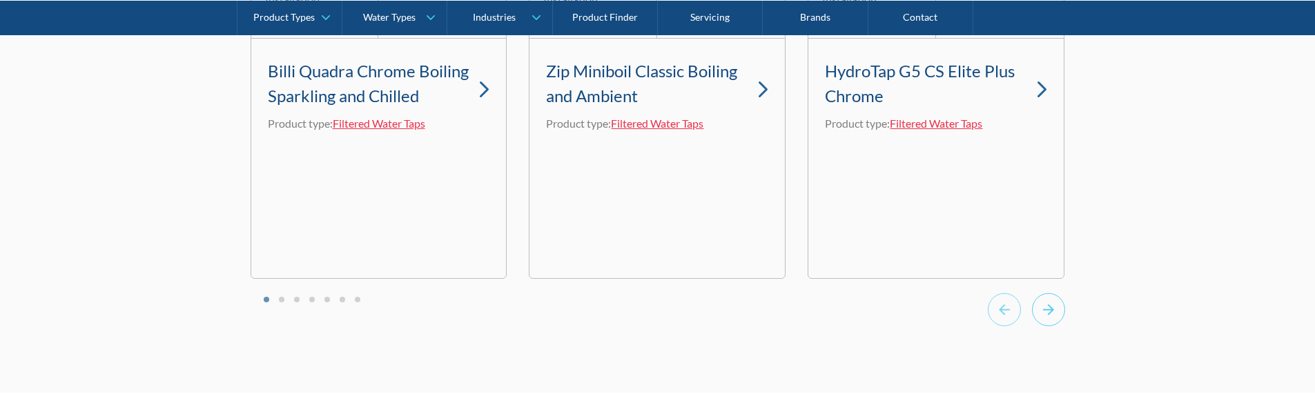
click at [1057, 326] on icon "Next slide" at bounding box center [1048, 310] width 33 height 34
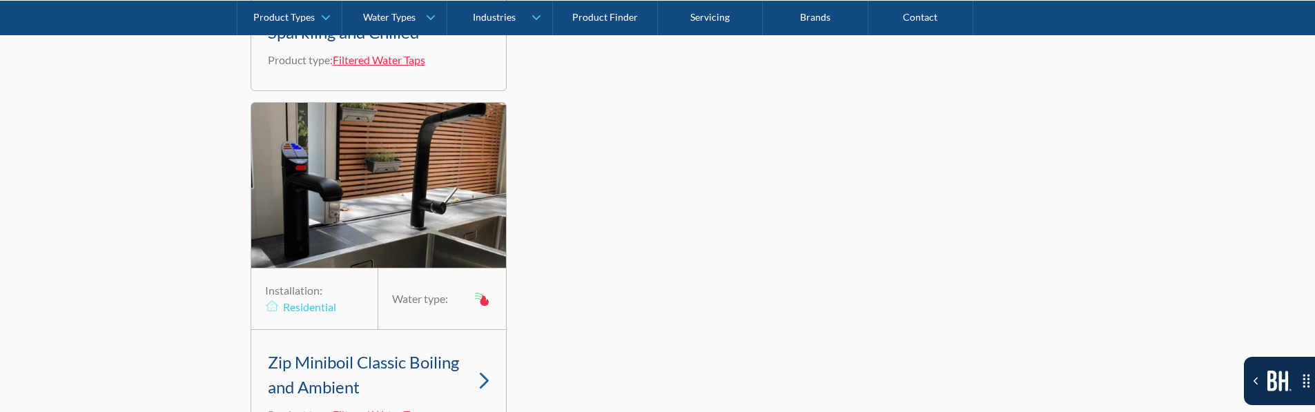
scroll to position [4386, 0]
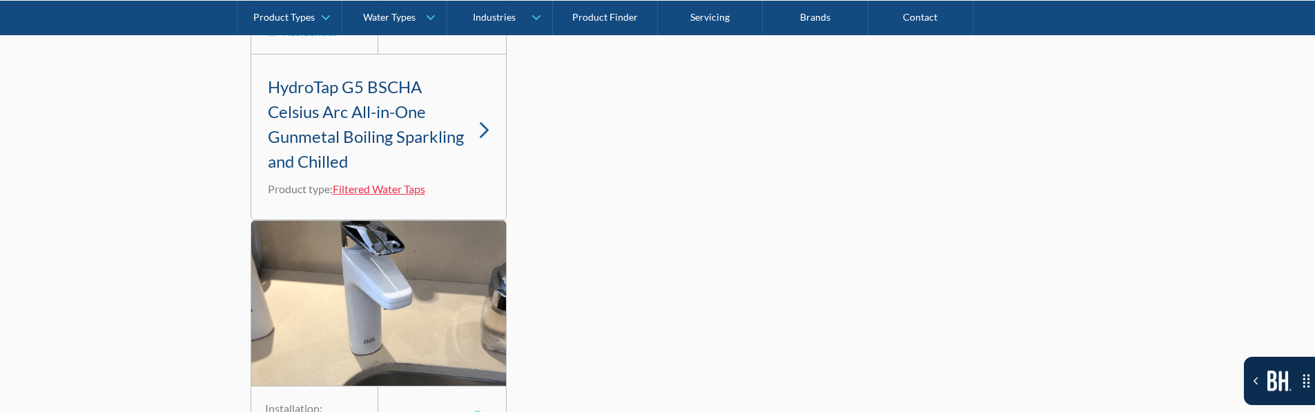
scroll to position [5708, 0]
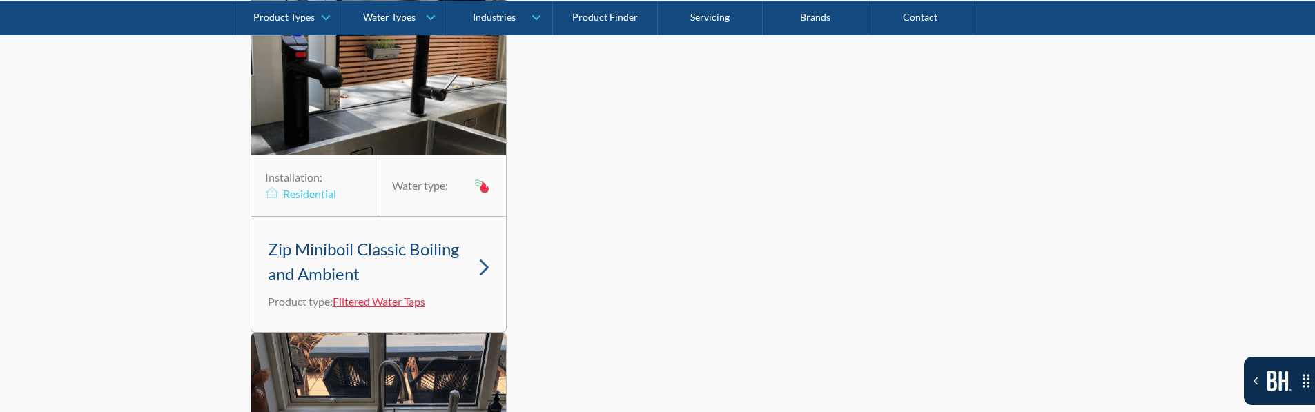
scroll to position [4466, 0]
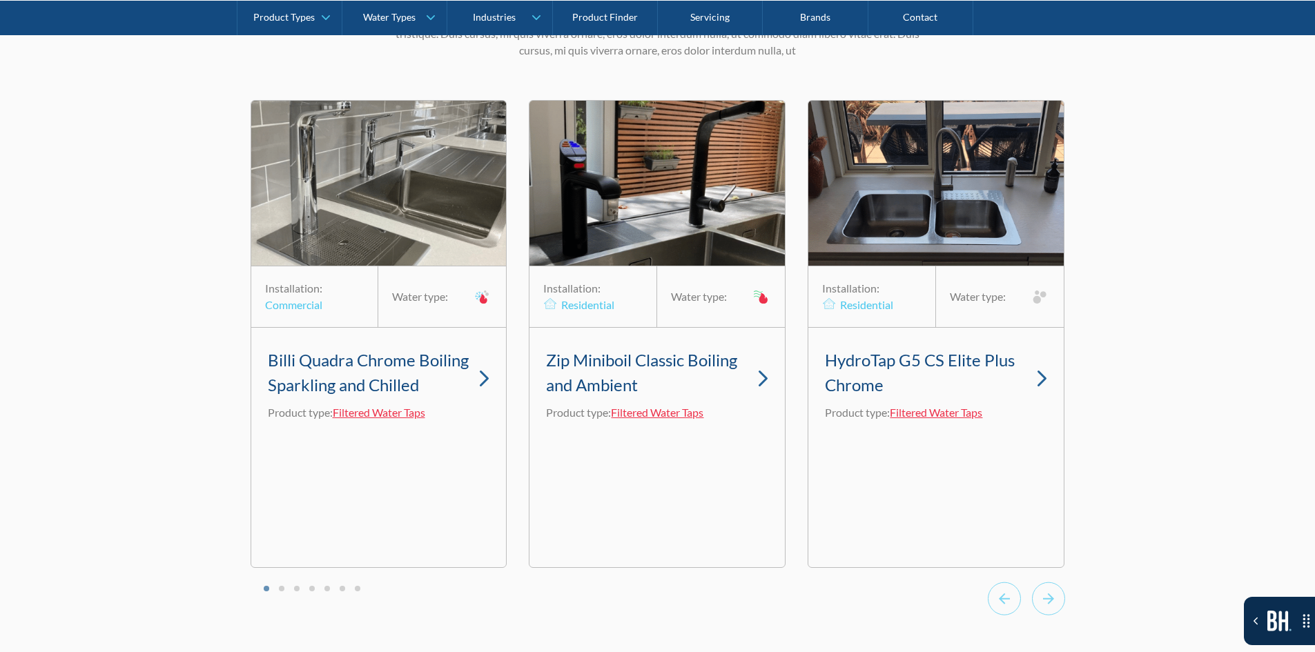
scroll to position [4072, 0]
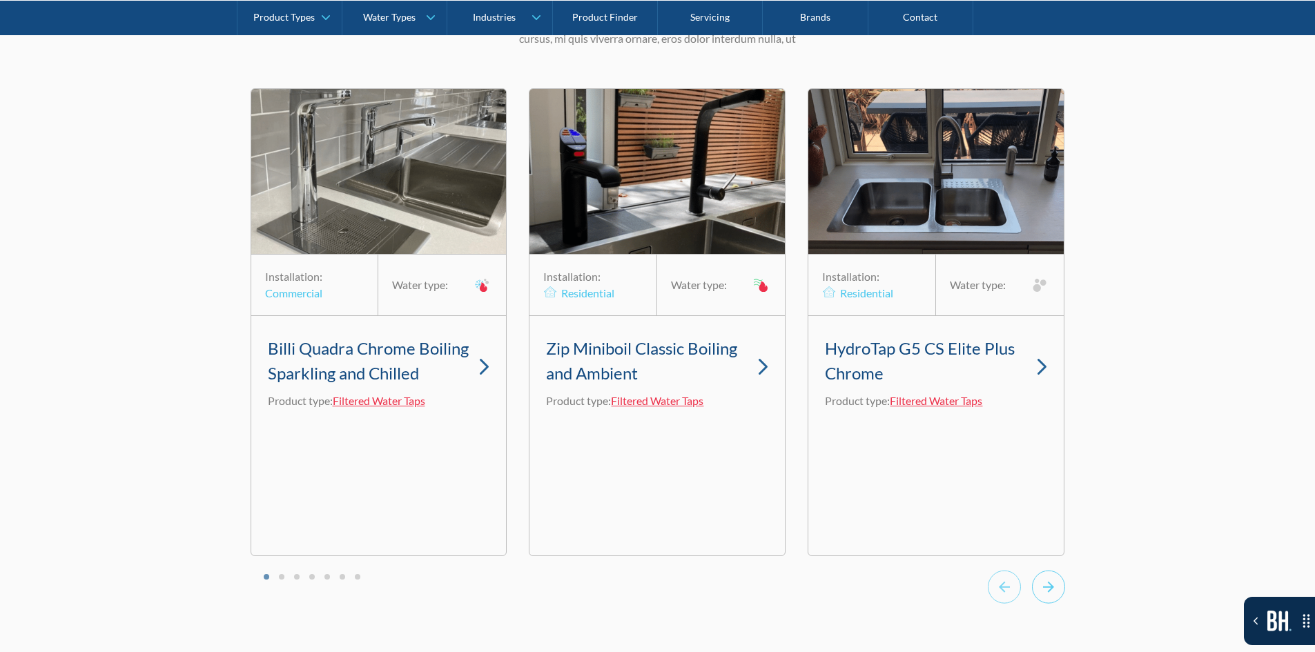
click at [1033, 604] on icon "Next slide" at bounding box center [1048, 587] width 33 height 34
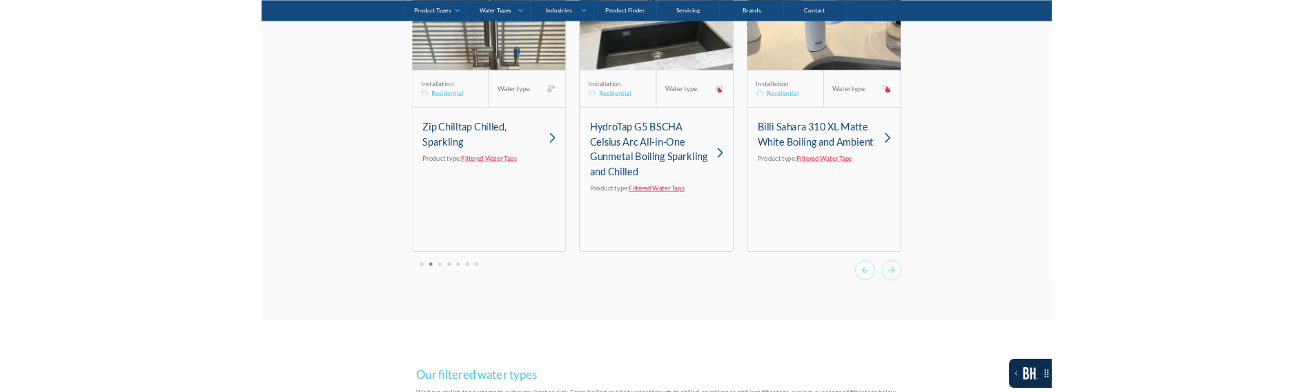
scroll to position [4210, 0]
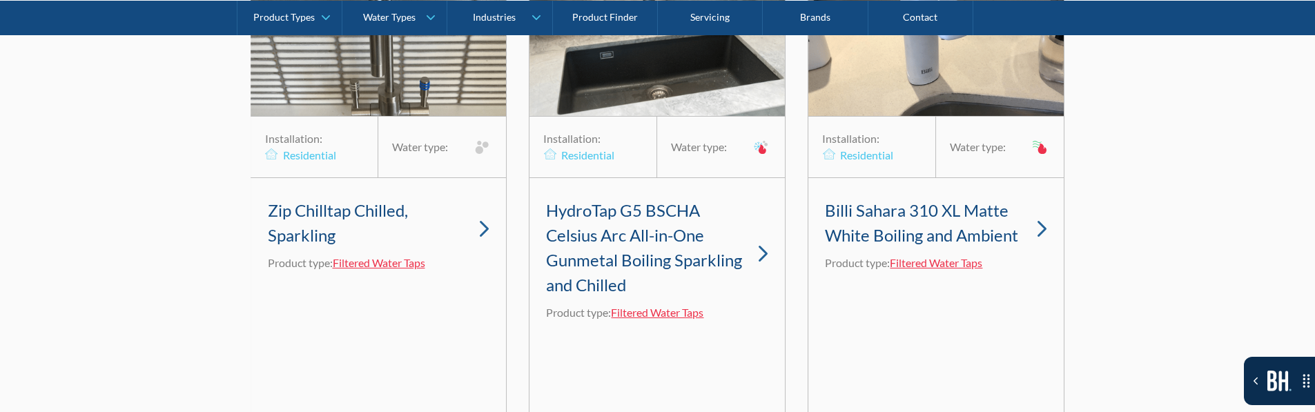
click at [1157, 318] on div "[20-60][H2] Testimonials [150-280] Lorem ipsum dolor sit amet, consectetur adip…" at bounding box center [657, 140] width 1315 height 781
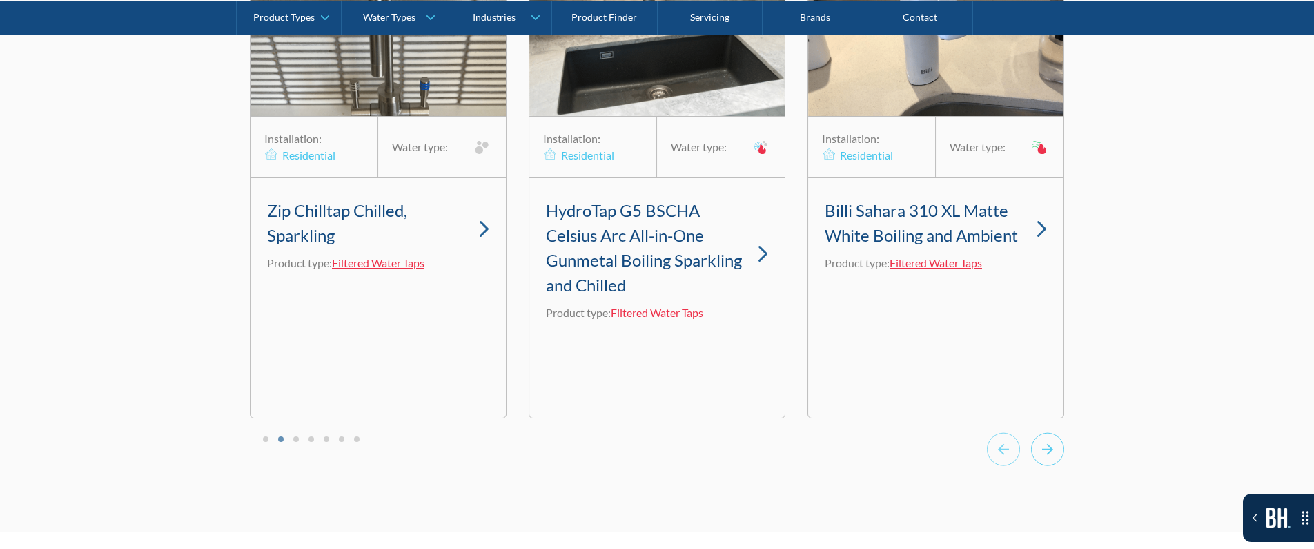
click at [1049, 454] on icon "Next slide" at bounding box center [1047, 448] width 11 height 11
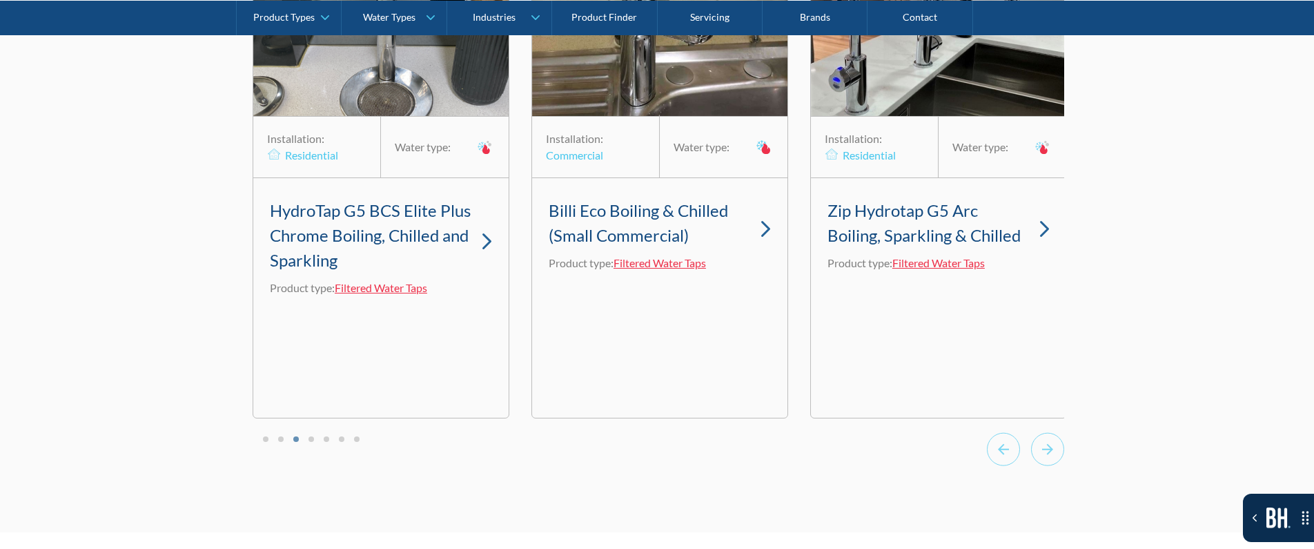
click at [1023, 464] on div at bounding box center [1025, 451] width 77 height 38
click at [1008, 458] on icon "Previous slide" at bounding box center [1003, 449] width 33 height 34
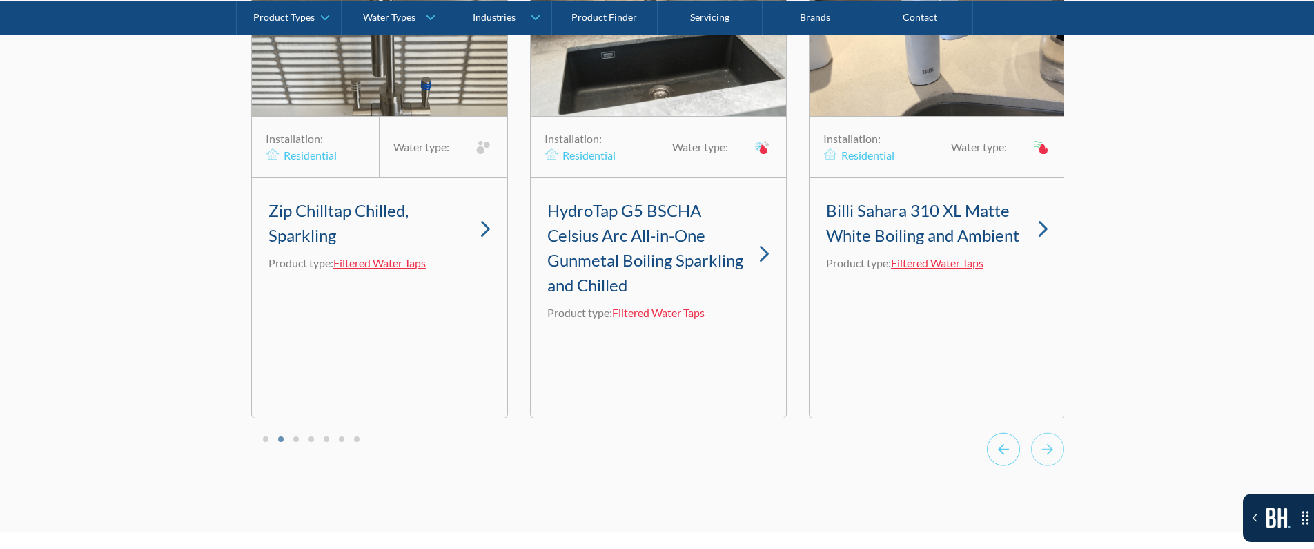
click at [1008, 458] on icon "Previous slide" at bounding box center [1003, 449] width 33 height 34
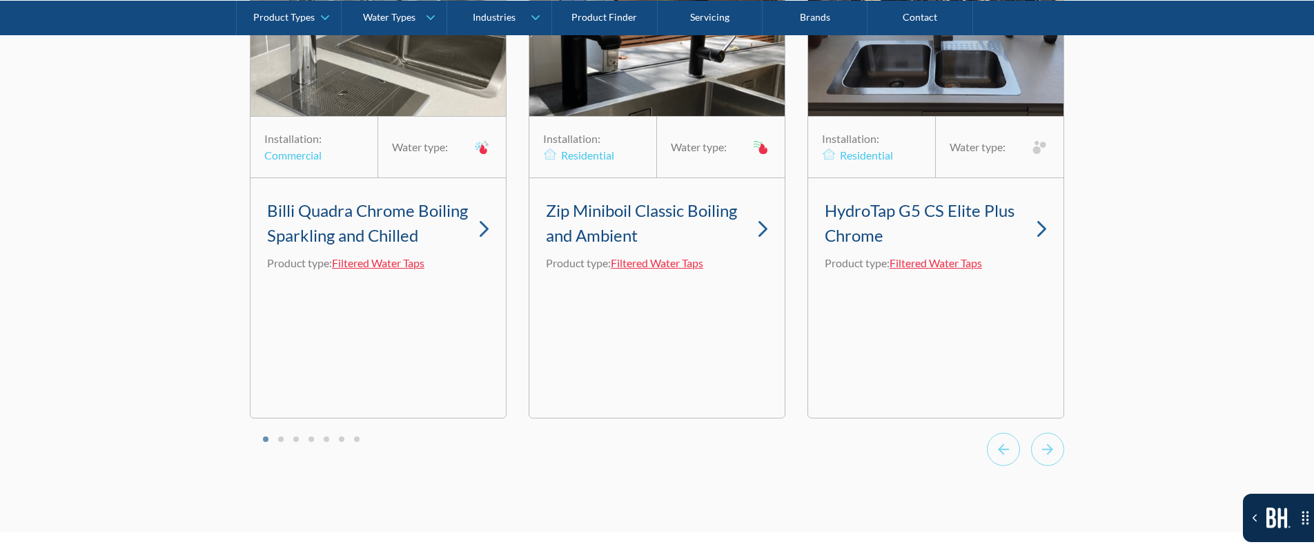
click at [1030, 531] on div "[20-60][H2] Testimonials [150-280] Lorem ipsum dolor sit amet, consectetur adip…" at bounding box center [657, 140] width 1314 height 781
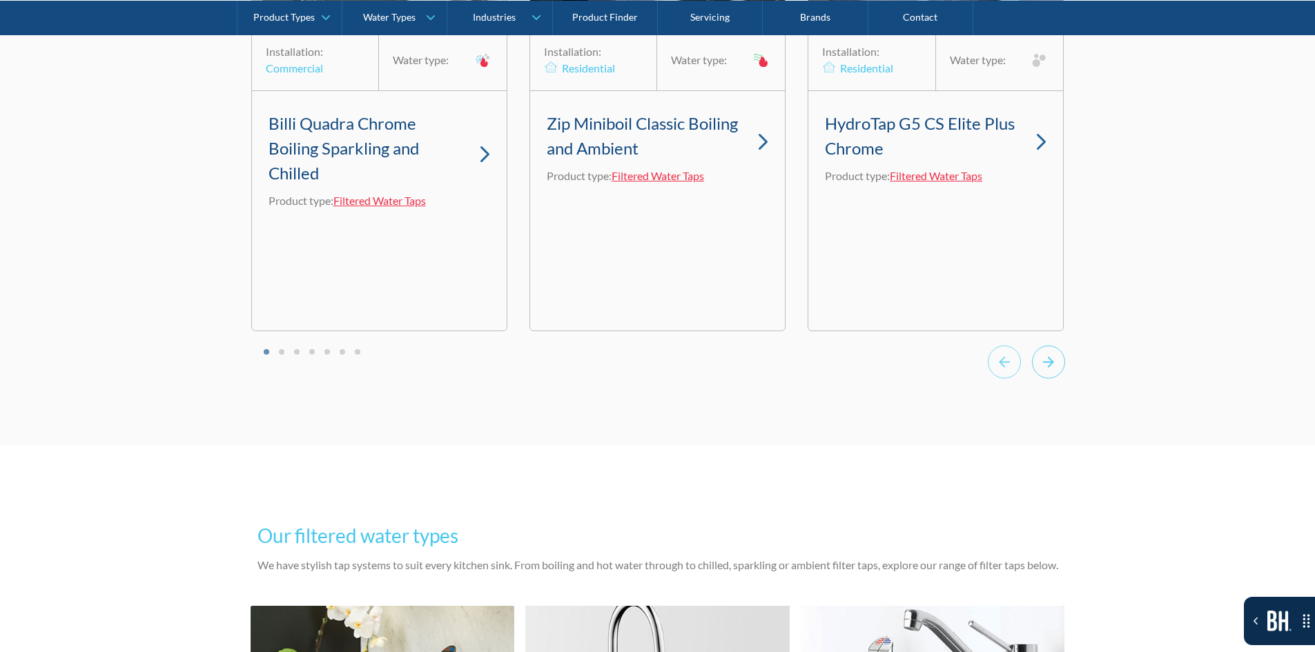
scroll to position [4333, 0]
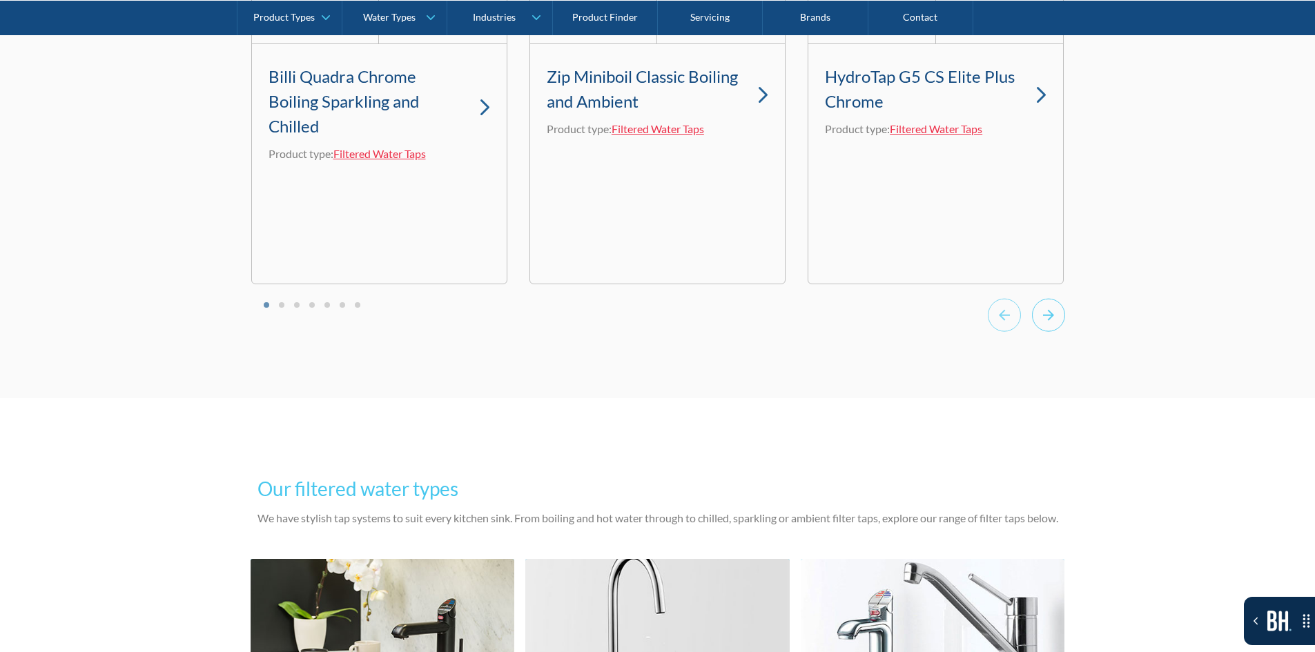
click at [1048, 332] on icon "Next slide" at bounding box center [1048, 315] width 33 height 34
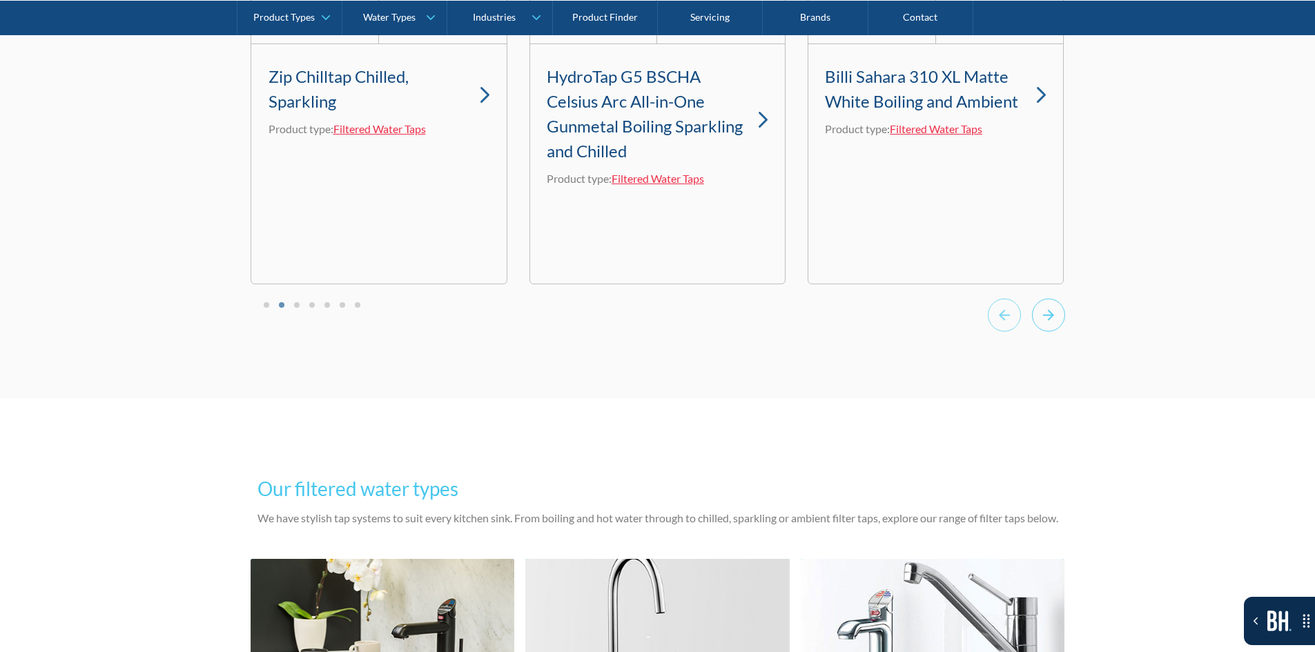
click at [1048, 332] on icon "Next slide" at bounding box center [1048, 315] width 33 height 34
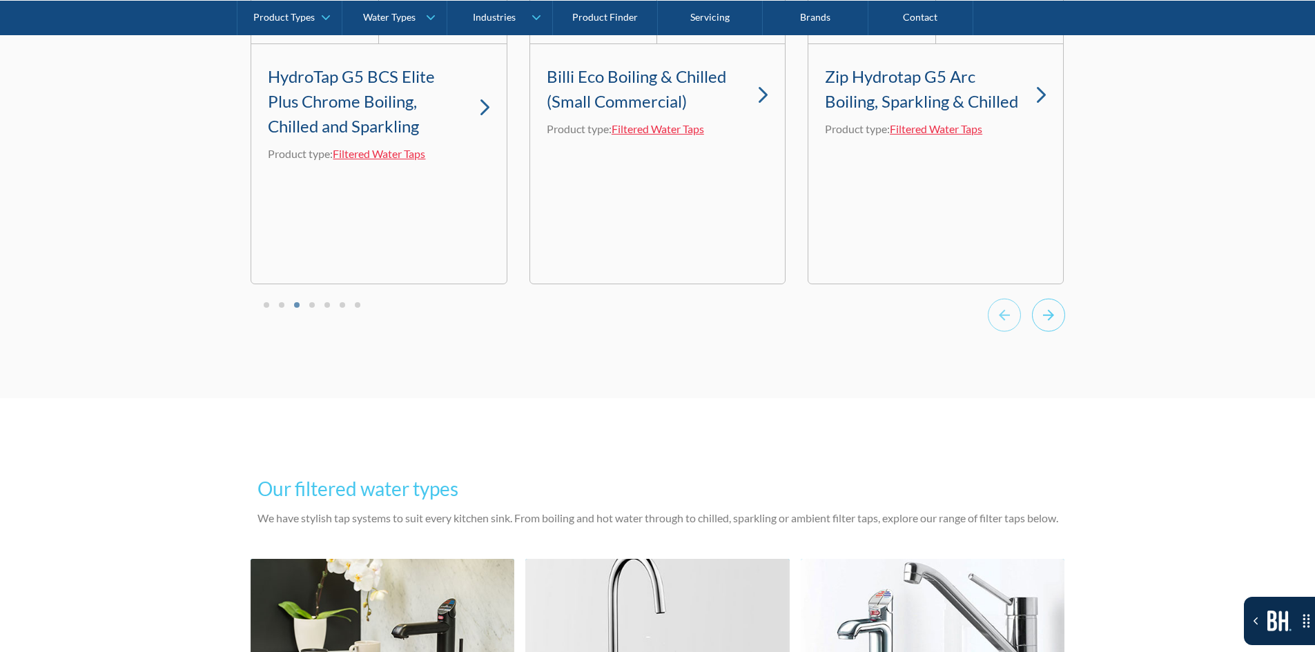
click at [1048, 332] on icon "Next slide" at bounding box center [1048, 315] width 33 height 34
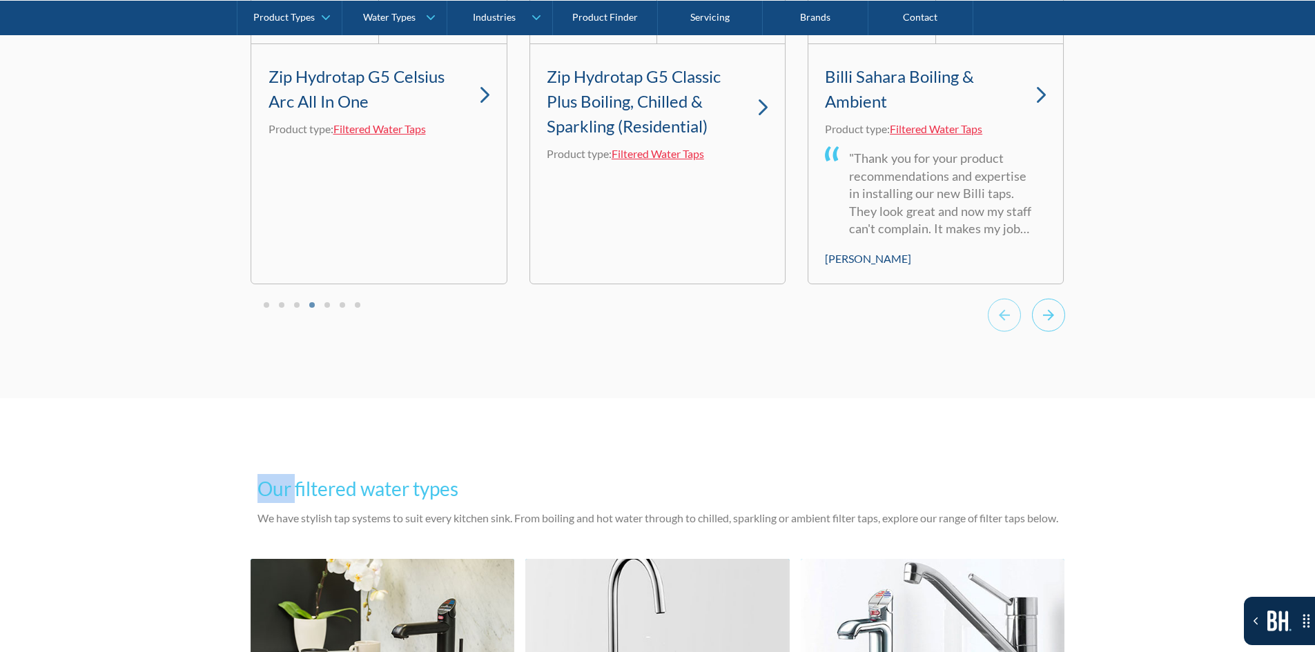
click at [1048, 332] on icon "Next slide" at bounding box center [1048, 315] width 33 height 34
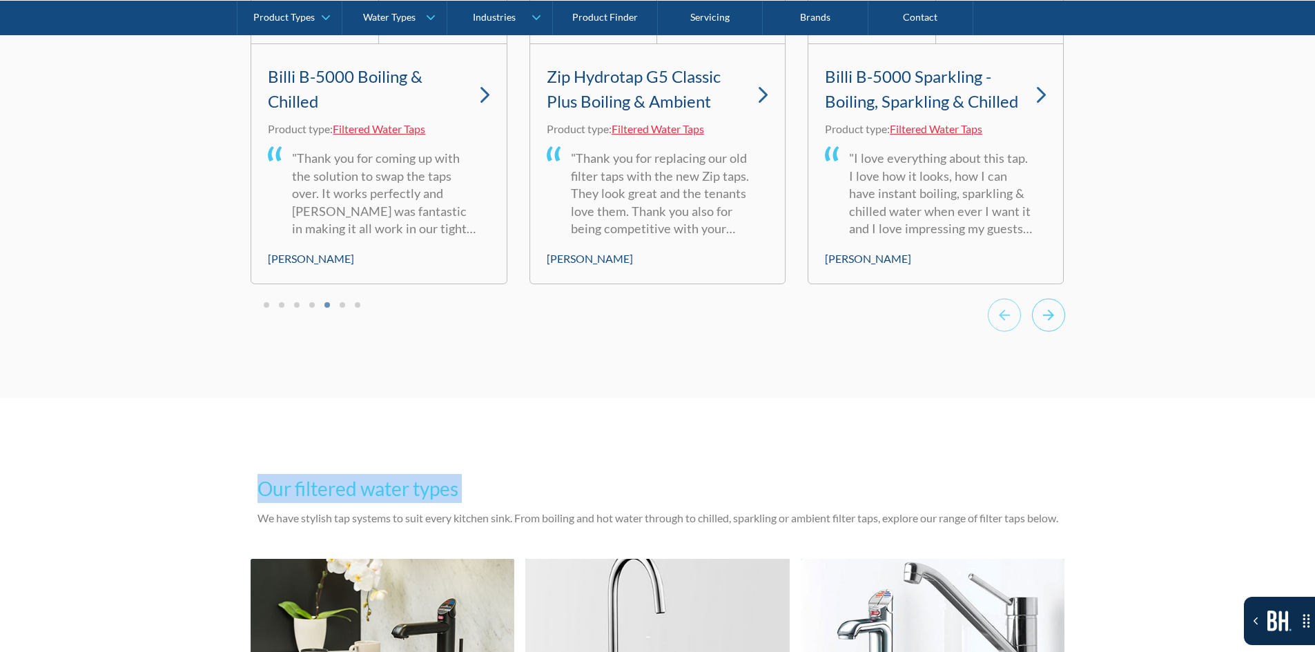
click at [1048, 332] on icon "Next slide" at bounding box center [1048, 315] width 33 height 34
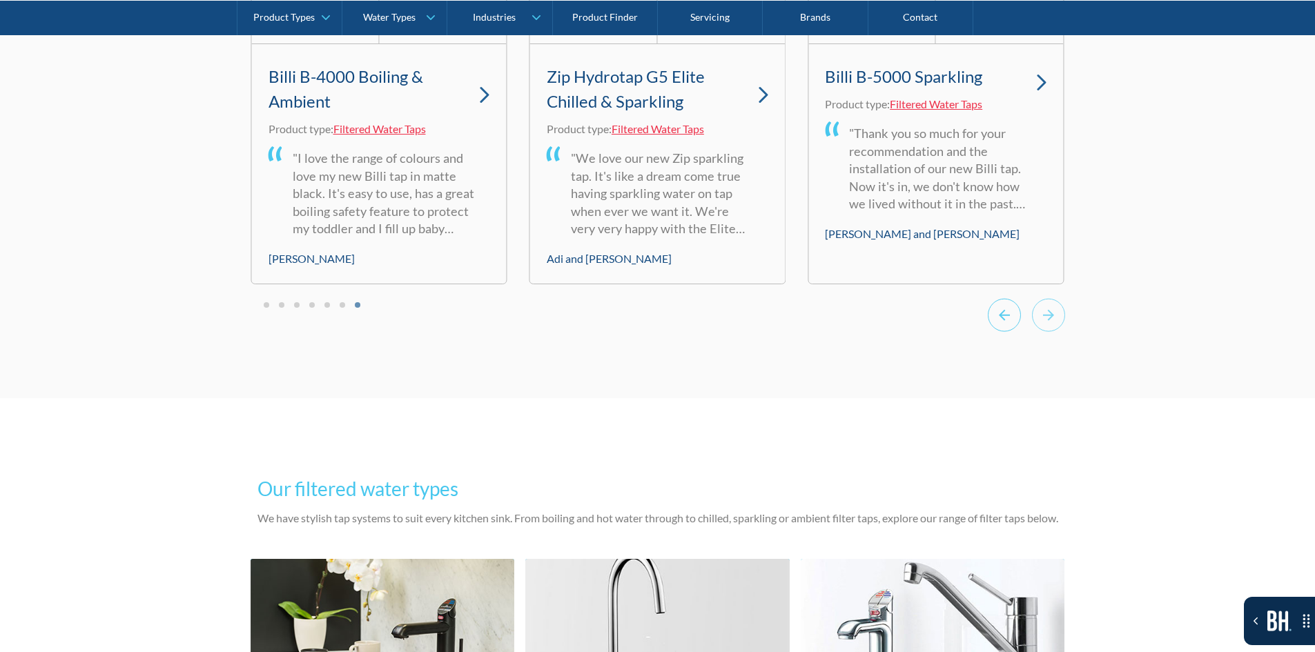
click at [1001, 332] on icon "Previous slide" at bounding box center [1004, 315] width 33 height 34
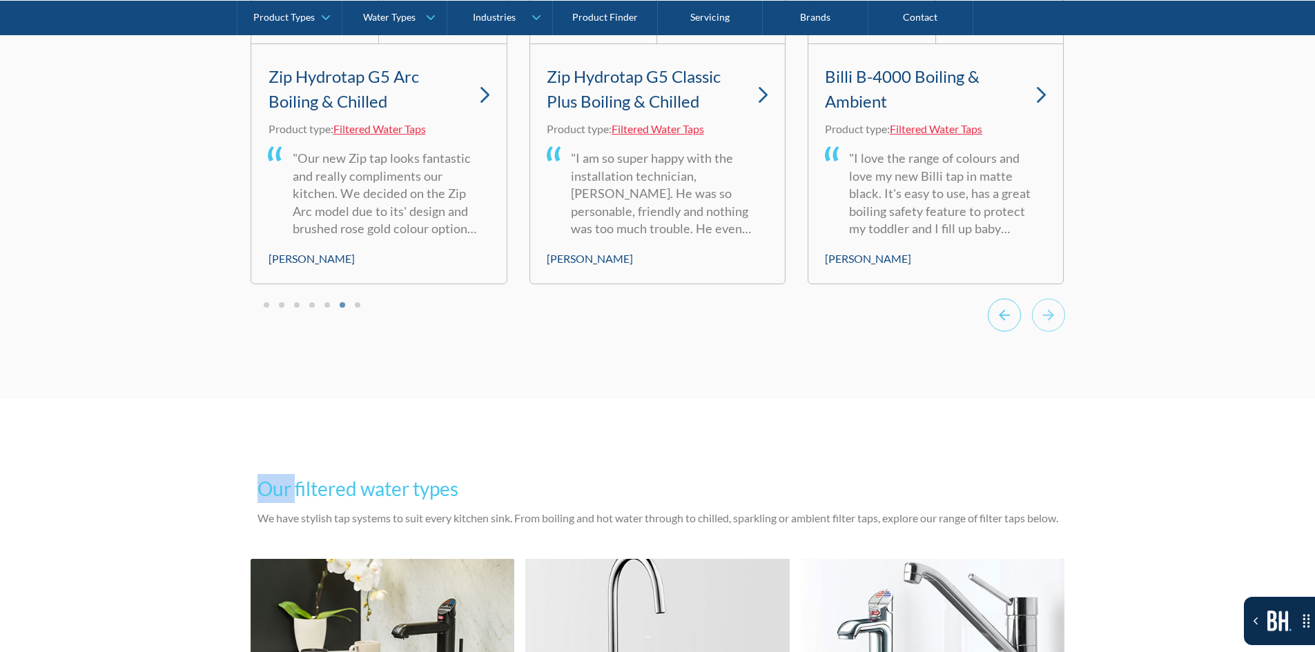
click at [1001, 332] on icon "Previous slide" at bounding box center [1004, 315] width 33 height 34
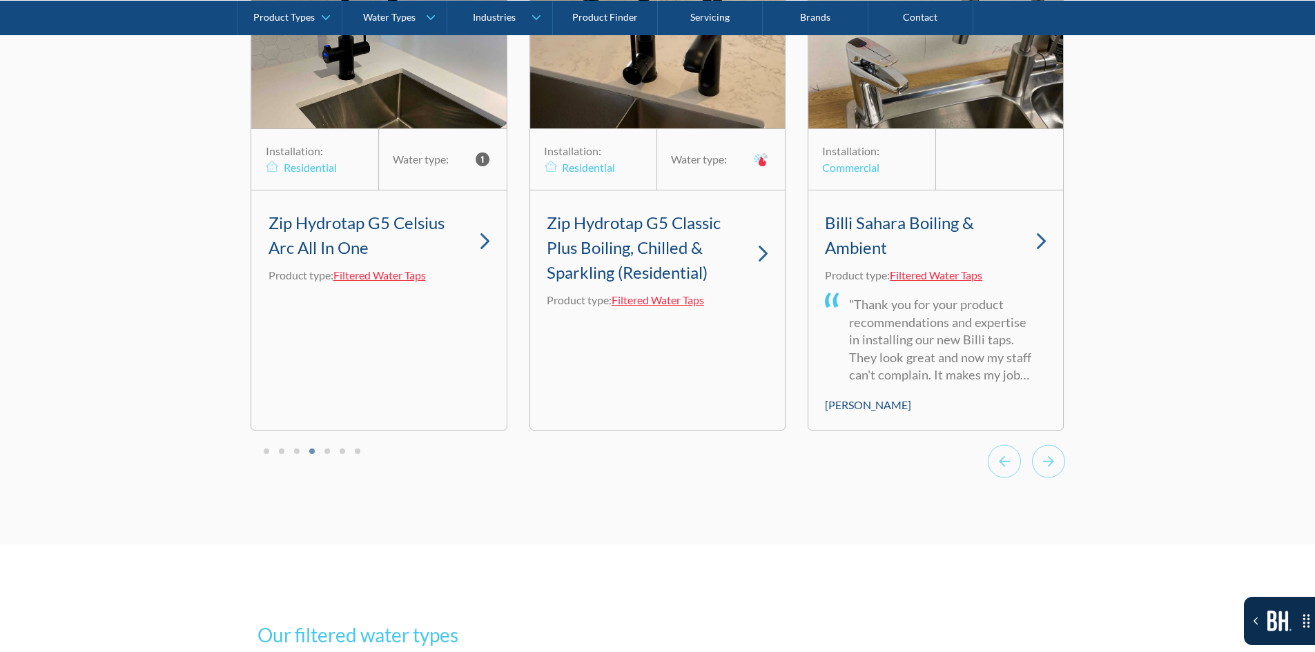
scroll to position [4195, 0]
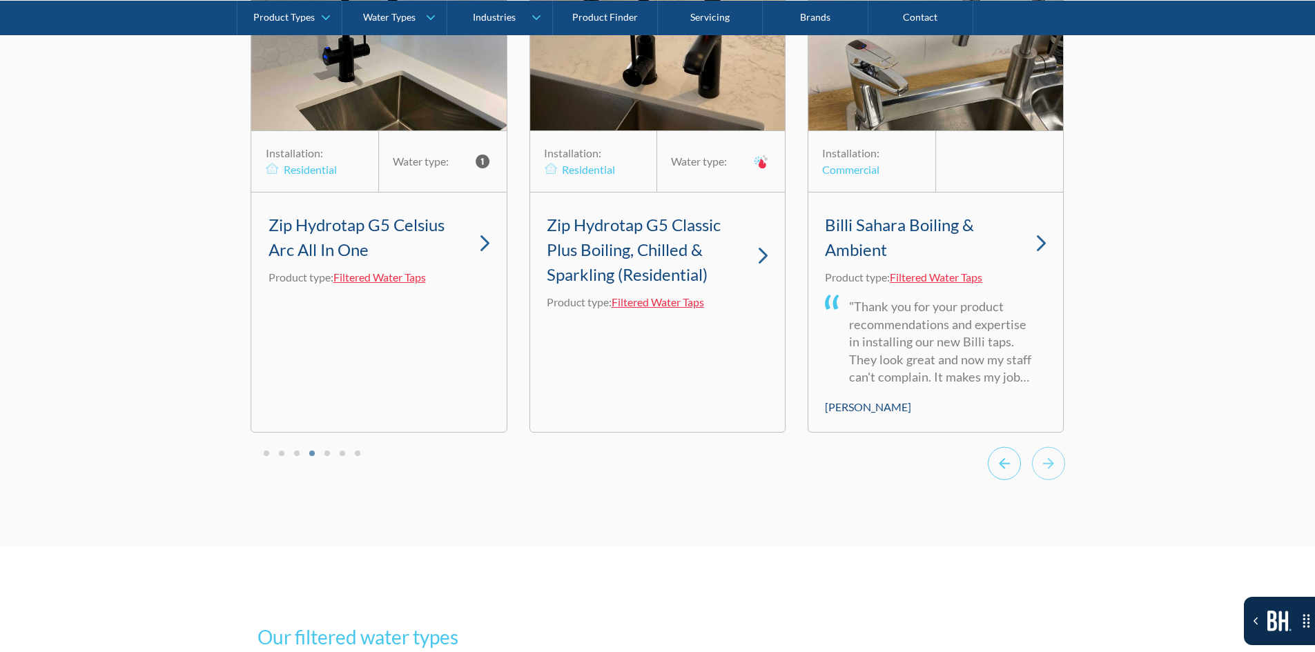
click at [993, 480] on icon "Previous slide" at bounding box center [1004, 464] width 33 height 34
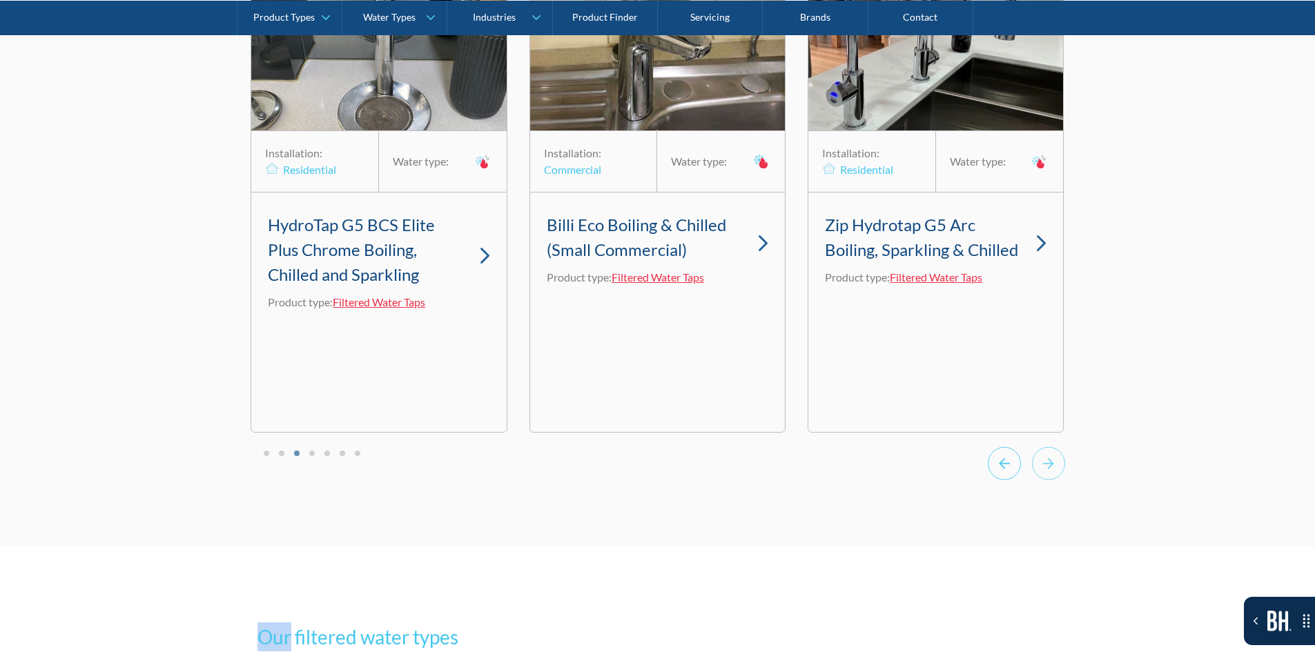
click at [994, 480] on icon "Previous slide" at bounding box center [1004, 464] width 33 height 34
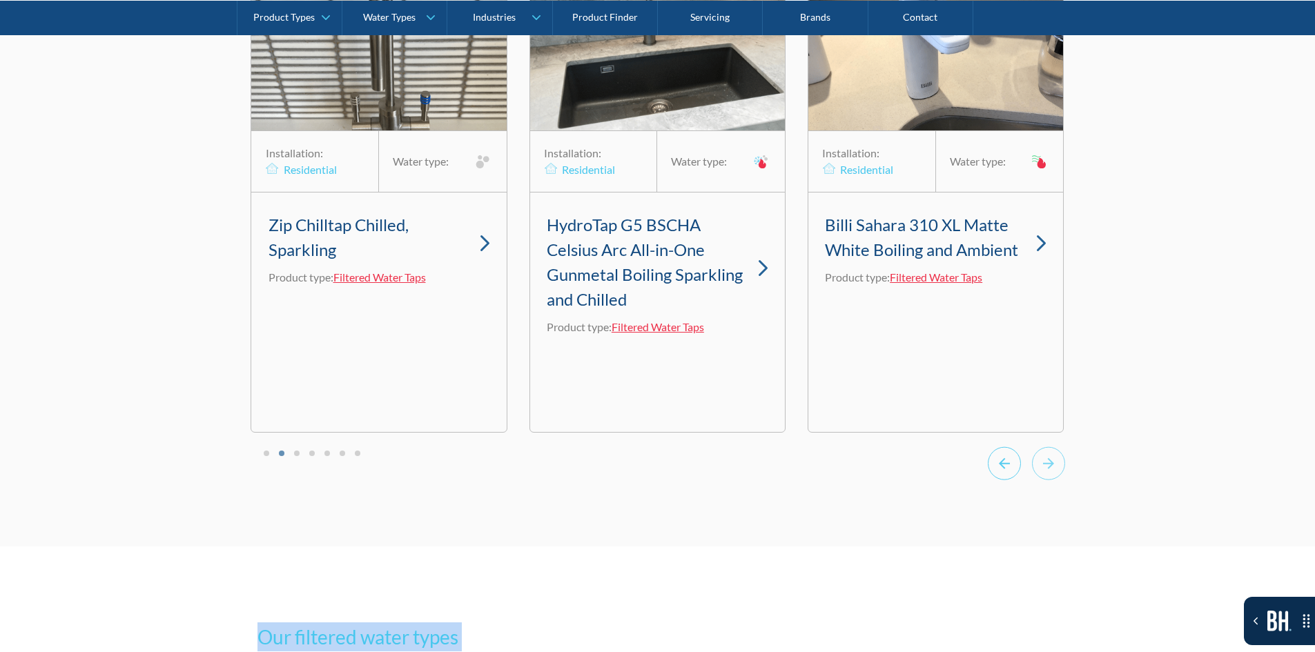
click at [994, 480] on icon "Previous slide" at bounding box center [1004, 464] width 33 height 34
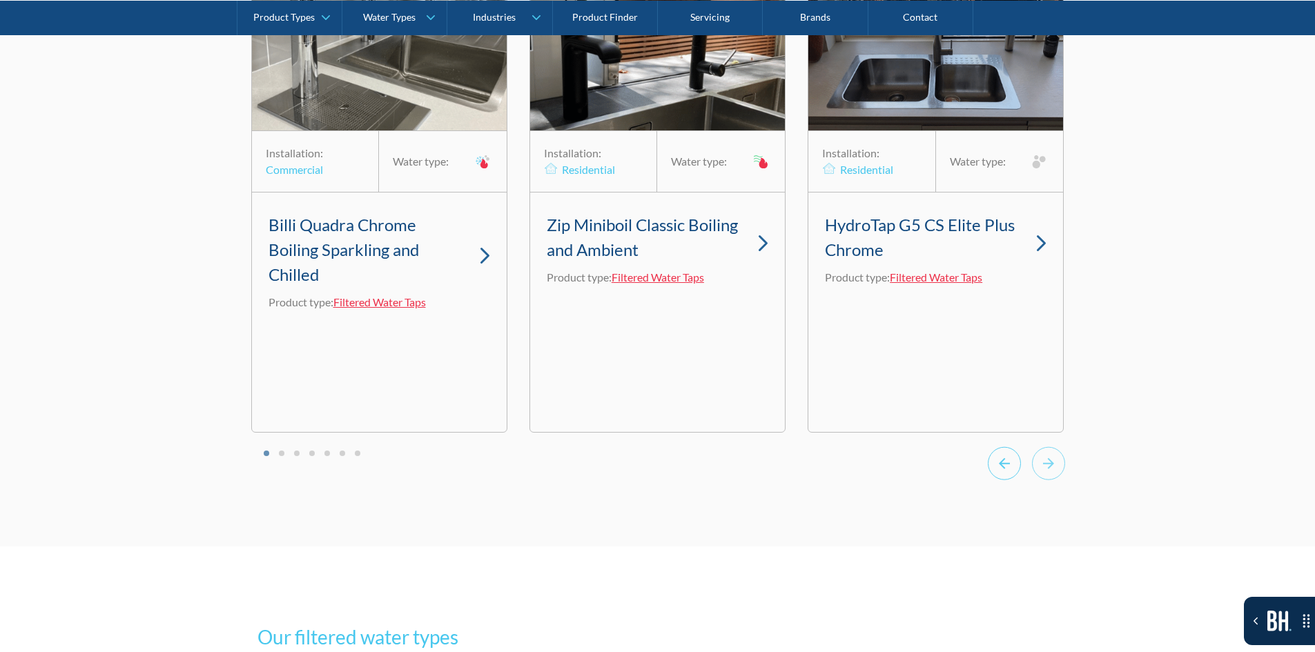
click at [994, 480] on icon "Previous slide" at bounding box center [1004, 464] width 33 height 34
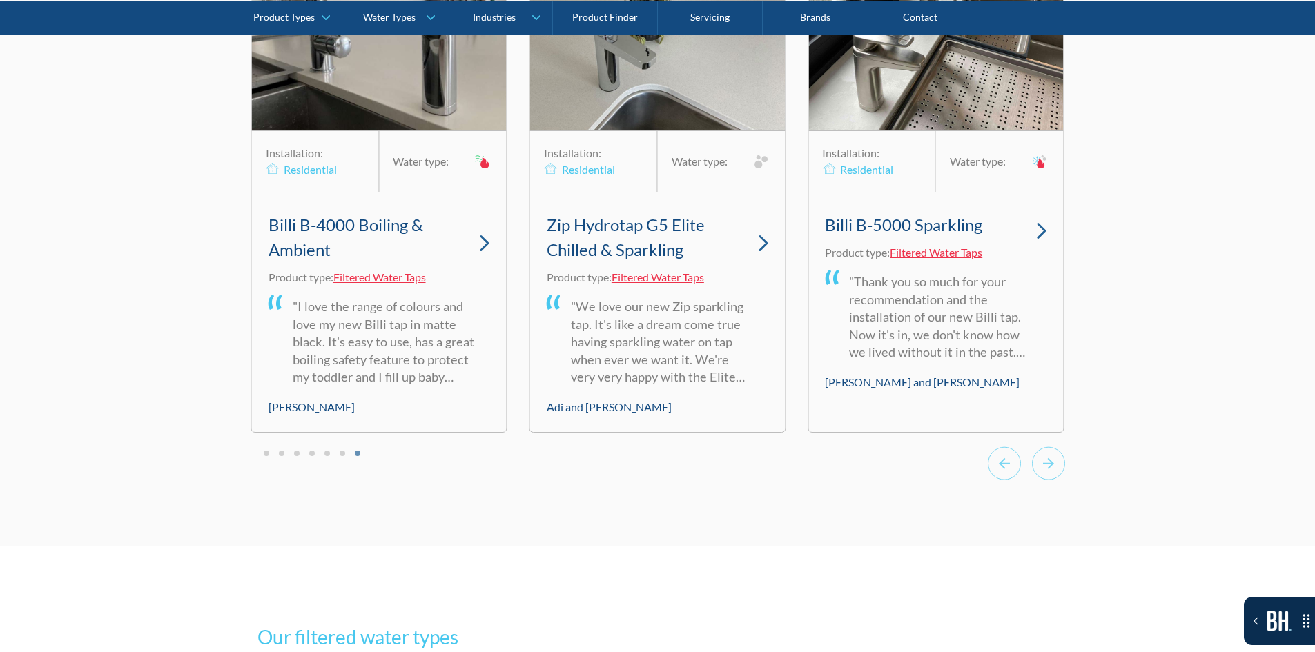
click at [264, 458] on li "Select a slide to show" at bounding box center [267, 453] width 10 height 12
click at [269, 458] on li "Select a slide to show" at bounding box center [267, 453] width 10 height 12
click at [267, 456] on button "Go to page 1" at bounding box center [267, 454] width 6 height 6
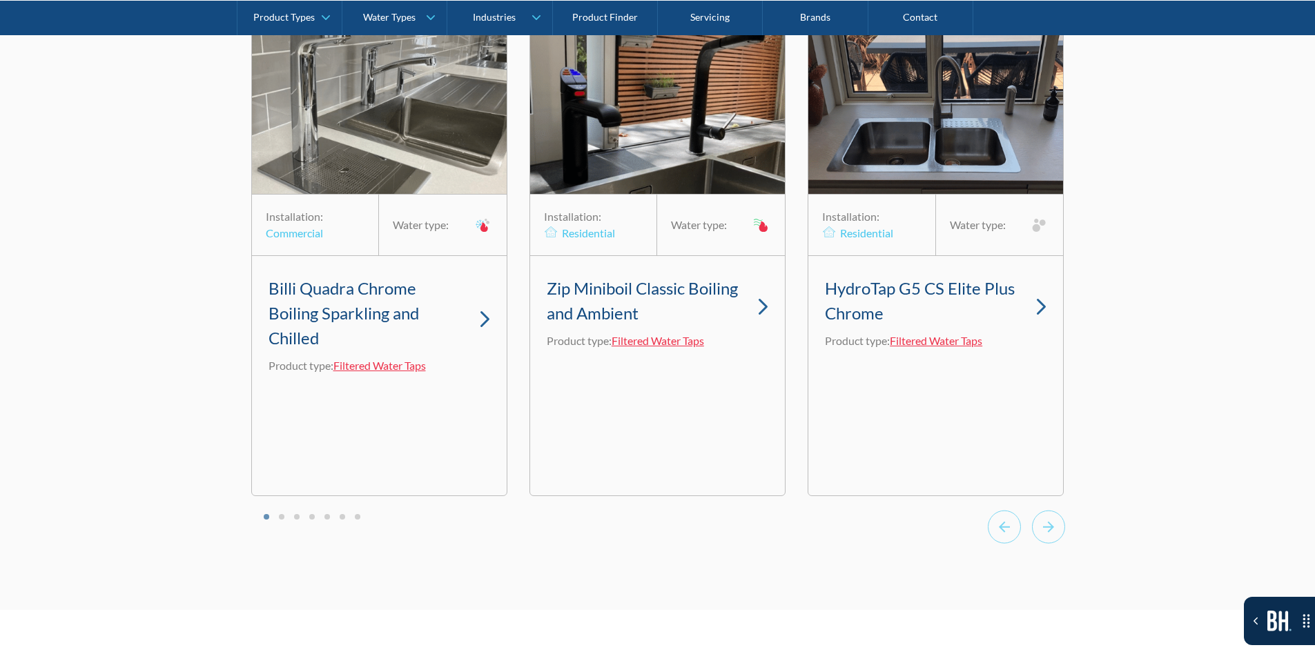
scroll to position [4126, 0]
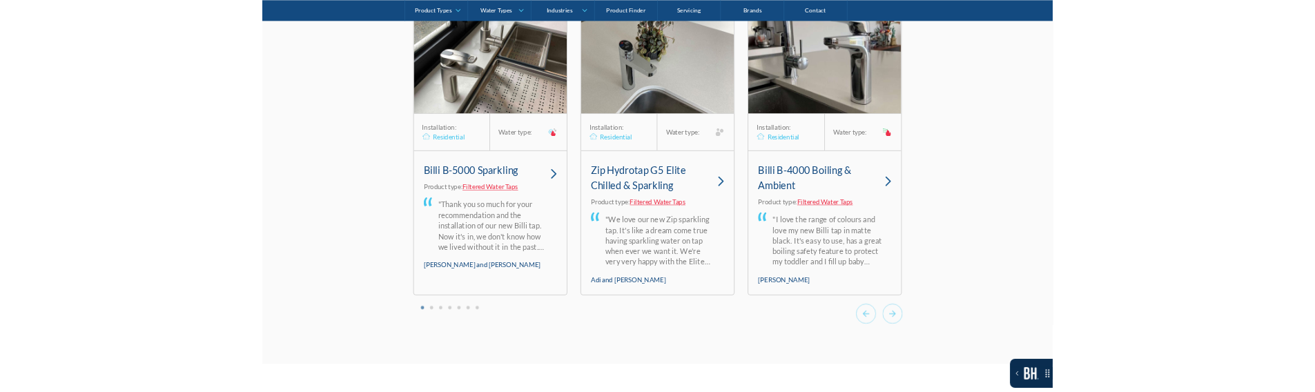
scroll to position [4137, 0]
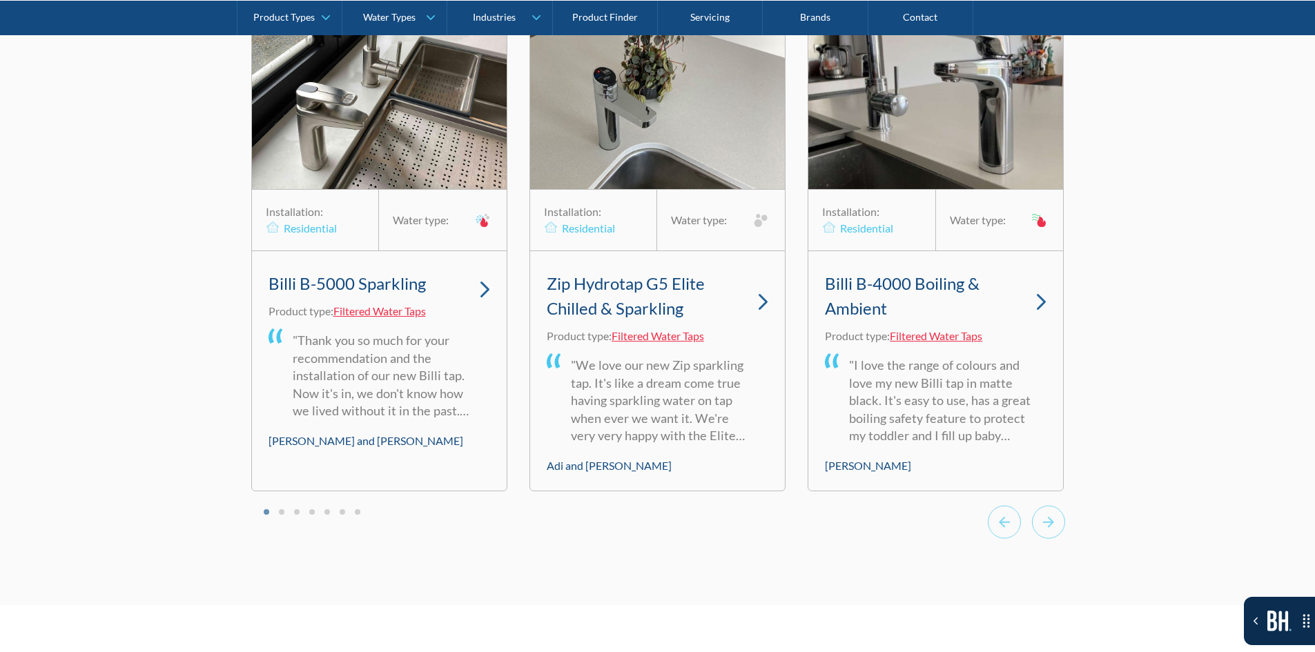
click at [1066, 545] on div "[20-60][H2] Testimonials [150-280] Lorem ipsum dolor sit amet, consectetur adip…" at bounding box center [657, 213] width 1315 height 781
click at [1059, 539] on icon "Next slide" at bounding box center [1048, 522] width 33 height 34
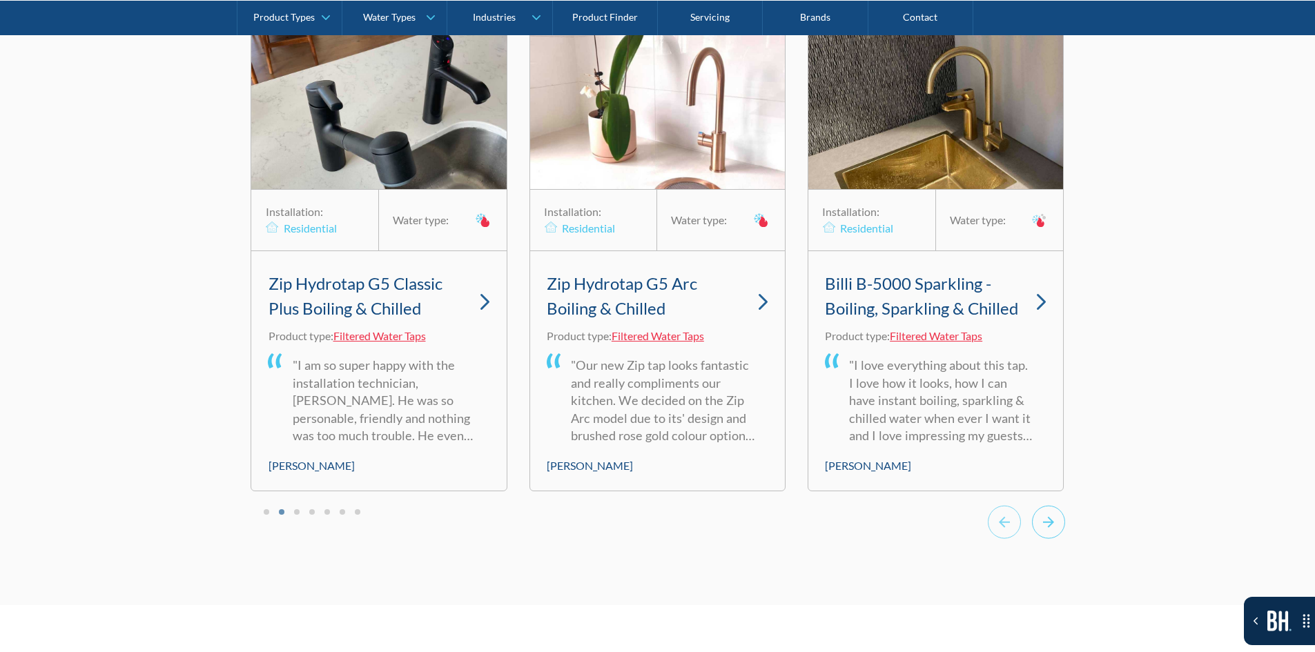
click at [1059, 539] on icon "Next slide" at bounding box center [1048, 522] width 33 height 34
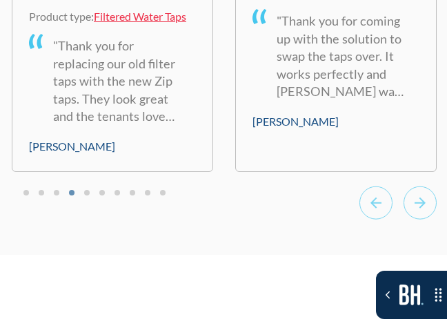
scroll to position [9800, 0]
click at [421, 197] on icon "Next slide" at bounding box center [420, 201] width 11 height 11
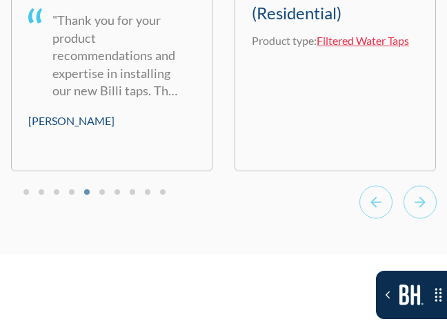
click at [422, 197] on icon "Next slide" at bounding box center [420, 202] width 33 height 34
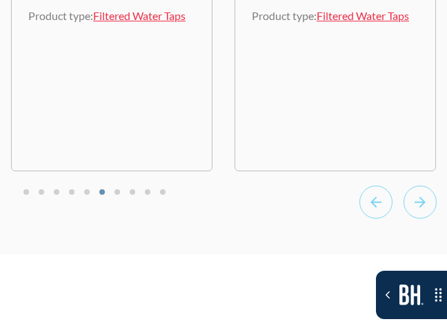
click at [392, 203] on rect "Previous slide" at bounding box center [376, 202] width 32 height 32
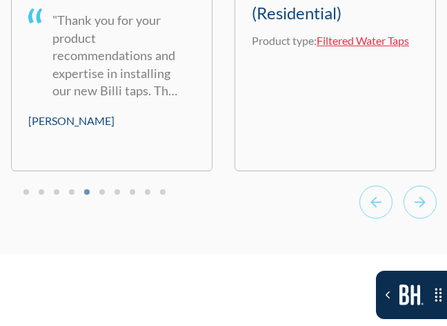
click at [413, 208] on icon "Next slide" at bounding box center [420, 202] width 33 height 34
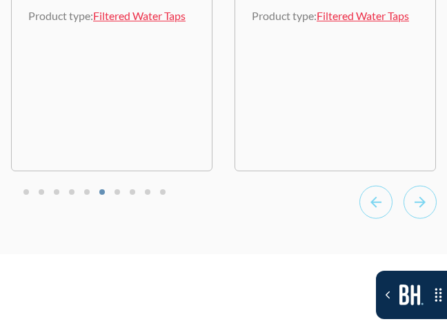
click at [420, 211] on icon "Next slide" at bounding box center [420, 202] width 33 height 34
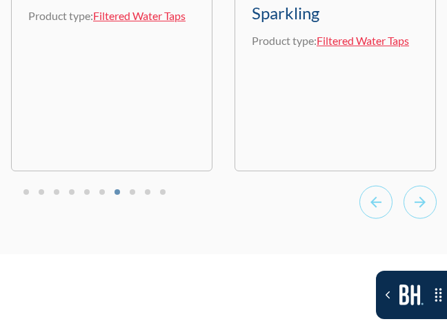
click at [26, 194] on button "Go to page 1" at bounding box center [26, 192] width 6 height 6
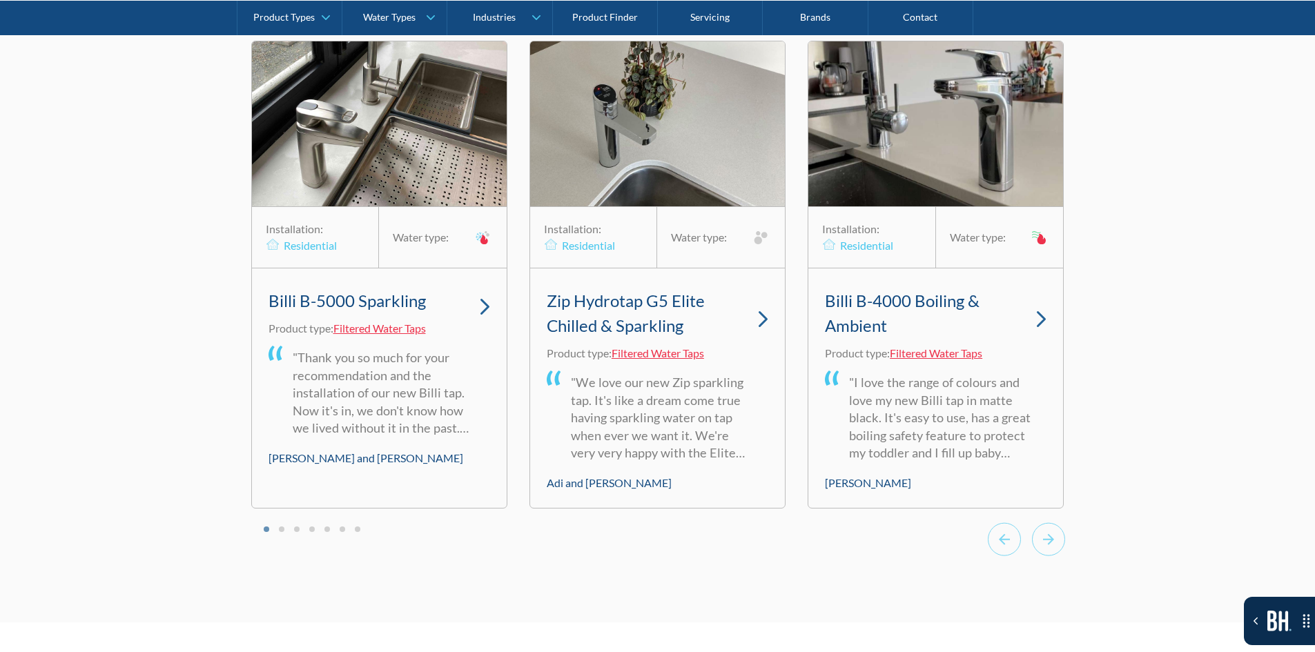
scroll to position [4116, 0]
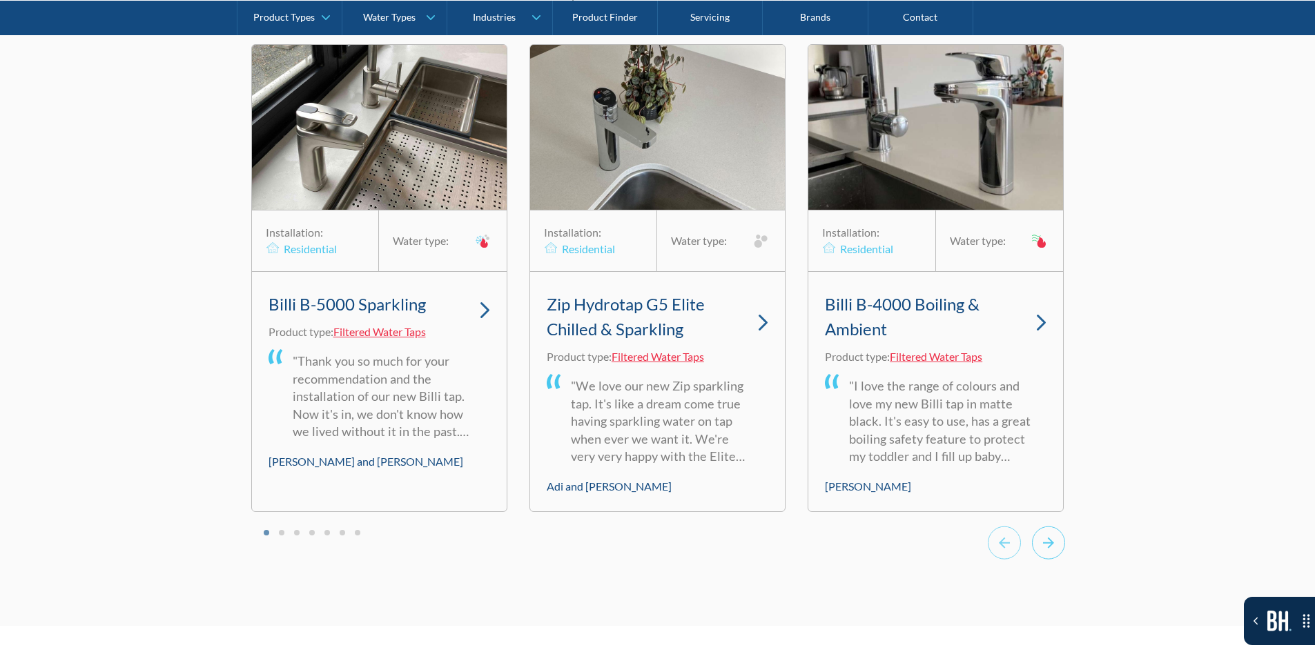
click at [1059, 554] on icon "Next slide" at bounding box center [1048, 543] width 33 height 34
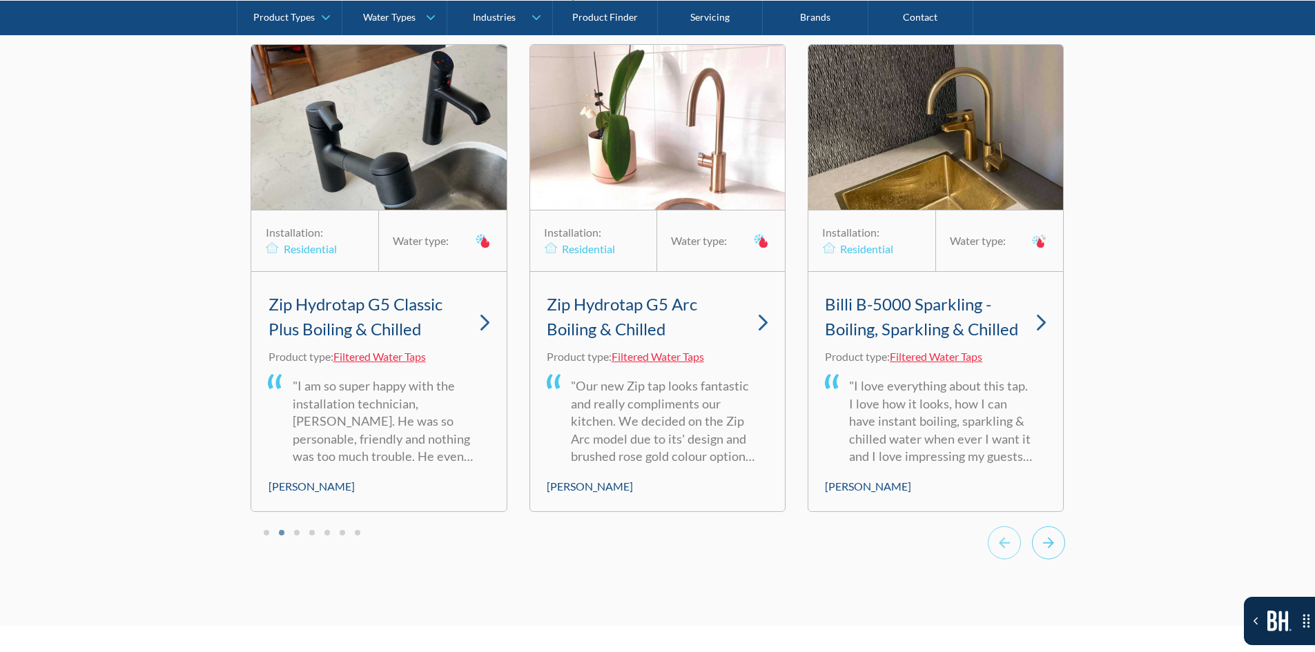
click at [1059, 554] on icon "Next slide" at bounding box center [1048, 543] width 33 height 34
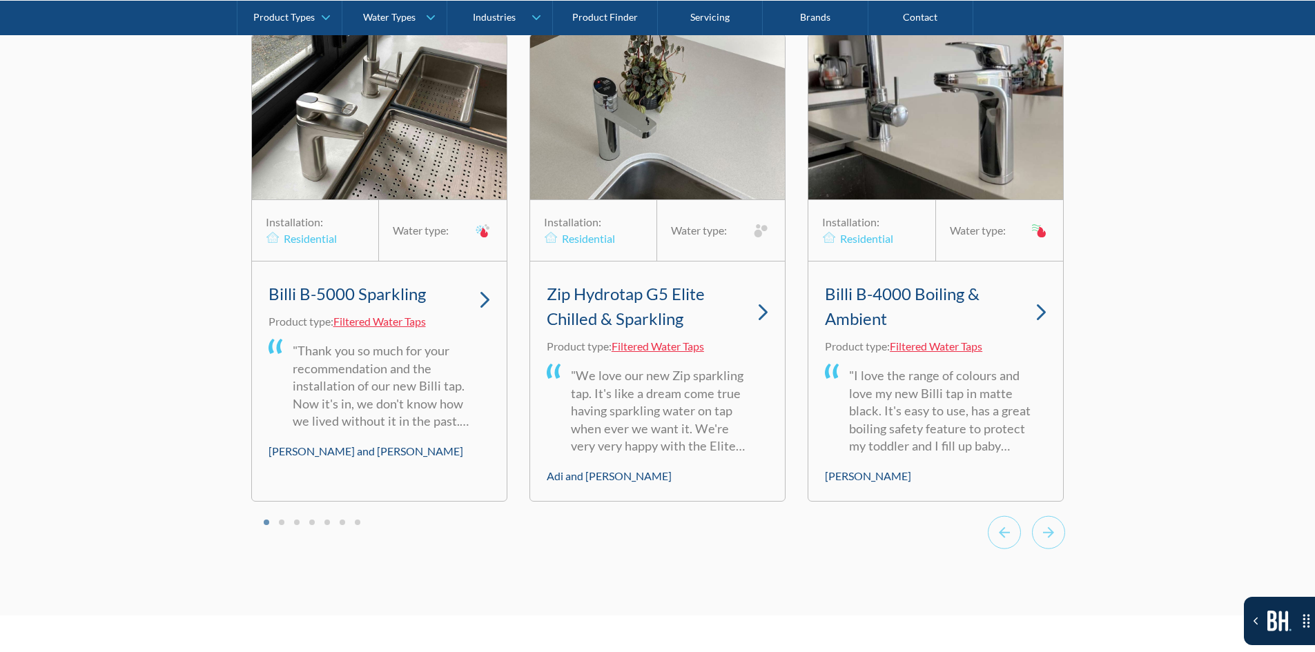
scroll to position [4106, 0]
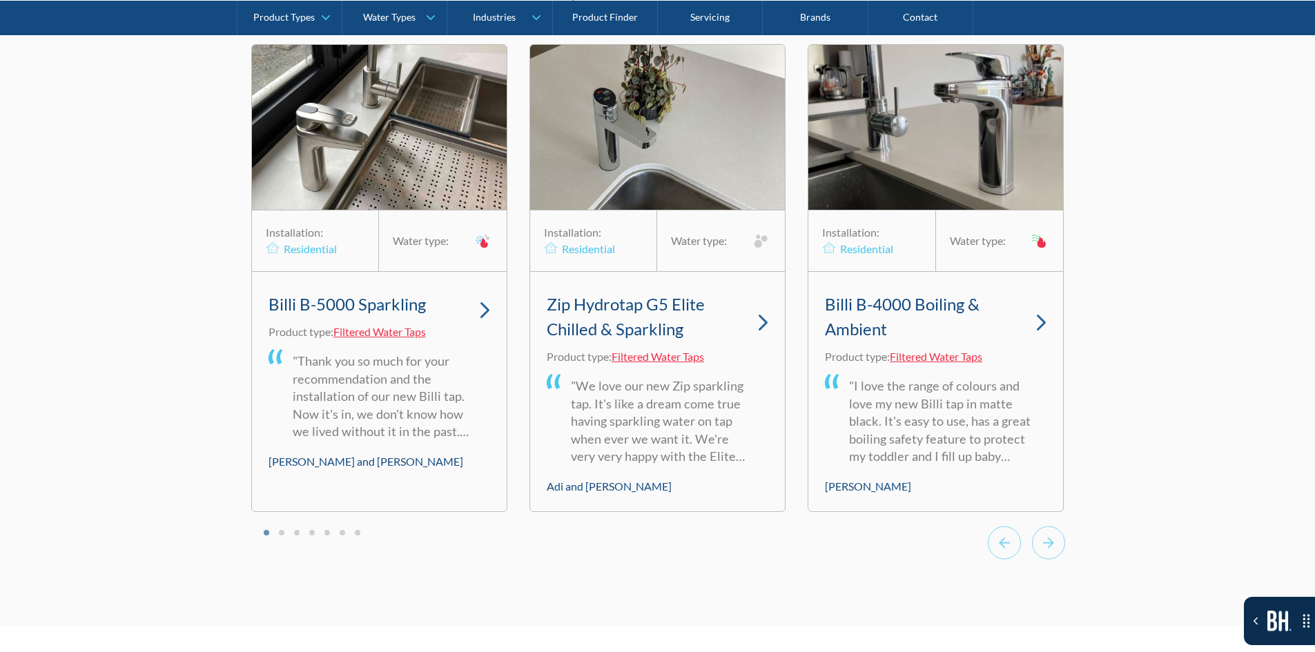
drag, startPoint x: 157, startPoint y: 212, endPoint x: 166, endPoint y: 196, distance: 18.6
click at [166, 196] on div "[20-60][H2] Testimonials [150-280] Lorem ipsum dolor sit amet, consectetur adip…" at bounding box center [657, 234] width 1315 height 781
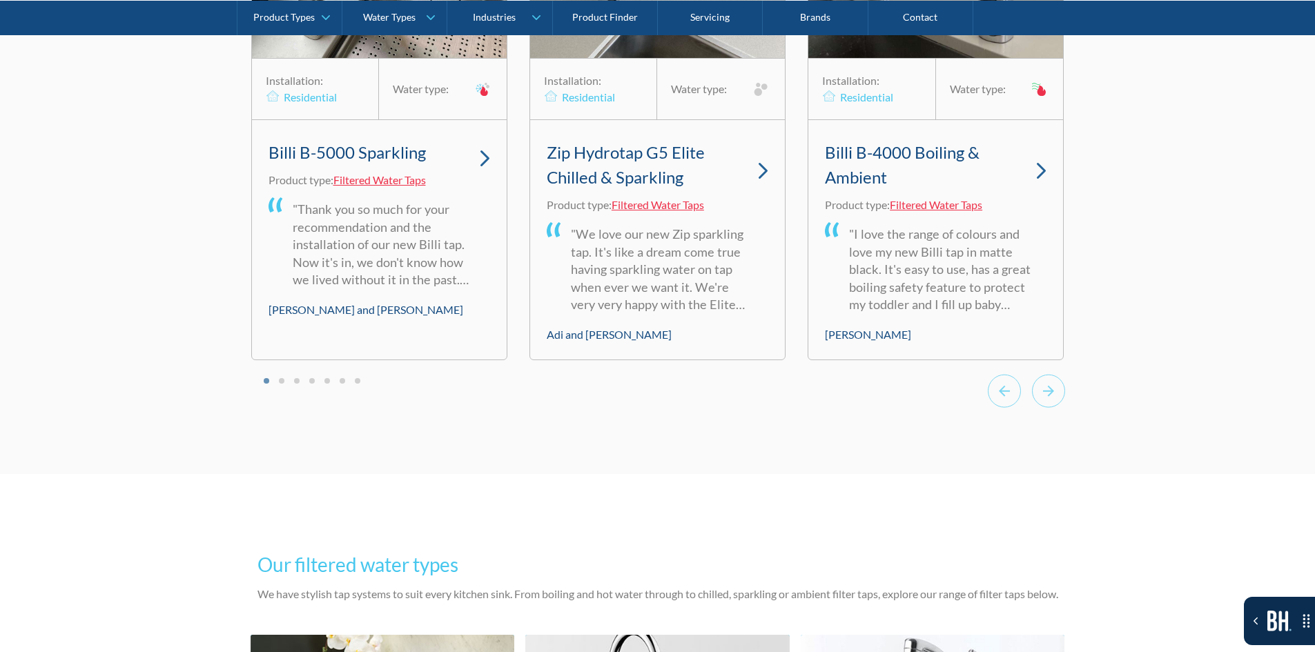
scroll to position [4323, 0]
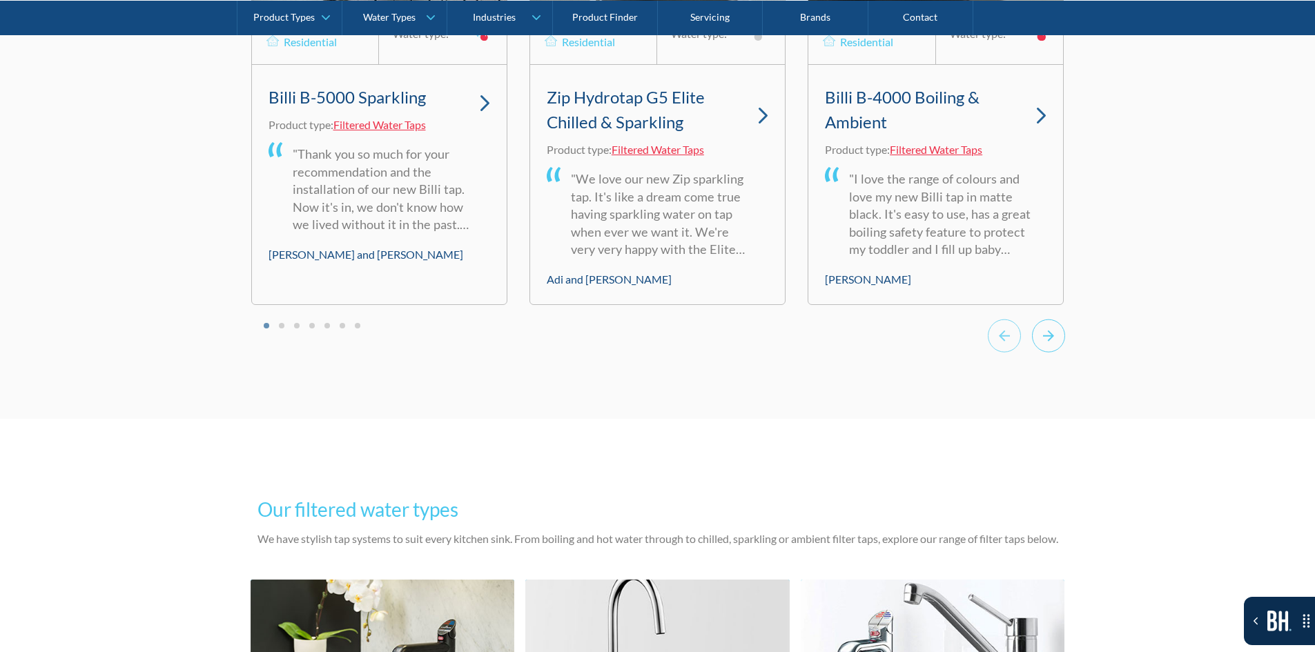
click at [1047, 353] on icon "Next slide" at bounding box center [1048, 336] width 33 height 34
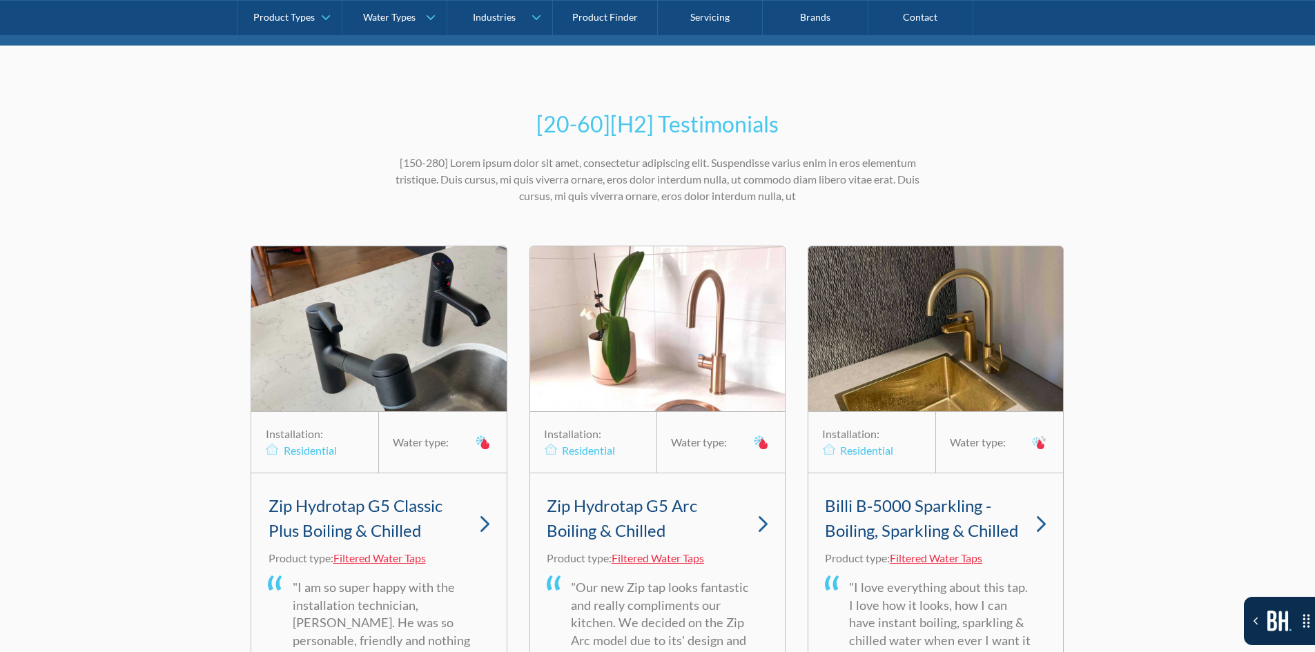
scroll to position [3909, 0]
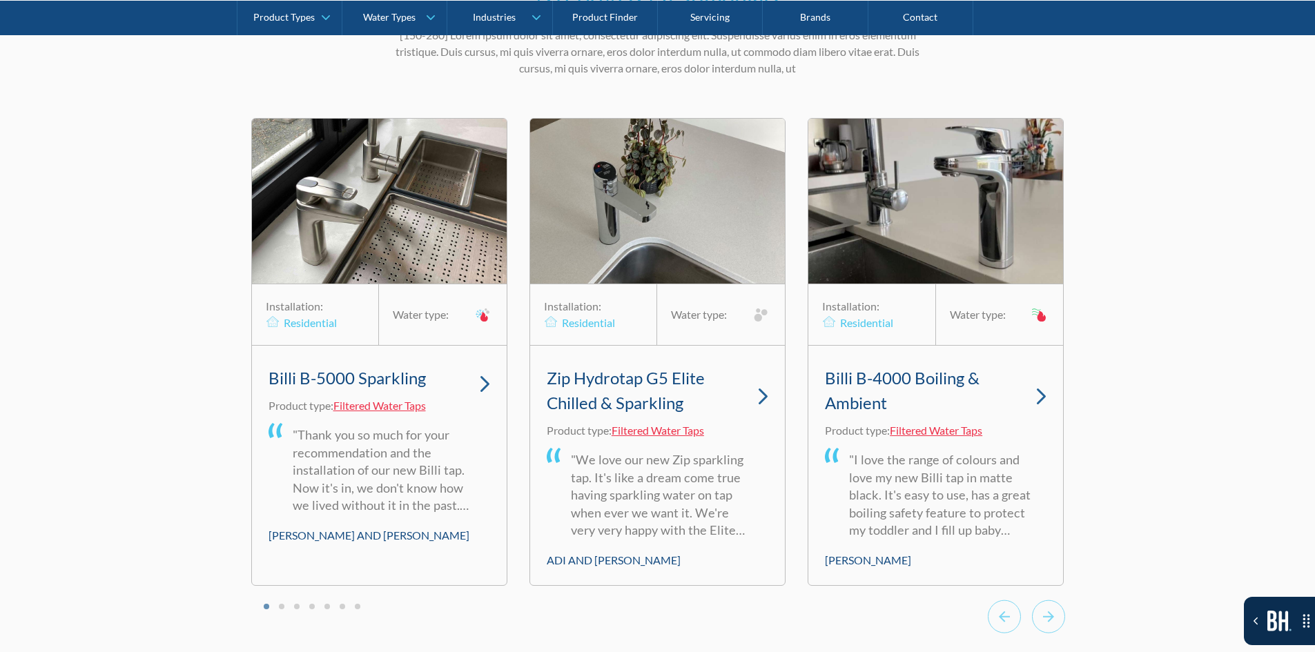
scroll to position [4116, 0]
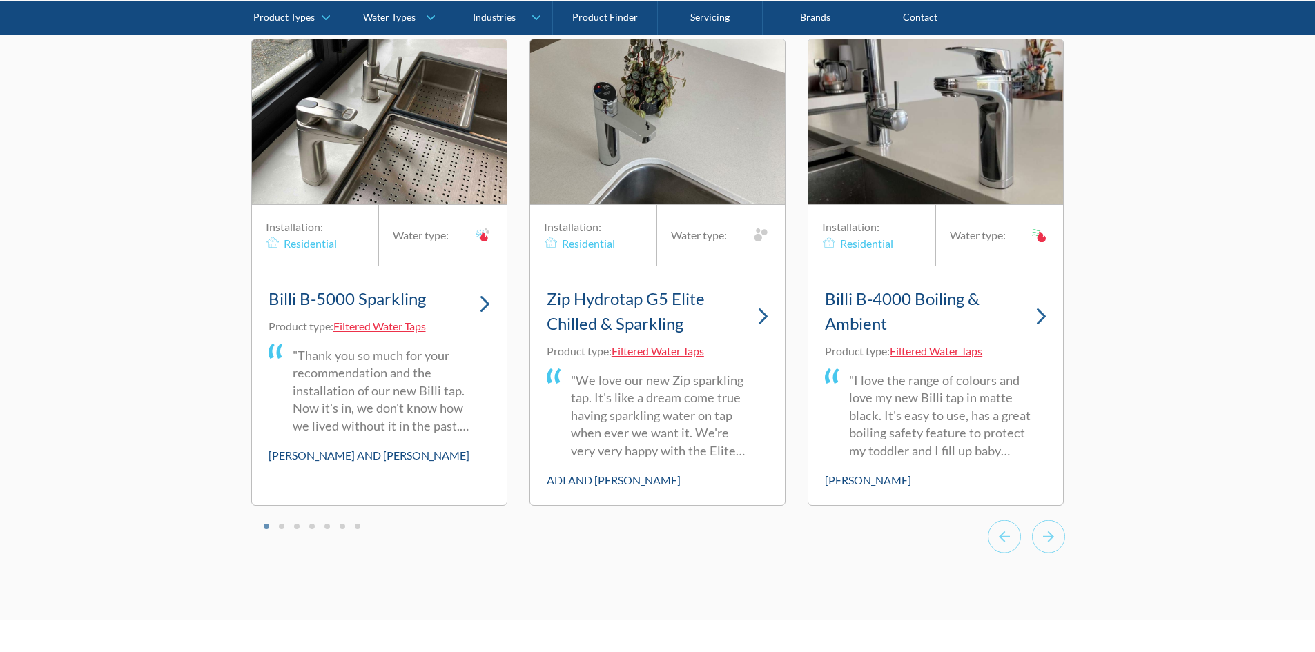
scroll to position [4106, 0]
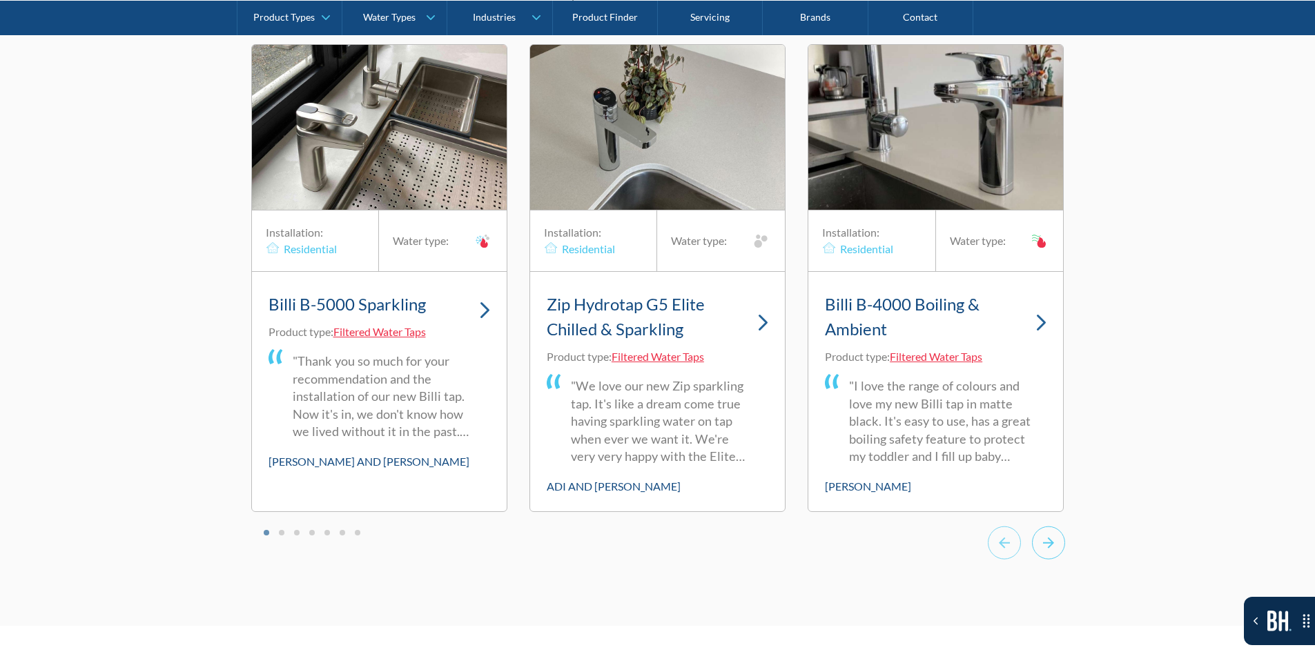
click at [1047, 556] on icon "Next slide" at bounding box center [1048, 543] width 33 height 34
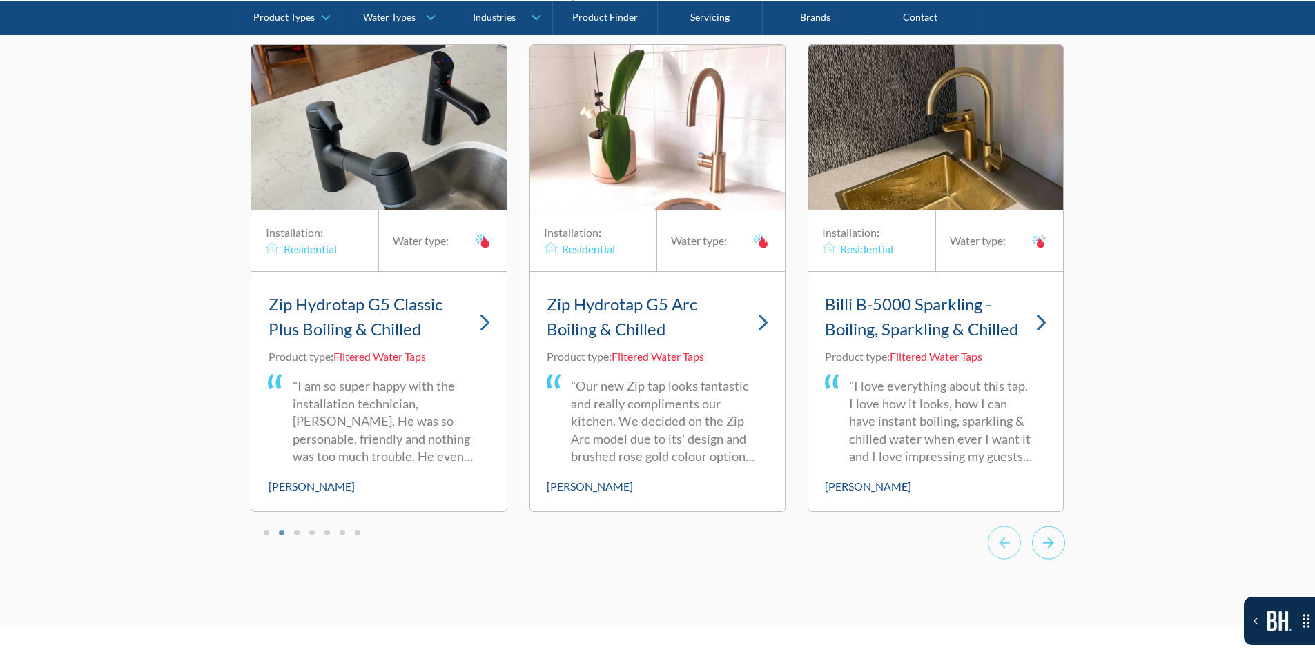
click at [1047, 556] on icon "Next slide" at bounding box center [1048, 543] width 33 height 34
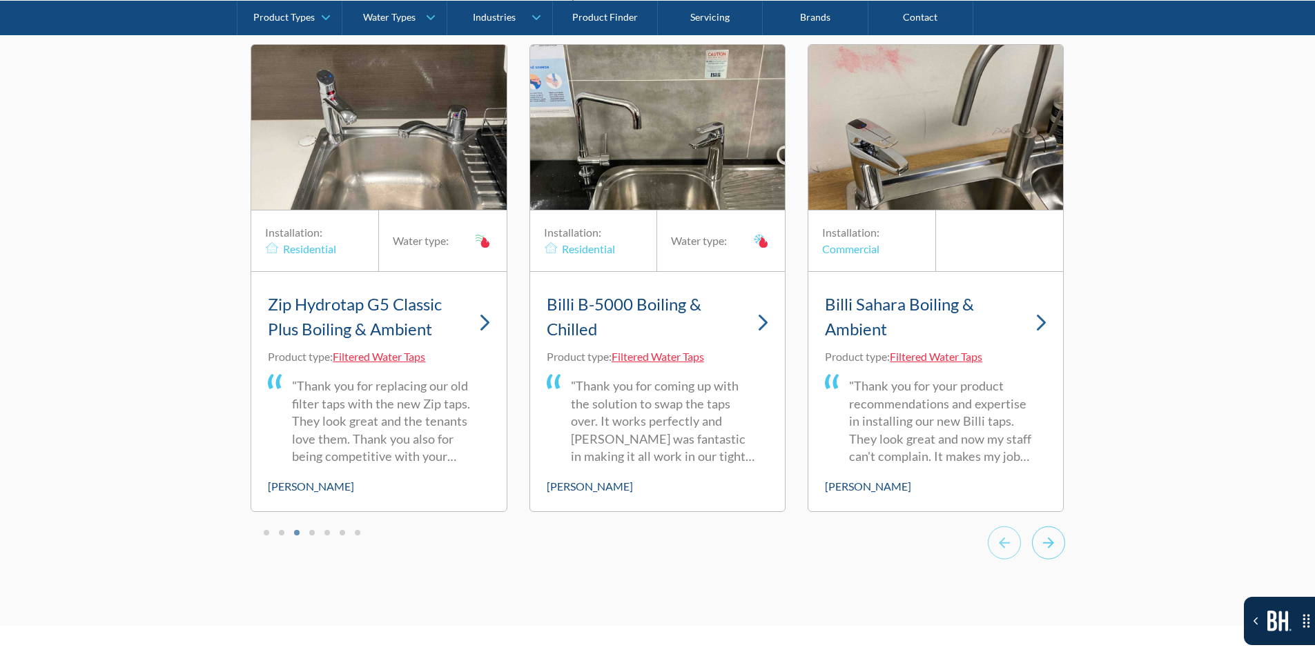
scroll to position [4116, 0]
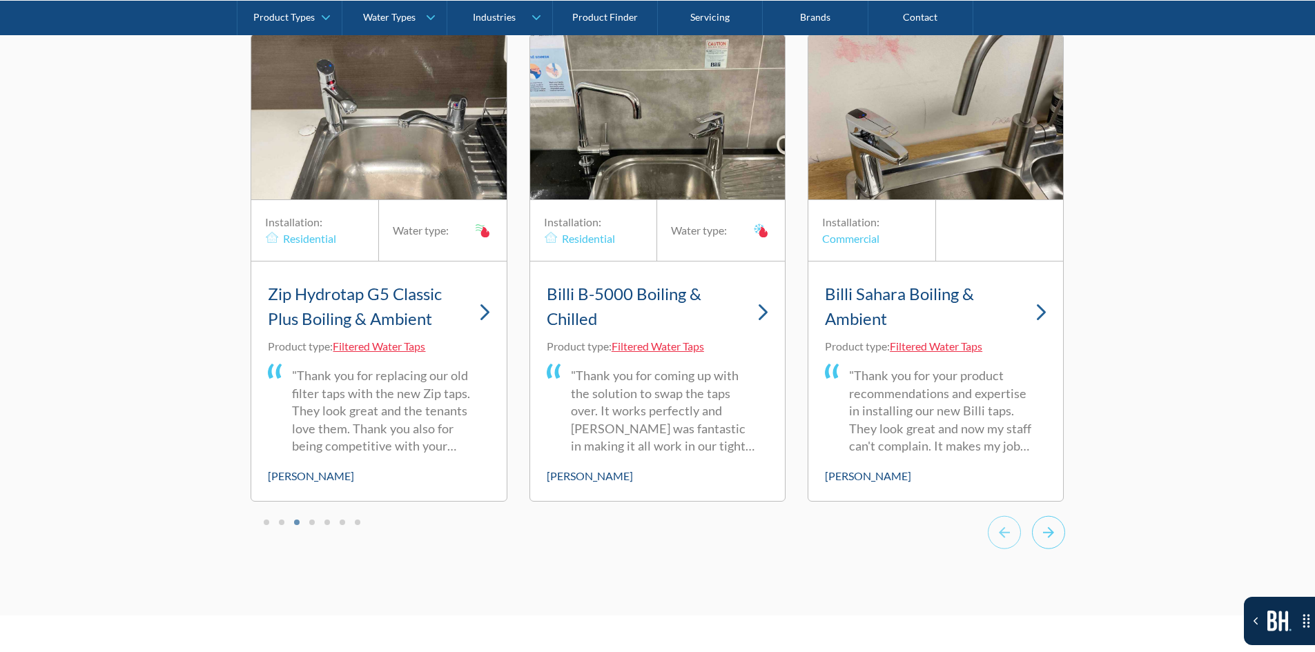
click at [1047, 549] on icon "Next slide" at bounding box center [1048, 533] width 33 height 34
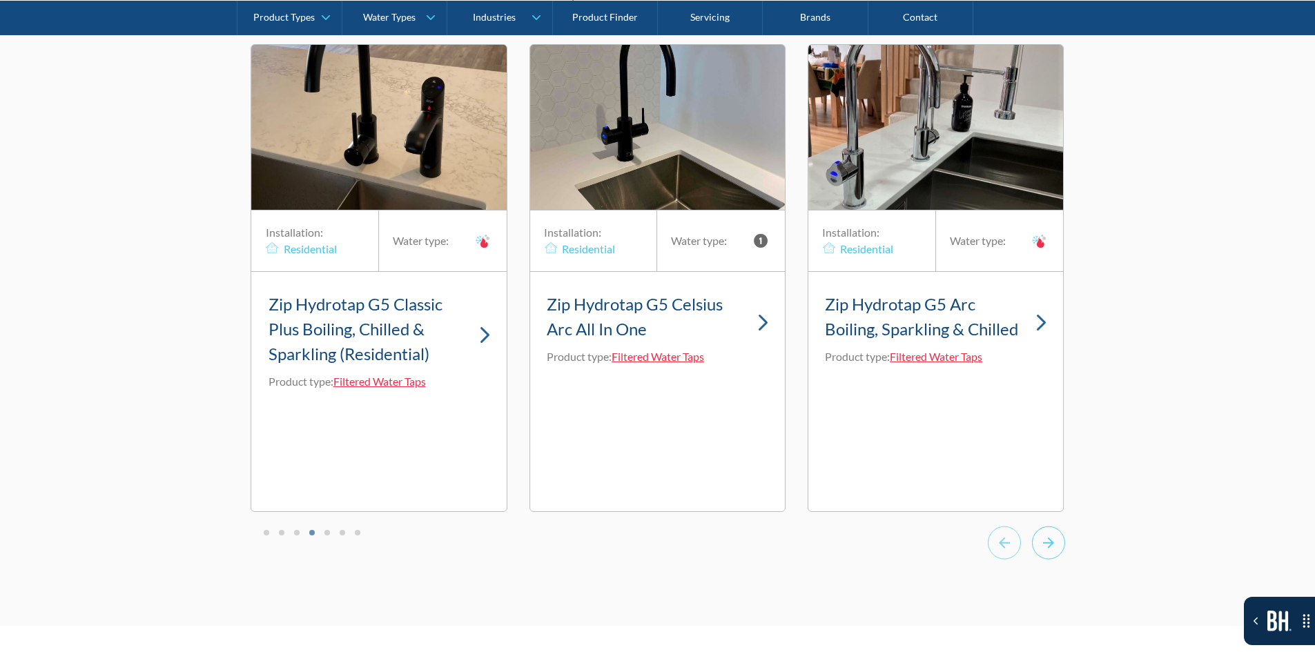
click at [1047, 556] on icon "Next slide" at bounding box center [1048, 543] width 33 height 34
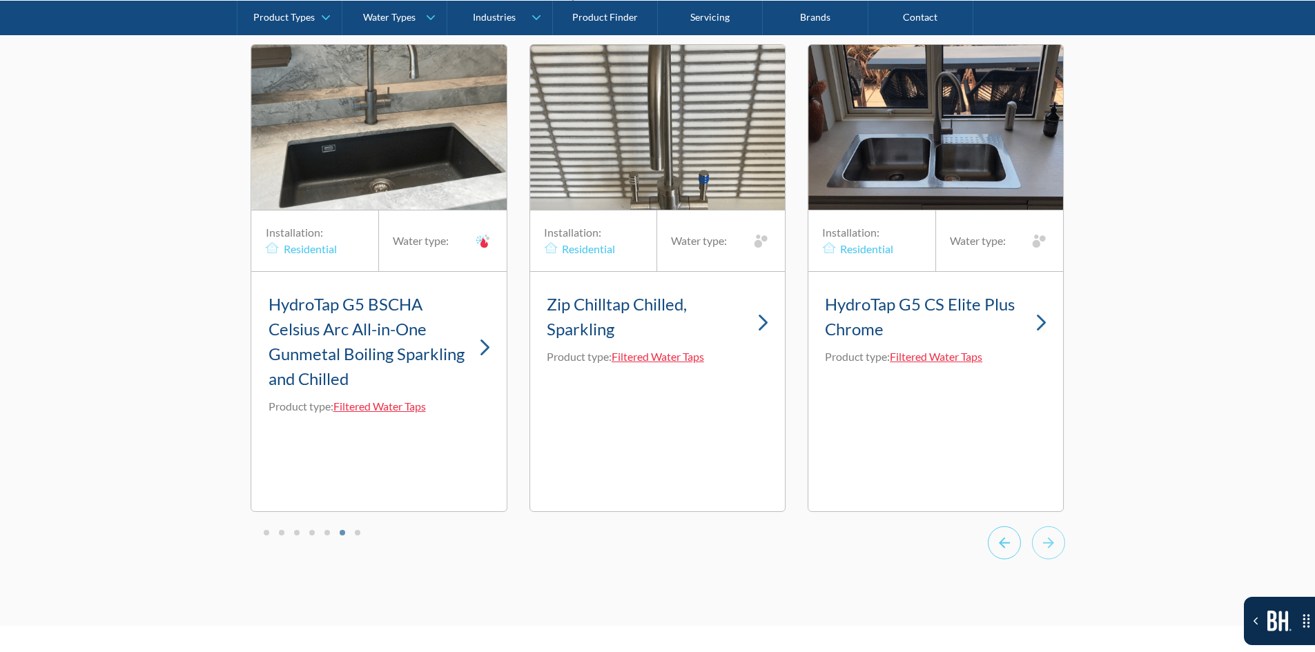
click at [1000, 560] on icon "Previous slide" at bounding box center [1004, 543] width 33 height 34
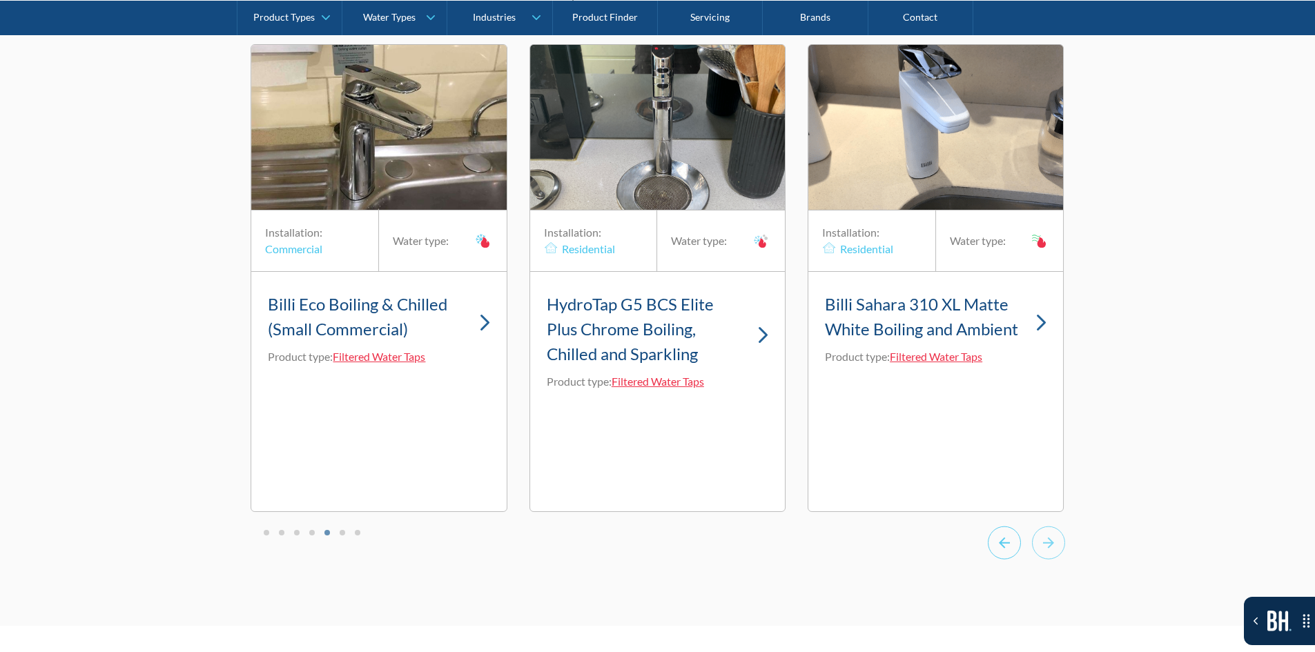
click at [994, 560] on icon "Previous slide" at bounding box center [1004, 543] width 33 height 34
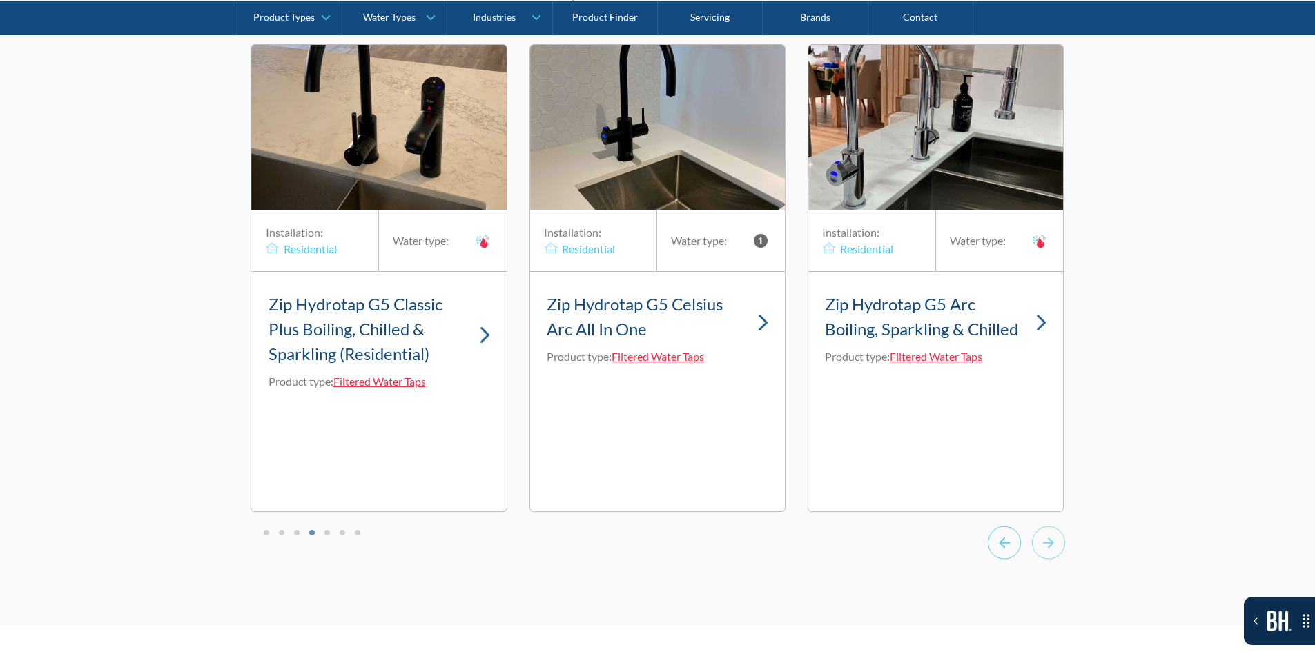
click at [994, 560] on icon "Previous slide" at bounding box center [1004, 543] width 33 height 34
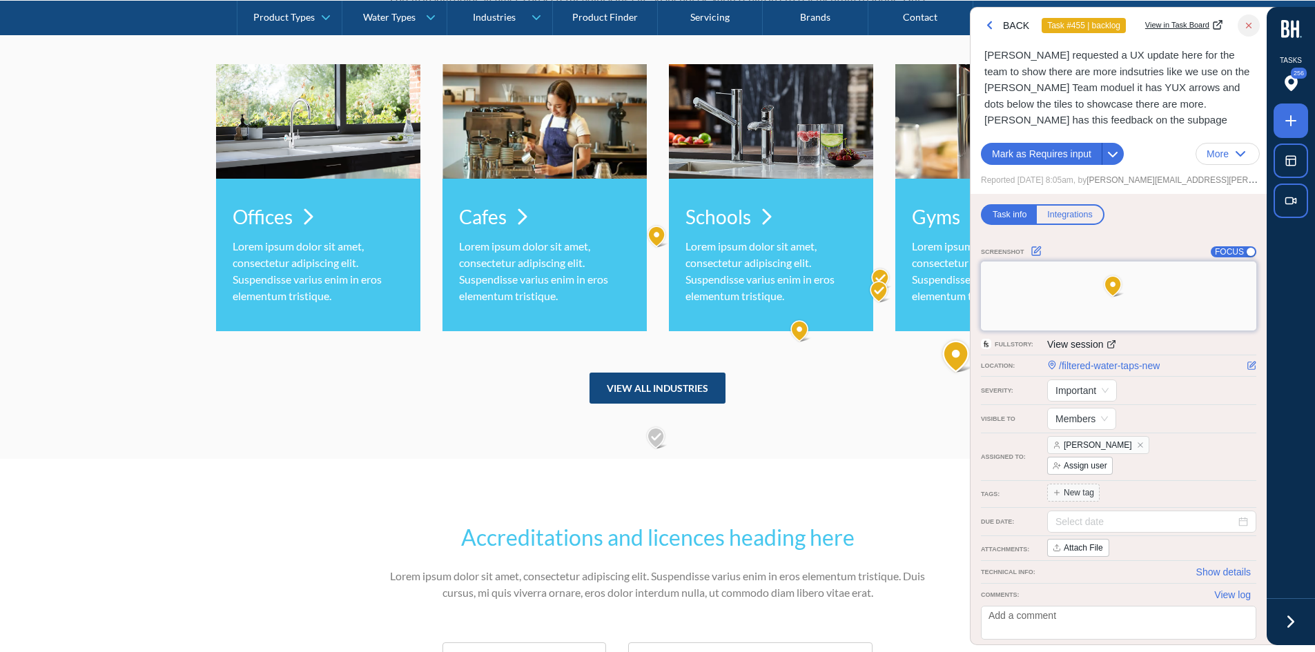
scroll to position [4444, 0]
